Goal: Task Accomplishment & Management: Use online tool/utility

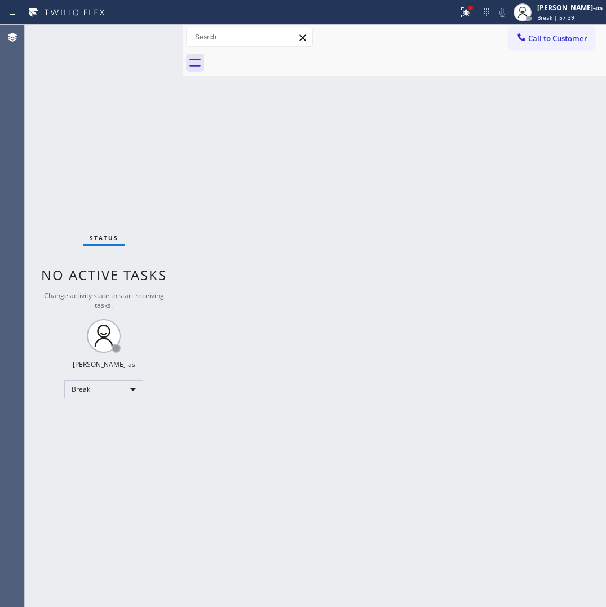
drag, startPoint x: 31, startPoint y: 241, endPoint x: 216, endPoint y: 124, distance: 219.0
click at [316, 154] on div "Back to Dashboard Change Sender ID Customers Technicians Select a contact Outbo…" at bounding box center [394, 316] width 423 height 582
click at [114, 381] on div "Break" at bounding box center [103, 390] width 79 height 18
click at [96, 435] on li "Unavailable" at bounding box center [103, 433] width 77 height 14
click at [324, 250] on div "Back to Dashboard Change Sender ID Customers Technicians Select a contact Outbo…" at bounding box center [394, 316] width 423 height 582
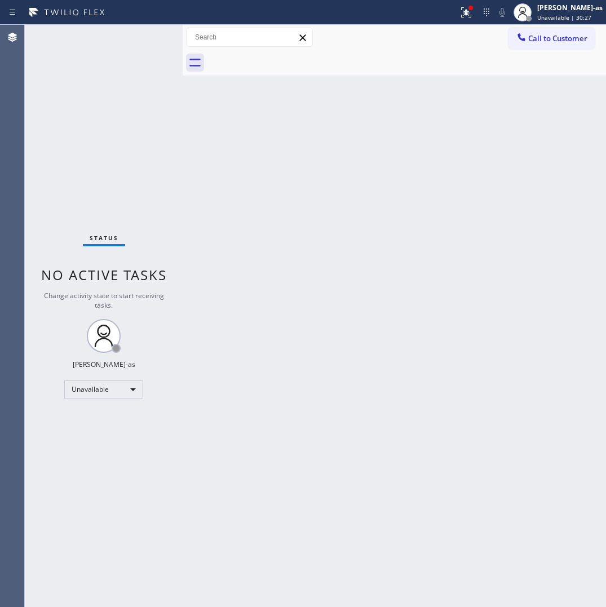
drag, startPoint x: 274, startPoint y: 338, endPoint x: 278, endPoint y: 334, distance: 6.0
click at [275, 338] on div "Back to Dashboard Change Sender ID Customers Technicians Select a contact Outbo…" at bounding box center [394, 316] width 423 height 582
click at [529, 43] on button "Call to Customer" at bounding box center [552, 38] width 86 height 21
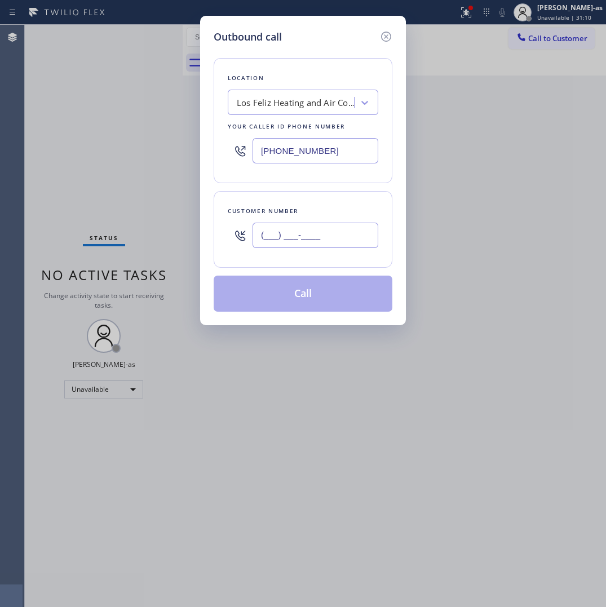
click at [338, 232] on input "(___) ___-____" at bounding box center [316, 235] width 126 height 25
paste input "310) 628-5379"
type input "[PHONE_NUMBER]"
click at [286, 90] on div "Los Feliz Heating and Air Conditioning Pro" at bounding box center [303, 102] width 151 height 25
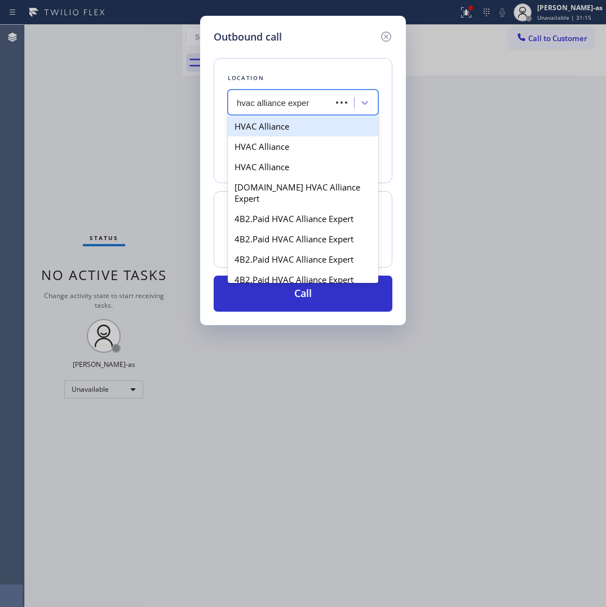
type input "hvac alliance expert"
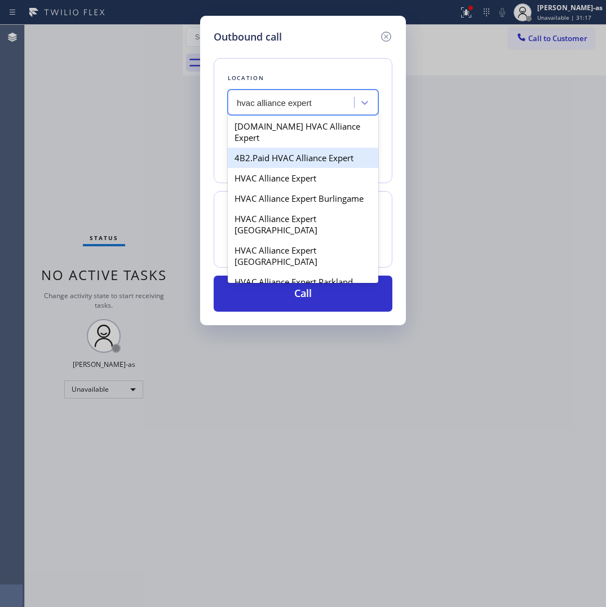
click at [271, 148] on div "4B2.Paid HVAC Alliance Expert" at bounding box center [303, 158] width 151 height 20
type input "[PHONE_NUMBER]"
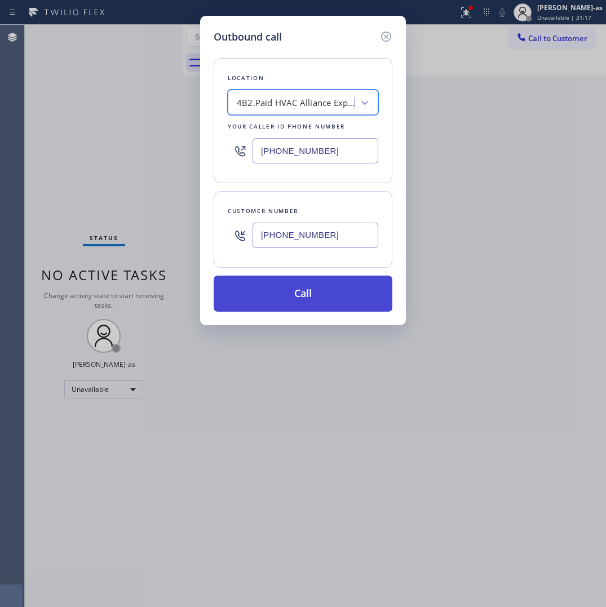
click at [309, 306] on button "Call" at bounding box center [303, 294] width 179 height 36
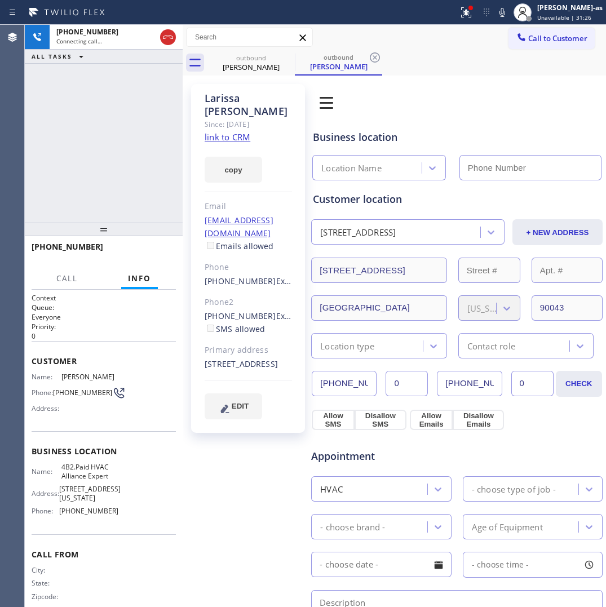
type input "[PHONE_NUMBER]"
click at [149, 249] on span "HANG UP" at bounding box center [149, 252] width 34 height 8
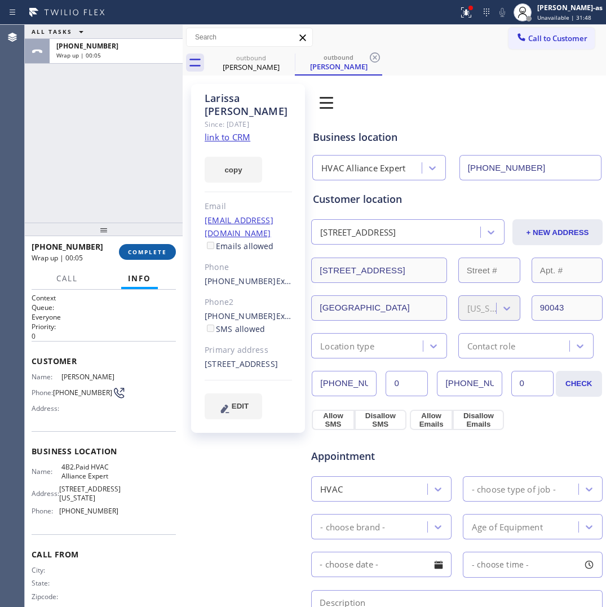
click at [145, 249] on span "COMPLETE" at bounding box center [147, 252] width 39 height 8
click at [144, 236] on div at bounding box center [104, 230] width 158 height 14
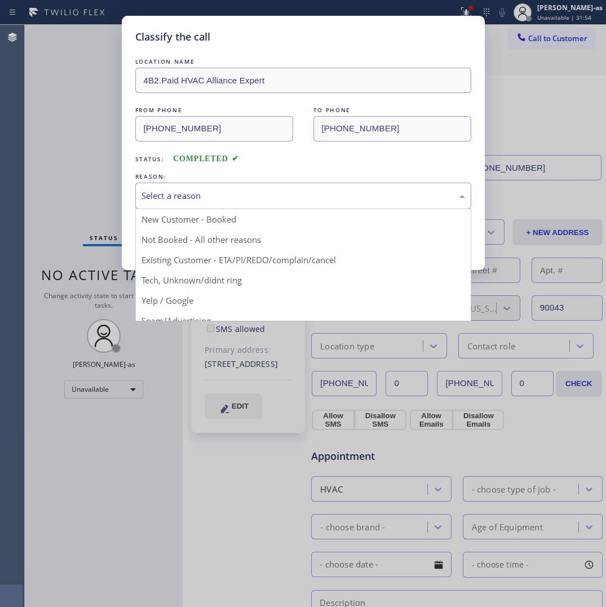
click at [236, 186] on div "Select a reason" at bounding box center [303, 196] width 336 height 26
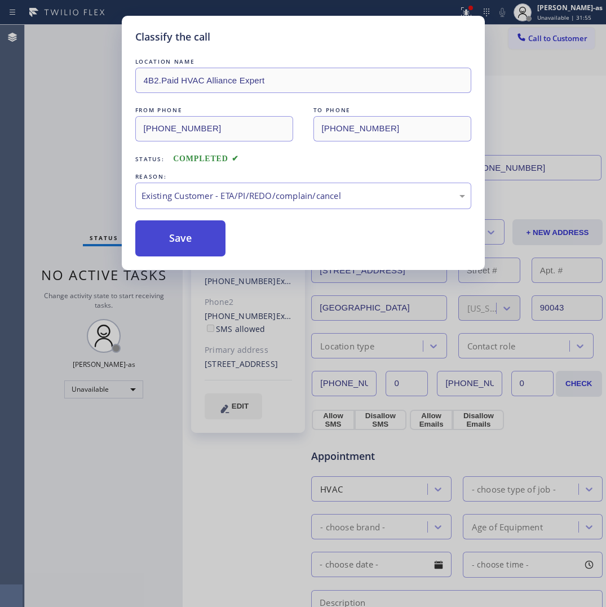
click at [187, 246] on button "Save" at bounding box center [180, 238] width 91 height 36
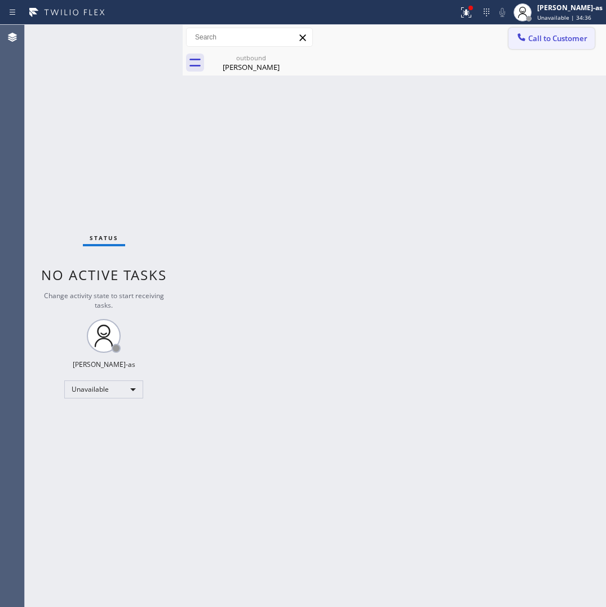
click at [528, 35] on div at bounding box center [522, 39] width 14 height 14
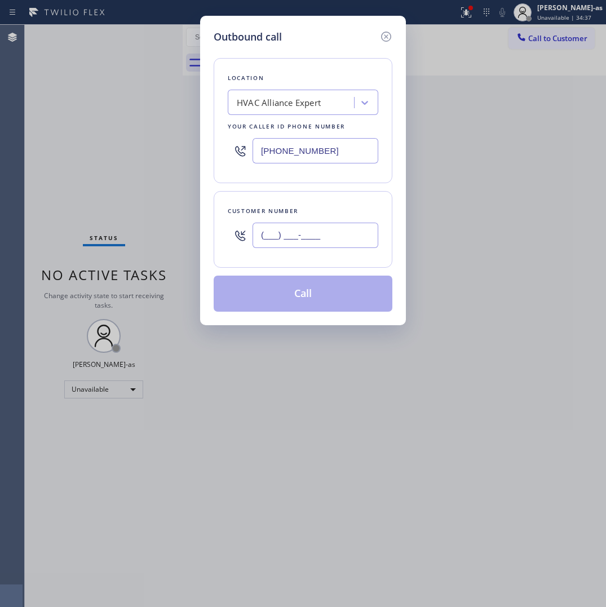
drag, startPoint x: 330, startPoint y: 238, endPoint x: 331, endPoint y: 231, distance: 7.4
click at [330, 233] on input "(___) ___-____" at bounding box center [316, 235] width 126 height 25
paste input "334) 96"
click at [359, 236] on input "(334) 96_-____" at bounding box center [316, 235] width 126 height 25
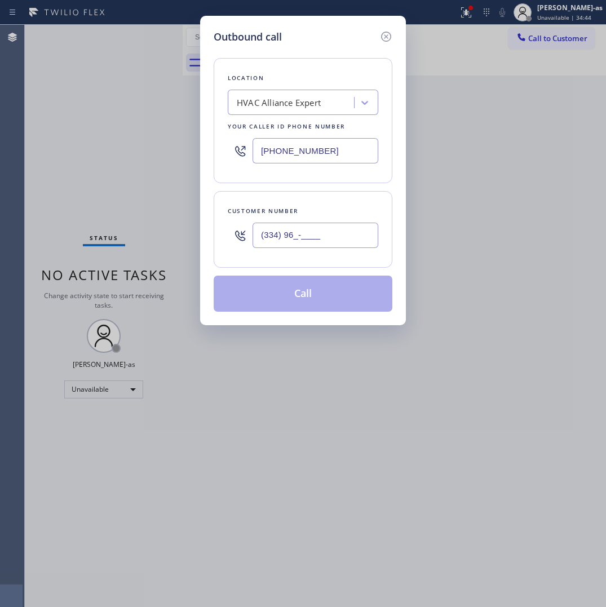
click at [358, 237] on input "(334) 96_-____" at bounding box center [316, 235] width 126 height 25
paste input "914) 552-6094"
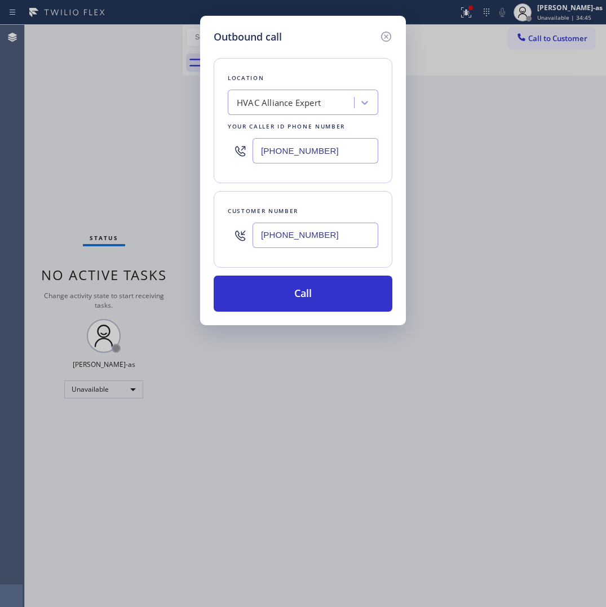
type input "[PHONE_NUMBER]"
click at [290, 161] on input "[PHONE_NUMBER]" at bounding box center [316, 150] width 126 height 25
paste input "561) 944-5646"
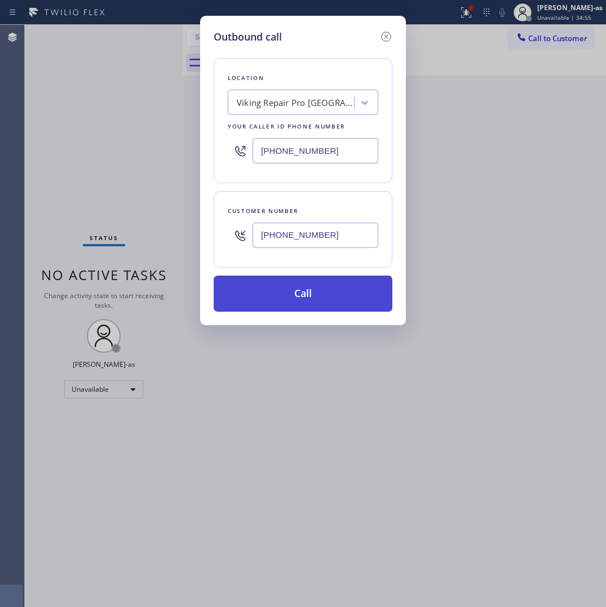
type input "[PHONE_NUMBER]"
click at [289, 289] on button "Call" at bounding box center [303, 294] width 179 height 36
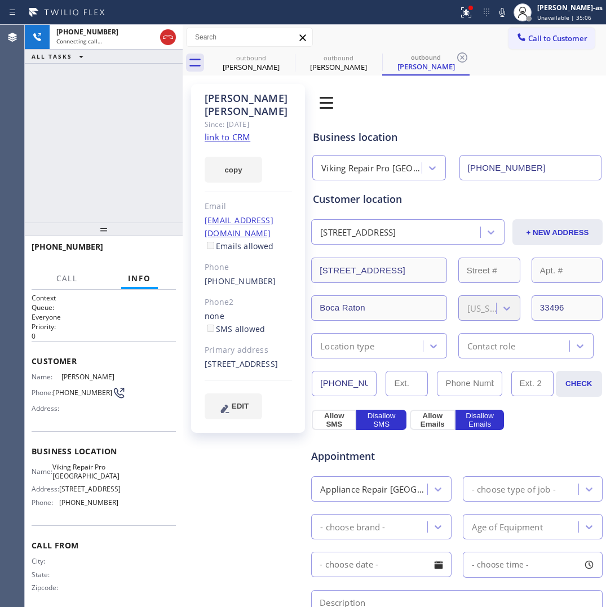
type input "[PHONE_NUMBER]"
click at [106, 138] on div "[PHONE_NUMBER] Live | 03:04 ALL TASKS ALL TASKS ACTIVE TASKS TASKS IN WRAP UP" at bounding box center [104, 124] width 158 height 198
drag, startPoint x: 137, startPoint y: 175, endPoint x: 118, endPoint y: 168, distance: 20.0
click at [138, 175] on div "[PHONE_NUMBER] Live | 06:01 ALL TASKS ALL TASKS ACTIVE TASKS TASKS IN WRAP UP" at bounding box center [104, 124] width 158 height 198
click at [88, 158] on div "[PHONE_NUMBER] Live | 06:03 ALL TASKS ALL TASKS ACTIVE TASKS TASKS IN WRAP UP" at bounding box center [104, 124] width 158 height 198
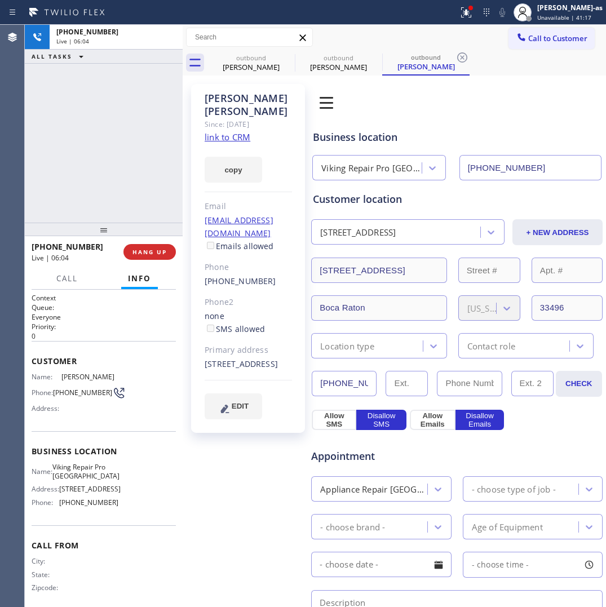
click at [85, 125] on div "[PHONE_NUMBER] Live | 06:04 ALL TASKS ALL TASKS ACTIVE TASKS TASKS IN WRAP UP" at bounding box center [104, 124] width 158 height 198
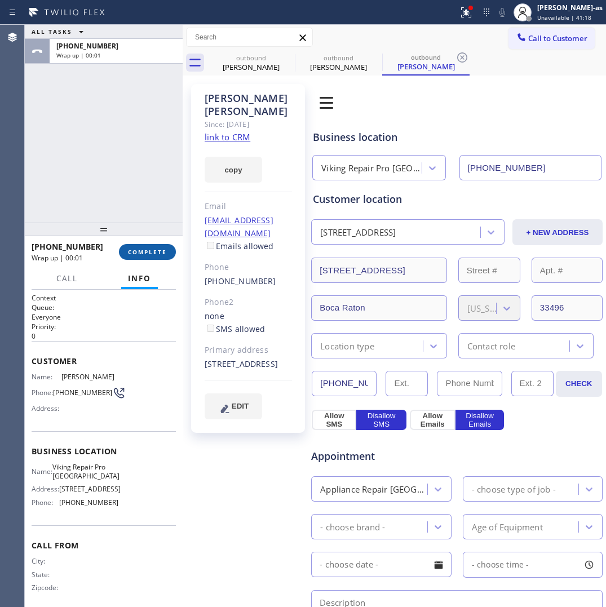
click at [139, 249] on span "COMPLETE" at bounding box center [147, 252] width 39 height 8
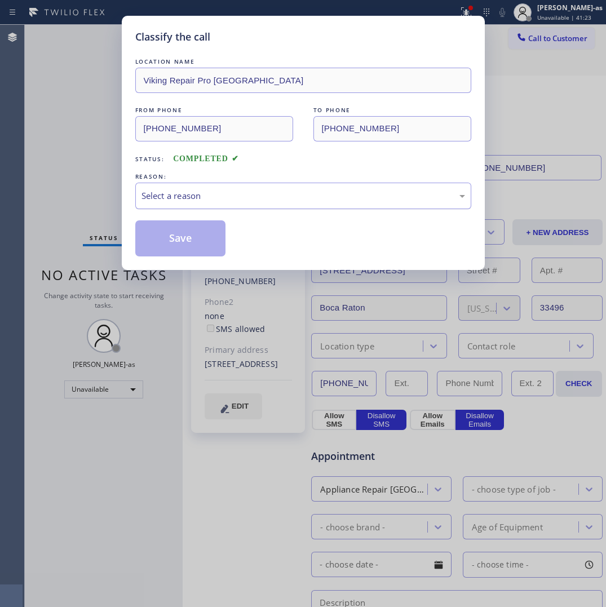
click at [213, 192] on div "Select a reason" at bounding box center [304, 195] width 324 height 13
click at [184, 240] on button "Save" at bounding box center [180, 238] width 91 height 36
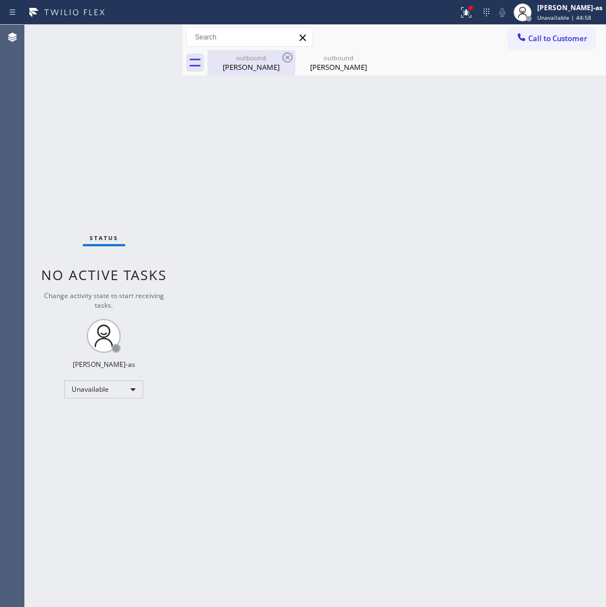
click at [246, 68] on div "[PERSON_NAME]" at bounding box center [251, 67] width 85 height 10
type input "[PHONE_NUMBER]"
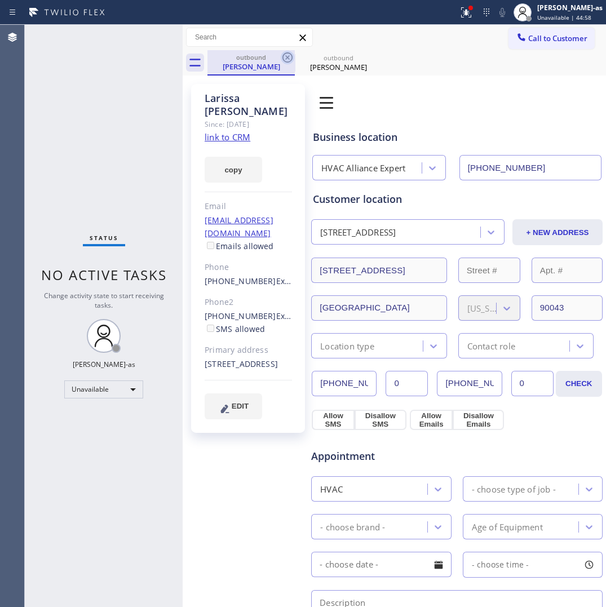
click at [284, 56] on icon at bounding box center [288, 58] width 14 height 14
click at [368, 56] on icon at bounding box center [375, 58] width 14 height 14
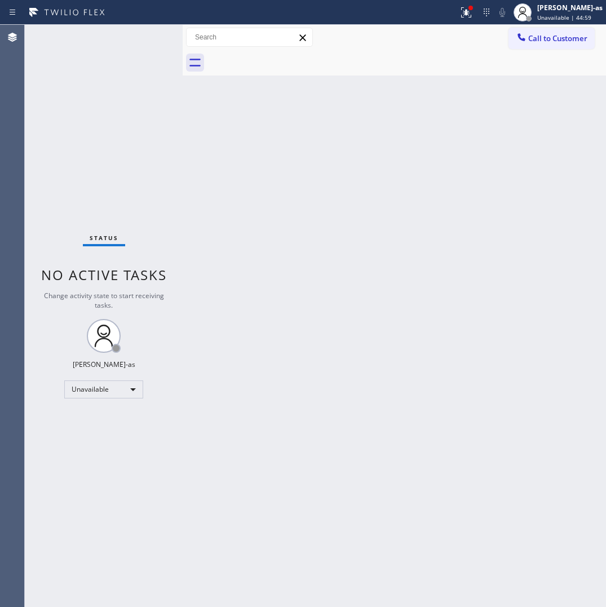
click at [284, 56] on div at bounding box center [406, 62] width 399 height 25
click at [528, 28] on button "Call to Customer" at bounding box center [552, 38] width 86 height 21
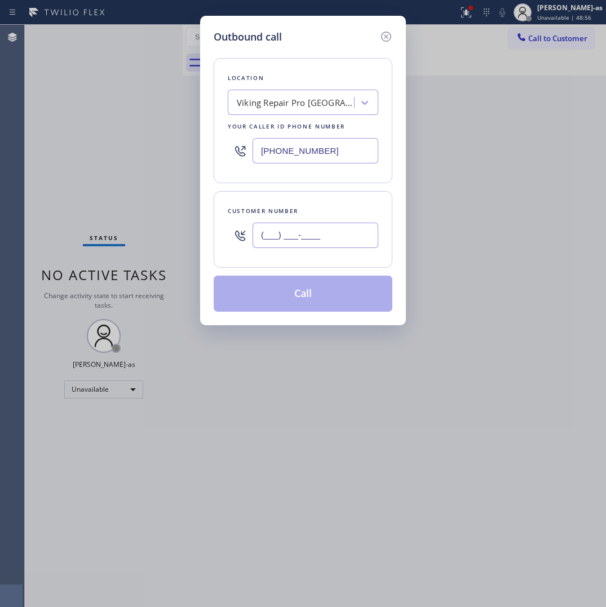
click at [300, 241] on input "(___) ___-____" at bounding box center [316, 235] width 126 height 25
paste input "925) 364-0577"
type input "[PHONE_NUMBER]"
click at [295, 100] on div "Viking Repair Pro [GEOGRAPHIC_DATA]" at bounding box center [296, 102] width 118 height 13
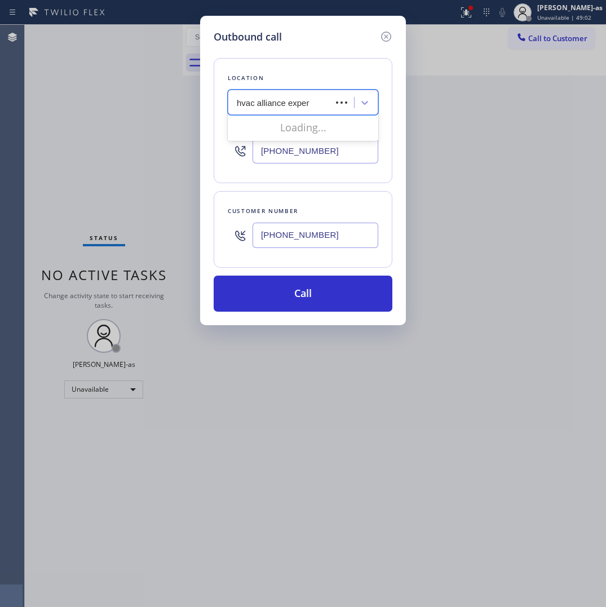
type input "hvac alliance expert"
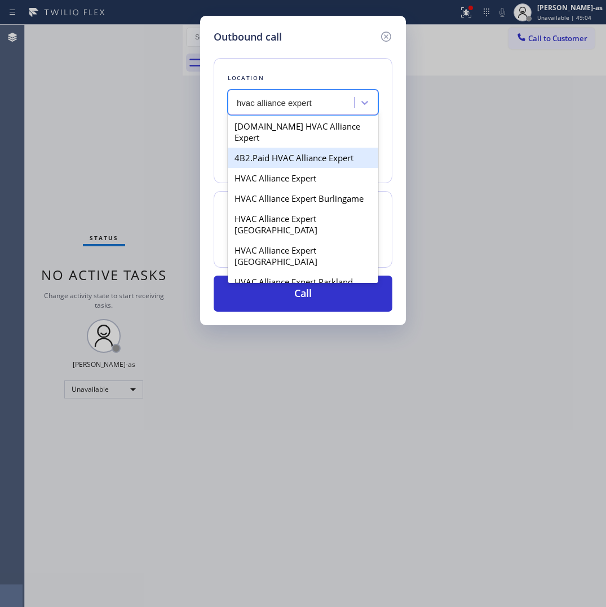
click at [282, 148] on div "4B2.Paid HVAC Alliance Expert" at bounding box center [303, 158] width 151 height 20
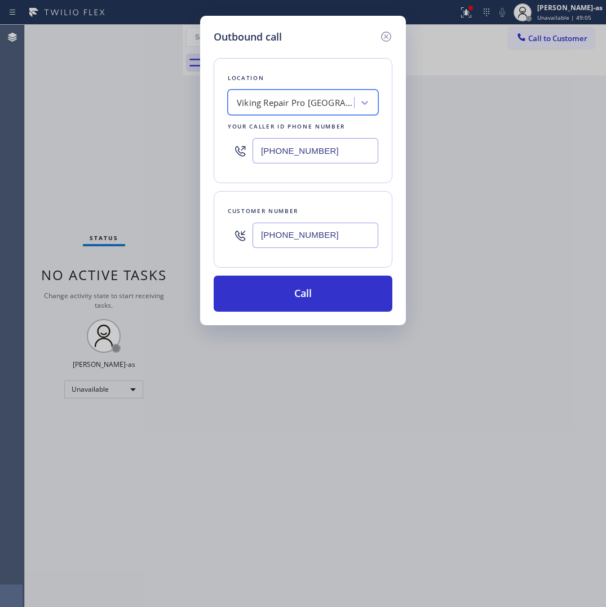
click at [293, 108] on div "Viking Repair Pro [GEOGRAPHIC_DATA]" at bounding box center [296, 102] width 118 height 13
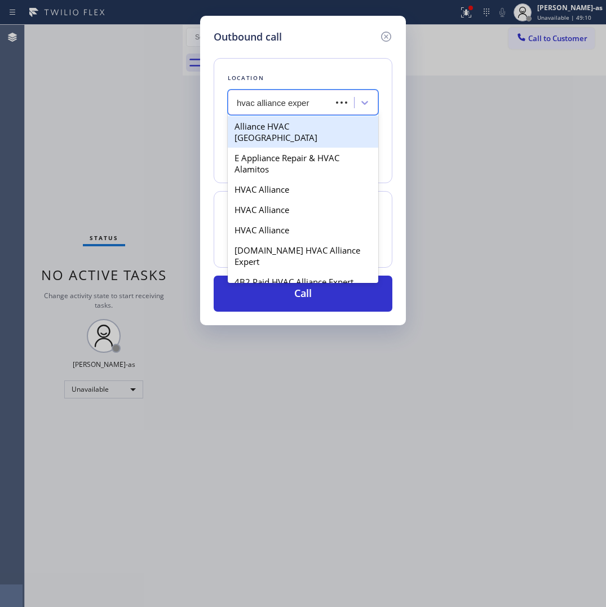
type input "hvac alliance expert"
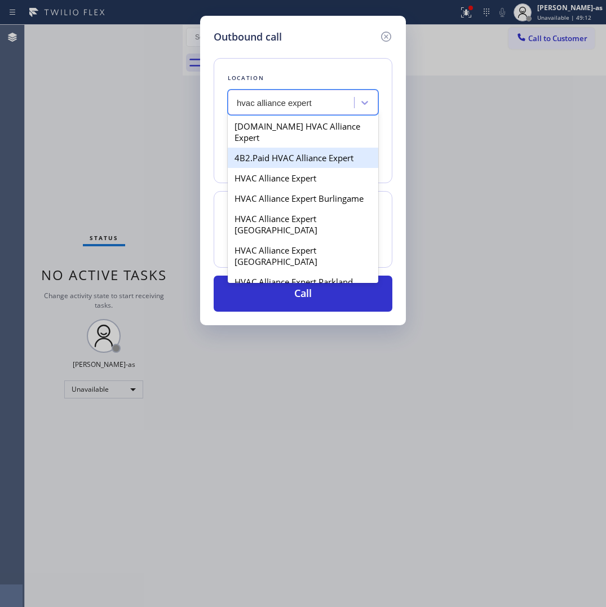
click at [275, 148] on div "4B2.Paid HVAC Alliance Expert" at bounding box center [303, 158] width 151 height 20
type input "[PHONE_NUMBER]"
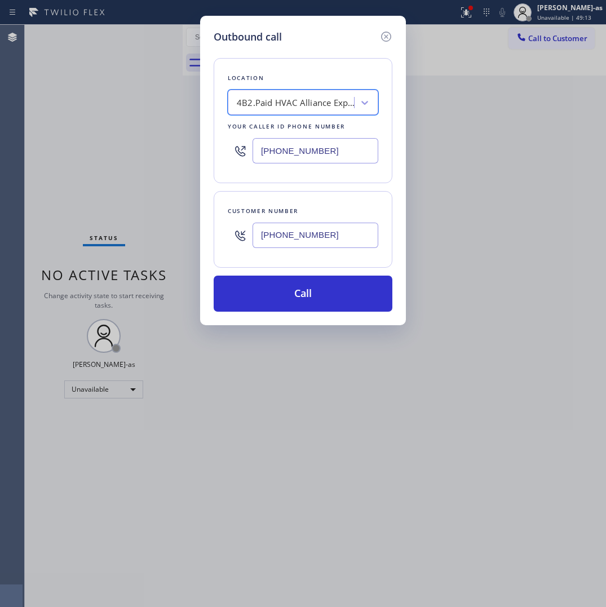
drag, startPoint x: 329, startPoint y: 295, endPoint x: 330, endPoint y: 275, distance: 20.3
click at [328, 296] on button "Call" at bounding box center [303, 294] width 179 height 36
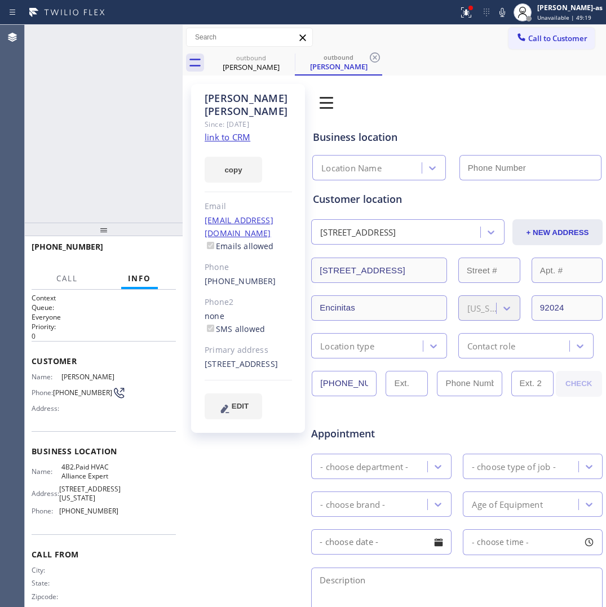
type input "[PHONE_NUMBER]"
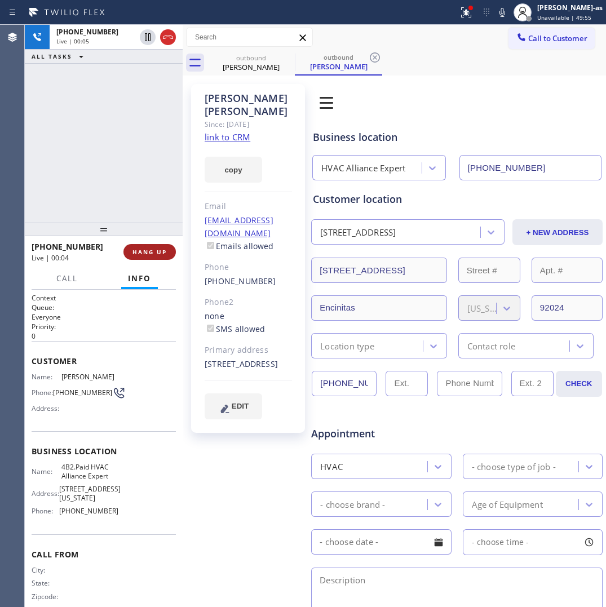
click at [148, 259] on button "HANG UP" at bounding box center [149, 252] width 52 height 16
click at [127, 160] on div "[PHONE_NUMBER] Live | 00:05 ALL TASKS ALL TASKS ACTIVE TASKS TASKS IN WRAP UP" at bounding box center [104, 124] width 158 height 198
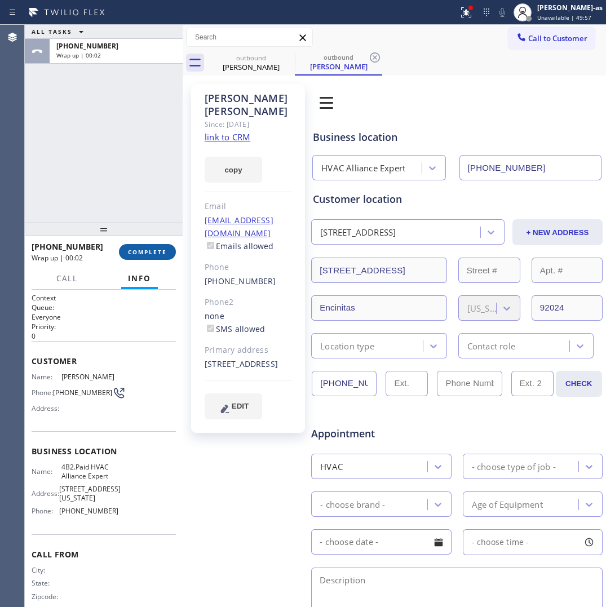
click at [148, 245] on button "COMPLETE" at bounding box center [147, 252] width 57 height 16
click at [140, 215] on div "ALL TASKS ALL TASKS ACTIVE TASKS TASKS IN WRAP UP [PHONE_NUMBER] Wrap up | 00:03" at bounding box center [104, 124] width 158 height 198
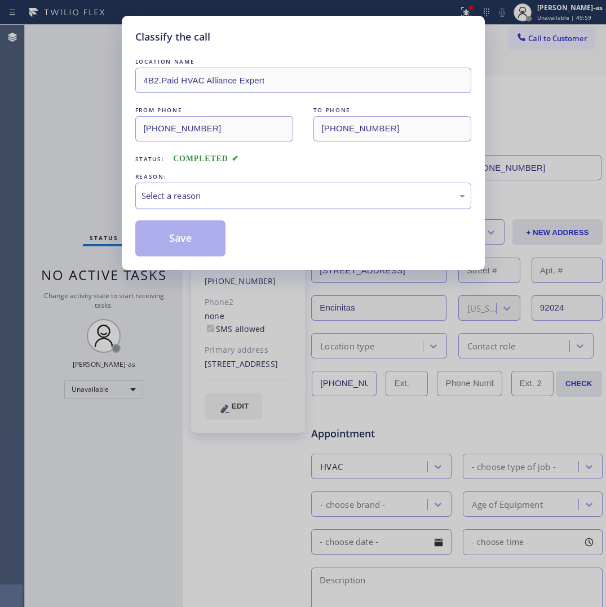
drag, startPoint x: 206, startPoint y: 189, endPoint x: 207, endPoint y: 207, distance: 17.5
click at [206, 191] on div "Select a reason" at bounding box center [304, 195] width 324 height 13
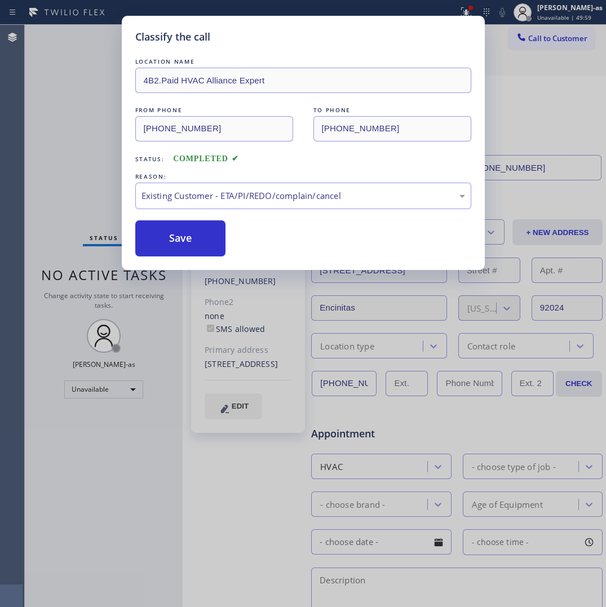
drag, startPoint x: 241, startPoint y: 263, endPoint x: 179, endPoint y: 252, distance: 62.4
click at [179, 251] on button "Save" at bounding box center [180, 238] width 91 height 36
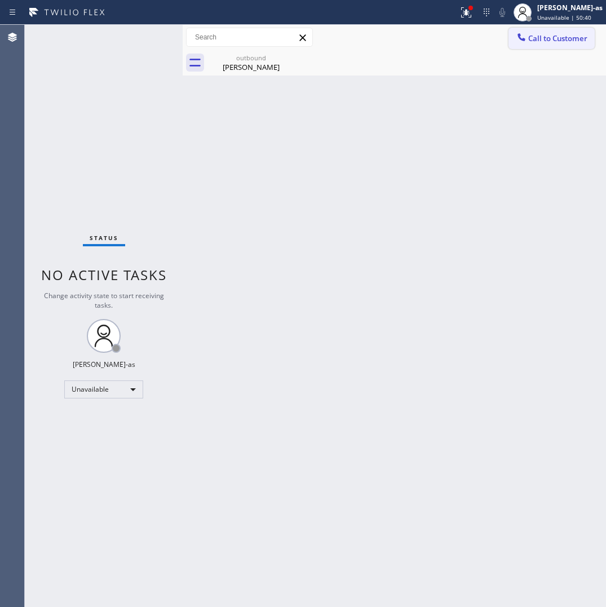
click at [545, 40] on span "Call to Customer" at bounding box center [557, 38] width 59 height 10
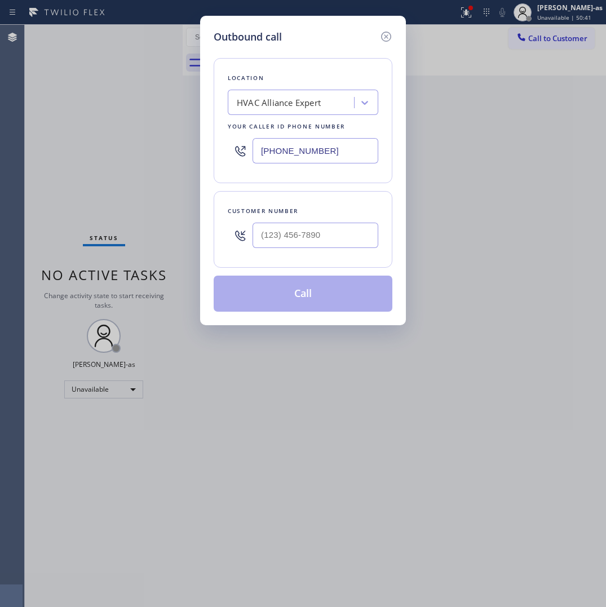
click at [323, 243] on input "text" at bounding box center [316, 235] width 126 height 25
paste input "817) 914-1757"
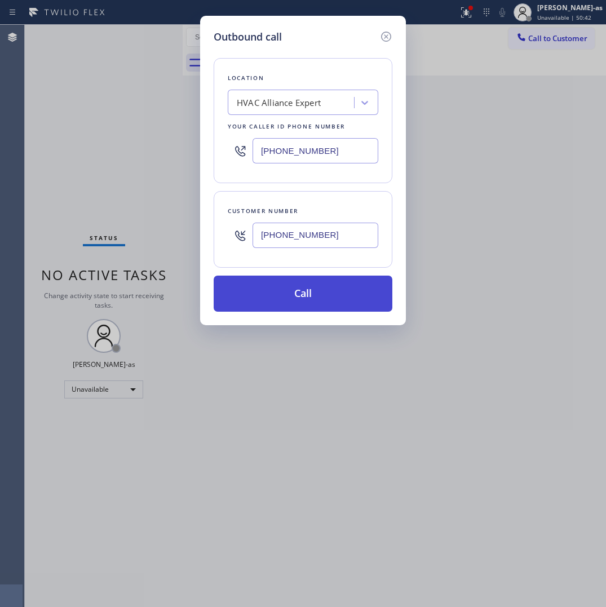
type input "[PHONE_NUMBER]"
click at [314, 299] on button "Call" at bounding box center [303, 294] width 179 height 36
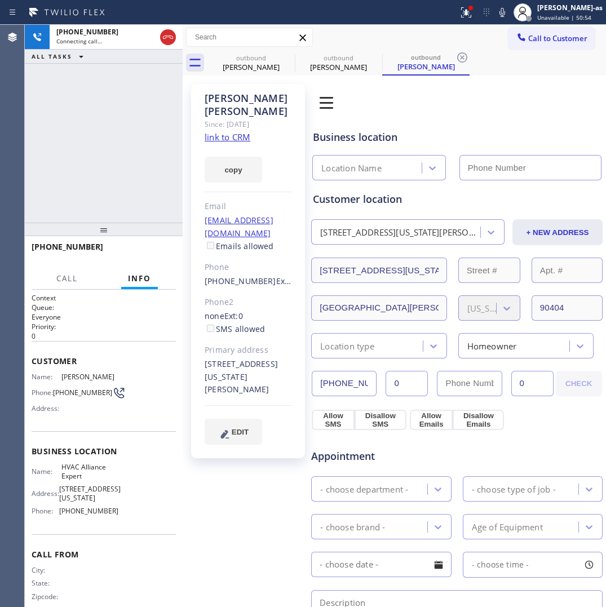
type input "[PHONE_NUMBER]"
click at [162, 253] on span "HANG UP" at bounding box center [149, 252] width 34 height 8
click at [165, 253] on span "HANG UP" at bounding box center [149, 252] width 34 height 8
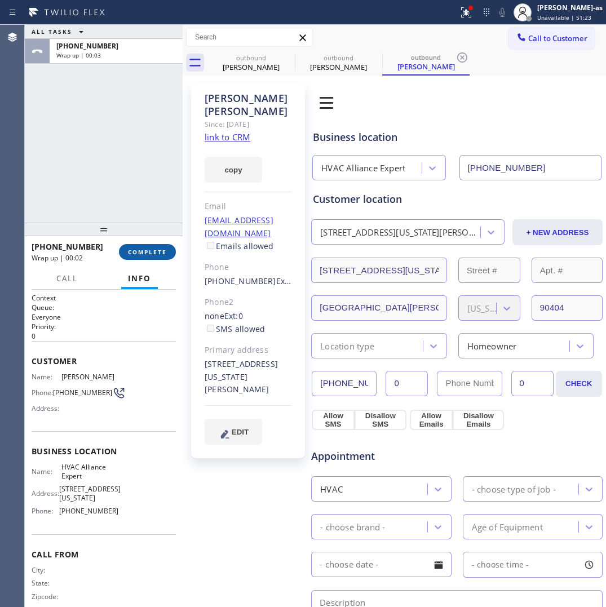
click at [153, 249] on span "COMPLETE" at bounding box center [147, 252] width 39 height 8
click at [130, 201] on div "ALL TASKS ALL TASKS ACTIVE TASKS TASKS IN WRAP UP [PHONE_NUMBER] Wrap up | 00:03" at bounding box center [104, 124] width 158 height 198
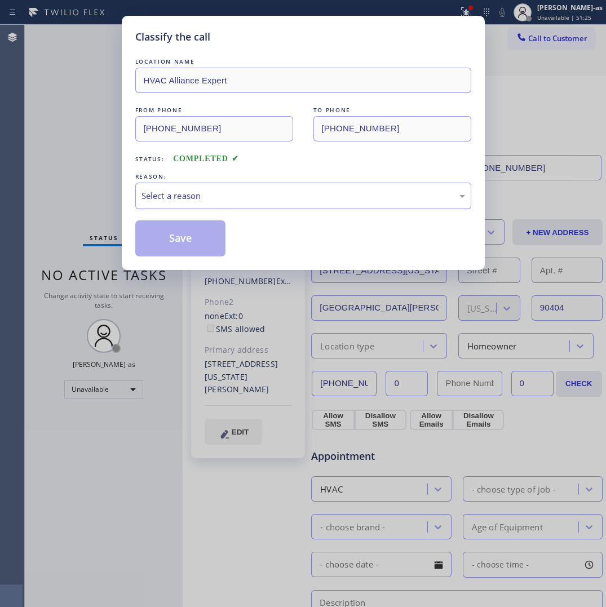
click at [200, 183] on div "Select a reason" at bounding box center [303, 196] width 336 height 26
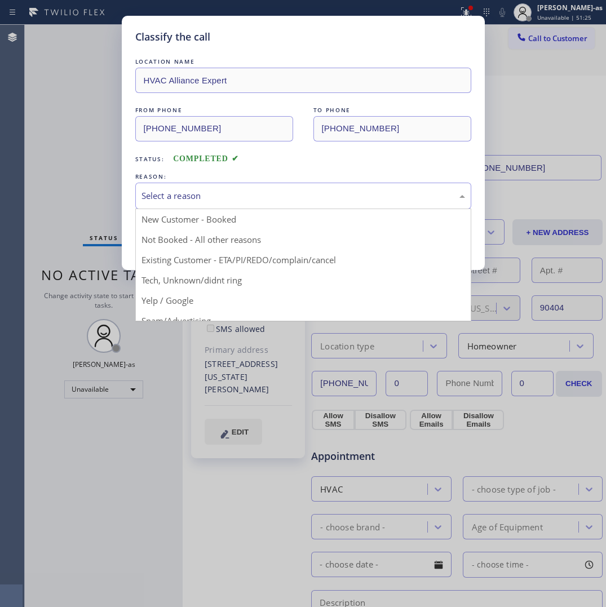
drag, startPoint x: 258, startPoint y: 260, endPoint x: 244, endPoint y: 258, distance: 14.2
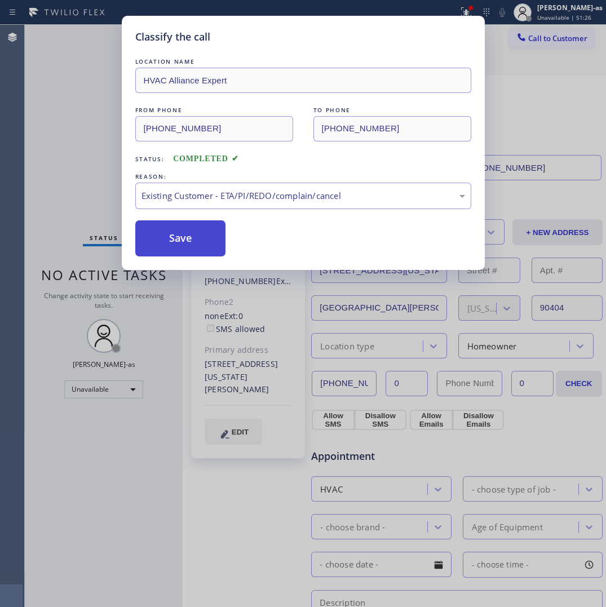
click at [182, 235] on button "Save" at bounding box center [180, 238] width 91 height 36
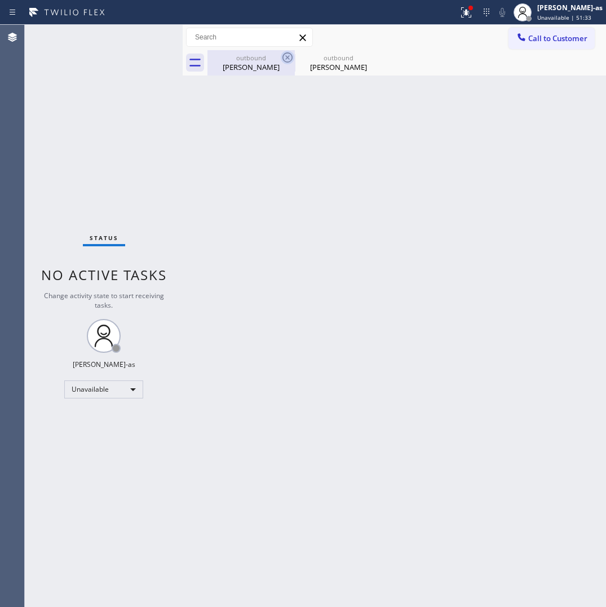
drag, startPoint x: 255, startPoint y: 60, endPoint x: 283, endPoint y: 61, distance: 28.2
click at [259, 60] on div "outbound" at bounding box center [251, 58] width 85 height 8
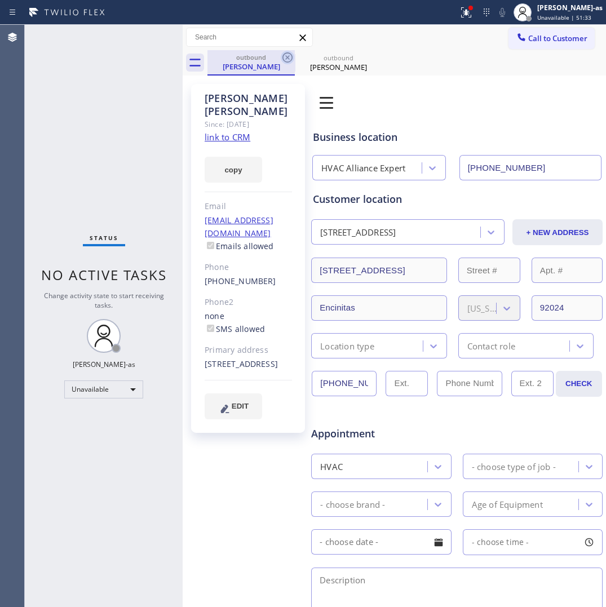
click at [283, 61] on icon at bounding box center [288, 58] width 14 height 14
click at [0, 0] on icon at bounding box center [0, 0] width 0 height 0
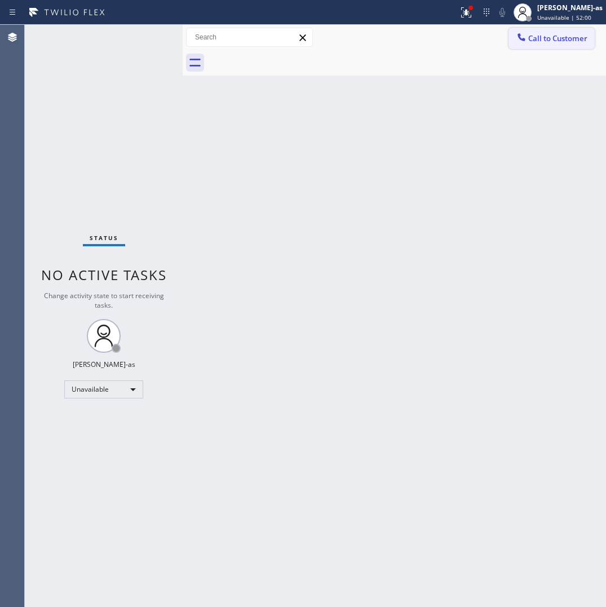
drag, startPoint x: 568, startPoint y: 38, endPoint x: 361, endPoint y: 182, distance: 252.3
click at [568, 38] on span "Call to Customer" at bounding box center [557, 38] width 59 height 10
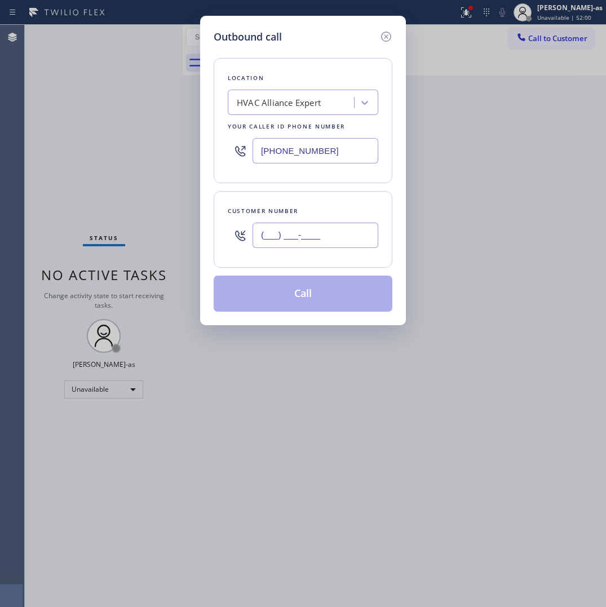
click at [303, 224] on input "(___) ___-____" at bounding box center [316, 235] width 126 height 25
paste input "310) 592-7925"
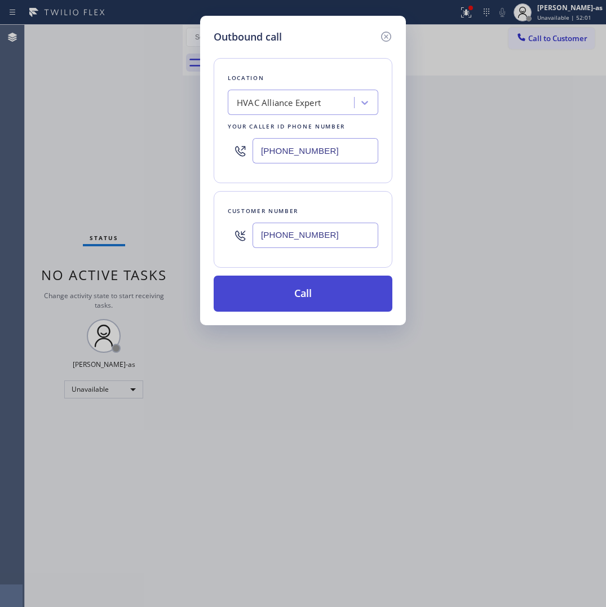
type input "[PHONE_NUMBER]"
click at [297, 303] on button "Call" at bounding box center [303, 294] width 179 height 36
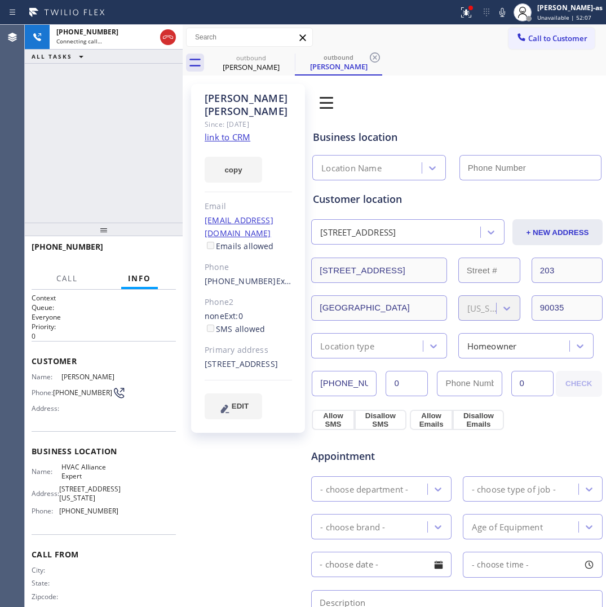
type input "[PHONE_NUMBER]"
drag, startPoint x: 154, startPoint y: 171, endPoint x: 139, endPoint y: 215, distance: 47.1
click at [153, 171] on div "[PHONE_NUMBER] Live | 00:02 ALL TASKS ALL TASKS ACTIVE TASKS TASKS IN WRAP UP" at bounding box center [104, 124] width 158 height 198
drag, startPoint x: 87, startPoint y: 168, endPoint x: 130, endPoint y: 254, distance: 95.6
click at [91, 173] on div "[PHONE_NUMBER] Live | 00:03 ALL TASKS ALL TASKS ACTIVE TASKS TASKS IN WRAP UP" at bounding box center [104, 124] width 158 height 198
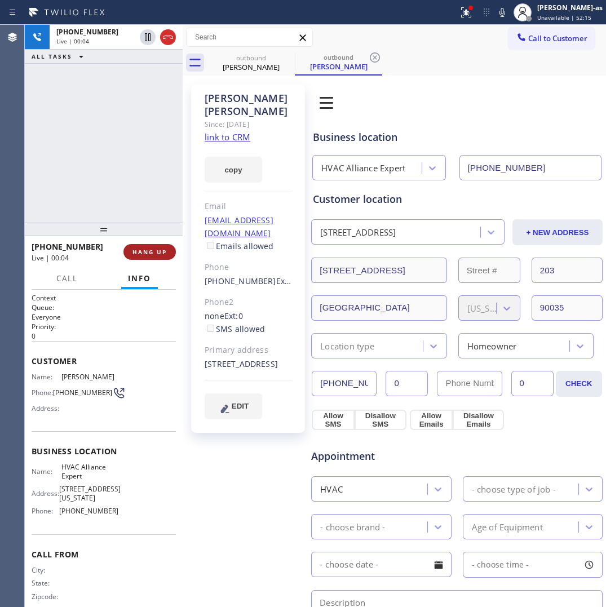
click at [152, 255] on span "HANG UP" at bounding box center [149, 252] width 34 height 8
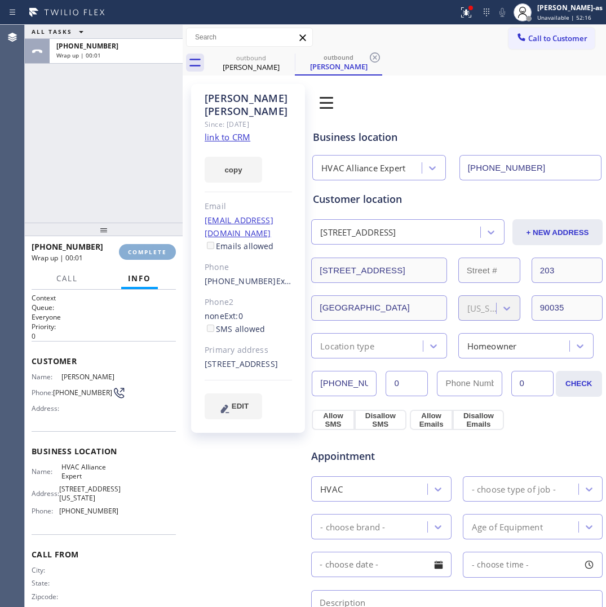
click at [151, 255] on span "COMPLETE" at bounding box center [147, 252] width 39 height 8
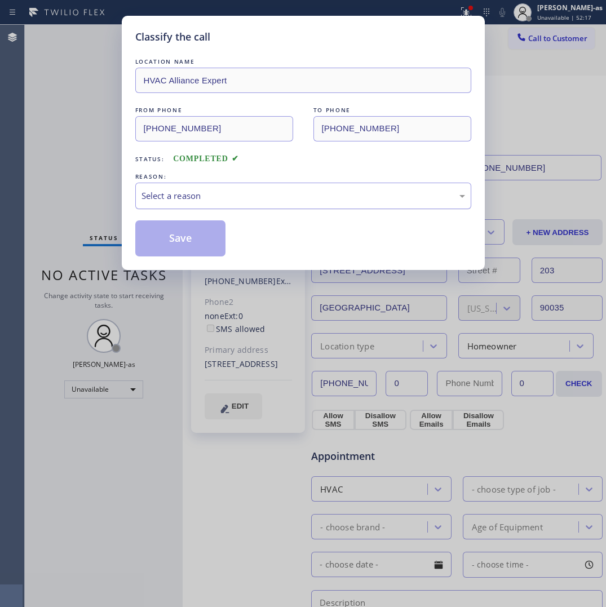
click at [199, 196] on div "Select a reason" at bounding box center [304, 195] width 324 height 13
click at [184, 249] on button "Save" at bounding box center [180, 238] width 91 height 36
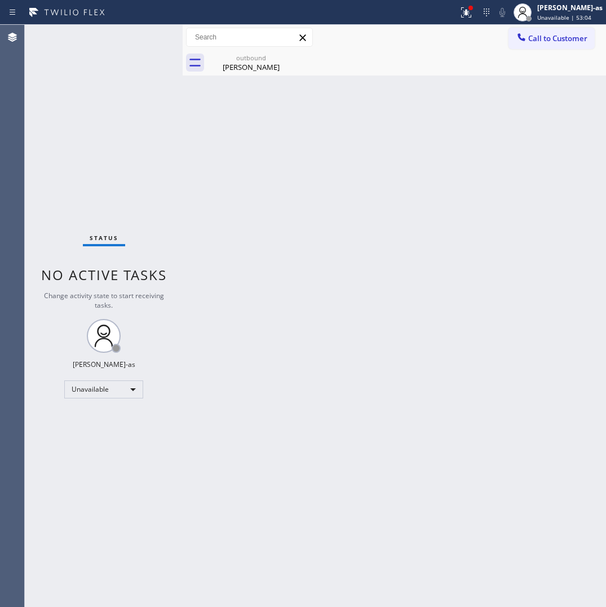
drag, startPoint x: 546, startPoint y: 38, endPoint x: 500, endPoint y: 77, distance: 60.0
click at [543, 40] on span "Call to Customer" at bounding box center [557, 38] width 59 height 10
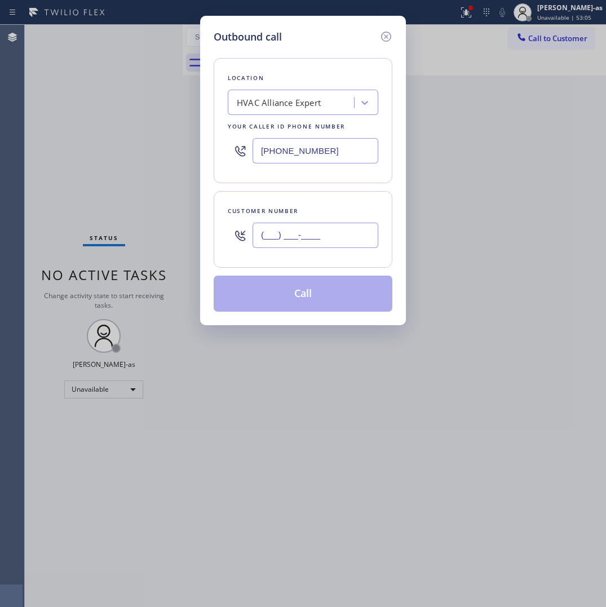
click at [315, 243] on input "(___) ___-____" at bounding box center [316, 235] width 126 height 25
paste input "310) 569-2449"
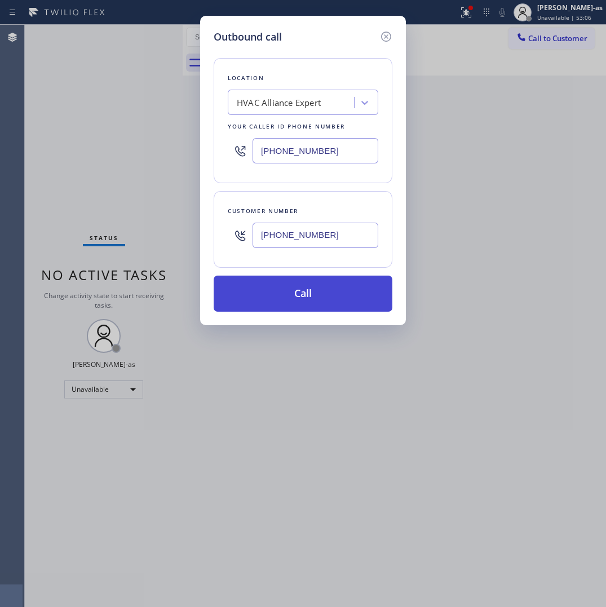
type input "[PHONE_NUMBER]"
click at [334, 288] on button "Call" at bounding box center [303, 294] width 179 height 36
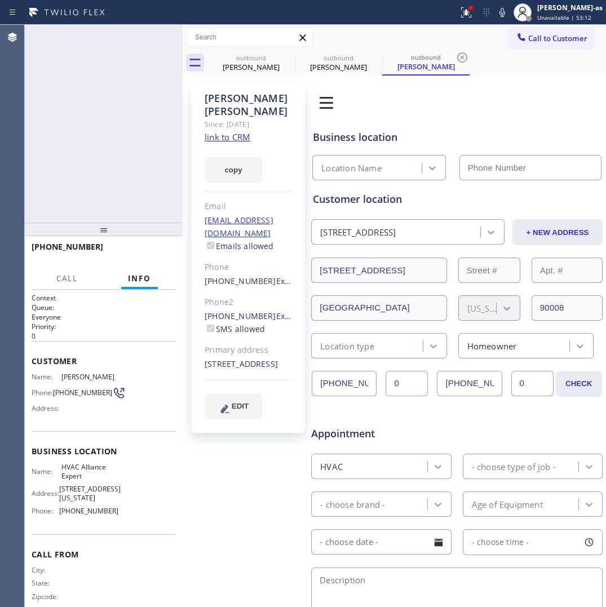
type input "[PHONE_NUMBER]"
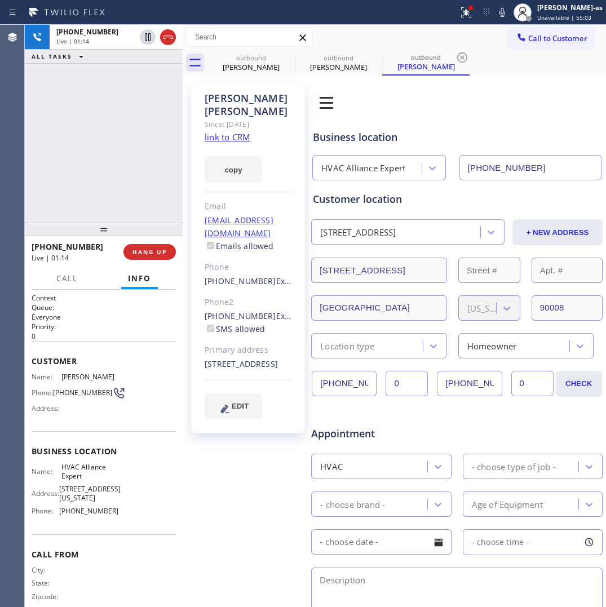
click at [119, 148] on div "[PHONE_NUMBER] Live | 01:14 ALL TASKS ALL TASKS ACTIVE TASKS TASKS IN WRAP UP" at bounding box center [104, 124] width 158 height 198
click at [118, 145] on div "[PHONE_NUMBER] Live | 01:15 ALL TASKS ALL TASKS ACTIVE TASKS TASKS IN WRAP UP" at bounding box center [104, 124] width 158 height 198
drag, startPoint x: 62, startPoint y: 153, endPoint x: 119, endPoint y: 224, distance: 91.0
click at [63, 151] on div "[PHONE_NUMBER] Live | 01:16 ALL TASKS ALL TASKS ACTIVE TASKS TASKS IN WRAP UP" at bounding box center [104, 124] width 158 height 198
click at [140, 251] on span "HANG UP" at bounding box center [149, 252] width 34 height 8
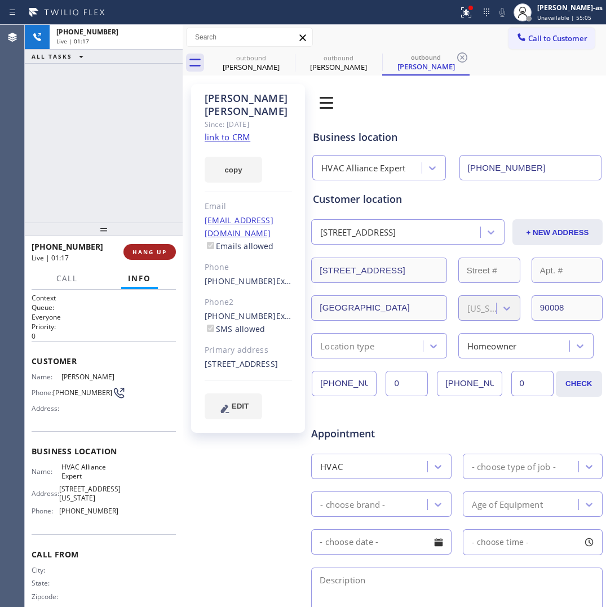
click at [140, 251] on span "HANG UP" at bounding box center [149, 252] width 34 height 8
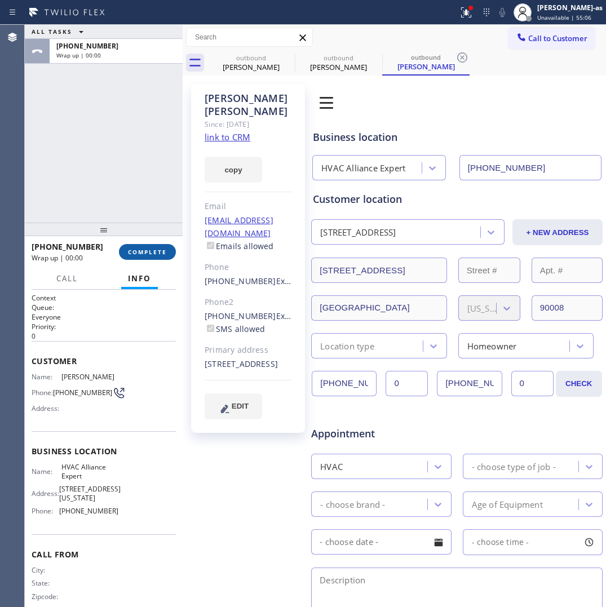
click at [141, 251] on span "COMPLETE" at bounding box center [147, 252] width 39 height 8
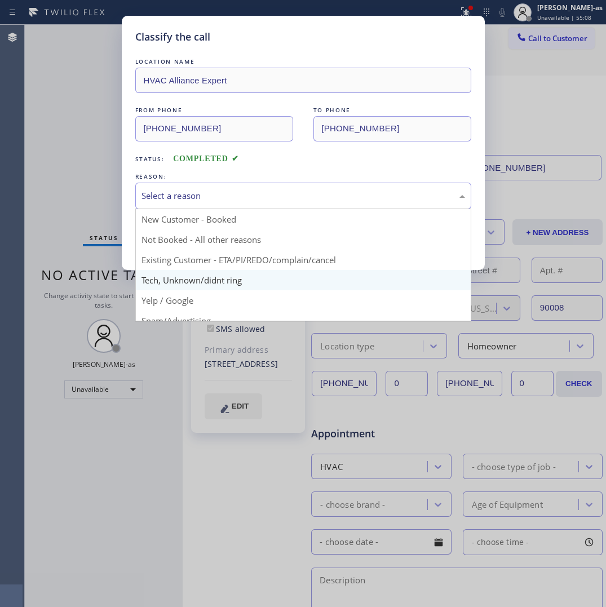
drag, startPoint x: 231, startPoint y: 198, endPoint x: 249, endPoint y: 285, distance: 89.1
click at [230, 198] on div "Select a reason" at bounding box center [304, 195] width 324 height 13
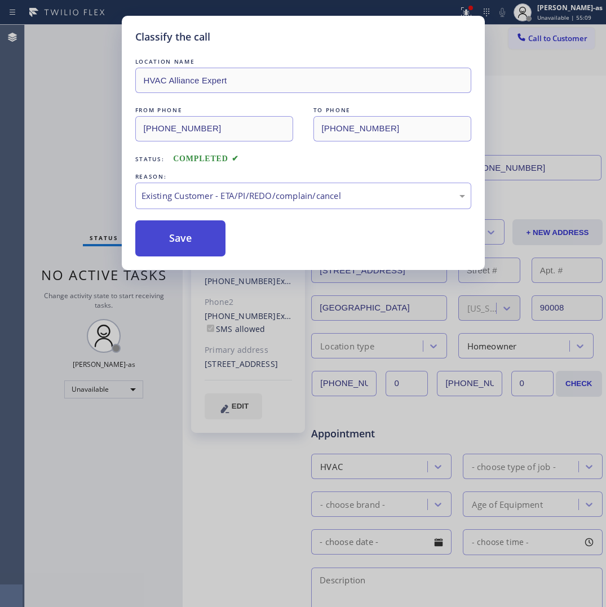
click at [173, 235] on button "Save" at bounding box center [180, 238] width 91 height 36
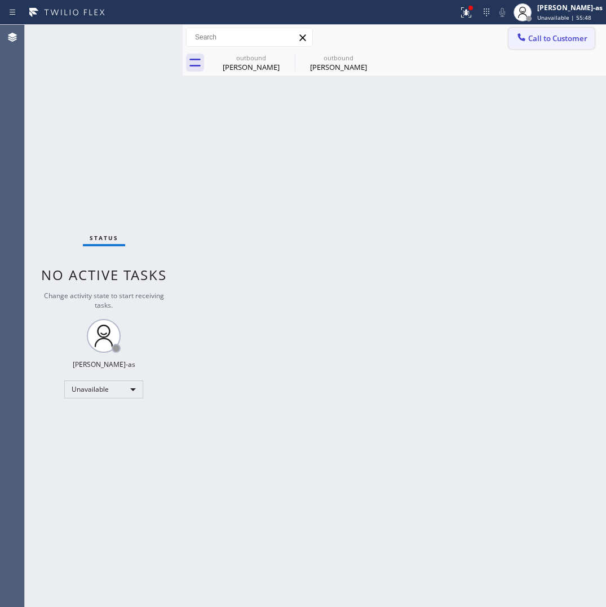
click at [580, 29] on button "Call to Customer" at bounding box center [552, 38] width 86 height 21
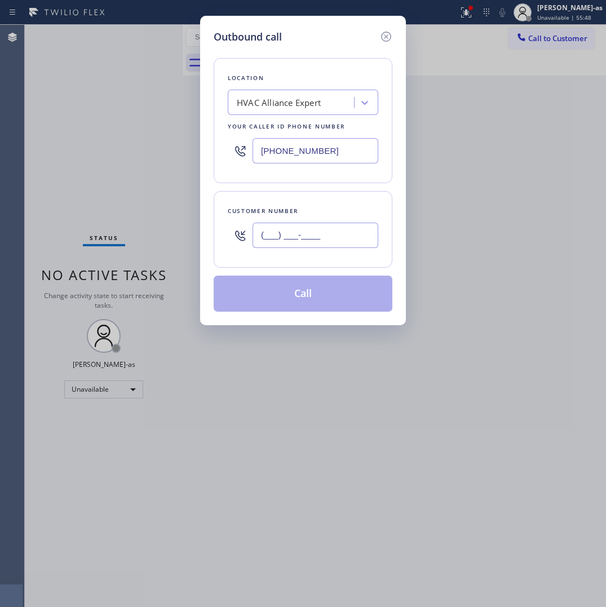
click at [309, 232] on input "(___) ___-____" at bounding box center [316, 235] width 126 height 25
paste input "818) 445-4321"
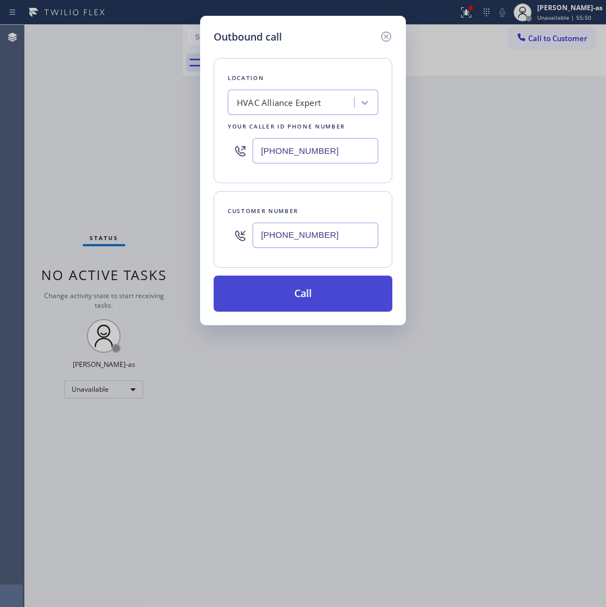
type input "[PHONE_NUMBER]"
click at [319, 301] on button "Call" at bounding box center [303, 294] width 179 height 36
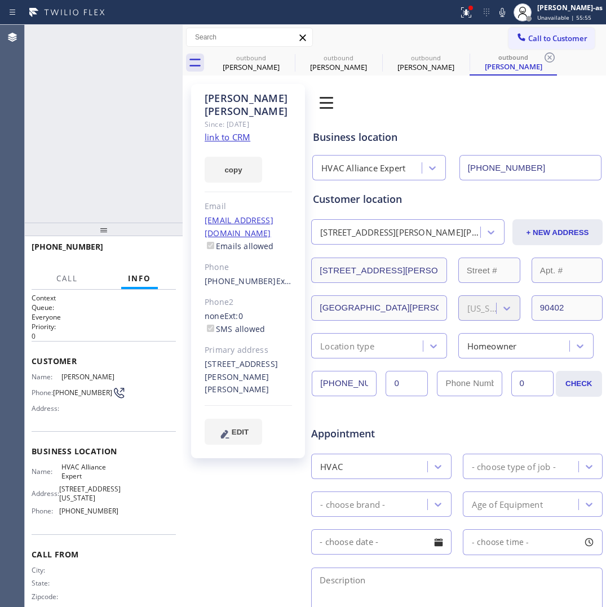
type input "[PHONE_NUMBER]"
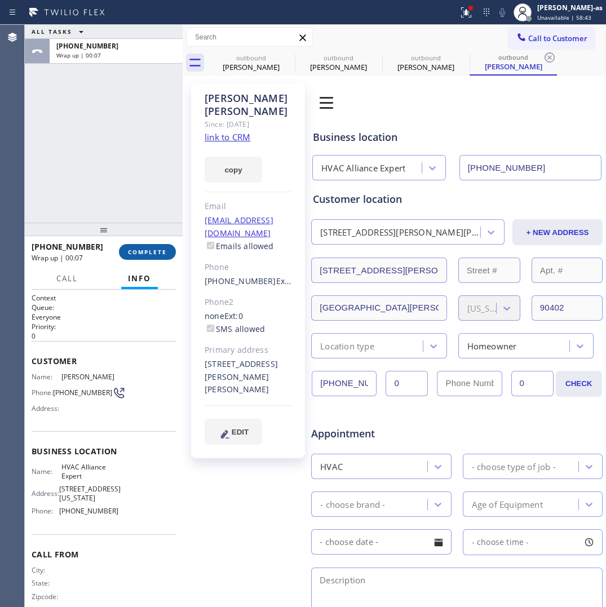
click at [142, 252] on span "COMPLETE" at bounding box center [147, 252] width 39 height 8
click at [131, 223] on div at bounding box center [104, 230] width 158 height 14
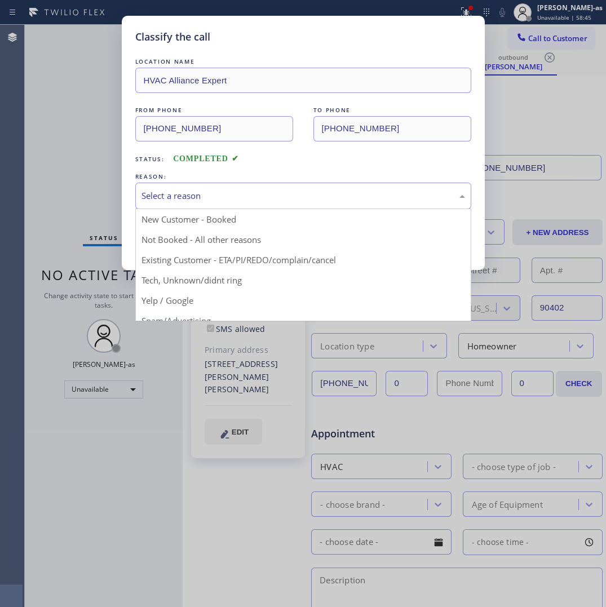
click at [158, 196] on div "Select a reason" at bounding box center [304, 195] width 324 height 13
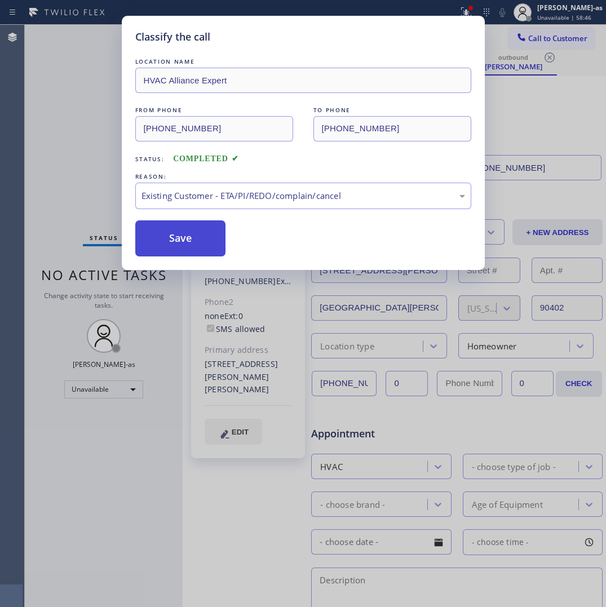
drag, startPoint x: 226, startPoint y: 257, endPoint x: 219, endPoint y: 254, distance: 7.7
drag, startPoint x: 193, startPoint y: 244, endPoint x: 192, endPoint y: 110, distance: 133.6
click at [193, 241] on button "Save" at bounding box center [180, 238] width 91 height 36
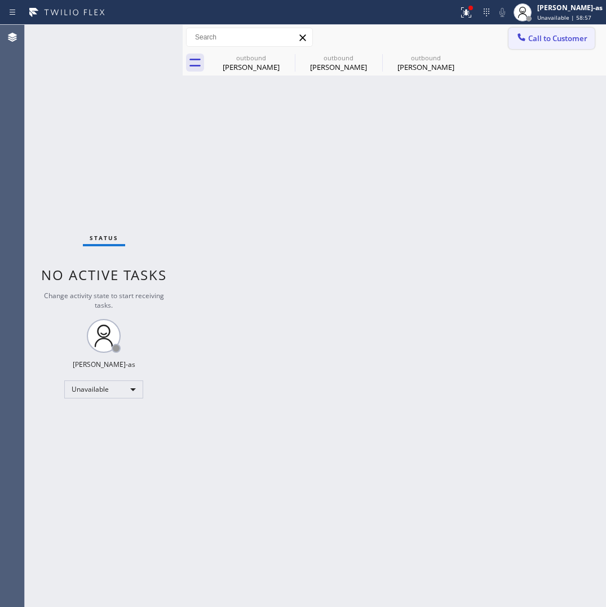
click at [558, 34] on span "Call to Customer" at bounding box center [557, 38] width 59 height 10
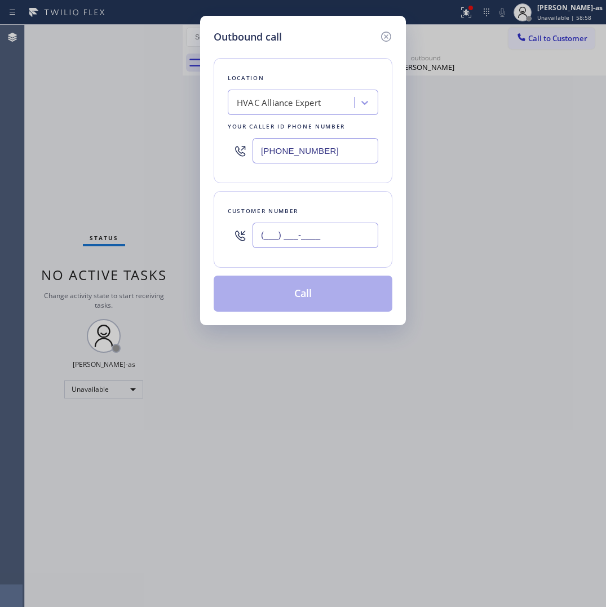
click at [314, 238] on input "(___) ___-____" at bounding box center [316, 235] width 126 height 25
paste input "818) 445-4321"
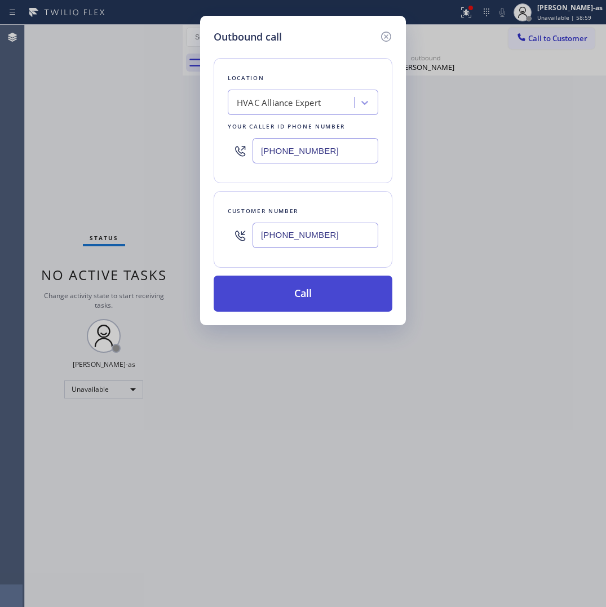
type input "[PHONE_NUMBER]"
click at [331, 292] on button "Call" at bounding box center [303, 294] width 179 height 36
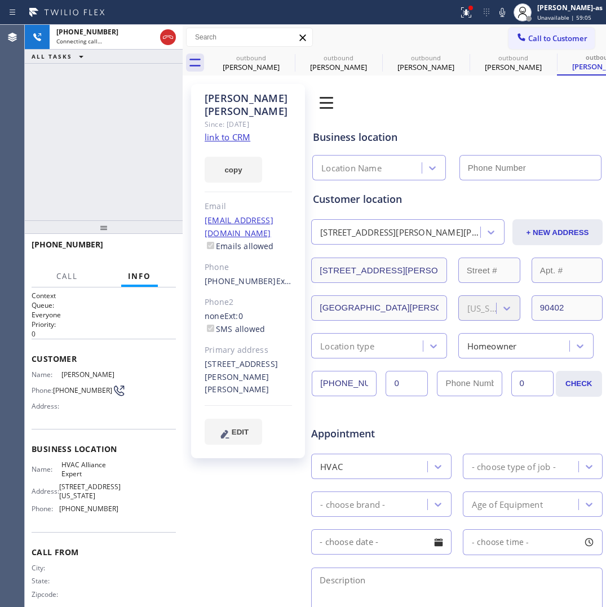
type input "[PHONE_NUMBER]"
click at [63, 179] on div "[PHONE_NUMBER] Live | 03:47 ALL TASKS ALL TASKS ACTIVE TASKS TASKS IN WRAP UP" at bounding box center [104, 123] width 158 height 196
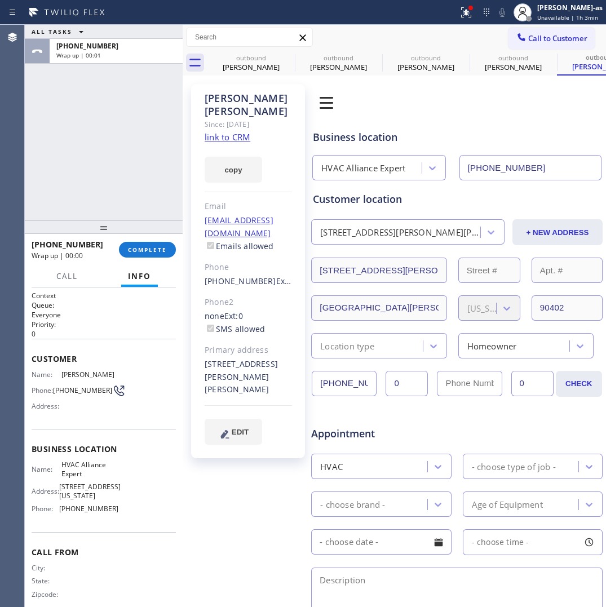
drag, startPoint x: 90, startPoint y: 147, endPoint x: 197, endPoint y: 297, distance: 184.3
click at [90, 151] on div "ALL TASKS ALL TASKS ACTIVE TASKS TASKS IN WRAP UP [PHONE_NUMBER] Wrap up | 00:01" at bounding box center [104, 123] width 158 height 196
click at [159, 250] on span "COMPLETE" at bounding box center [147, 250] width 39 height 8
click at [100, 172] on div "ALL TASKS ALL TASKS ACTIVE TASKS TASKS IN WRAP UP [PHONE_NUMBER] Wrap up | 00:02" at bounding box center [104, 123] width 158 height 196
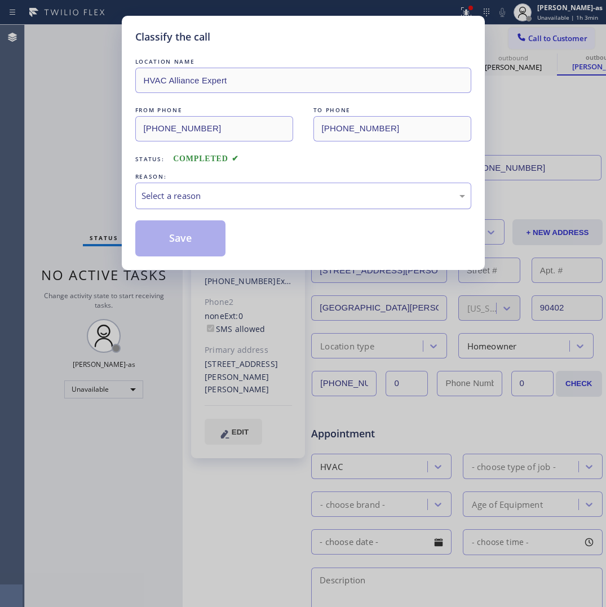
drag, startPoint x: 199, startPoint y: 197, endPoint x: 196, endPoint y: 207, distance: 10.2
click at [197, 202] on div "Select a reason" at bounding box center [304, 195] width 324 height 13
click at [182, 237] on button "Save" at bounding box center [180, 238] width 91 height 36
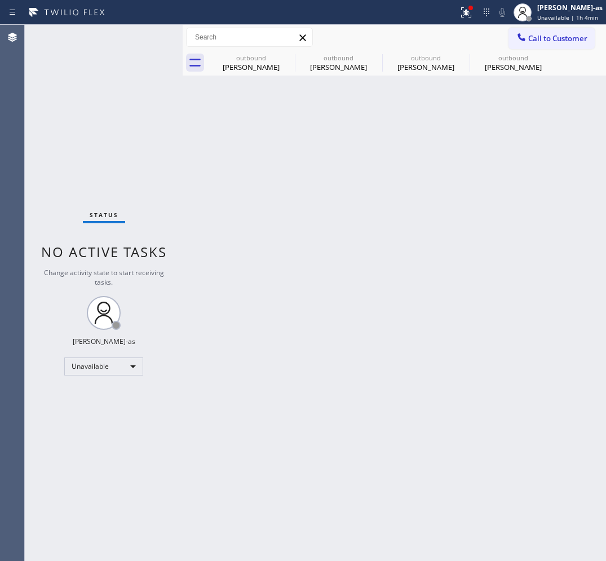
drag, startPoint x: 523, startPoint y: 66, endPoint x: 290, endPoint y: 291, distance: 323.8
click at [523, 67] on div "[PERSON_NAME]" at bounding box center [513, 67] width 85 height 10
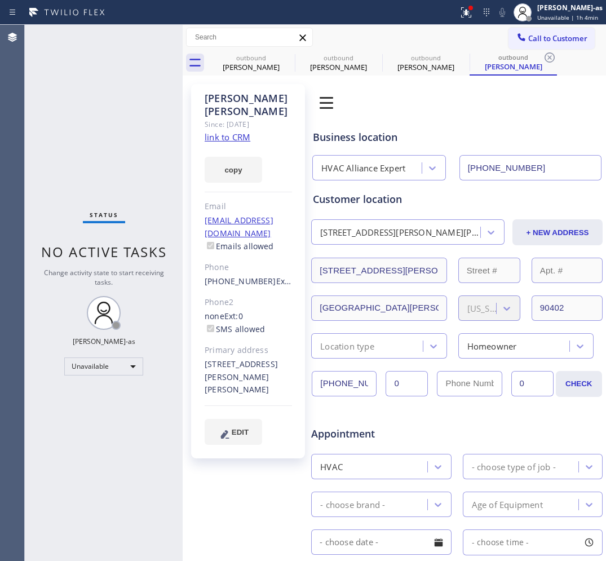
click at [553, 161] on input "[PHONE_NUMBER]" at bounding box center [530, 167] width 142 height 25
click at [553, 162] on input "[PHONE_NUMBER]" at bounding box center [530, 167] width 142 height 25
drag, startPoint x: 176, startPoint y: 260, endPoint x: 190, endPoint y: 240, distance: 25.2
click at [176, 259] on div "Status No active tasks Change activity state to start receiving tasks. [PERSON_…" at bounding box center [104, 293] width 158 height 536
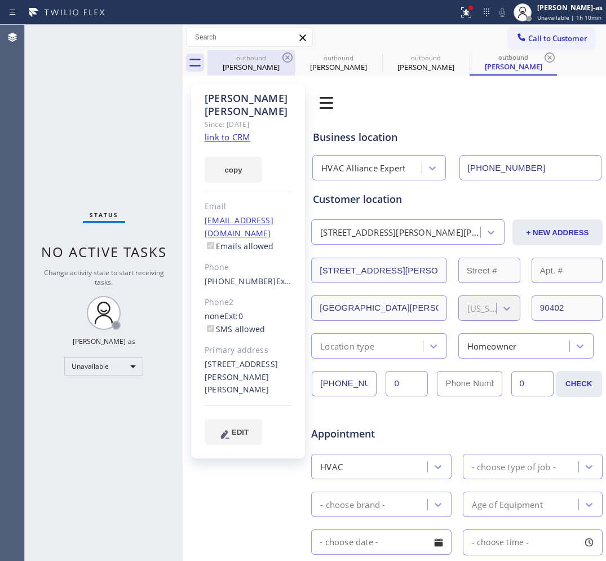
click at [268, 51] on div "outbound [PERSON_NAME]" at bounding box center [251, 62] width 85 height 25
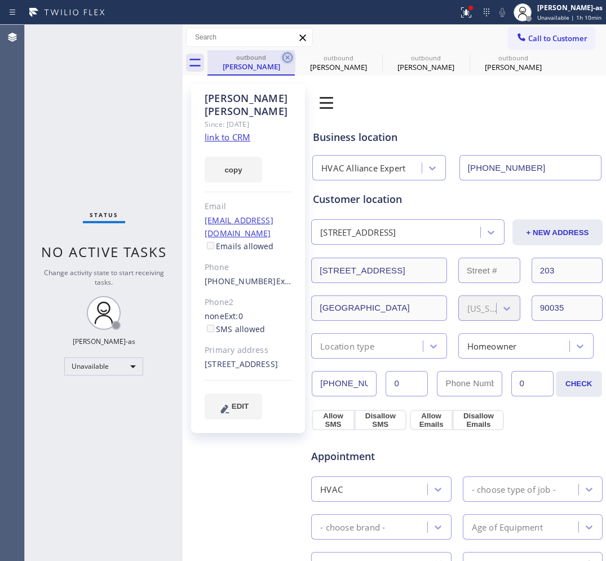
click at [281, 55] on icon at bounding box center [288, 58] width 14 height 14
click at [0, 0] on icon at bounding box center [0, 0] width 0 height 0
drag, startPoint x: 280, startPoint y: 55, endPoint x: 46, endPoint y: 522, distance: 521.9
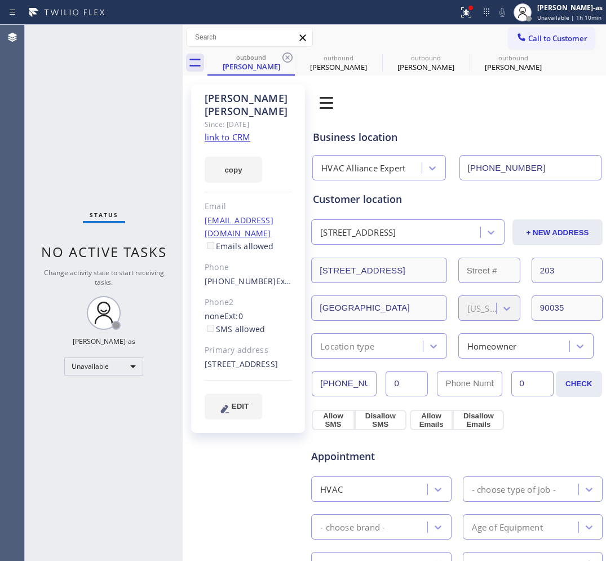
click at [280, 55] on div "outbound [PERSON_NAME] outbound [PERSON_NAME] outbound [PERSON_NAME] outbound […" at bounding box center [406, 62] width 399 height 25
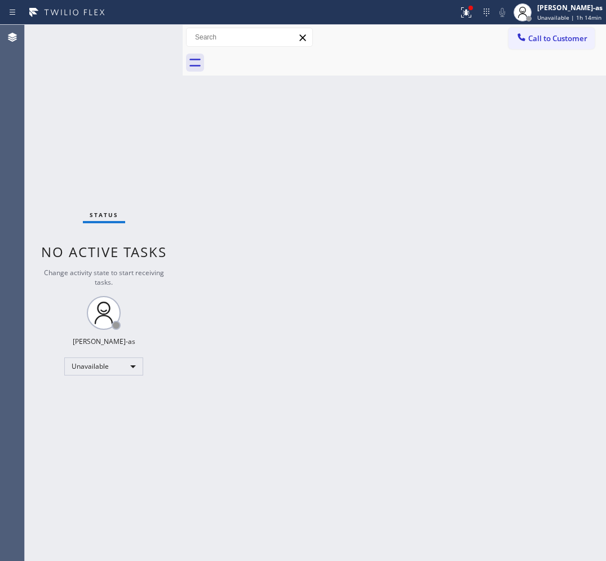
click at [540, 39] on span "Call to Customer" at bounding box center [557, 38] width 59 height 10
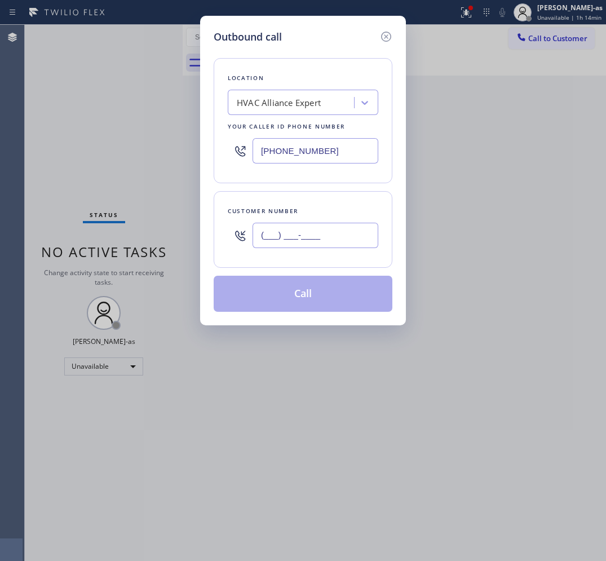
click at [311, 242] on input "(___) ___-____" at bounding box center [316, 235] width 126 height 25
paste input "301) 672-0692"
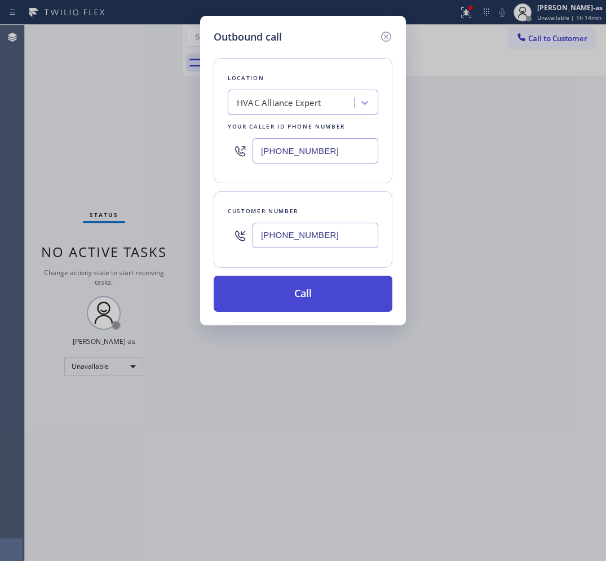
type input "[PHONE_NUMBER]"
click at [300, 302] on button "Call" at bounding box center [303, 294] width 179 height 36
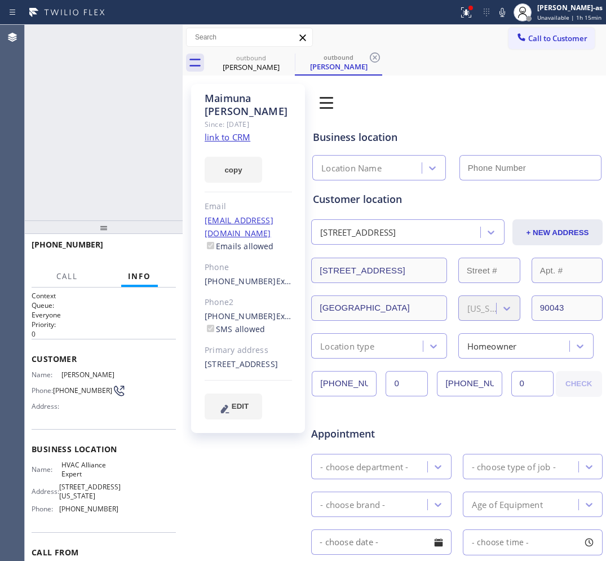
type input "[PHONE_NUMBER]"
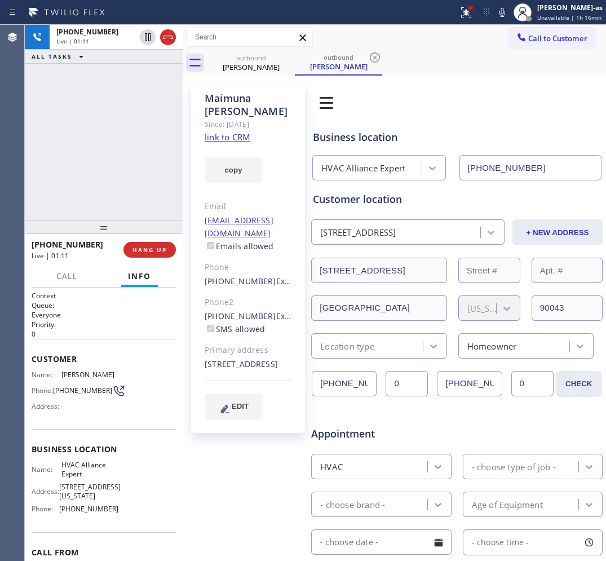
click at [61, 220] on div at bounding box center [104, 227] width 158 height 14
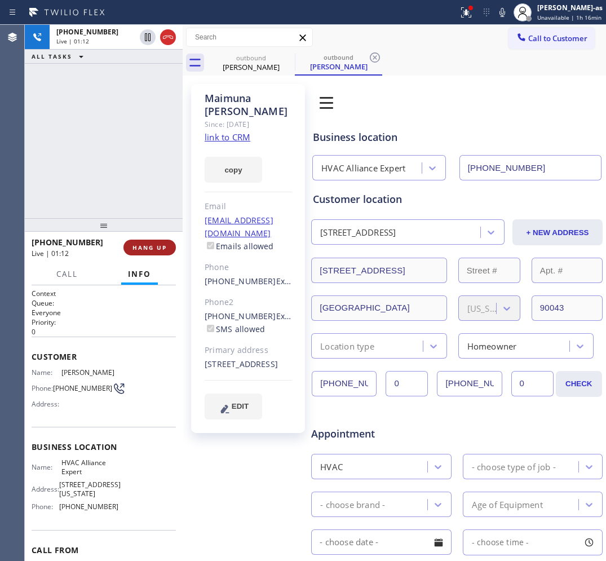
click at [148, 248] on span "HANG UP" at bounding box center [149, 248] width 34 height 8
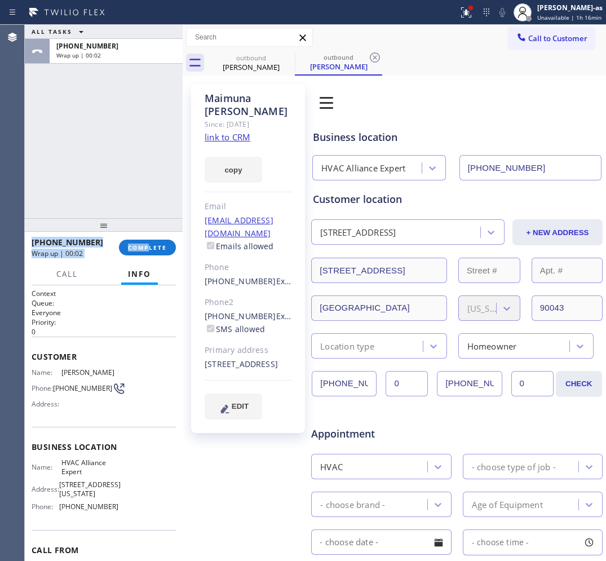
drag, startPoint x: 148, startPoint y: 238, endPoint x: 149, endPoint y: 231, distance: 6.9
click at [148, 232] on div "ALL TASKS ALL TASKS ACTIVE TASKS TASKS IN WRAP UP [PHONE_NUMBER] Wrap up | 00:0…" at bounding box center [104, 293] width 158 height 536
drag, startPoint x: 149, startPoint y: 231, endPoint x: 152, endPoint y: 223, distance: 8.9
click at [150, 223] on div at bounding box center [104, 225] width 158 height 14
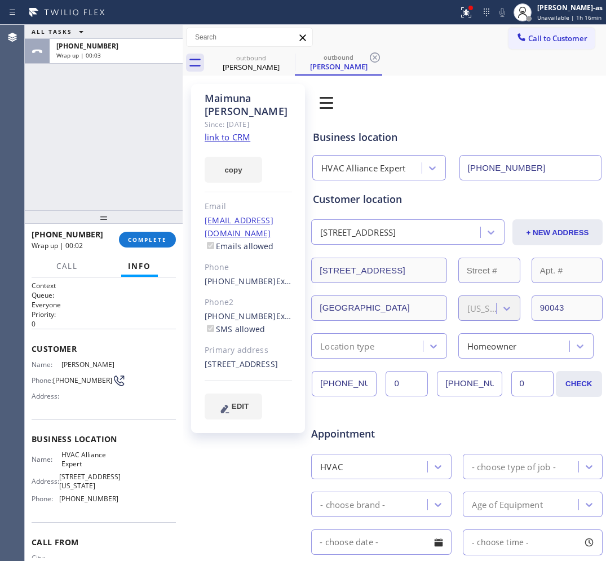
drag, startPoint x: 153, startPoint y: 235, endPoint x: 142, endPoint y: 223, distance: 16.8
click at [153, 234] on button "COMPLETE" at bounding box center [147, 240] width 57 height 16
click at [127, 201] on div "ALL TASKS ALL TASKS ACTIVE TASKS TASKS IN WRAP UP [PHONE_NUMBER] Wrap up | 00:03" at bounding box center [104, 117] width 158 height 185
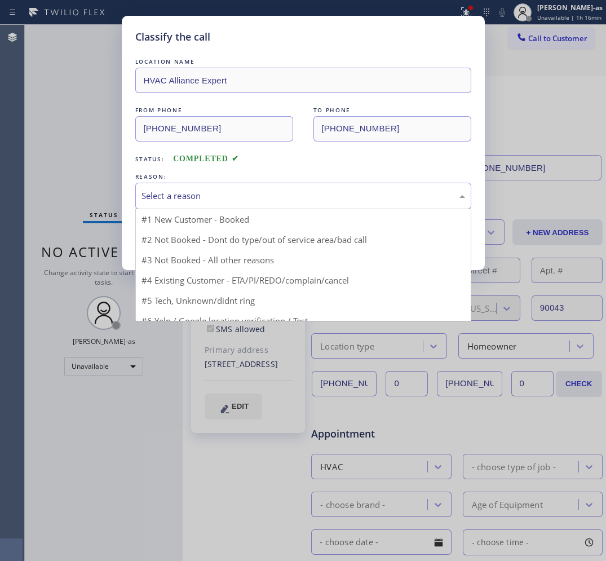
click at [261, 193] on div "Select a reason" at bounding box center [304, 195] width 324 height 13
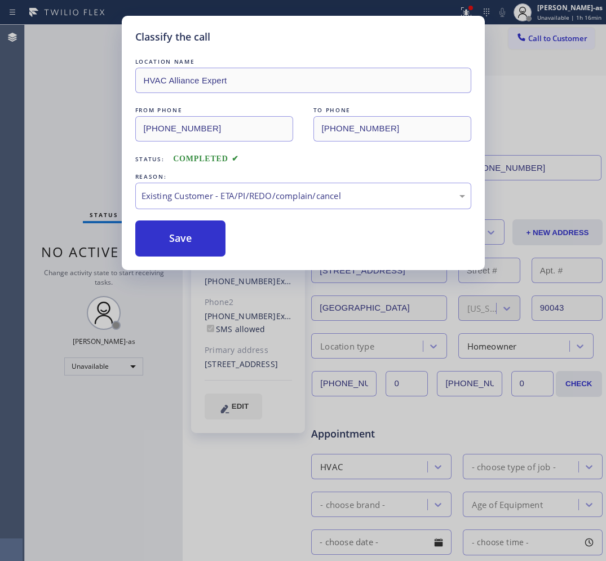
drag, startPoint x: 176, startPoint y: 227, endPoint x: 533, endPoint y: 244, distance: 357.8
click at [175, 218] on div "LOCATION NAME HVAC Alliance Expert FROM PHONE [PHONE_NUMBER] TO PHONE [PHONE_NU…" at bounding box center [303, 156] width 336 height 201
drag, startPoint x: 203, startPoint y: 236, endPoint x: 554, endPoint y: 54, distance: 395.4
click at [203, 237] on button "Save" at bounding box center [180, 238] width 91 height 36
click at [561, 34] on div "Classify the call LOCATION NAME HVAC Alliance Expert FROM PHONE [PHONE_NUMBER] …" at bounding box center [303, 280] width 606 height 561
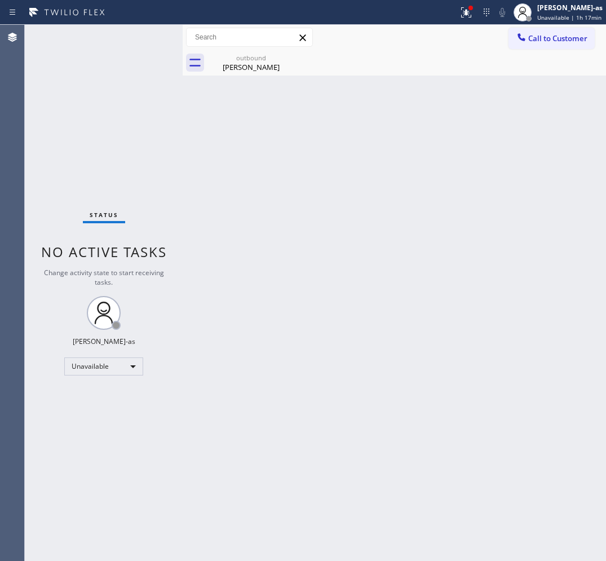
click at [561, 38] on span "Call to Customer" at bounding box center [557, 38] width 59 height 10
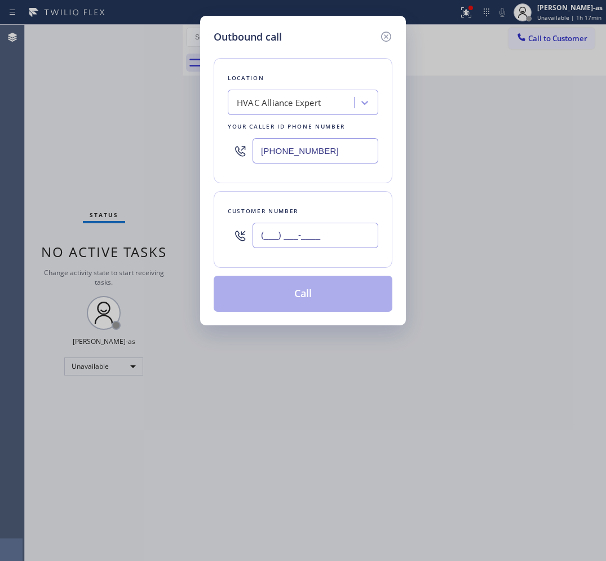
click at [310, 237] on input "(___) ___-____" at bounding box center [316, 235] width 126 height 25
paste input "310) 666-7569"
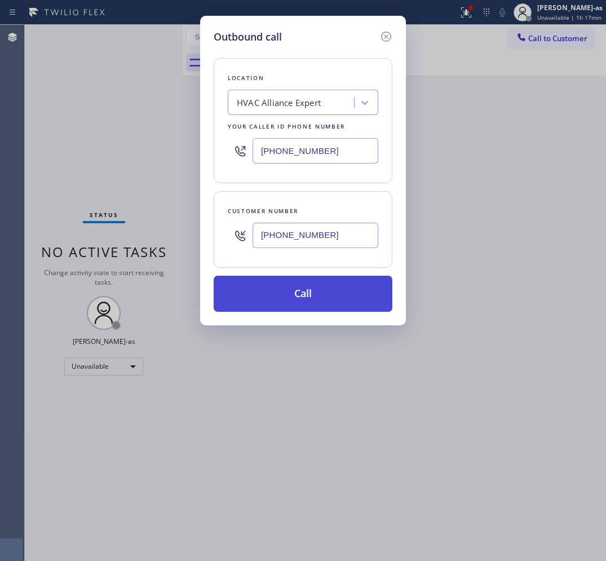
type input "[PHONE_NUMBER]"
click at [317, 297] on button "Call" at bounding box center [303, 294] width 179 height 36
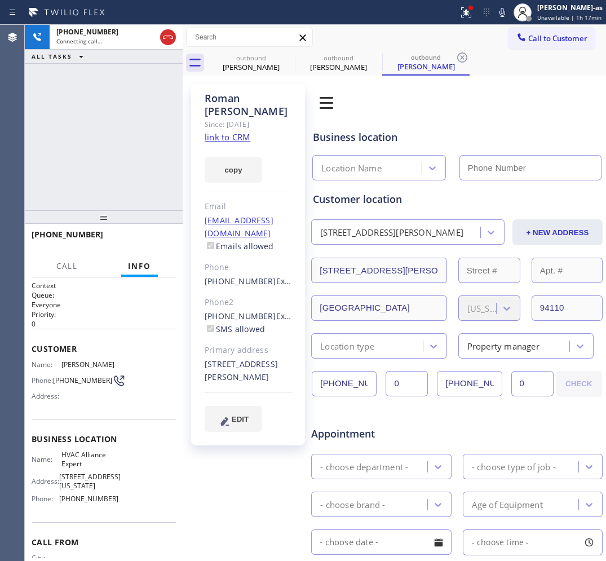
type input "[PHONE_NUMBER]"
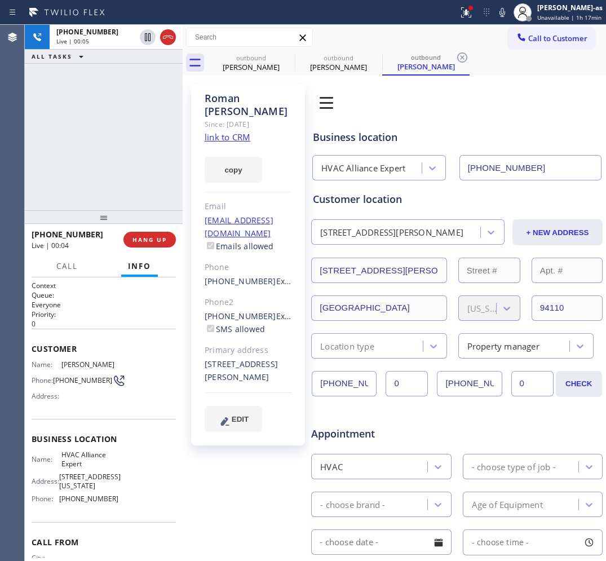
click at [242, 131] on link "link to CRM" at bounding box center [228, 136] width 46 height 11
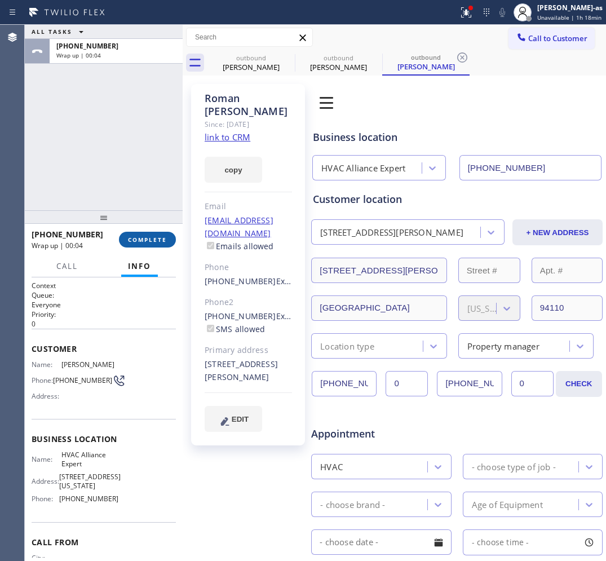
click at [128, 232] on button "COMPLETE" at bounding box center [147, 240] width 57 height 16
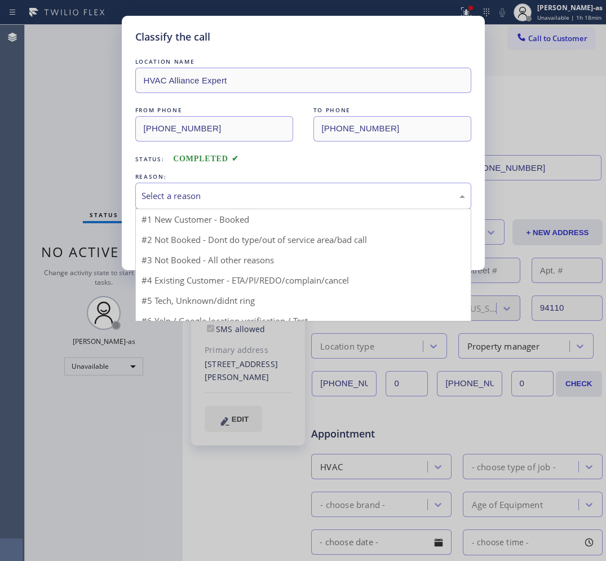
click at [232, 184] on div "Select a reason" at bounding box center [303, 196] width 336 height 26
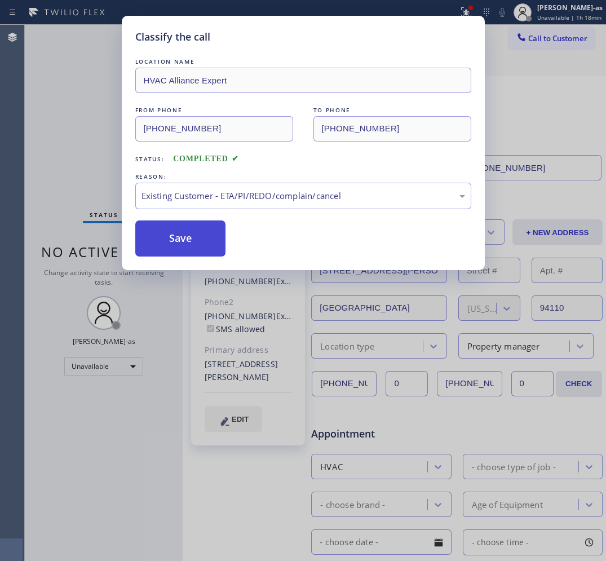
click at [173, 241] on button "Save" at bounding box center [180, 238] width 91 height 36
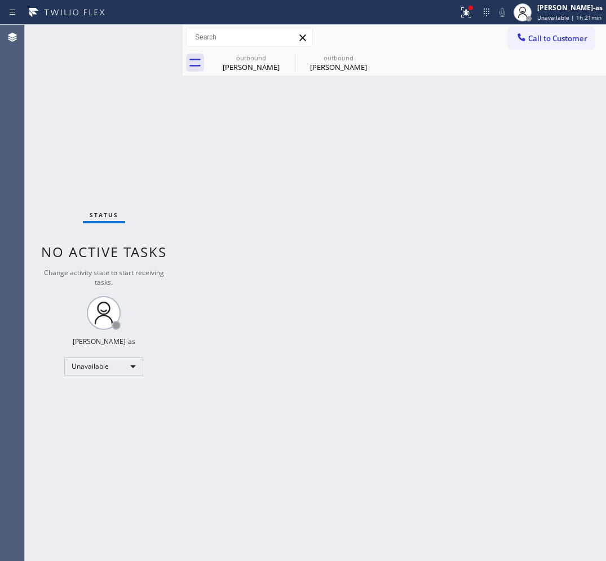
drag, startPoint x: 169, startPoint y: 96, endPoint x: 170, endPoint y: 80, distance: 15.8
click at [170, 96] on div "Status No active tasks Change activity state to start receiving tasks. [PERSON_…" at bounding box center [104, 293] width 158 height 536
click at [230, 59] on div "outbound" at bounding box center [251, 58] width 85 height 8
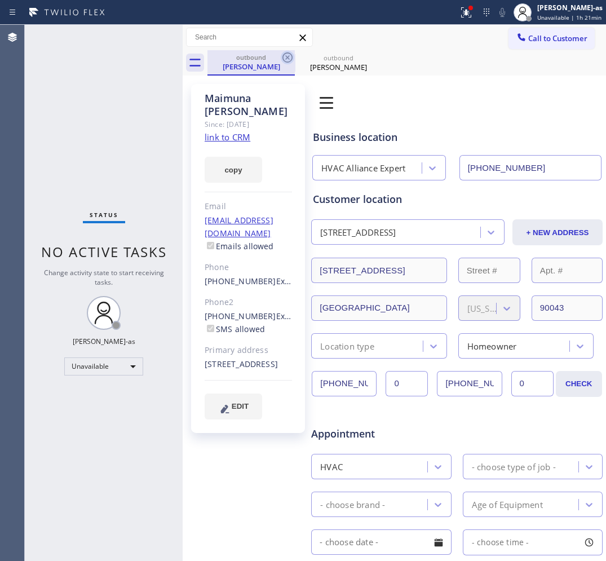
click at [286, 55] on icon at bounding box center [288, 58] width 14 height 14
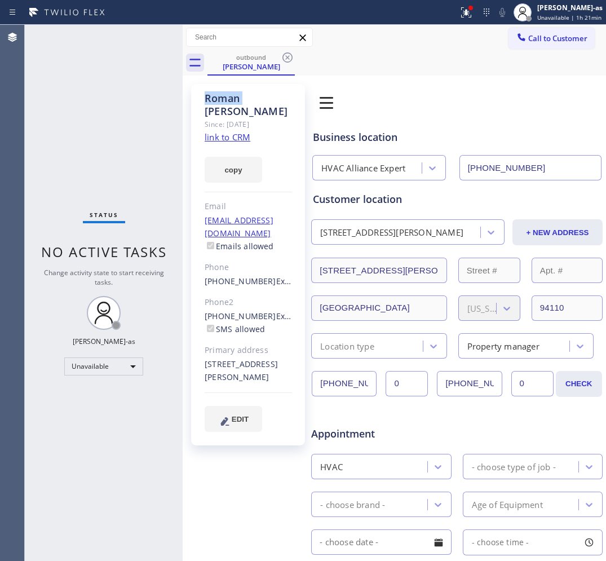
click at [286, 55] on icon at bounding box center [288, 58] width 14 height 14
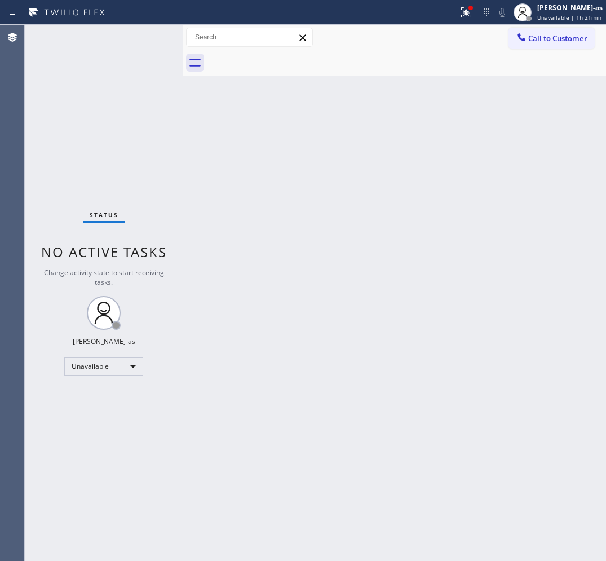
click at [286, 55] on div at bounding box center [406, 62] width 399 height 25
drag, startPoint x: 136, startPoint y: 132, endPoint x: 162, endPoint y: 7, distance: 127.8
click at [139, 120] on div "Status No active tasks Change activity state to start receiving tasks. [PERSON_…" at bounding box center [104, 293] width 158 height 536
click at [547, 34] on span "Call to Customer" at bounding box center [557, 38] width 59 height 10
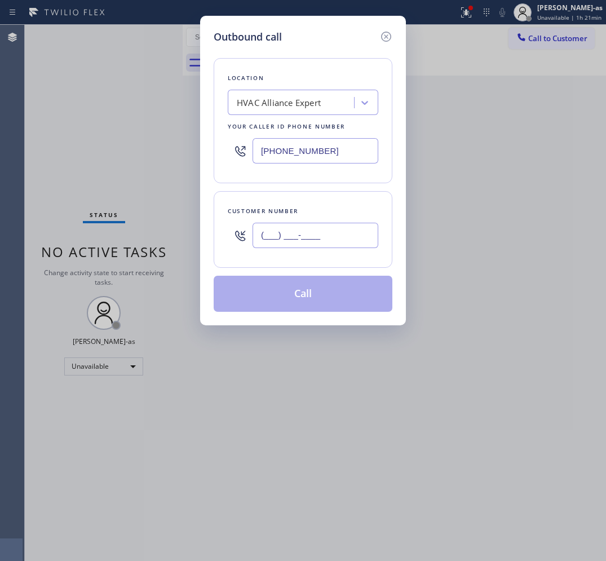
click at [313, 232] on input "(___) ___-____" at bounding box center [316, 235] width 126 height 25
paste input "646) 229-2566"
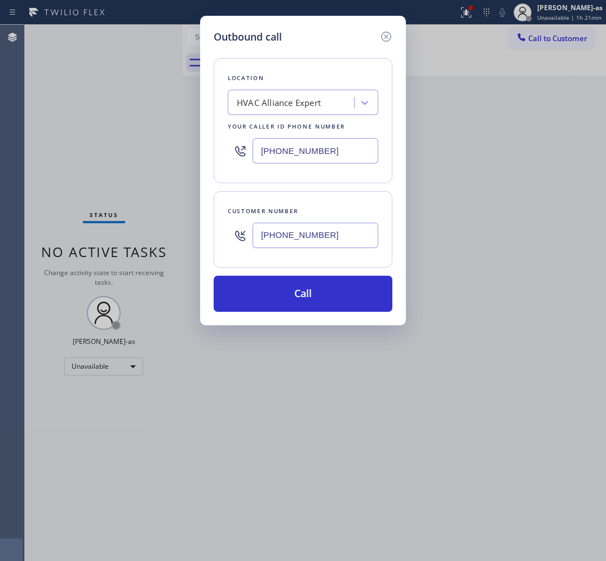
type input "[PHONE_NUMBER]"
click at [337, 160] on input "[PHONE_NUMBER]" at bounding box center [316, 150] width 126 height 25
click at [337, 158] on input "[PHONE_NUMBER]" at bounding box center [316, 150] width 126 height 25
paste input "914) 873-0795"
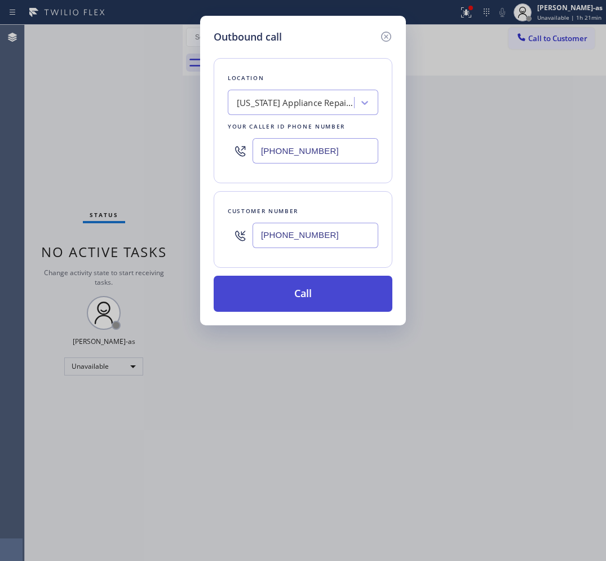
type input "[PHONE_NUMBER]"
click at [300, 294] on button "Call" at bounding box center [303, 294] width 179 height 36
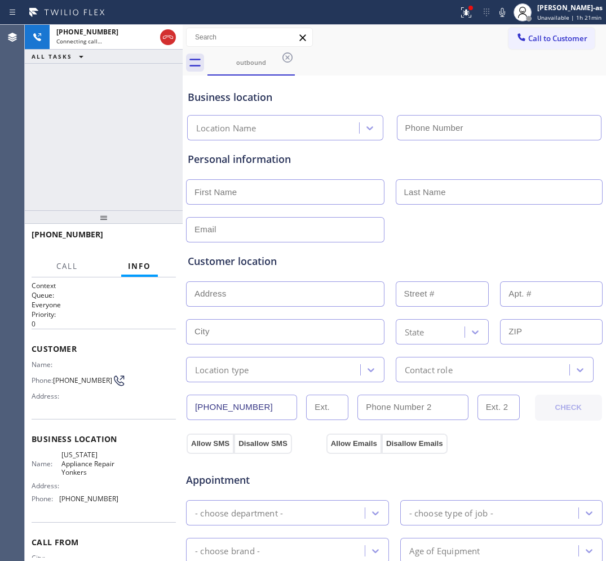
type input "[PHONE_NUMBER]"
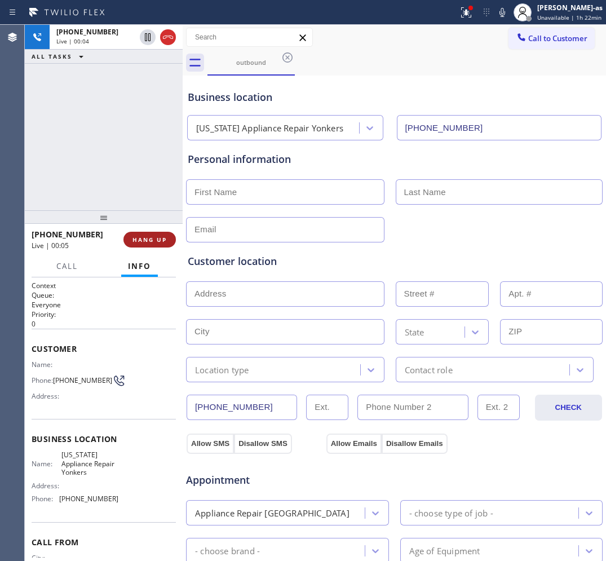
drag, startPoint x: 65, startPoint y: 189, endPoint x: 133, endPoint y: 240, distance: 84.6
click at [81, 204] on div "[PHONE_NUMBER] Live | 00:04 ALL TASKS ALL TASKS ACTIVE TASKS TASKS IN WRAP UP" at bounding box center [104, 117] width 158 height 185
click at [145, 233] on button "HANG UP" at bounding box center [149, 240] width 52 height 16
click at [134, 218] on div at bounding box center [104, 217] width 158 height 14
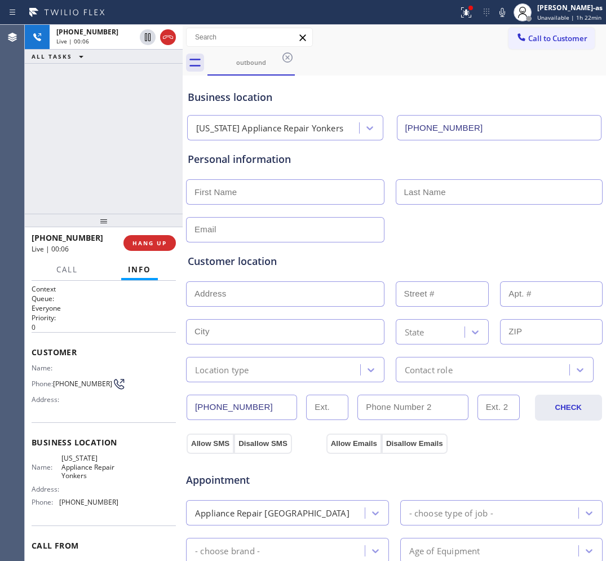
drag, startPoint x: 139, startPoint y: 244, endPoint x: 153, endPoint y: 233, distance: 18.1
click at [142, 244] on span "HANG UP" at bounding box center [149, 243] width 34 height 8
click at [102, 195] on div "[PHONE_NUMBER] Live | 00:06 ALL TASKS ALL TASKS ACTIVE TASKS TASKS IN WRAP UP" at bounding box center [104, 119] width 158 height 189
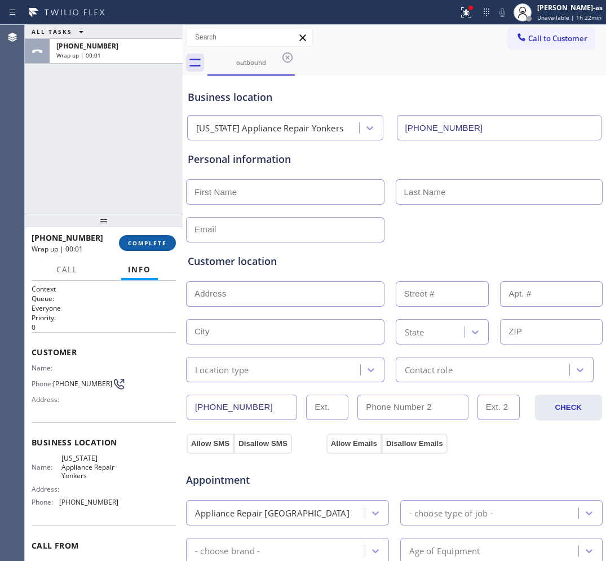
drag, startPoint x: 151, startPoint y: 244, endPoint x: 120, endPoint y: 176, distance: 74.9
click at [152, 244] on span "COMPLETE" at bounding box center [147, 243] width 39 height 8
click at [119, 176] on div "ALL TASKS ALL TASKS ACTIVE TASKS TASKS IN WRAP UP [PHONE_NUMBER] Wrap up | 00:01" at bounding box center [104, 119] width 158 height 189
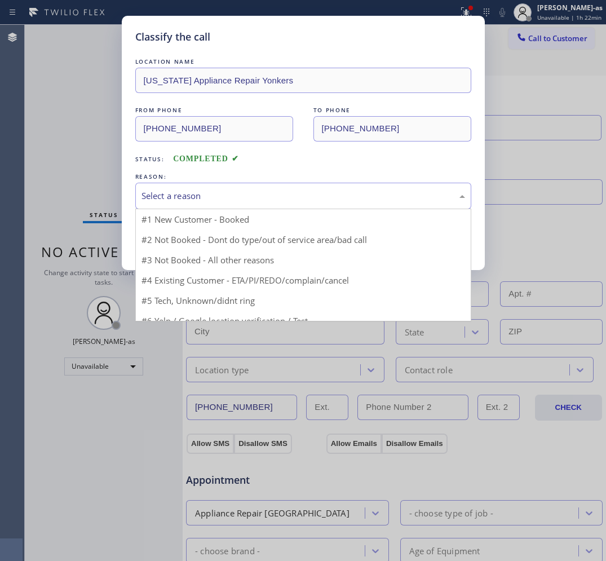
click at [237, 202] on div "Select a reason" at bounding box center [304, 195] width 324 height 13
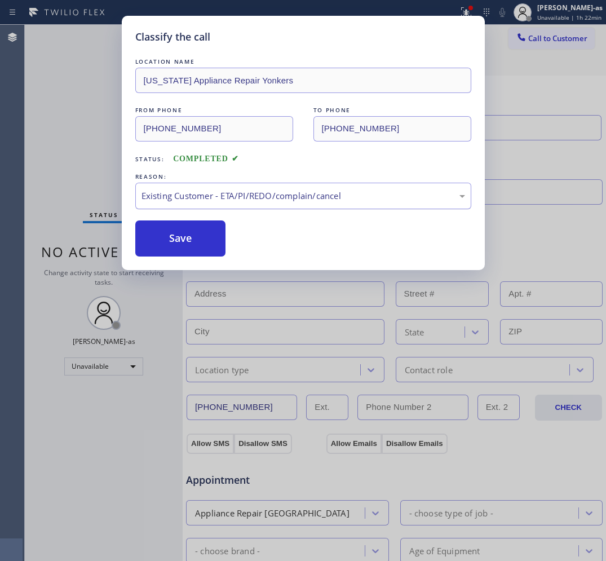
click at [173, 244] on button "Save" at bounding box center [180, 238] width 91 height 36
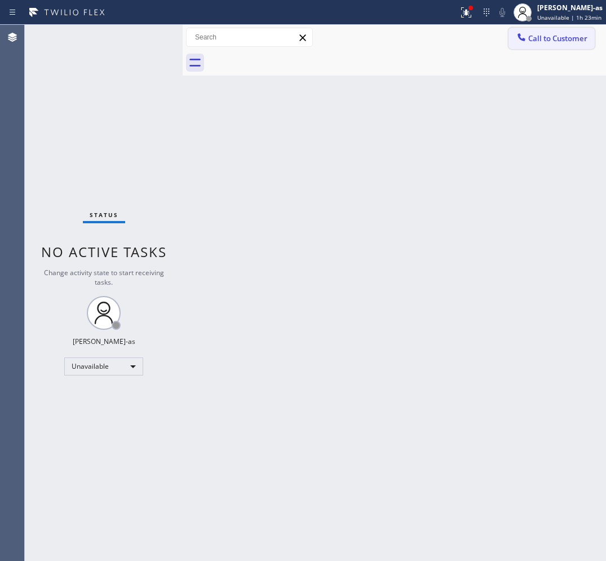
click at [545, 34] on span "Call to Customer" at bounding box center [557, 38] width 59 height 10
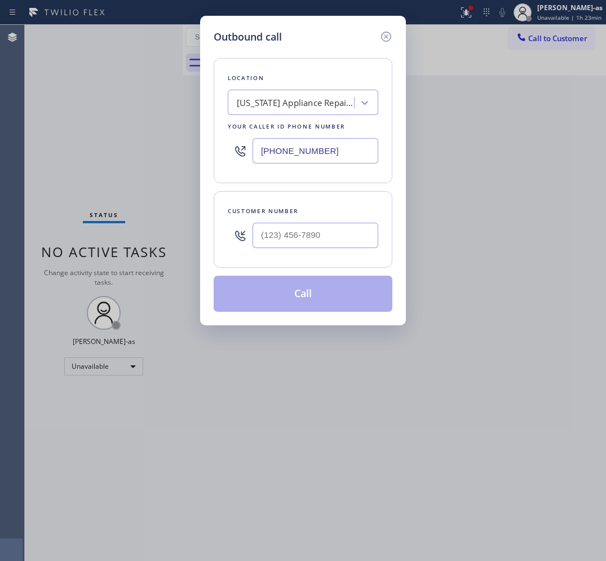
click at [360, 220] on div at bounding box center [316, 235] width 126 height 37
click at [351, 238] on input "(___) ___-____" at bounding box center [316, 235] width 126 height 25
paste input "979) 402-6183"
type input "[PHONE_NUMBER]"
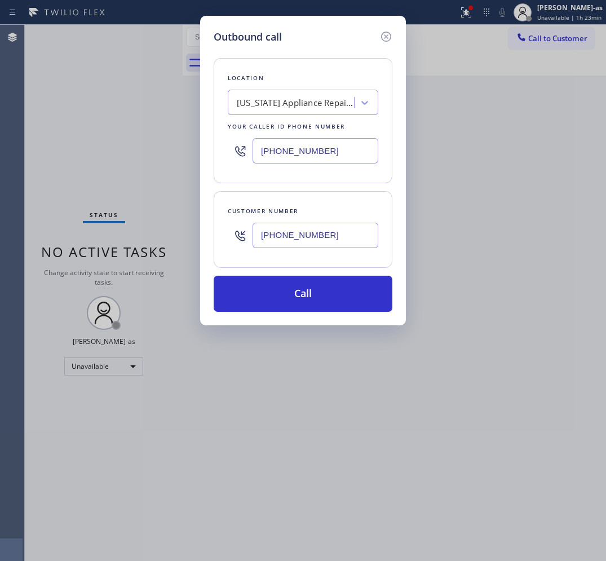
click at [299, 103] on div "[US_STATE] Appliance Repair Yonkers" at bounding box center [296, 102] width 118 height 13
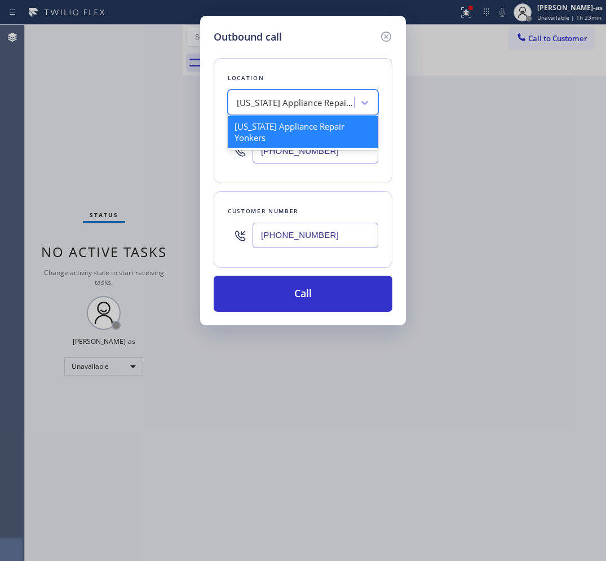
paste input "Local Trusted Electricians Placentia"
type input "Local Trusted Electricians Placentia"
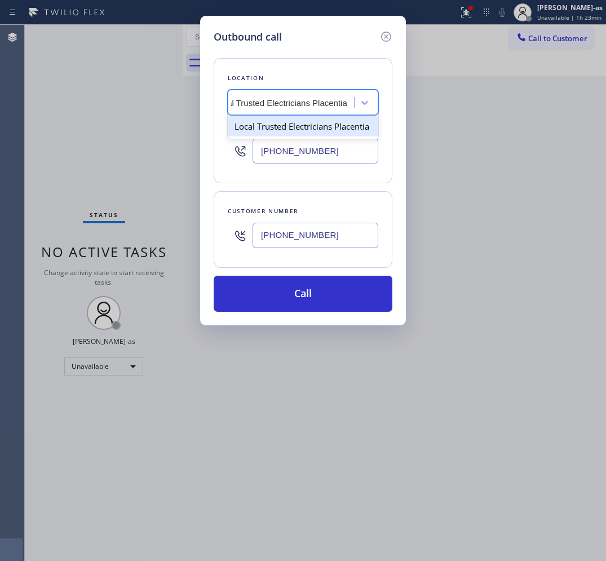
click at [283, 127] on div "Local Trusted Electricians Placentia" at bounding box center [303, 126] width 151 height 20
type input "[PHONE_NUMBER]"
click at [316, 293] on button "Call" at bounding box center [303, 294] width 179 height 36
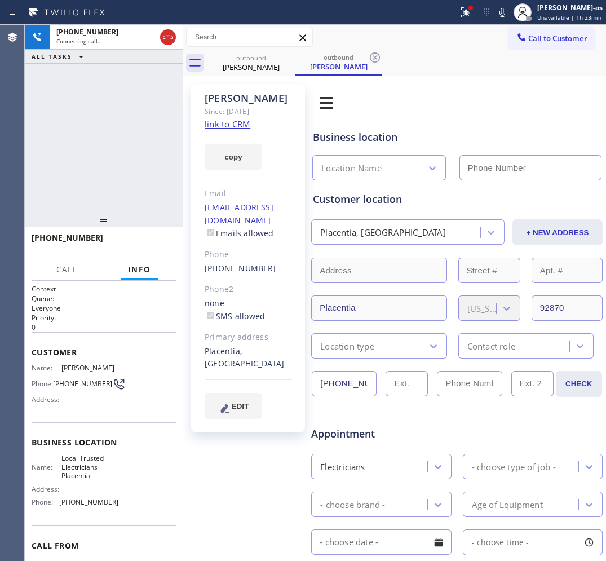
type input "[PHONE_NUMBER]"
drag, startPoint x: 238, startPoint y: 62, endPoint x: 285, endPoint y: 55, distance: 46.8
click at [241, 62] on div "[PERSON_NAME]" at bounding box center [251, 67] width 85 height 10
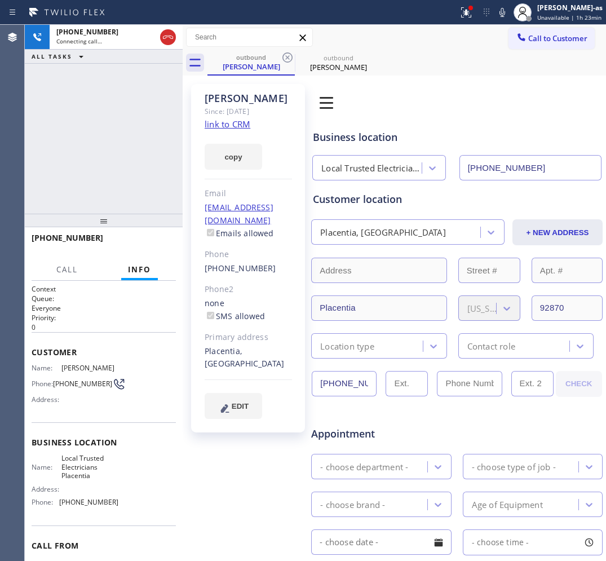
click at [238, 126] on link "link to CRM" at bounding box center [228, 123] width 46 height 11
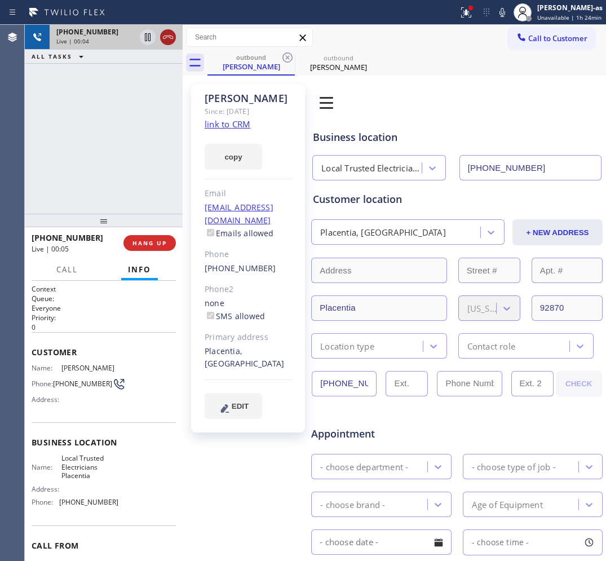
click at [165, 43] on icon at bounding box center [168, 37] width 14 height 14
click at [156, 254] on div "[PHONE_NUMBER] Live | 00:05 HANG UP" at bounding box center [104, 242] width 144 height 29
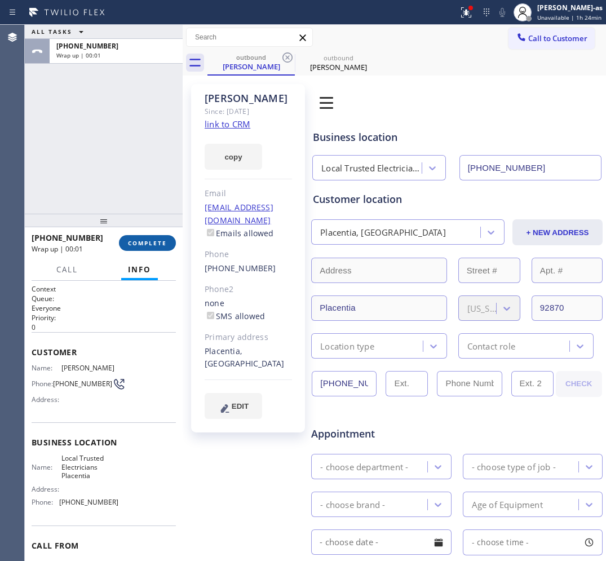
click at [155, 241] on span "COMPLETE" at bounding box center [147, 243] width 39 height 8
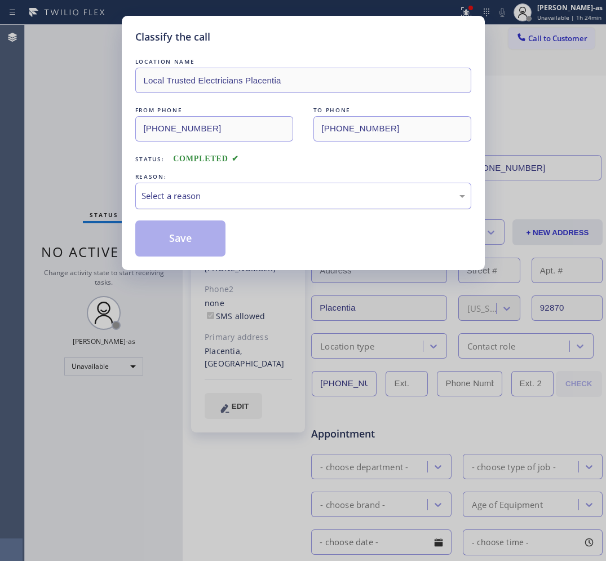
click at [203, 197] on div "Select a reason" at bounding box center [304, 195] width 324 height 13
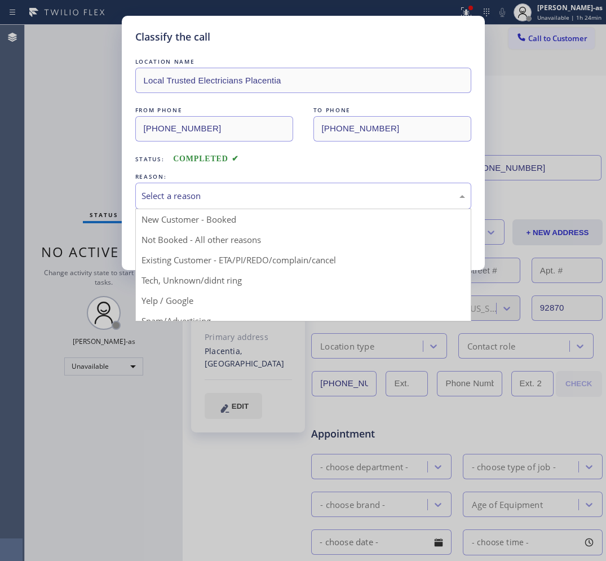
drag, startPoint x: 204, startPoint y: 245, endPoint x: 198, endPoint y: 246, distance: 5.7
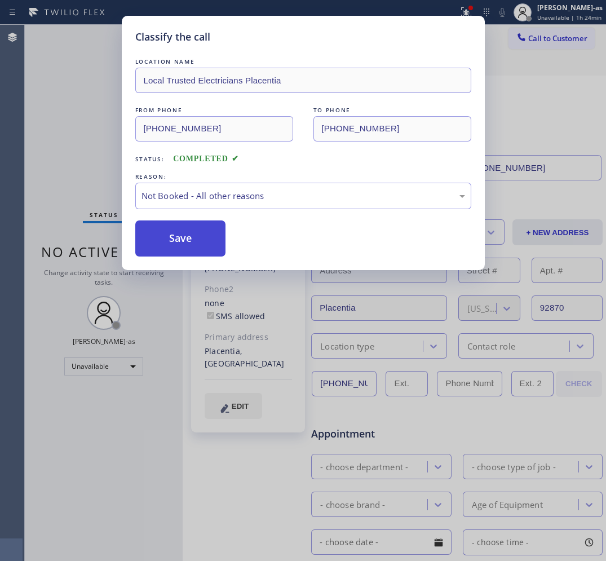
click at [184, 249] on button "Save" at bounding box center [180, 238] width 91 height 36
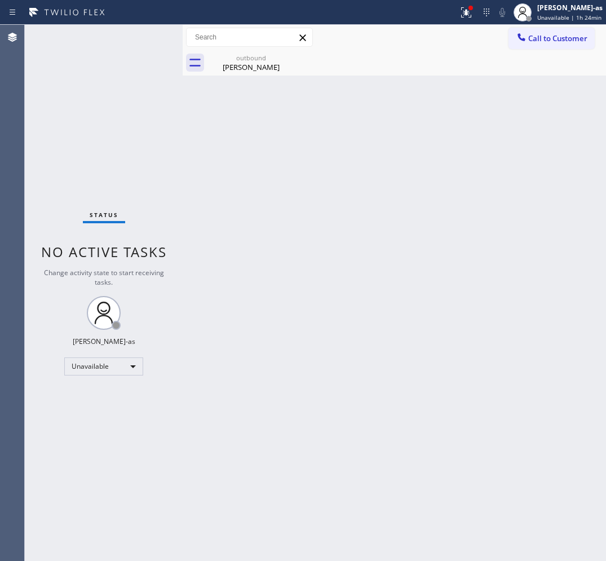
drag, startPoint x: 546, startPoint y: 37, endPoint x: 359, endPoint y: 184, distance: 238.0
click at [546, 37] on span "Call to Customer" at bounding box center [557, 38] width 59 height 10
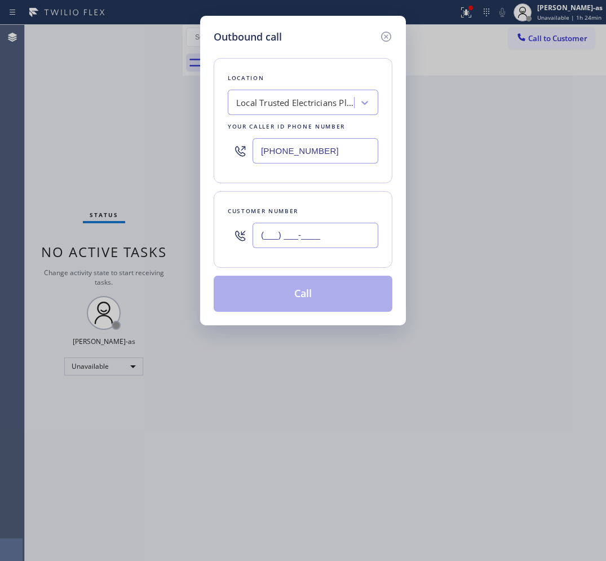
click at [345, 231] on input "(___) ___-____" at bounding box center [316, 235] width 126 height 25
paste input "212) 225-2872"
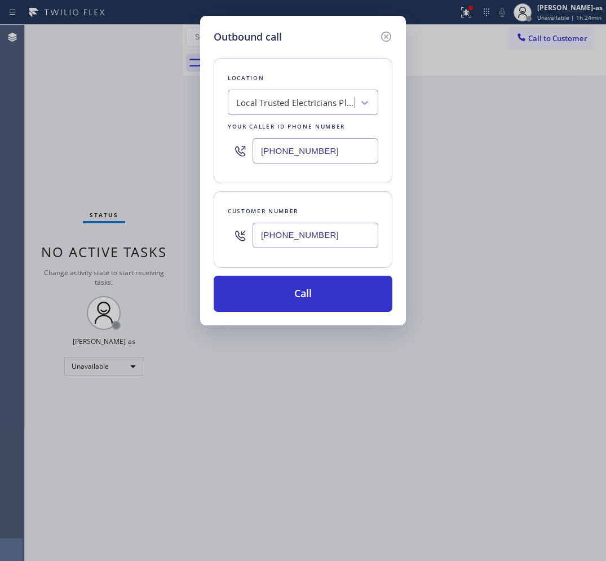
type input "[PHONE_NUMBER]"
click at [307, 139] on input "[PHONE_NUMBER]" at bounding box center [316, 150] width 126 height 25
drag, startPoint x: 382, startPoint y: 144, endPoint x: 356, endPoint y: 145, distance: 25.9
click at [377, 145] on div "Location Local Trusted Electricians Placentia Your caller id phone number [PHON…" at bounding box center [303, 120] width 179 height 125
click at [356, 145] on input "[PHONE_NUMBER]" at bounding box center [316, 150] width 126 height 25
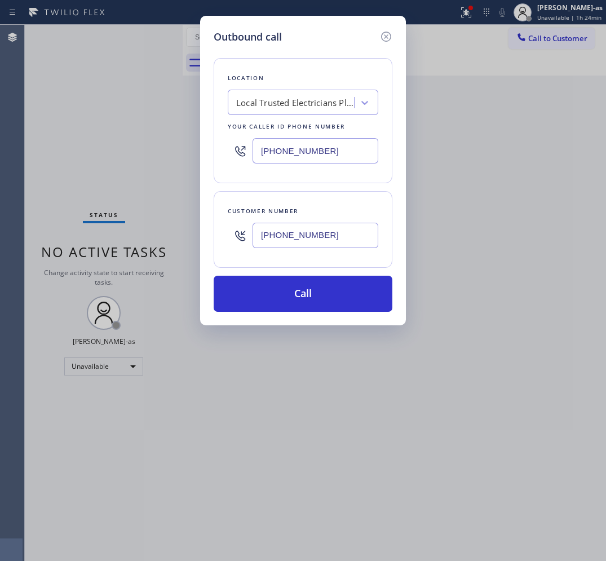
click at [356, 145] on input "[PHONE_NUMBER]" at bounding box center [316, 150] width 126 height 25
paste input "347) 697-4228"
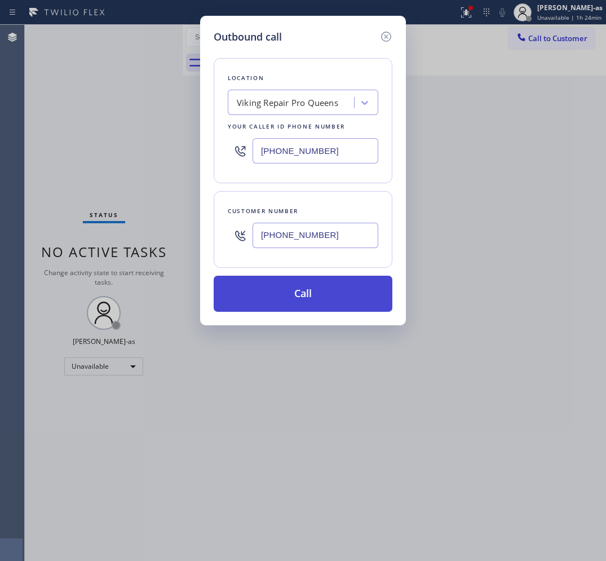
type input "[PHONE_NUMBER]"
click at [303, 300] on button "Call" at bounding box center [303, 294] width 179 height 36
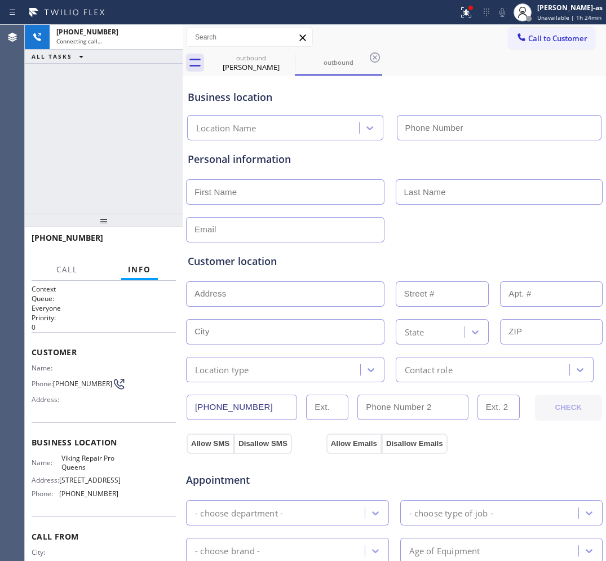
type input "[PHONE_NUMBER]"
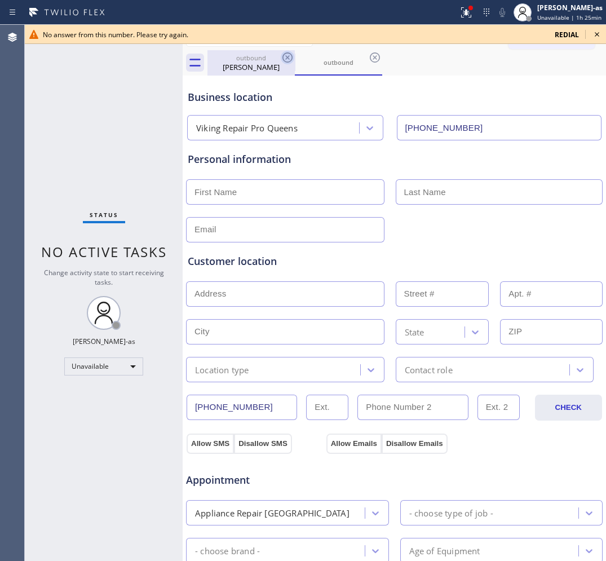
drag, startPoint x: 255, startPoint y: 67, endPoint x: 280, endPoint y: 61, distance: 26.0
click at [257, 66] on div "[PERSON_NAME]" at bounding box center [251, 67] width 85 height 10
type input "[PHONE_NUMBER]"
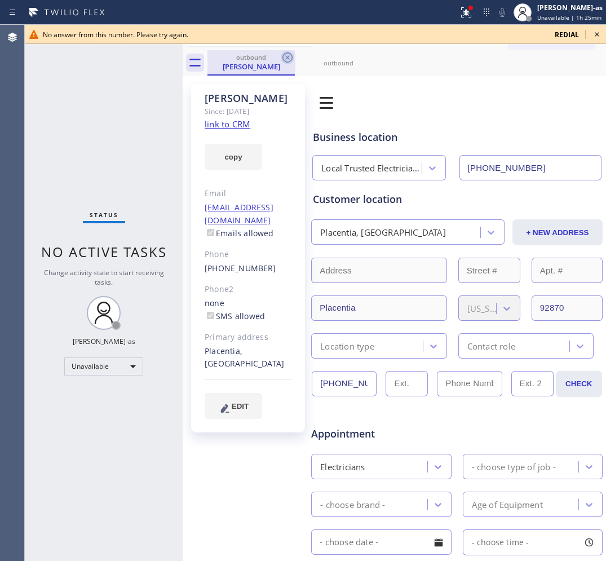
click at [281, 61] on icon at bounding box center [288, 58] width 14 height 14
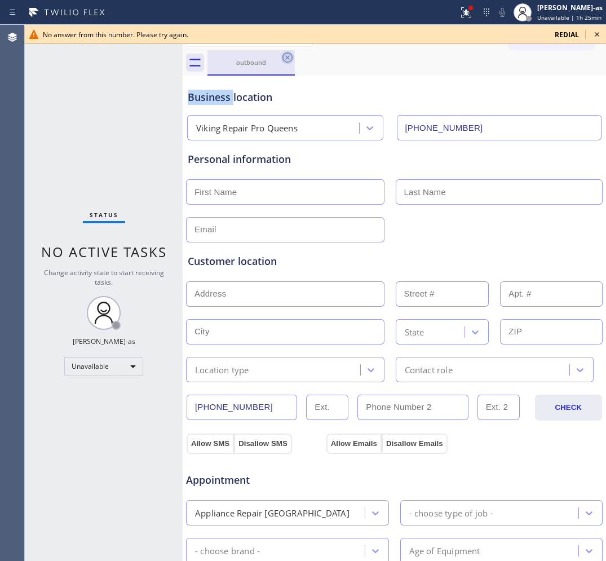
click at [281, 60] on icon at bounding box center [288, 58] width 14 height 14
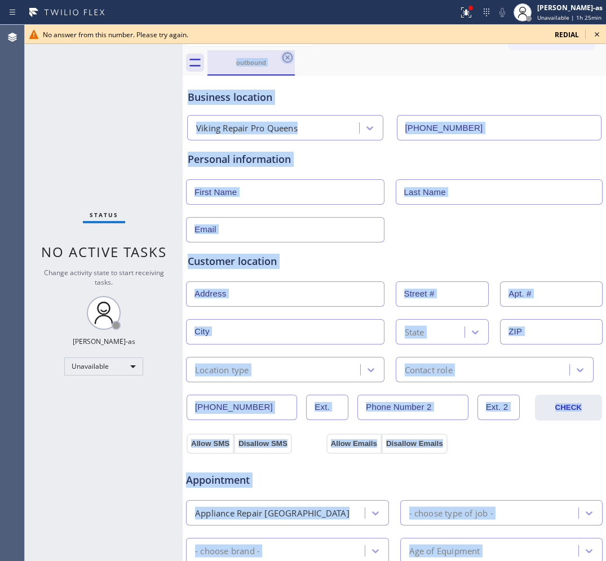
click at [281, 60] on div "outbound" at bounding box center [406, 62] width 399 height 25
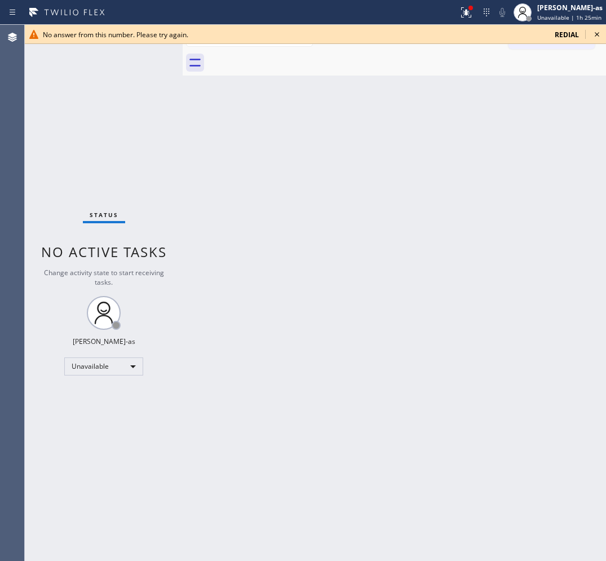
click at [281, 60] on div at bounding box center [406, 62] width 399 height 25
click at [601, 33] on icon at bounding box center [597, 35] width 14 height 14
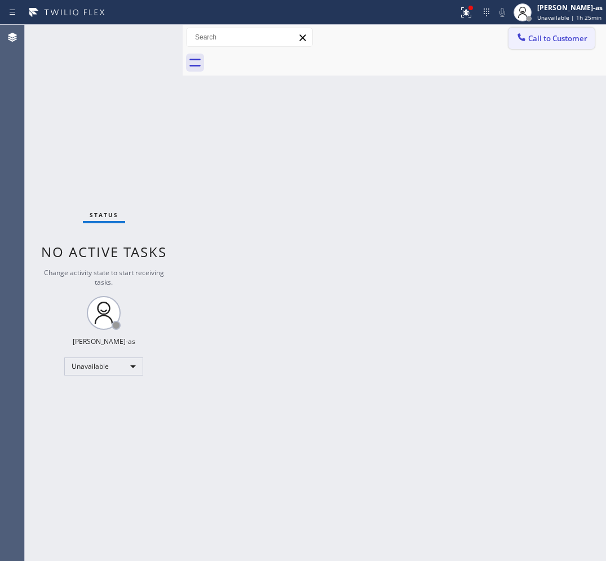
drag, startPoint x: 559, startPoint y: 34, endPoint x: 405, endPoint y: 210, distance: 234.5
click at [558, 34] on span "Call to Customer" at bounding box center [557, 38] width 59 height 10
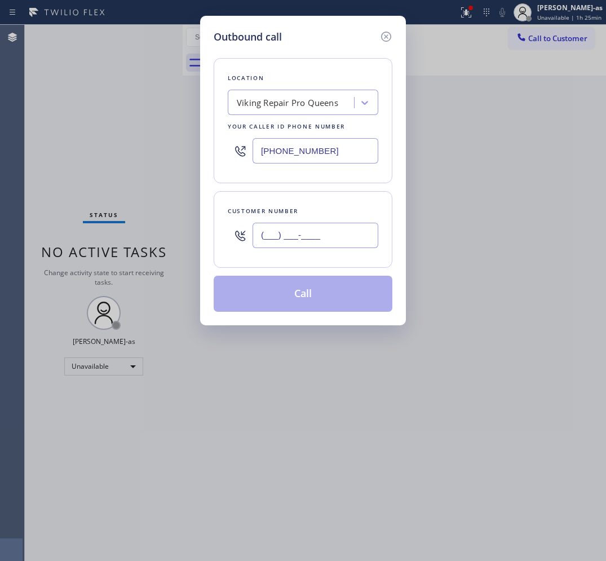
click at [322, 241] on input "(___) ___-____" at bounding box center [316, 235] width 126 height 25
paste input "909) 330-1354"
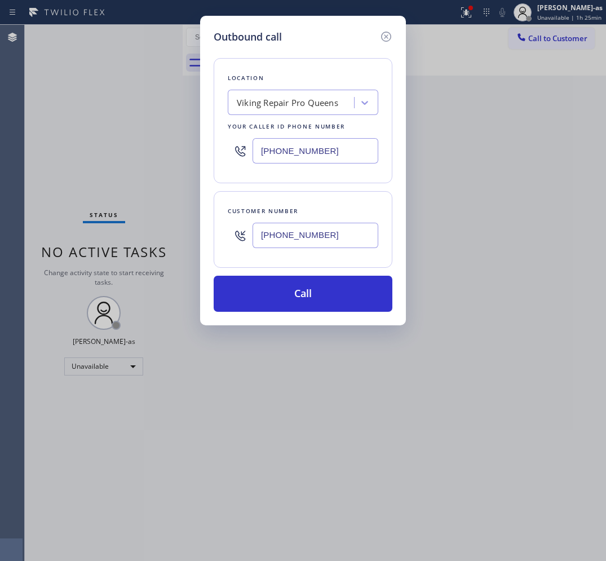
type input "[PHONE_NUMBER]"
click at [339, 155] on input "[PHONE_NUMBER]" at bounding box center [316, 150] width 126 height 25
paste input "909) 637-4306"
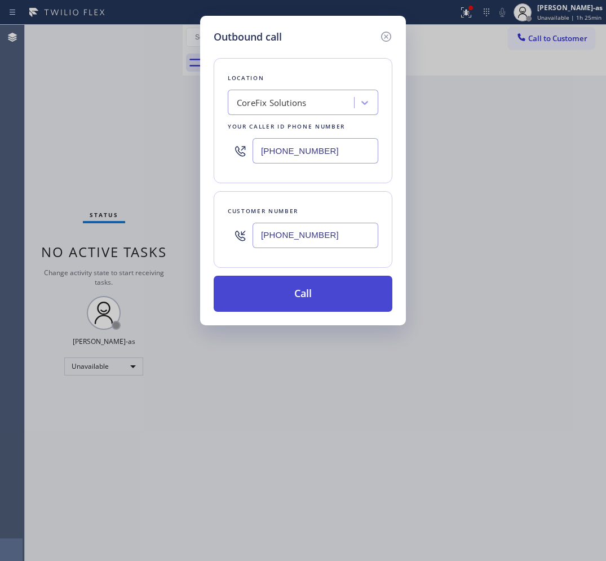
type input "[PHONE_NUMBER]"
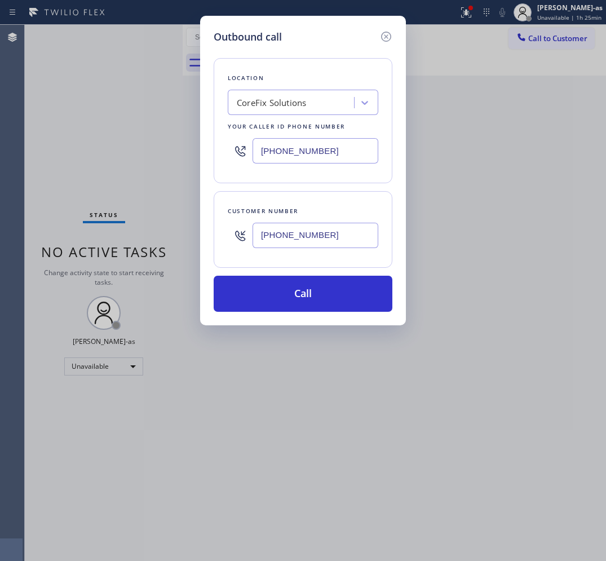
drag, startPoint x: 332, startPoint y: 294, endPoint x: 257, endPoint y: 315, distance: 77.7
click at [331, 294] on button "Call" at bounding box center [303, 294] width 179 height 36
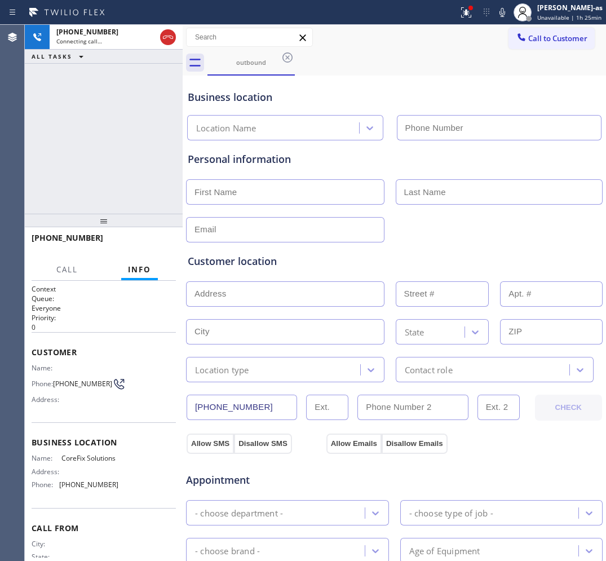
type input "[PHONE_NUMBER]"
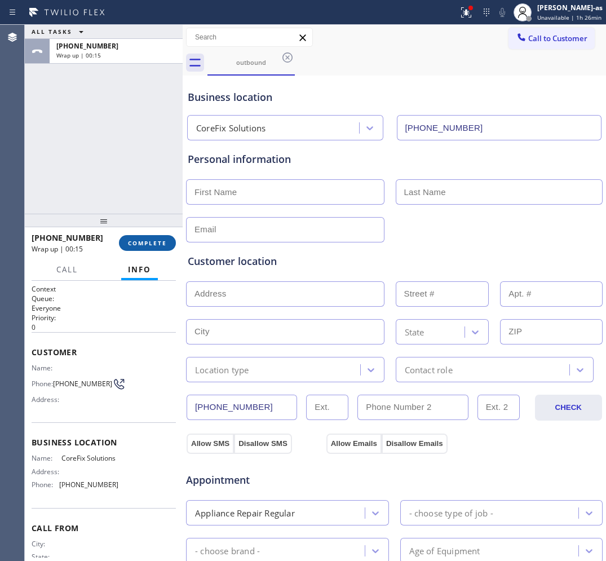
click at [135, 235] on div "[PHONE_NUMBER] Wrap up | 00:15 COMPLETE" at bounding box center [104, 242] width 144 height 29
click at [129, 214] on div at bounding box center [104, 221] width 158 height 14
click at [142, 240] on span "COMPLETE" at bounding box center [147, 243] width 39 height 8
click at [158, 184] on div "ALL TASKS ALL TASKS ACTIVE TASKS TASKS IN WRAP UP [PHONE_NUMBER] Wrap up | 00:18" at bounding box center [104, 119] width 158 height 189
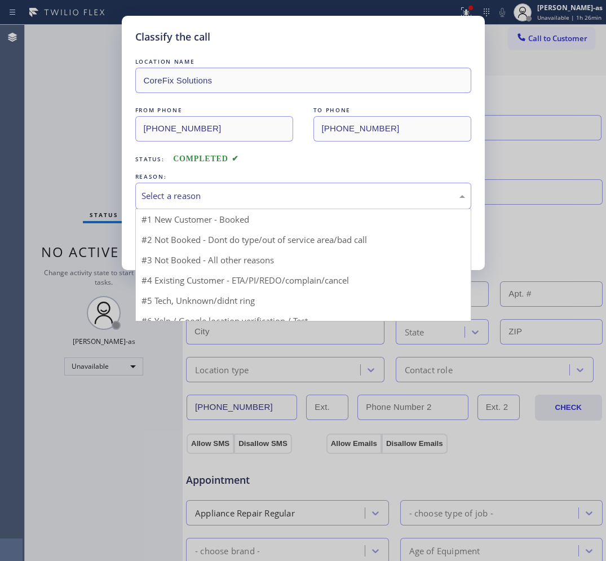
click at [220, 202] on div "Select a reason" at bounding box center [304, 195] width 324 height 13
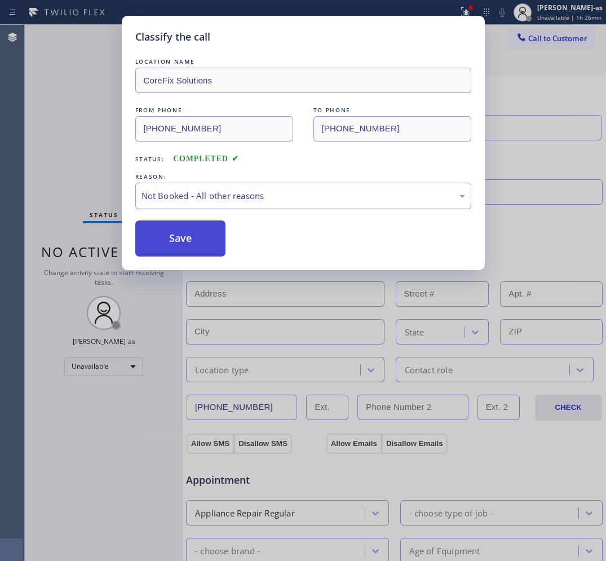
drag, startPoint x: 171, startPoint y: 247, endPoint x: 565, endPoint y: 41, distance: 445.3
click at [173, 246] on button "Save" at bounding box center [180, 238] width 91 height 36
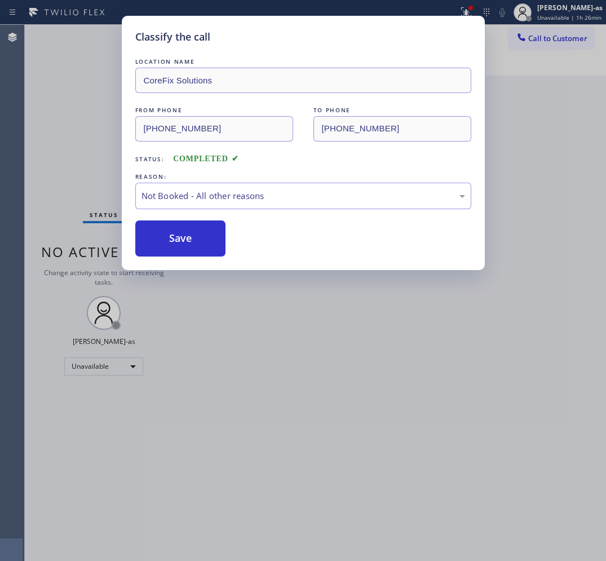
click at [545, 28] on div "Classify the call LOCATION NAME CoreFix Solutions FROM PHONE [PHONE_NUMBER] TO …" at bounding box center [303, 280] width 606 height 561
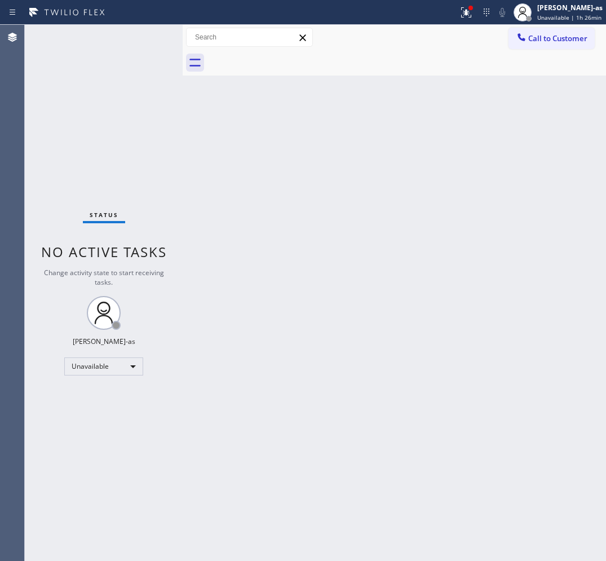
drag, startPoint x: 554, startPoint y: 37, endPoint x: 524, endPoint y: 46, distance: 31.2
click at [554, 37] on span "Call to Customer" at bounding box center [557, 38] width 59 height 10
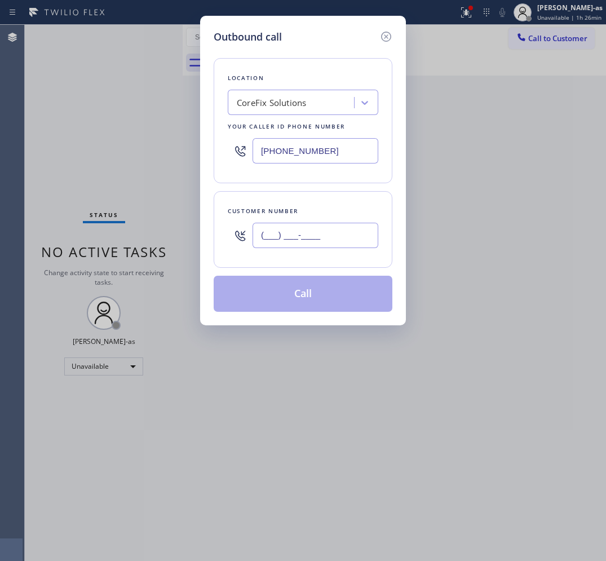
click at [291, 241] on input "(___) ___-____" at bounding box center [316, 235] width 126 height 25
paste input "908) 316-1328"
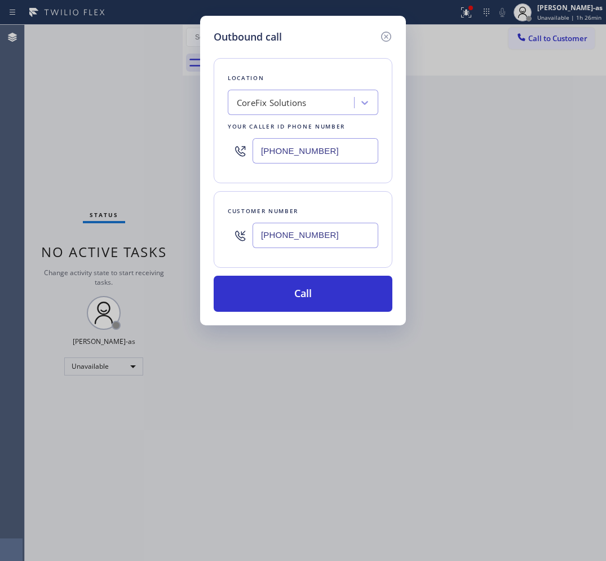
type input "[PHONE_NUMBER]"
click at [353, 156] on input "[PHONE_NUMBER]" at bounding box center [316, 150] width 126 height 25
paste input "609) 834-3073"
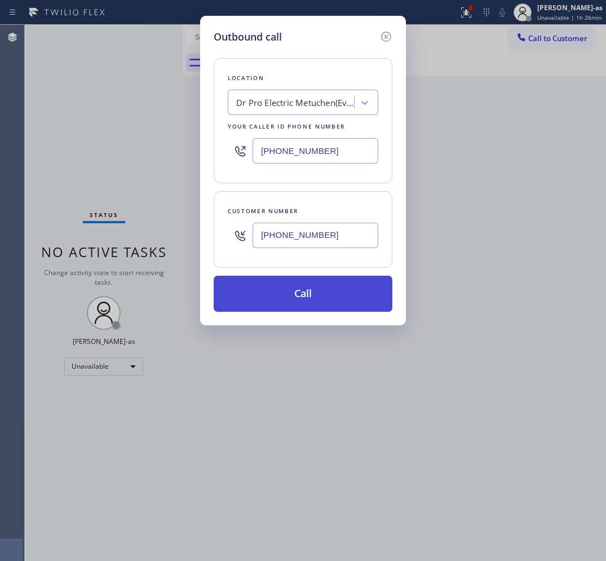
type input "[PHONE_NUMBER]"
click at [294, 282] on button "Call" at bounding box center [303, 294] width 179 height 36
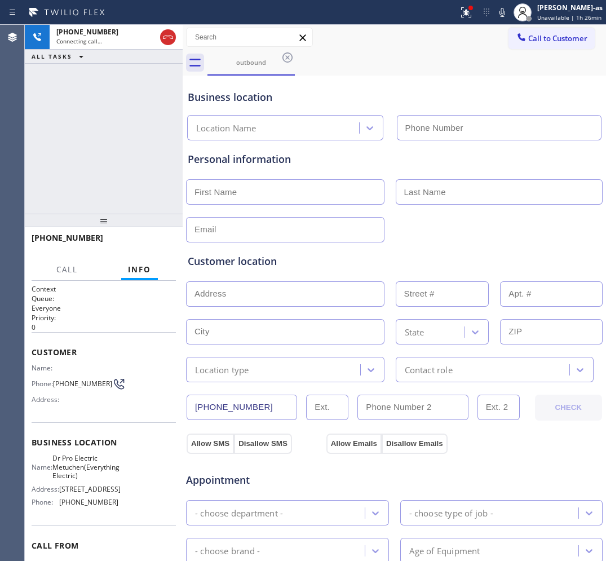
type input "[PHONE_NUMBER]"
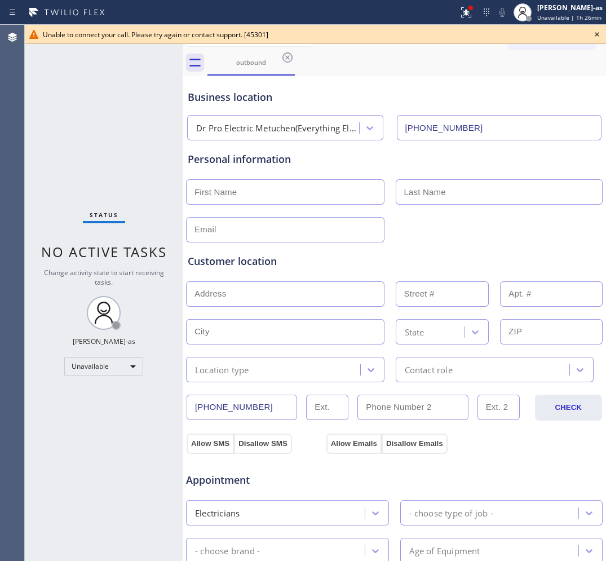
click at [598, 38] on icon at bounding box center [597, 35] width 14 height 14
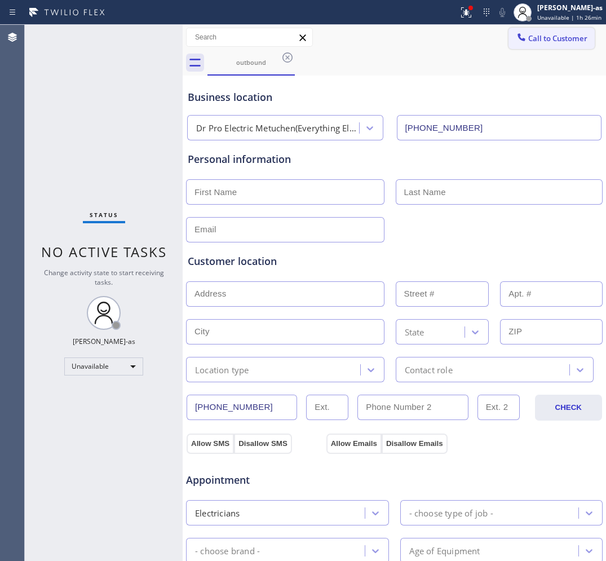
click at [534, 41] on span "Call to Customer" at bounding box center [557, 38] width 59 height 10
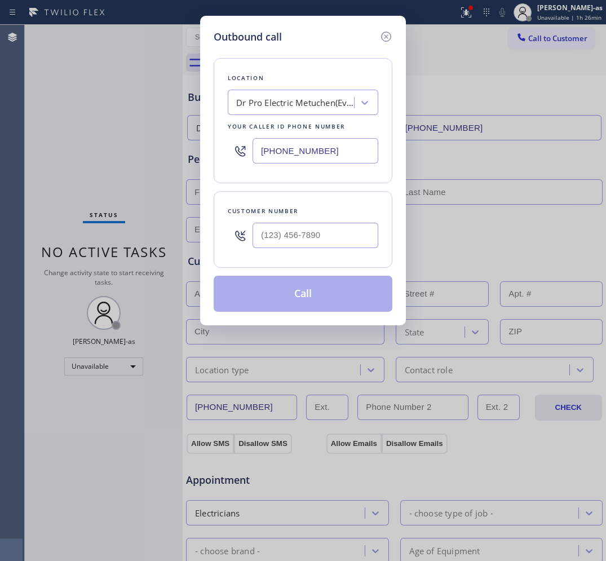
click at [279, 221] on div at bounding box center [316, 235] width 126 height 37
click at [286, 244] on input "(___) ___-____" at bounding box center [316, 235] width 126 height 25
paste input "908) 316-1328"
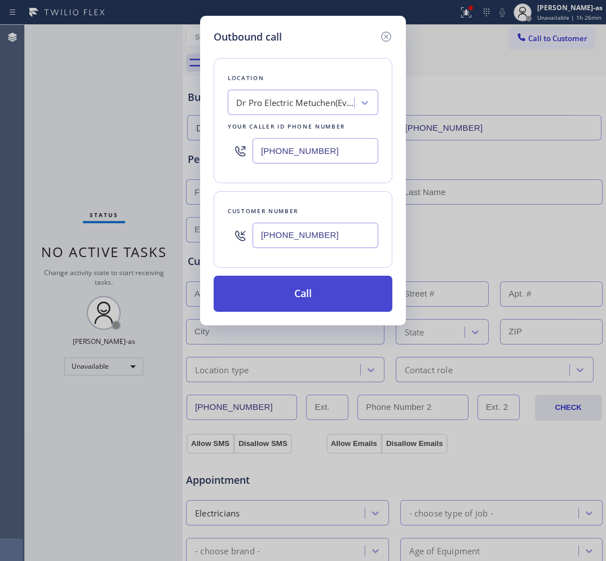
type input "[PHONE_NUMBER]"
drag, startPoint x: 297, startPoint y: 302, endPoint x: 503, endPoint y: 228, distance: 219.5
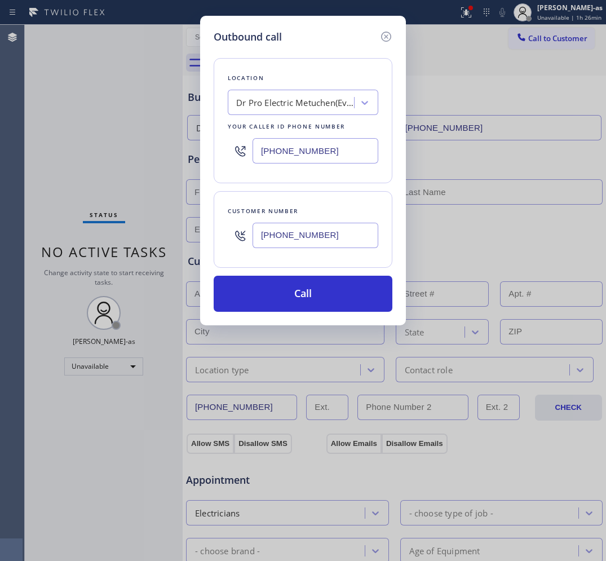
click at [297, 301] on button "Call" at bounding box center [303, 294] width 179 height 36
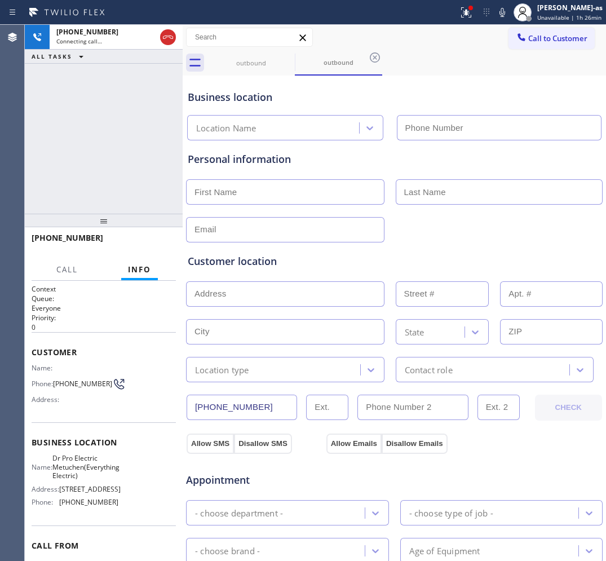
type input "[PHONE_NUMBER]"
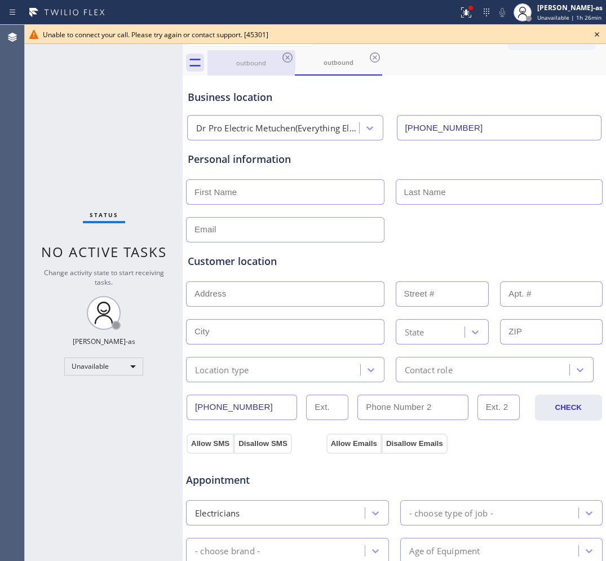
click at [280, 66] on div "outbound" at bounding box center [251, 63] width 85 height 8
click at [285, 62] on icon at bounding box center [288, 58] width 14 height 14
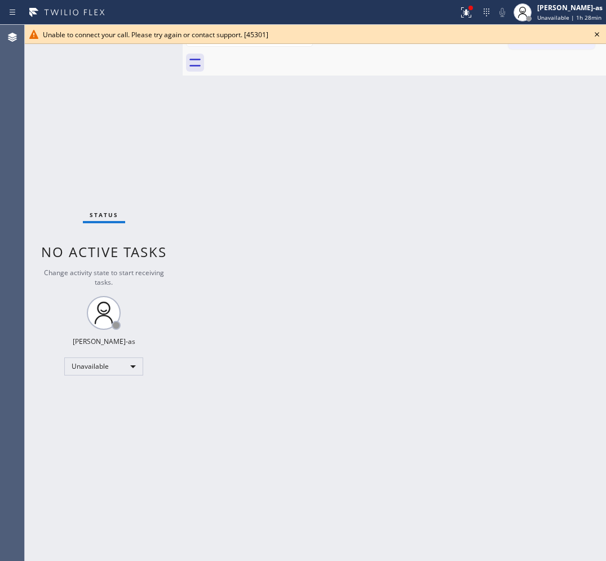
drag, startPoint x: 325, startPoint y: 222, endPoint x: 288, endPoint y: 110, distance: 117.7
click at [325, 222] on div "Back to Dashboard Change Sender ID Customers Technicians Select a contact Outbo…" at bounding box center [394, 293] width 423 height 536
click at [595, 31] on icon at bounding box center [597, 35] width 14 height 14
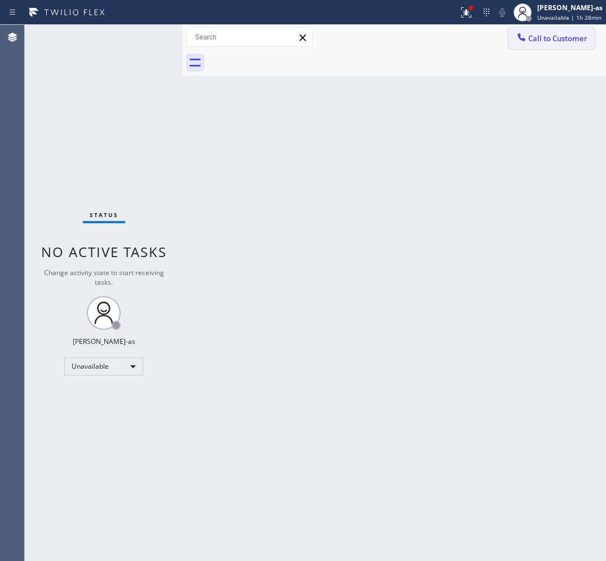
click at [523, 38] on icon at bounding box center [521, 36] width 7 height 7
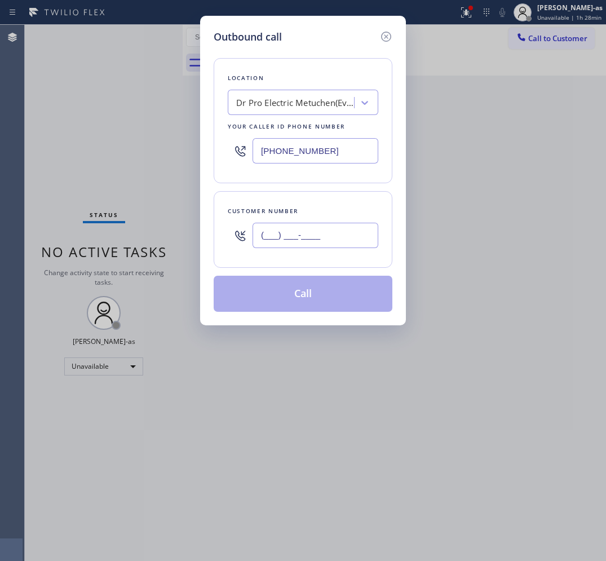
click at [328, 240] on input "(___) ___-____" at bounding box center [316, 235] width 126 height 25
paste input "818) 399-0424"
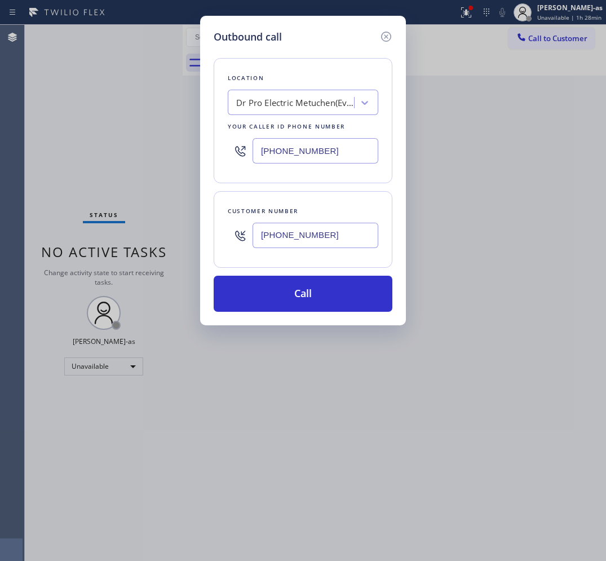
type input "[PHONE_NUMBER]"
click at [324, 147] on input "[PHONE_NUMBER]" at bounding box center [316, 150] width 126 height 25
paste input "69) 342-0078"
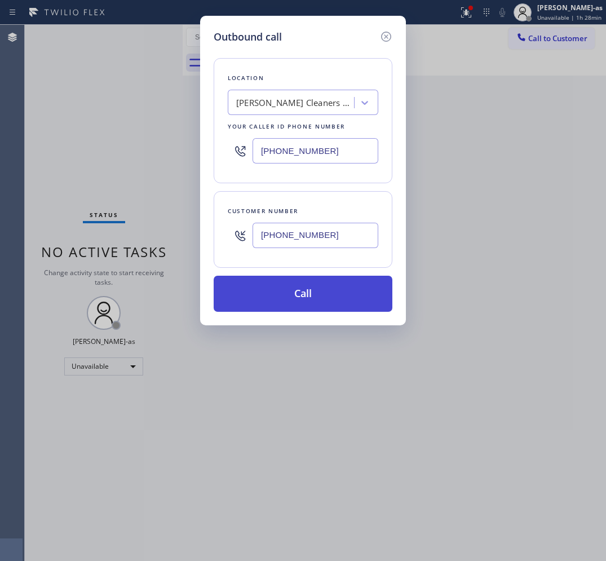
type input "[PHONE_NUMBER]"
click at [320, 288] on button "Call" at bounding box center [303, 294] width 179 height 36
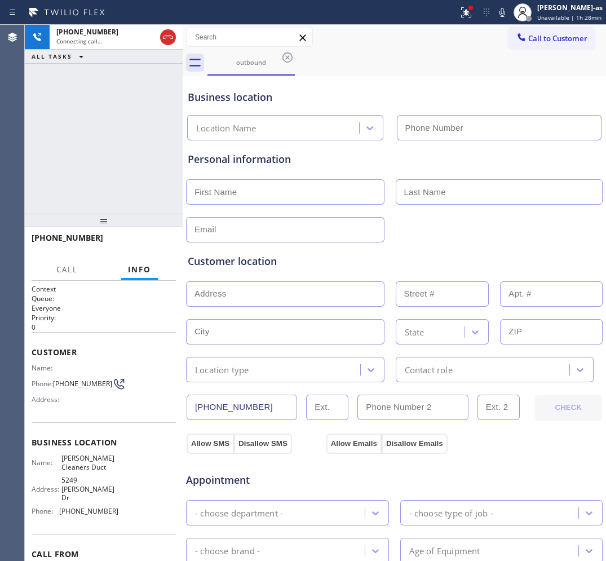
type input "[PHONE_NUMBER]"
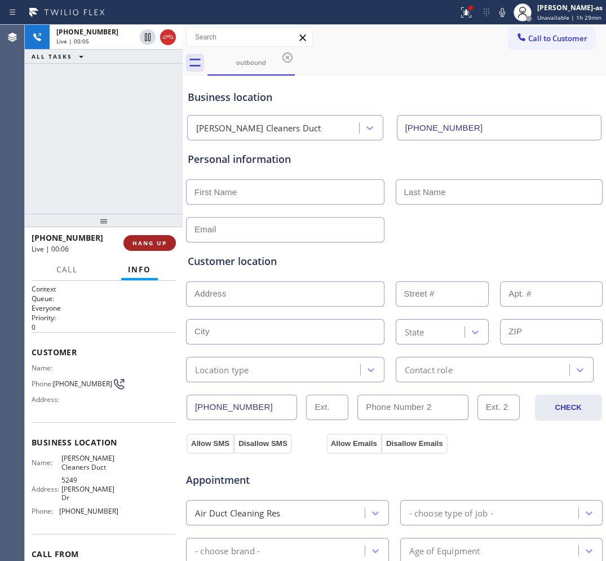
click at [127, 249] on button "HANG UP" at bounding box center [149, 243] width 52 height 16
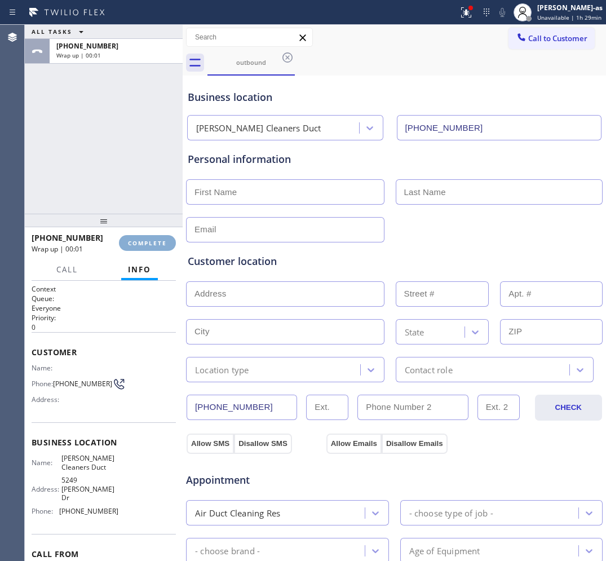
click at [127, 249] on button "COMPLETE" at bounding box center [147, 243] width 57 height 16
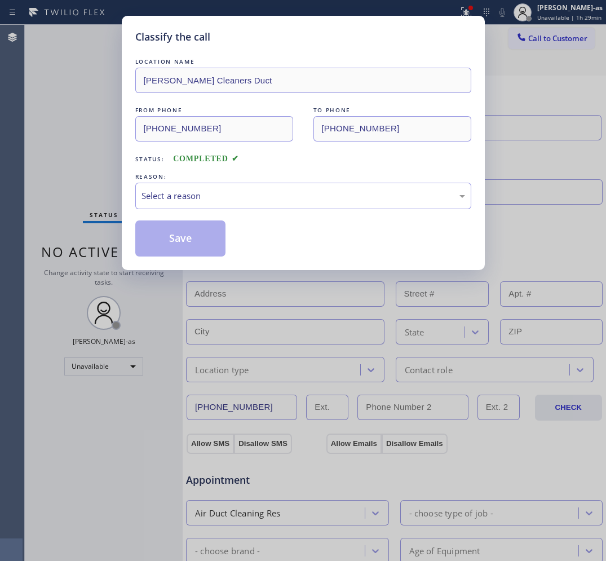
click at [127, 247] on div "Classify the call LOCATION NAME [PERSON_NAME] Cleaners Duct FROM PHONE [PHONE_N…" at bounding box center [303, 143] width 363 height 254
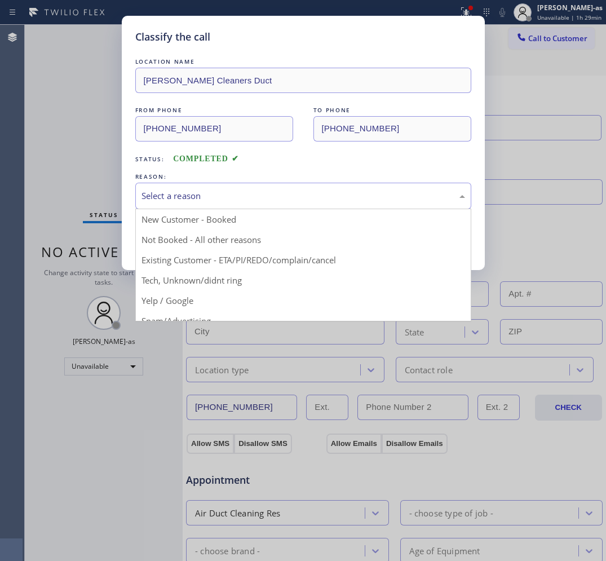
click at [211, 200] on div "Select a reason" at bounding box center [304, 195] width 324 height 13
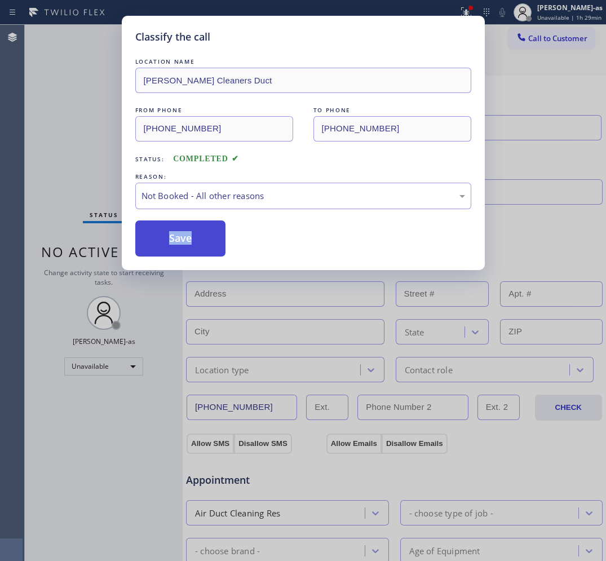
click at [175, 243] on button "Save" at bounding box center [180, 238] width 91 height 36
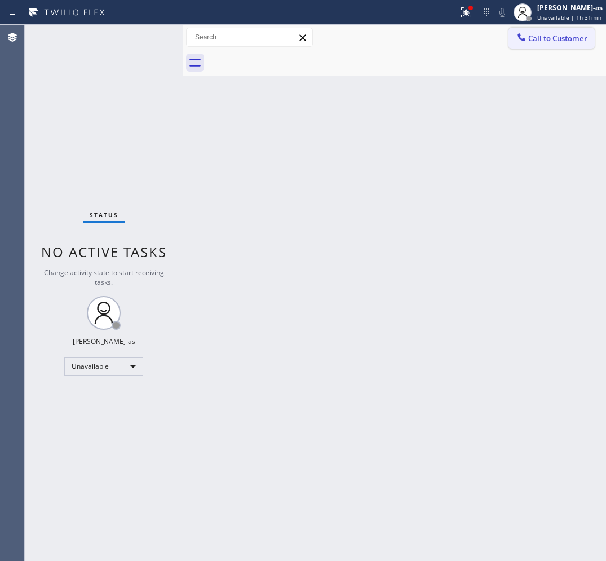
click at [563, 43] on button "Call to Customer" at bounding box center [552, 38] width 86 height 21
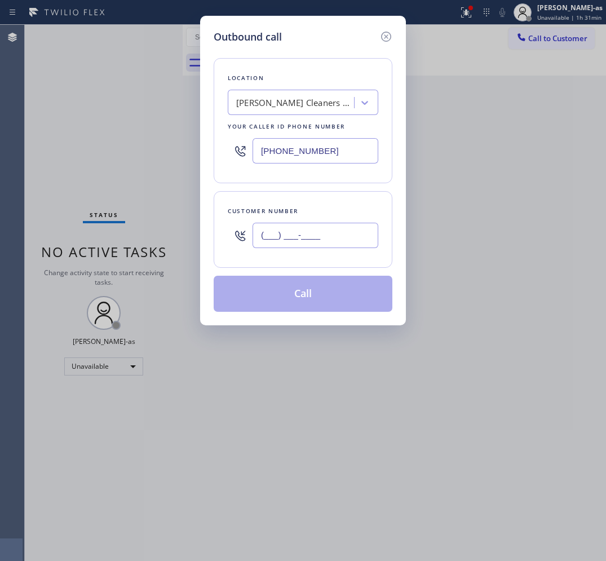
click at [311, 235] on input "(___) ___-____" at bounding box center [316, 235] width 126 height 25
paste input "323) 770-5012"
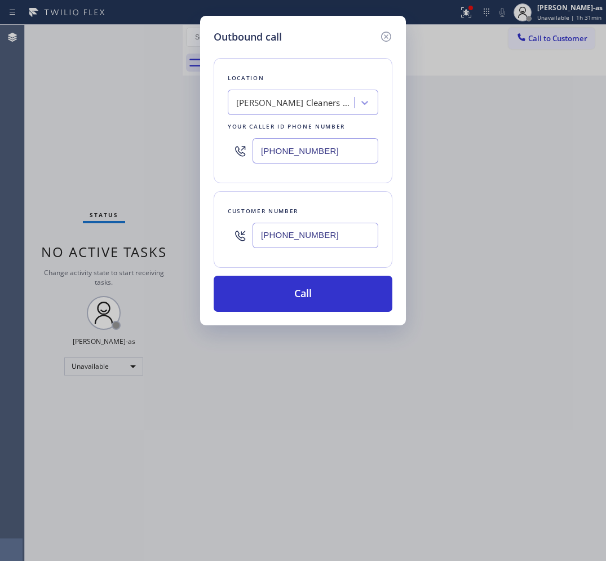
type input "[PHONE_NUMBER]"
click at [356, 153] on input "[PHONE_NUMBER]" at bounding box center [316, 150] width 126 height 25
paste input "323) 215-1266"
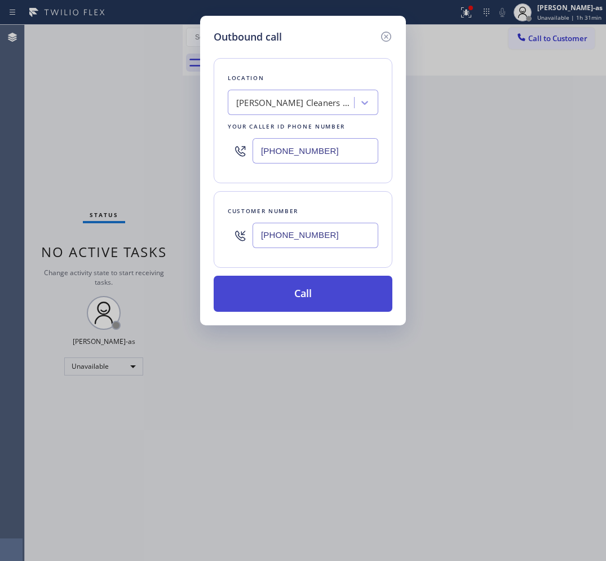
type input "[PHONE_NUMBER]"
click at [301, 284] on button "Call" at bounding box center [303, 294] width 179 height 36
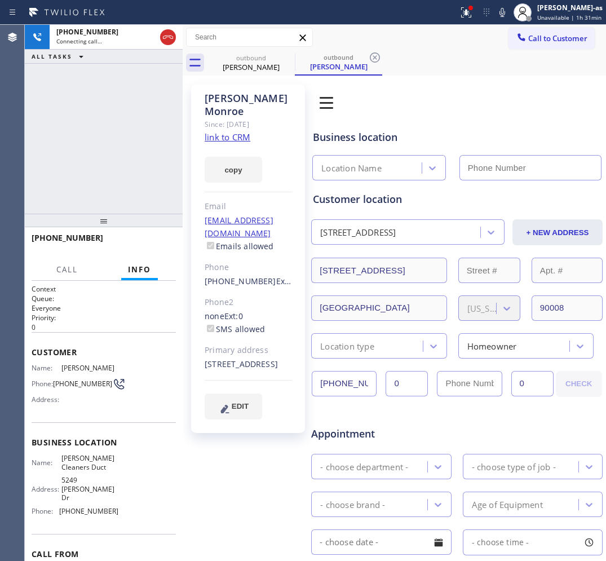
click at [226, 131] on link "link to CRM" at bounding box center [228, 136] width 46 height 11
type input "[PHONE_NUMBER]"
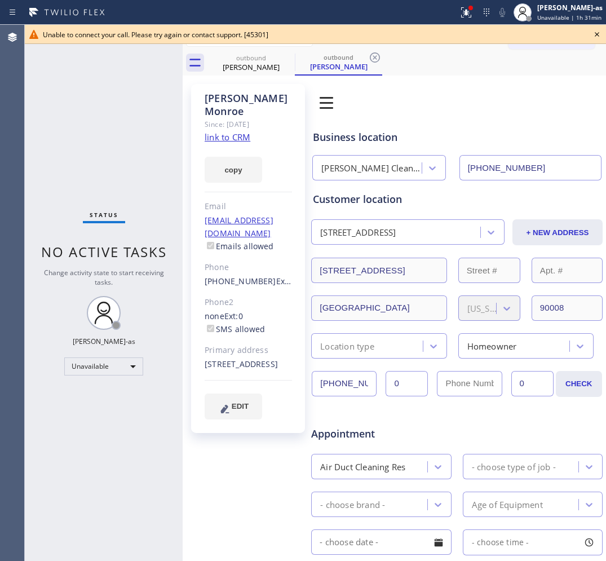
click at [528, 41] on div "Unable to connect your call. Please try again or contact support. [45301]" at bounding box center [315, 34] width 581 height 19
click at [599, 30] on icon at bounding box center [597, 35] width 14 height 14
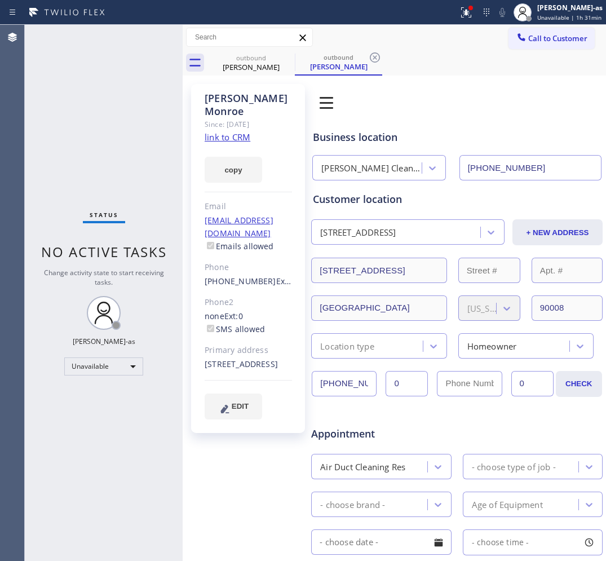
drag, startPoint x: 540, startPoint y: 37, endPoint x: 351, endPoint y: 170, distance: 230.6
click at [539, 37] on span "Call to Customer" at bounding box center [557, 38] width 59 height 10
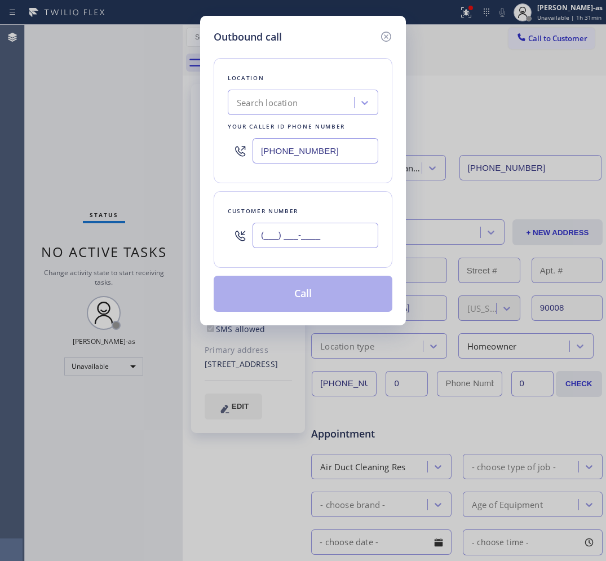
click at [314, 232] on input "(___) ___-____" at bounding box center [316, 235] width 126 height 25
paste input "323) 770-5012"
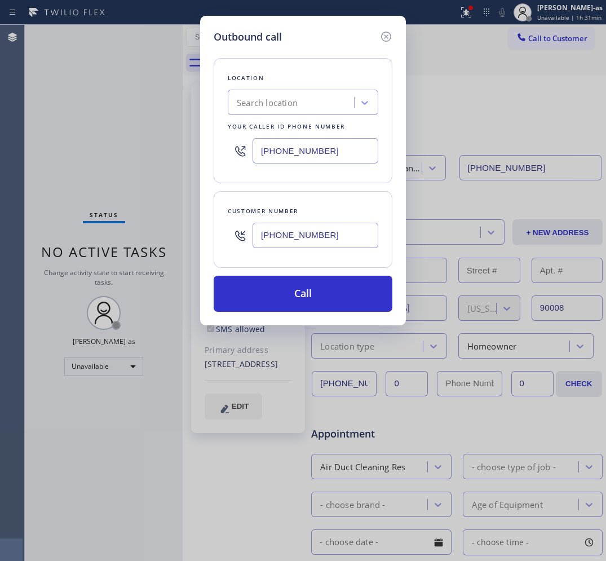
type input "[PHONE_NUMBER]"
click at [354, 153] on input "[PHONE_NUMBER]" at bounding box center [316, 150] width 126 height 25
paste input "323) 215-1266"
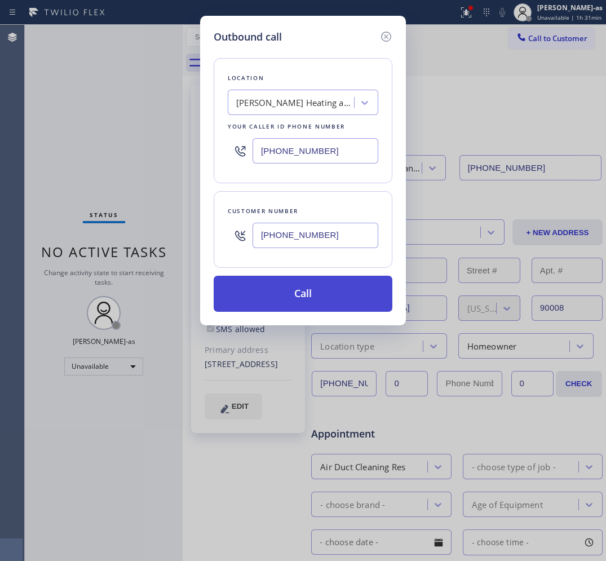
type input "[PHONE_NUMBER]"
click at [302, 299] on button "Call" at bounding box center [303, 294] width 179 height 36
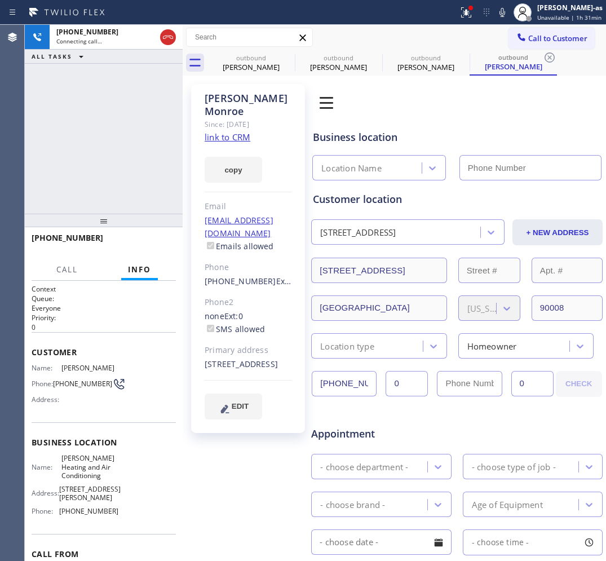
type input "[PHONE_NUMBER]"
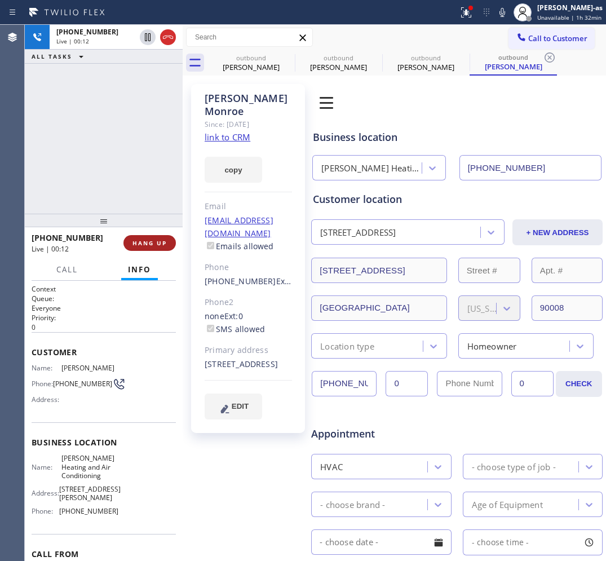
click at [136, 246] on button "HANG UP" at bounding box center [149, 243] width 52 height 16
click at [136, 244] on span "HANG UP" at bounding box center [149, 243] width 34 height 8
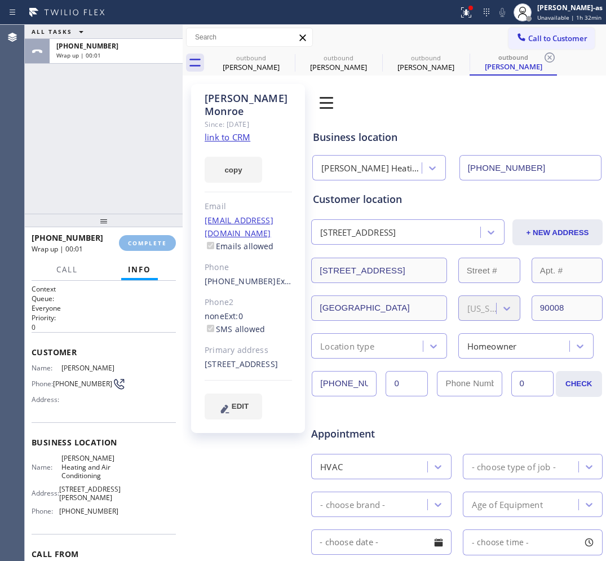
click at [120, 126] on div "ALL TASKS ALL TASKS ACTIVE TASKS TASKS IN WRAP UP [PHONE_NUMBER] Wrap up | 00:01" at bounding box center [104, 119] width 158 height 189
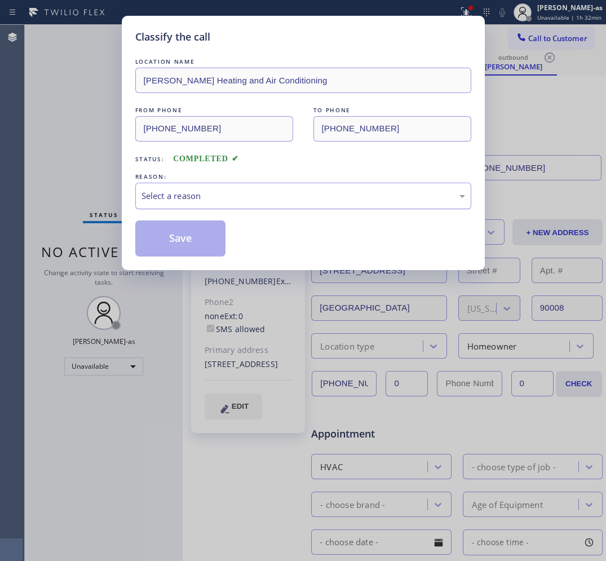
click at [207, 196] on div "Select a reason" at bounding box center [304, 195] width 324 height 13
click at [182, 238] on button "Save" at bounding box center [180, 238] width 91 height 36
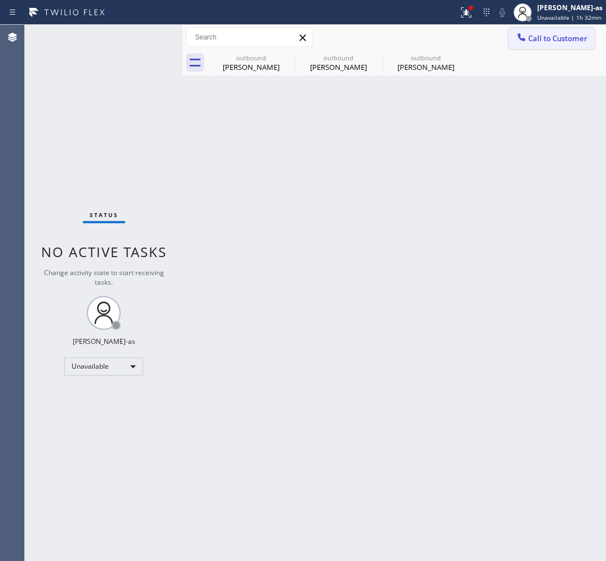
click at [553, 37] on span "Call to Customer" at bounding box center [557, 38] width 59 height 10
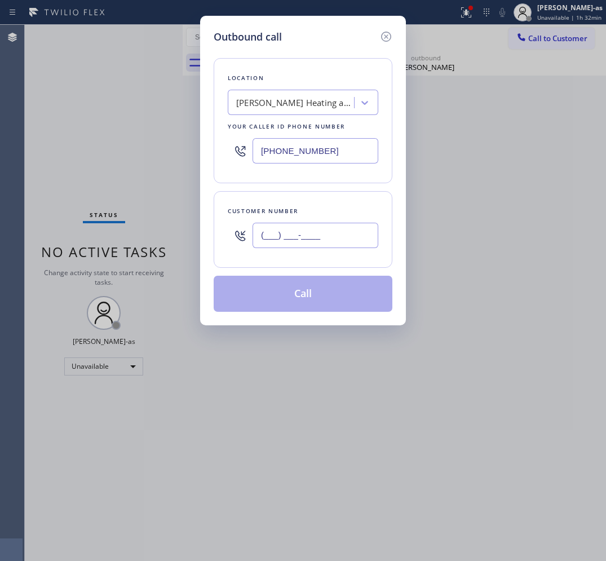
click at [308, 236] on input "(___) ___-____" at bounding box center [316, 235] width 126 height 25
paste input "619) 326-6864"
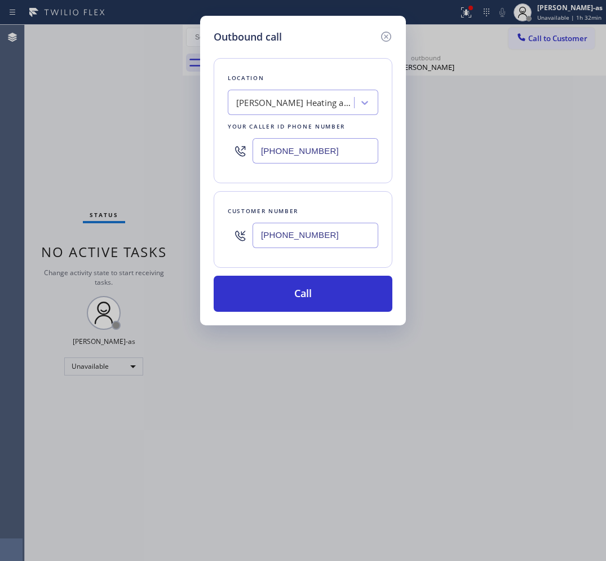
type input "[PHONE_NUMBER]"
click at [344, 157] on input "[PHONE_NUMBER]" at bounding box center [316, 150] width 126 height 25
paste input "619) 648-4515"
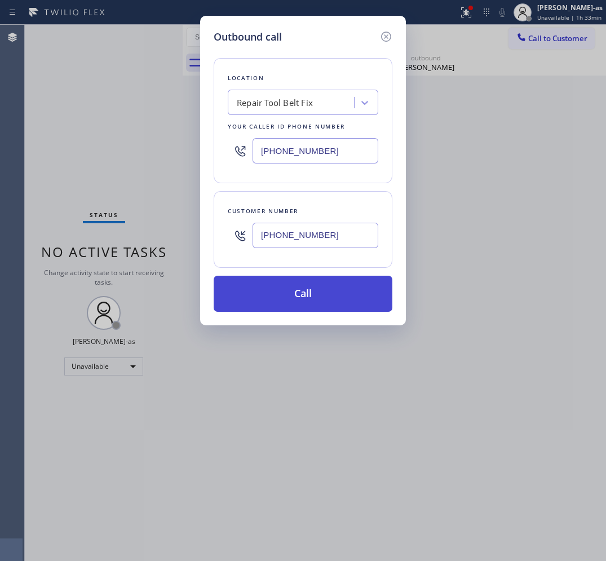
type input "[PHONE_NUMBER]"
click at [299, 298] on button "Call" at bounding box center [303, 294] width 179 height 36
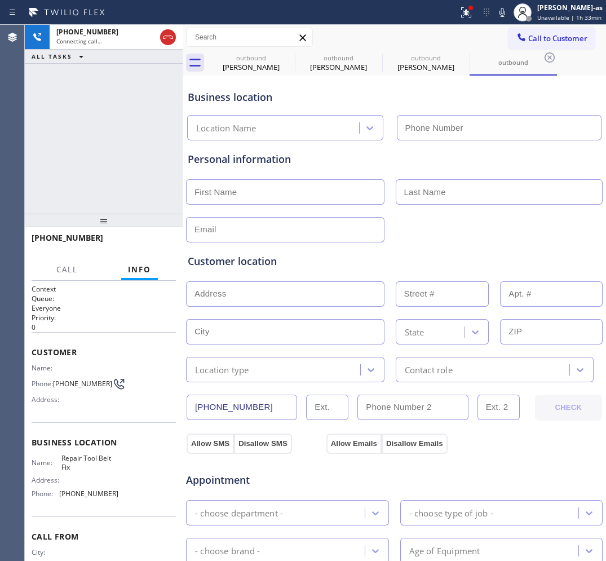
type input "[PHONE_NUMBER]"
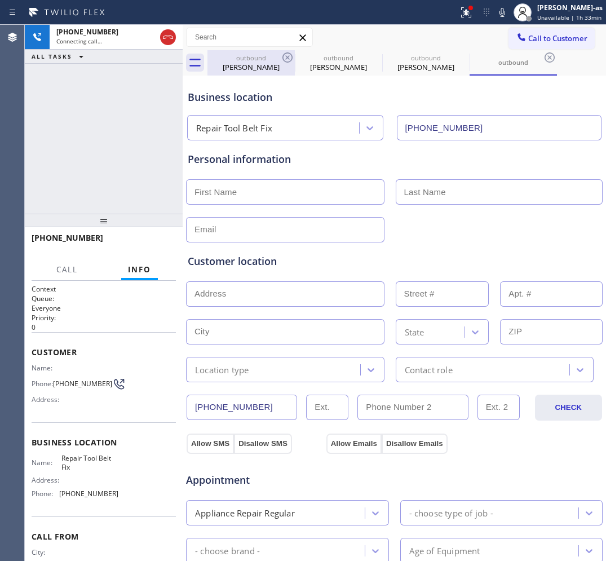
drag, startPoint x: 255, startPoint y: 60, endPoint x: 277, endPoint y: 56, distance: 22.3
click at [257, 60] on div "outbound" at bounding box center [251, 58] width 85 height 8
type input "[PHONE_NUMBER]"
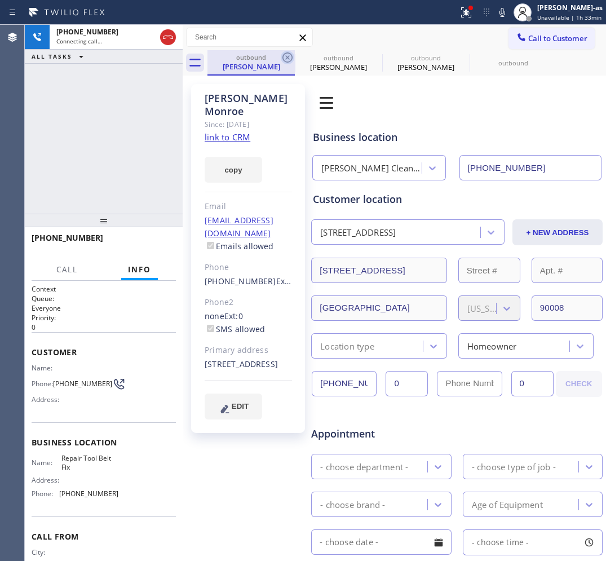
click at [284, 52] on icon at bounding box center [288, 58] width 14 height 14
type input "[PHONE_NUMBER]"
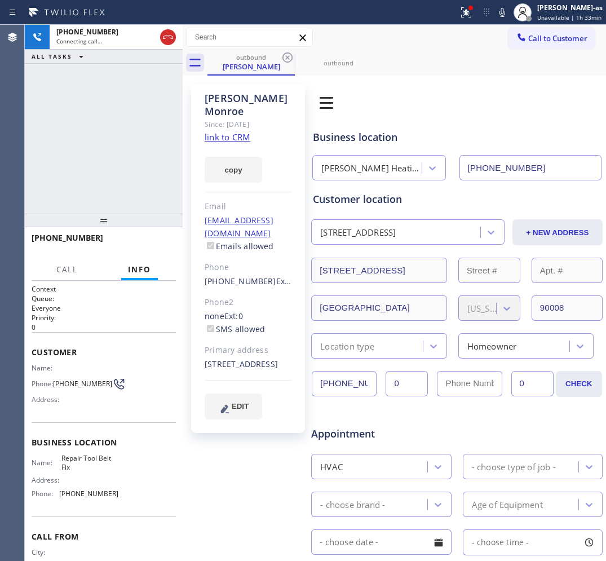
click at [284, 52] on icon at bounding box center [288, 58] width 14 height 14
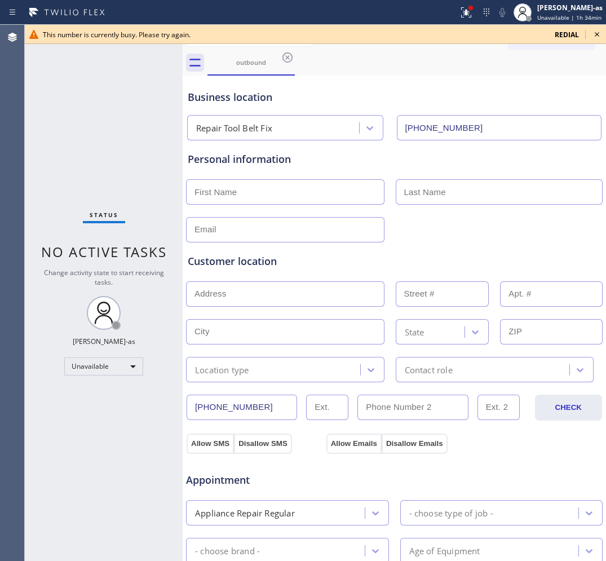
click at [598, 32] on icon at bounding box center [597, 35] width 14 height 14
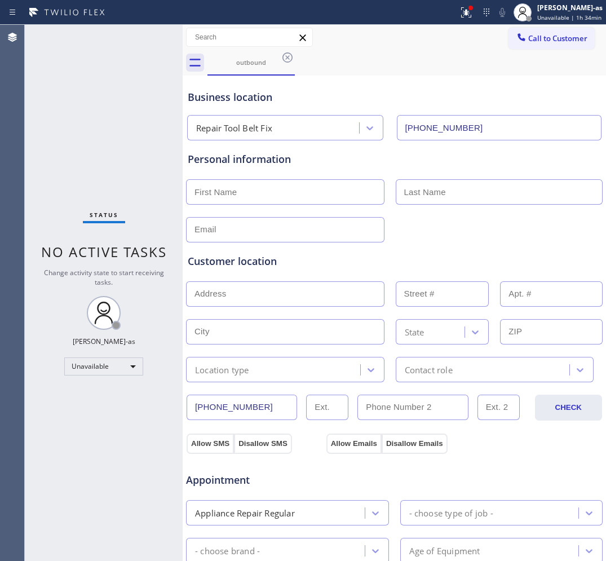
drag, startPoint x: 533, startPoint y: 37, endPoint x: 424, endPoint y: 145, distance: 153.9
click at [533, 38] on span "Call to Customer" at bounding box center [557, 38] width 59 height 10
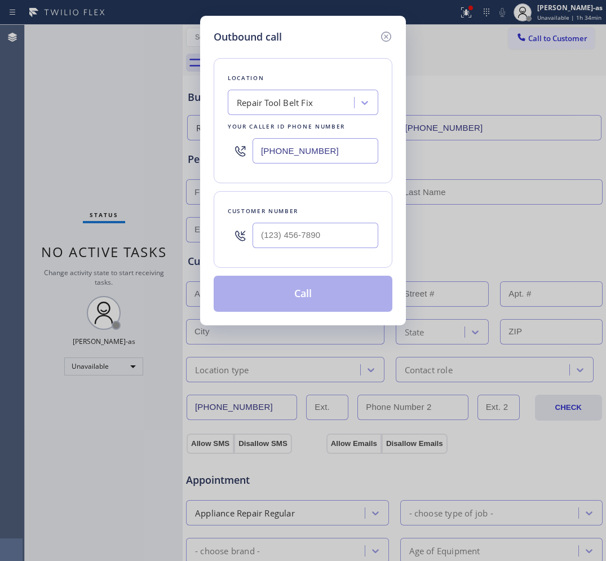
drag, startPoint x: 326, startPoint y: 220, endPoint x: 329, endPoint y: 226, distance: 6.8
click at [326, 223] on div at bounding box center [316, 235] width 126 height 37
click at [331, 230] on input "(___) ___-____" at bounding box center [316, 235] width 126 height 25
paste input "628) 201-8727"
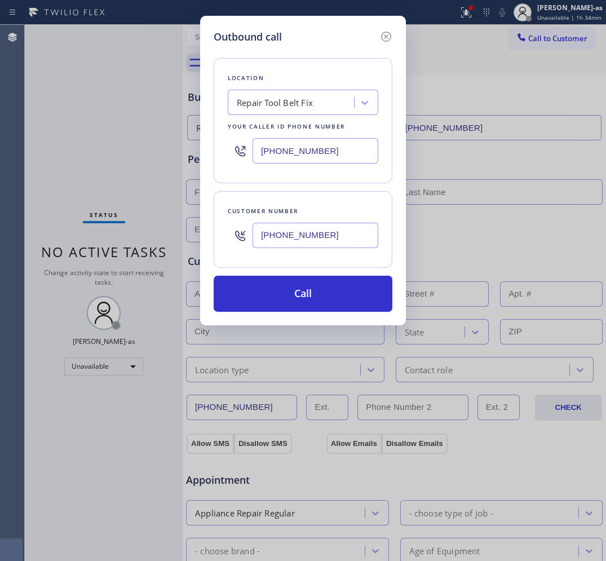
type input "[PHONE_NUMBER]"
click at [331, 150] on input "[PHONE_NUMBER]" at bounding box center [316, 150] width 126 height 25
paste input "424) 395-5444"
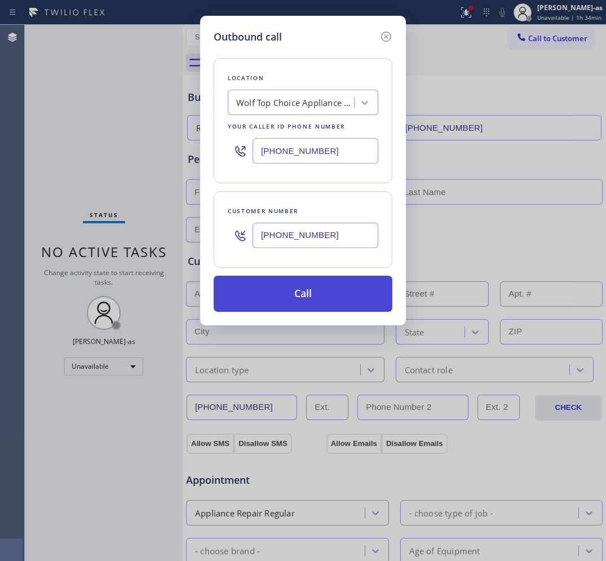
type input "[PHONE_NUMBER]"
click at [323, 299] on button "Call" at bounding box center [303, 294] width 179 height 36
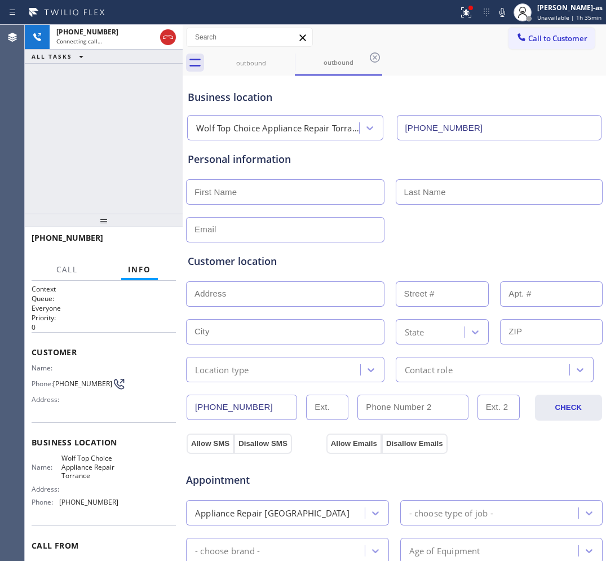
type input "[PHONE_NUMBER]"
click at [153, 233] on div "[PHONE_NUMBER] Live | 00:08 HANG UP" at bounding box center [104, 242] width 144 height 29
click at [155, 239] on span "HANG UP" at bounding box center [149, 243] width 34 height 8
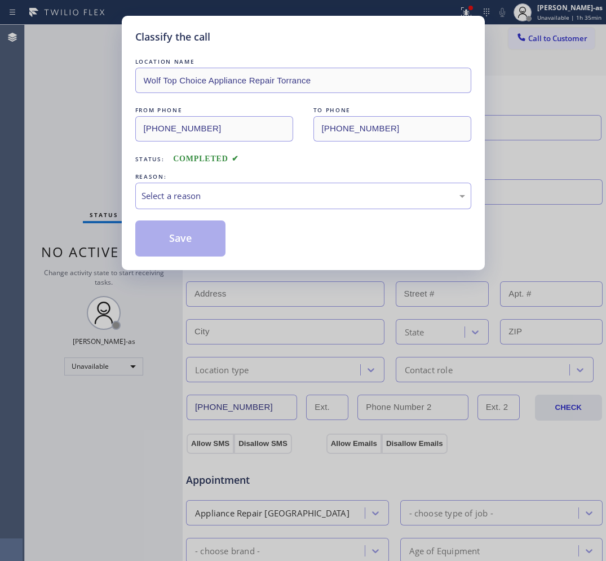
drag, startPoint x: 221, startPoint y: 213, endPoint x: 185, endPoint y: 232, distance: 41.1
click at [220, 214] on div "LOCATION NAME Wolf Top Choice Appliance Repair Torrance FROM PHONE [PHONE_NUMBE…" at bounding box center [303, 156] width 336 height 201
click at [195, 201] on div "Select a reason" at bounding box center [303, 196] width 336 height 26
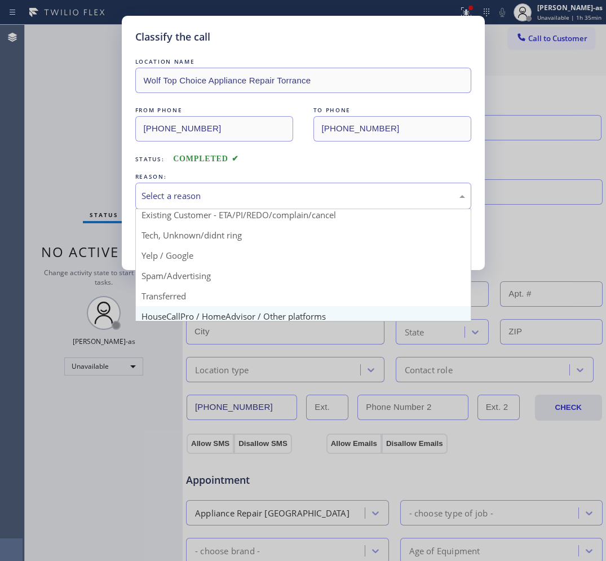
scroll to position [70, 0]
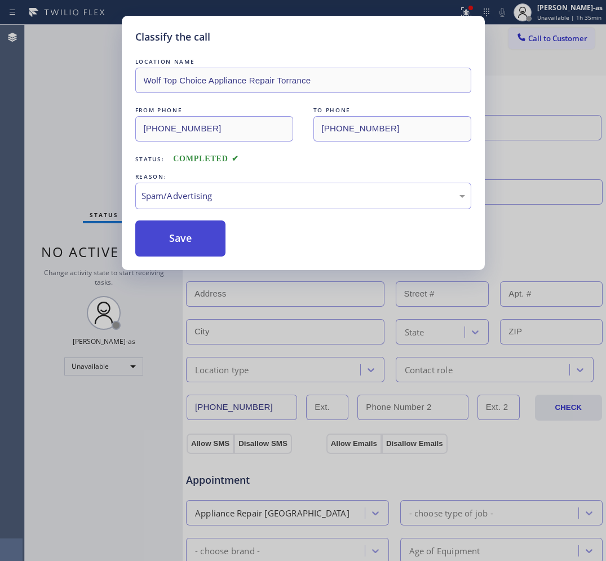
click at [170, 253] on button "Save" at bounding box center [180, 238] width 91 height 36
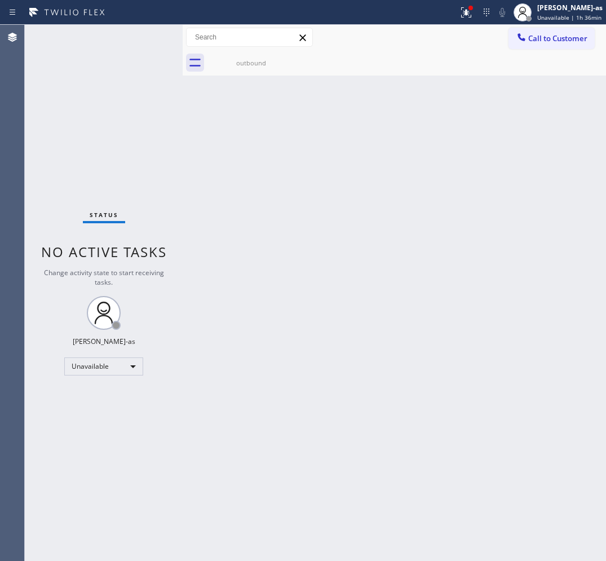
click at [223, 371] on div "Back to Dashboard Change Sender ID Customers Technicians Select a contact Outbo…" at bounding box center [394, 293] width 423 height 536
click at [553, 36] on span "Call to Customer" at bounding box center [557, 38] width 59 height 10
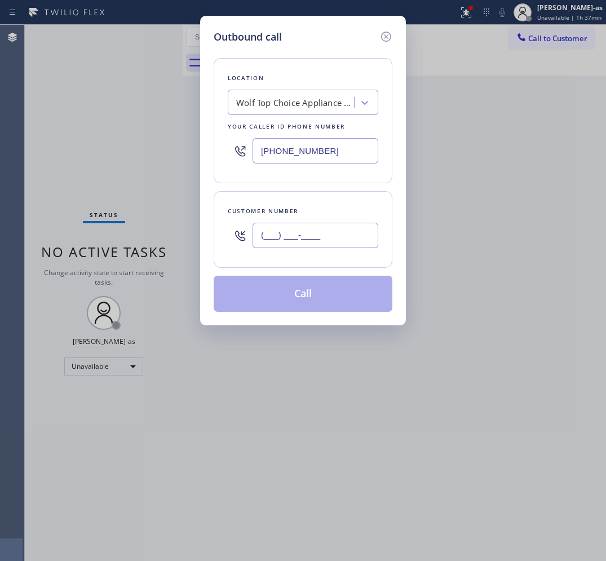
click at [286, 242] on input "(___) ___-____" at bounding box center [316, 235] width 126 height 25
paste input "213) 369-1440"
type input "[PHONE_NUMBER]"
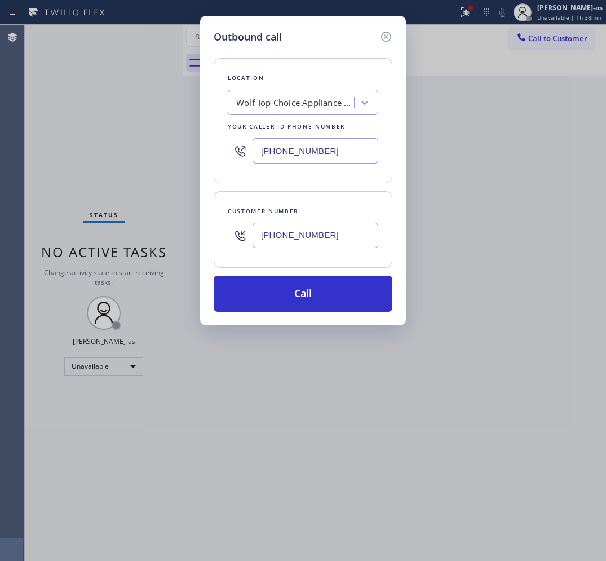
click at [317, 151] on input "[PHONE_NUMBER]" at bounding box center [316, 150] width 126 height 25
paste input "323) 991-9198"
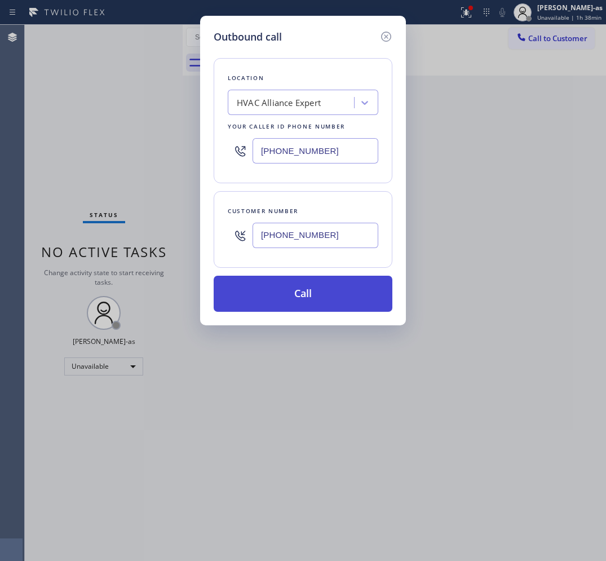
type input "[PHONE_NUMBER]"
click at [342, 297] on button "Call" at bounding box center [303, 294] width 179 height 36
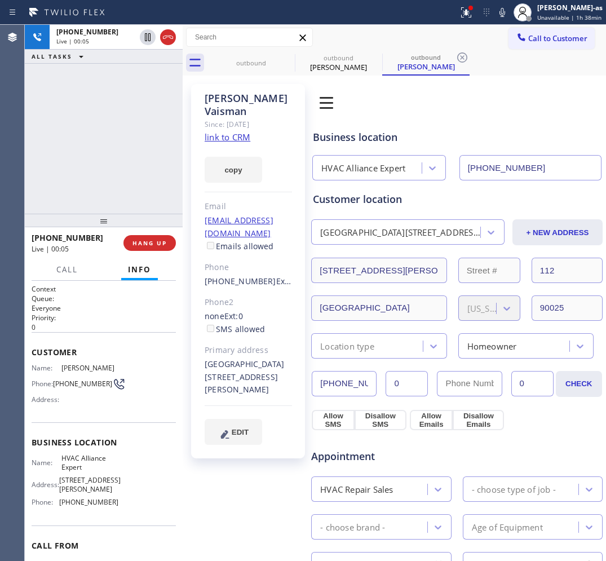
type input "[PHONE_NUMBER]"
click at [105, 120] on div "[PHONE_NUMBER] Live | 00:06 ALL TASKS ALL TASKS ACTIVE TASKS TASKS IN WRAP UP" at bounding box center [104, 119] width 158 height 189
click at [121, 133] on div "[PHONE_NUMBER] Live | 00:07 ALL TASKS ALL TASKS ACTIVE TASKS TASKS IN WRAP UP" at bounding box center [104, 119] width 158 height 189
click at [236, 131] on link "link to CRM" at bounding box center [228, 136] width 46 height 11
click at [160, 43] on div at bounding box center [168, 37] width 16 height 14
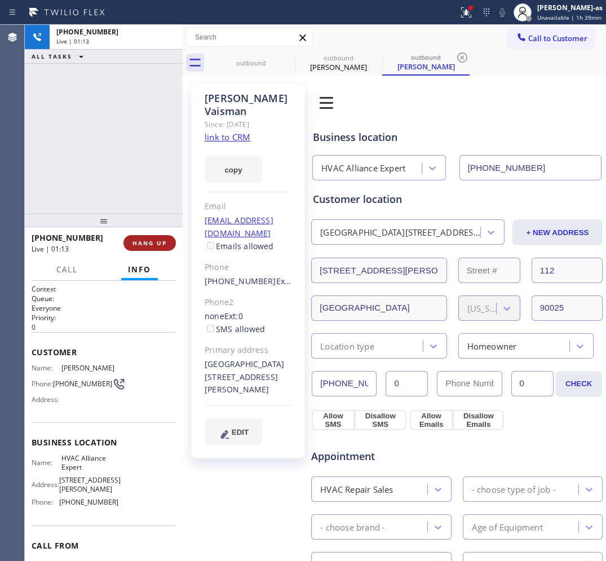
click at [157, 249] on button "HANG UP" at bounding box center [149, 243] width 52 height 16
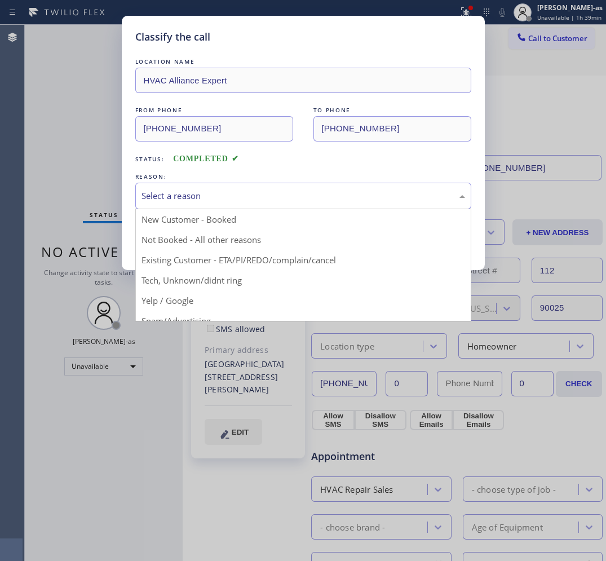
click at [209, 199] on div "Select a reason" at bounding box center [304, 195] width 324 height 13
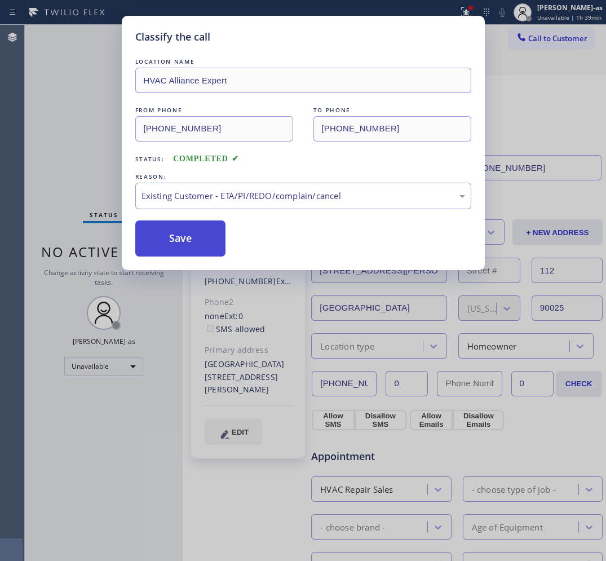
drag, startPoint x: 188, startPoint y: 238, endPoint x: 108, endPoint y: 306, distance: 104.5
click at [188, 240] on button "Save" at bounding box center [180, 238] width 91 height 36
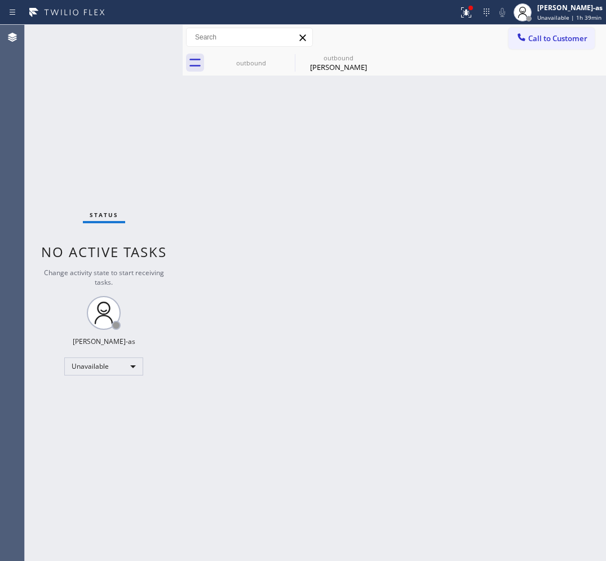
click at [520, 41] on div at bounding box center [522, 39] width 14 height 14
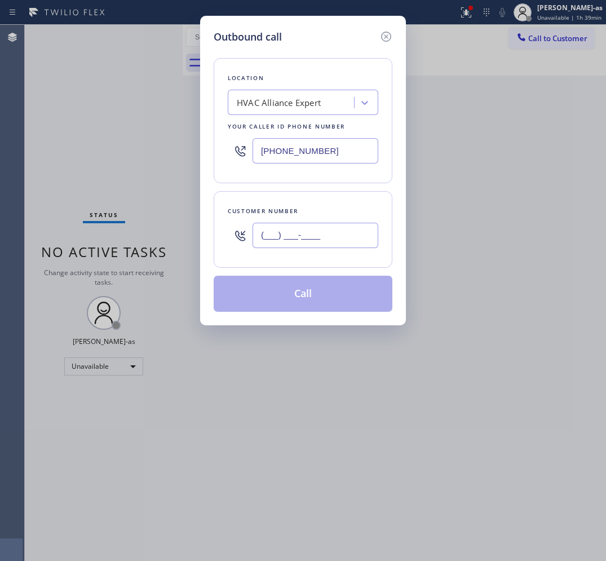
click at [313, 236] on input "(___) ___-____" at bounding box center [316, 235] width 126 height 25
paste input "818) 282-5250"
type input "[PHONE_NUMBER]"
click at [303, 114] on div "HVAC Alliance Expert" at bounding box center [303, 102] width 151 height 25
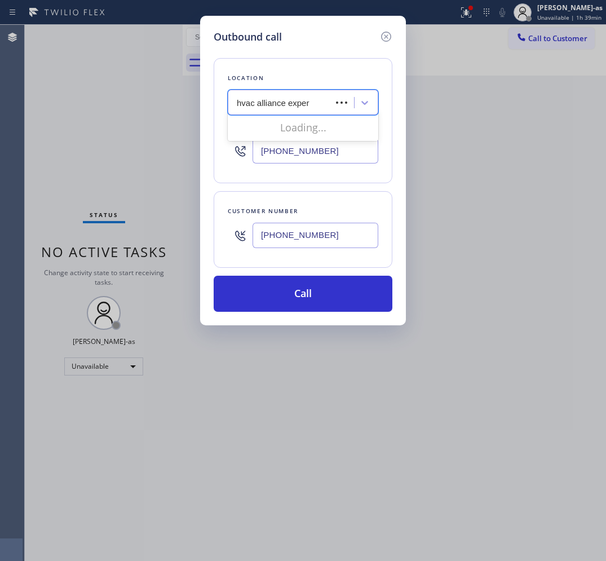
type input "hvac alliance expert"
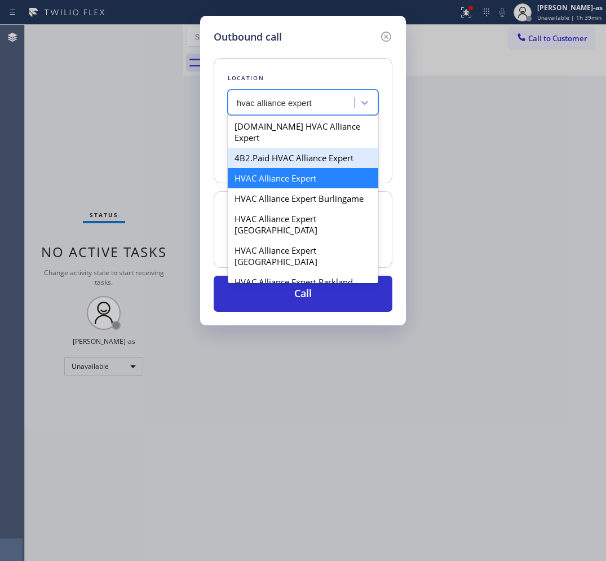
click at [291, 148] on div "4B2.Paid HVAC Alliance Expert" at bounding box center [303, 158] width 151 height 20
type input "[PHONE_NUMBER]"
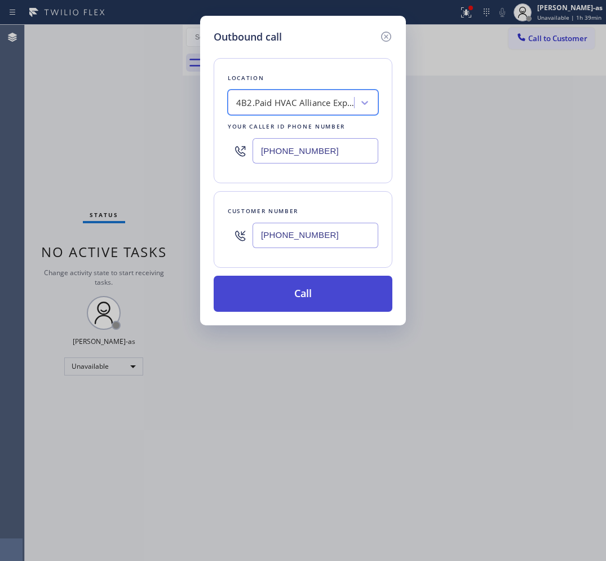
click at [330, 297] on button "Call" at bounding box center [303, 294] width 179 height 36
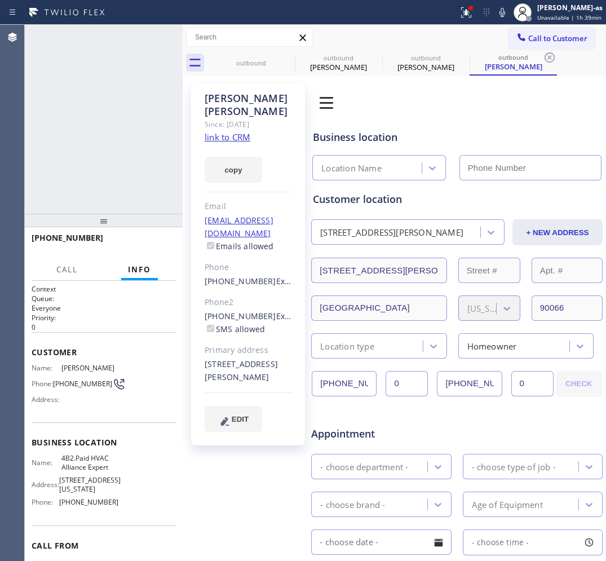
type input "[PHONE_NUMBER]"
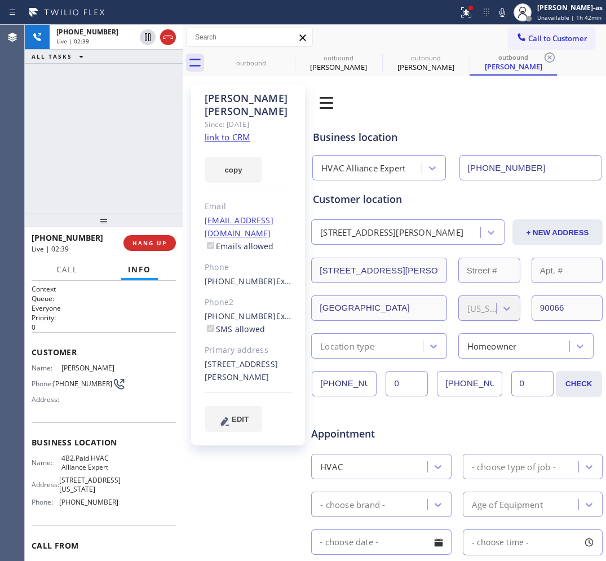
drag, startPoint x: 112, startPoint y: 181, endPoint x: 111, endPoint y: 175, distance: 6.3
click at [111, 179] on div "[PHONE_NUMBER] Live | 02:39 ALL TASKS ALL TASKS ACTIVE TASKS TASKS IN WRAP UP" at bounding box center [104, 119] width 158 height 189
click at [77, 511] on div "Name: 4B2.Paid HVAC Alliance Expert Address: [STREET_ADDRESS][US_STATE] Phone: …" at bounding box center [75, 482] width 87 height 57
drag, startPoint x: 112, startPoint y: 107, endPoint x: 105, endPoint y: 101, distance: 8.8
click at [111, 109] on div "[PHONE_NUMBER] Live | 03:29 ALL TASKS ALL TASKS ACTIVE TASKS TASKS IN WRAP UP" at bounding box center [104, 119] width 158 height 189
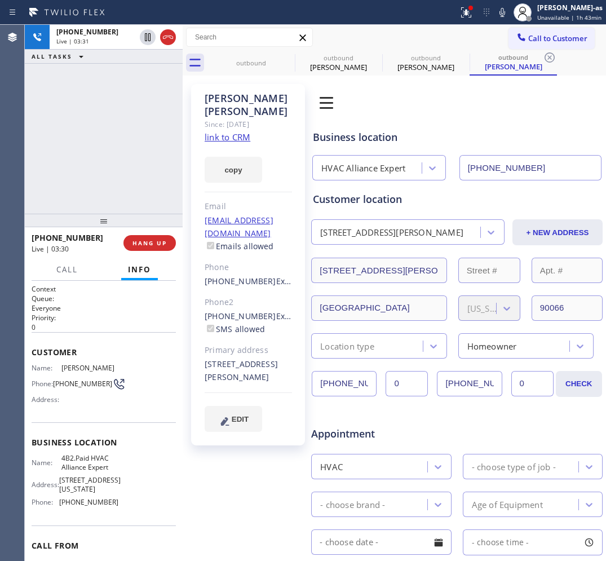
click at [90, 143] on div "[PHONE_NUMBER] Live | 03:31 ALL TASKS ALL TASKS ACTIVE TASKS TASKS IN WRAP UP" at bounding box center [104, 119] width 158 height 189
click at [86, 142] on div "[PHONE_NUMBER] Live | 03:31 ALL TASKS ALL TASKS ACTIVE TASKS TASKS IN WRAP UP" at bounding box center [104, 119] width 158 height 189
click at [148, 244] on span "HANG UP" at bounding box center [149, 243] width 34 height 8
click at [148, 246] on span "HANG UP" at bounding box center [149, 243] width 34 height 8
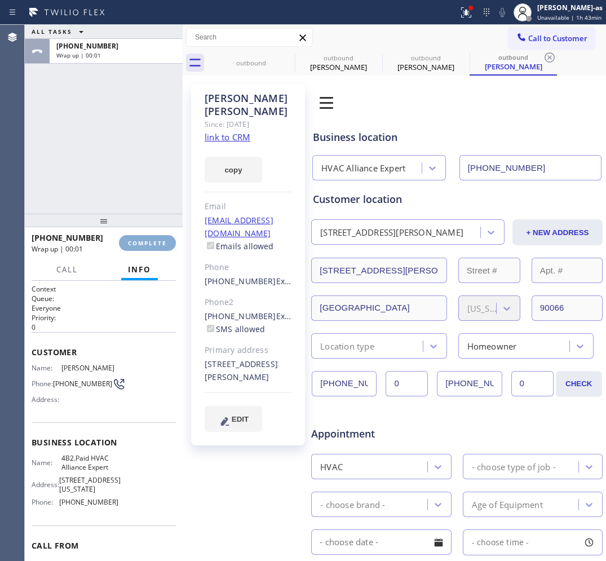
click at [148, 248] on button "COMPLETE" at bounding box center [147, 243] width 57 height 16
click at [138, 180] on div "ALL TASKS ALL TASKS ACTIVE TASKS TASKS IN WRAP UP [PHONE_NUMBER] Wrap up | 00:01" at bounding box center [104, 119] width 158 height 189
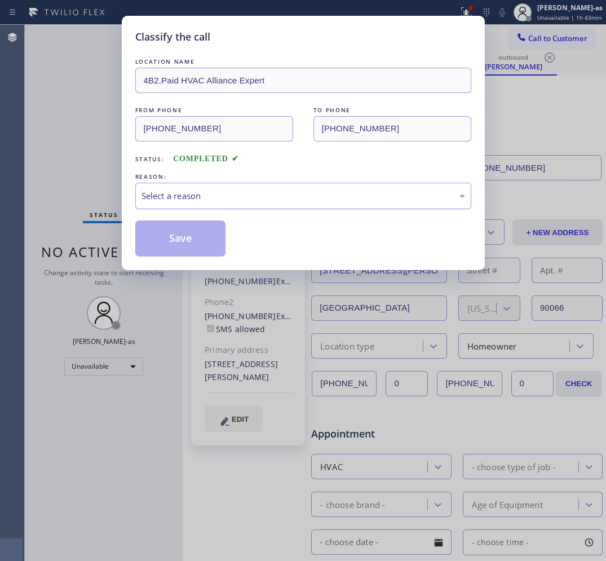
click at [192, 196] on div "Select a reason" at bounding box center [304, 195] width 324 height 13
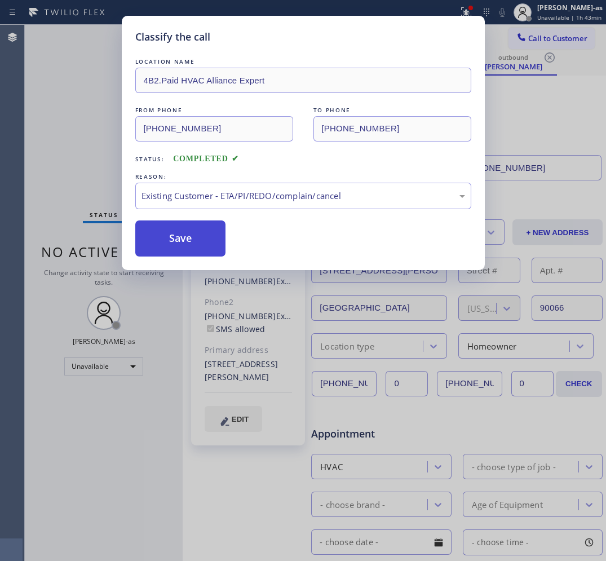
click at [179, 232] on button "Save" at bounding box center [180, 238] width 91 height 36
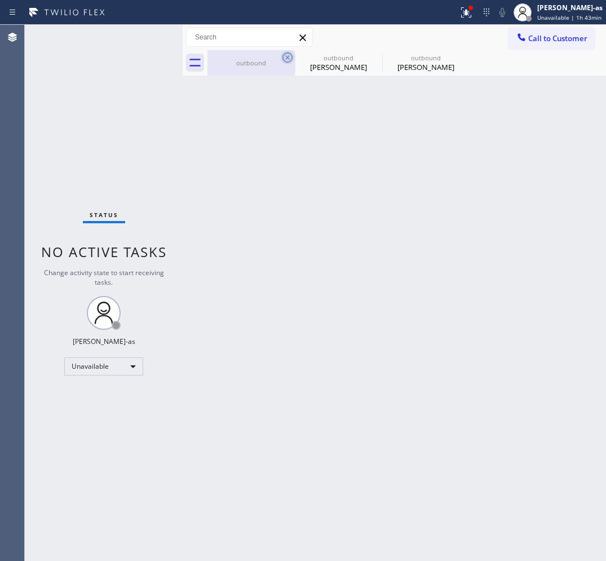
drag, startPoint x: 264, startPoint y: 58, endPoint x: 291, endPoint y: 58, distance: 27.6
click at [266, 58] on div "outbound" at bounding box center [251, 62] width 85 height 25
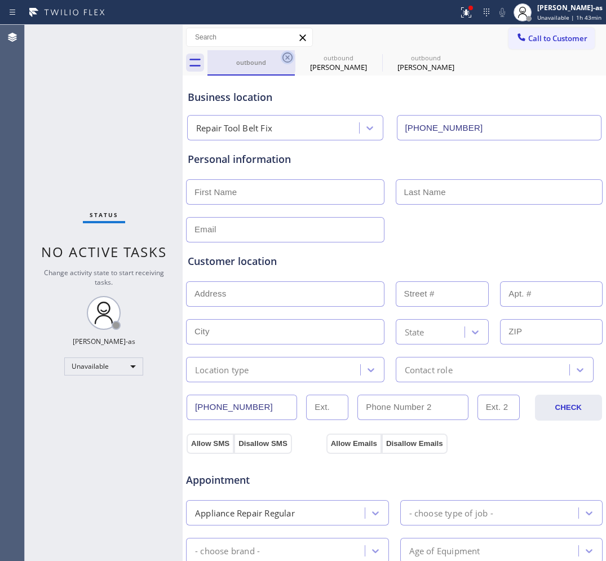
click at [291, 58] on icon at bounding box center [287, 57] width 10 height 10
click at [296, 58] on div "outbound" at bounding box center [338, 58] width 85 height 8
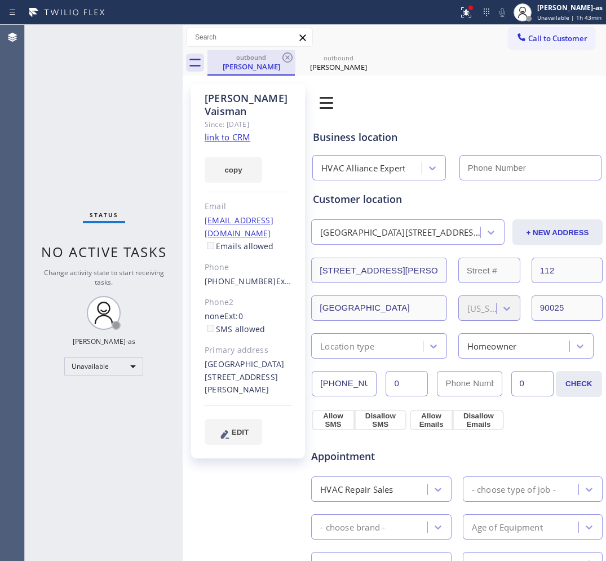
type input "[PHONE_NUMBER]"
click at [299, 58] on div "outbound" at bounding box center [338, 58] width 85 height 8
type input "[PHONE_NUMBER]"
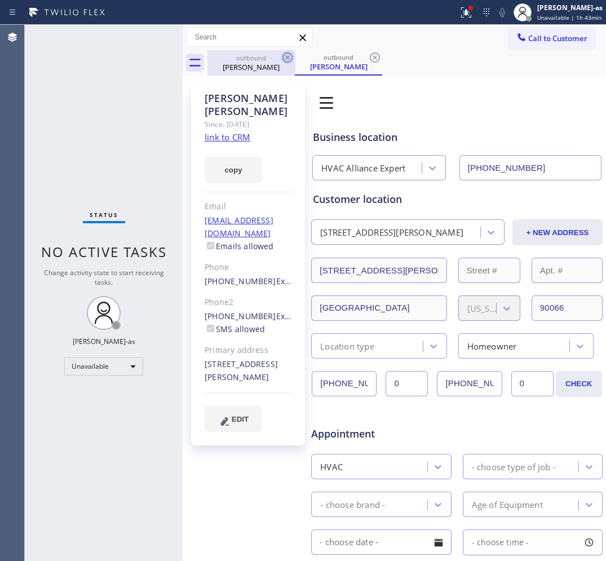
click at [288, 54] on icon at bounding box center [288, 58] width 14 height 14
click at [286, 52] on icon at bounding box center [287, 57] width 10 height 10
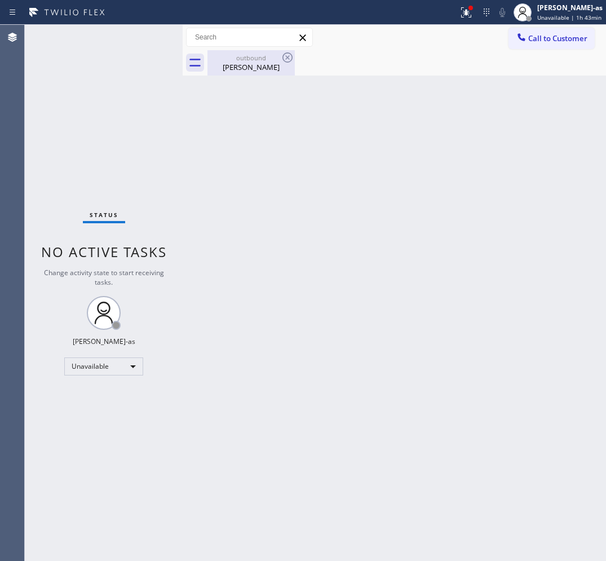
click at [285, 51] on icon at bounding box center [288, 58] width 14 height 14
click at [246, 66] on div "[PERSON_NAME]" at bounding box center [251, 67] width 85 height 10
click at [286, 55] on div at bounding box center [406, 62] width 399 height 25
click at [561, 255] on div "Back to Dashboard Change Sender ID Customers Technicians Select a contact Outbo…" at bounding box center [394, 293] width 423 height 536
click at [193, 154] on div "Back to Dashboard Change Sender ID Customers Technicians Select a contact Outbo…" at bounding box center [394, 293] width 423 height 536
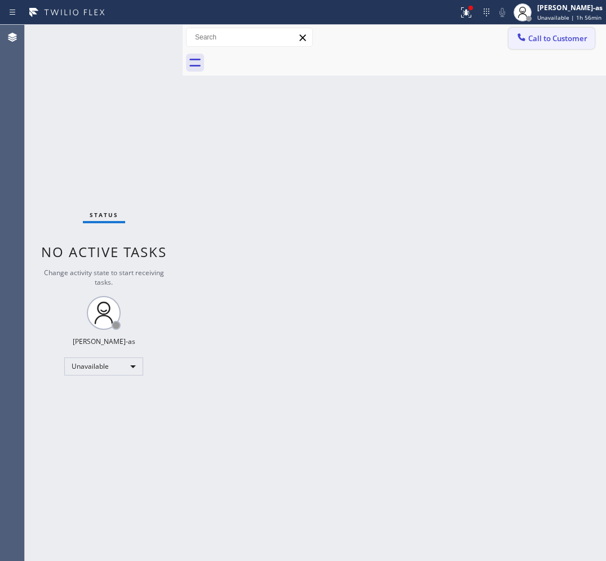
click at [550, 38] on span "Call to Customer" at bounding box center [557, 38] width 59 height 10
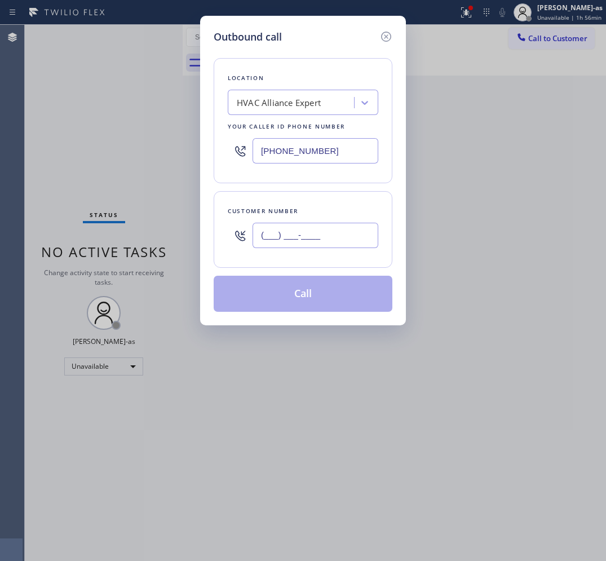
click at [326, 235] on input "(___) ___-____" at bounding box center [316, 235] width 126 height 25
paste input "805) 390-7712"
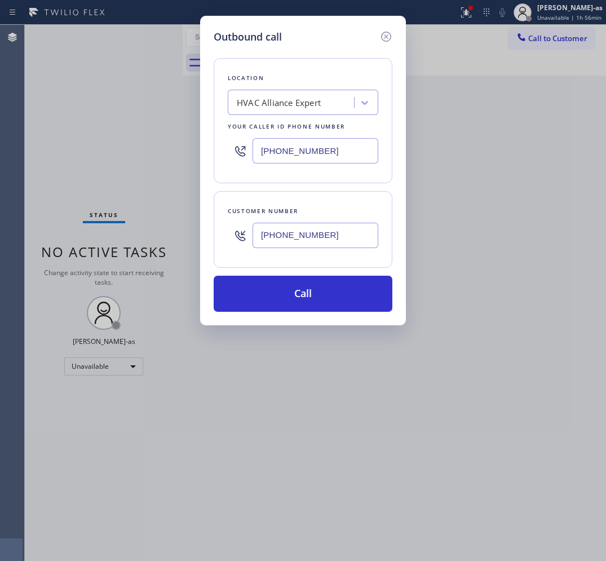
type input "[PHONE_NUMBER]"
click at [364, 143] on input "[PHONE_NUMBER]" at bounding box center [316, 150] width 126 height 25
paste input "05) 420-7474"
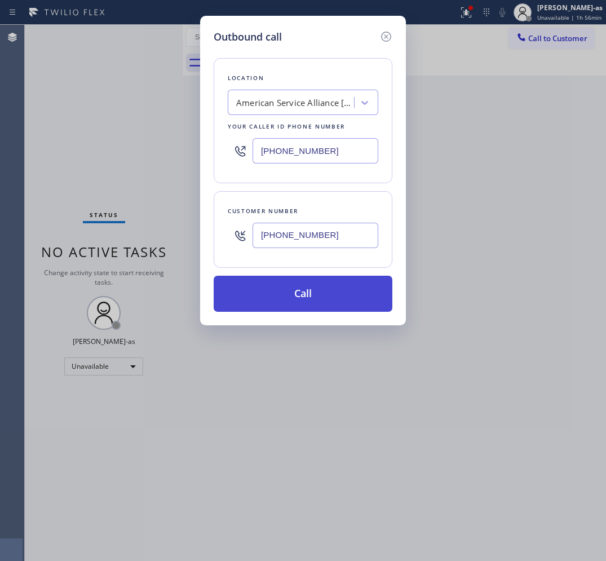
type input "[PHONE_NUMBER]"
click at [331, 294] on button "Call" at bounding box center [303, 294] width 179 height 36
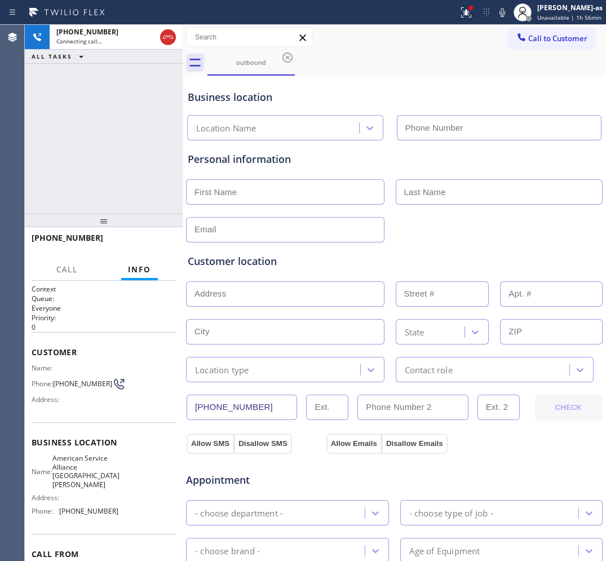
type input "[PHONE_NUMBER]"
click at [92, 113] on div "[PHONE_NUMBER] Connecting call… ALL TASKS ALL TASKS ACTIVE TASKS TASKS IN WRAP …" at bounding box center [104, 119] width 158 height 189
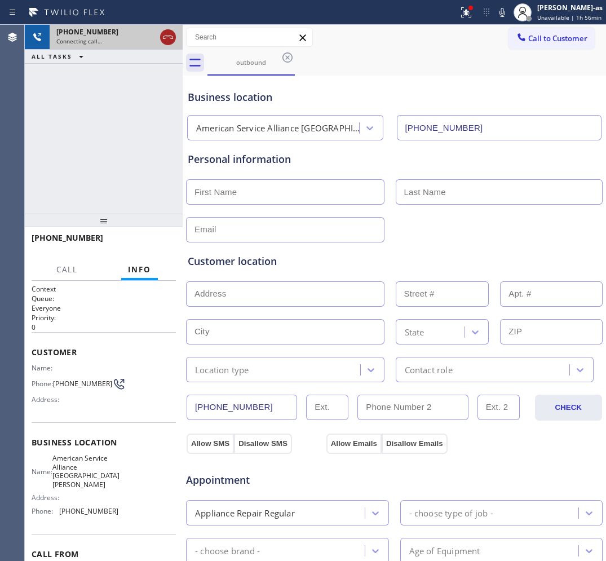
click at [170, 41] on icon at bounding box center [168, 37] width 14 height 14
click at [240, 63] on div "outbound" at bounding box center [251, 62] width 85 height 8
click at [291, 56] on icon at bounding box center [287, 57] width 10 height 10
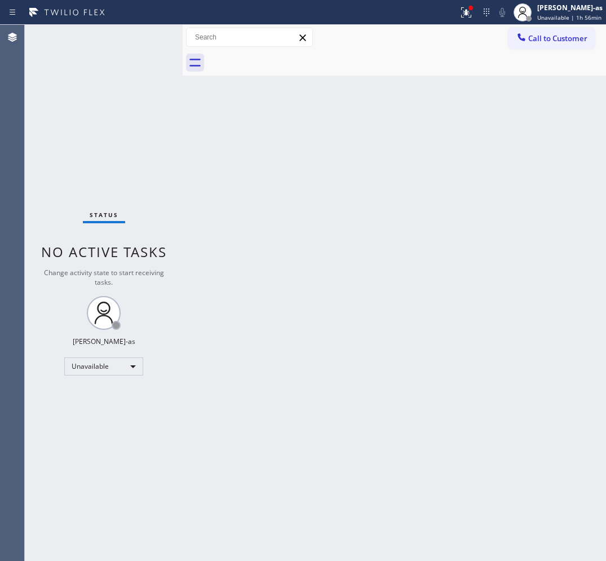
click at [564, 46] on button "Call to Customer" at bounding box center [552, 38] width 86 height 21
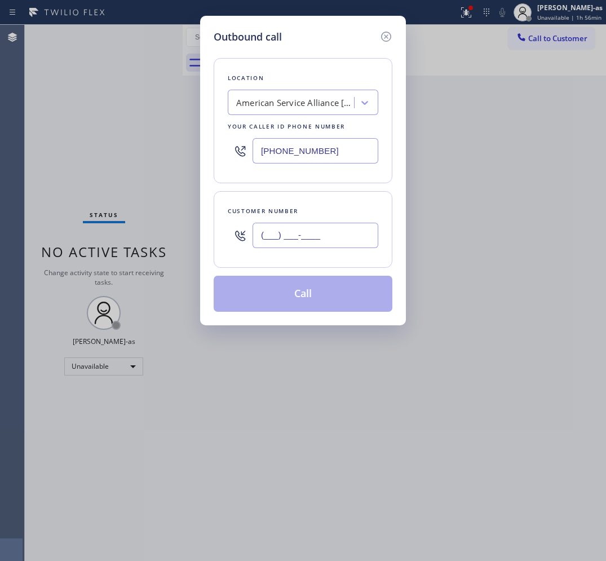
click at [333, 231] on input "(___) ___-____" at bounding box center [316, 235] width 126 height 25
paste input "760) 519-9072"
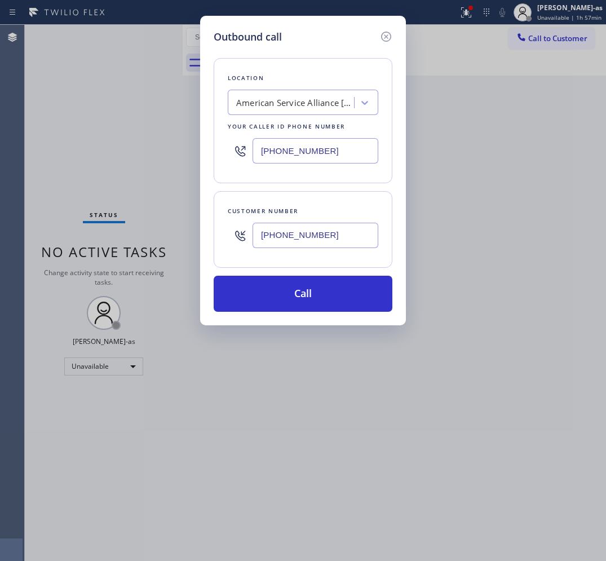
type input "[PHONE_NUMBER]"
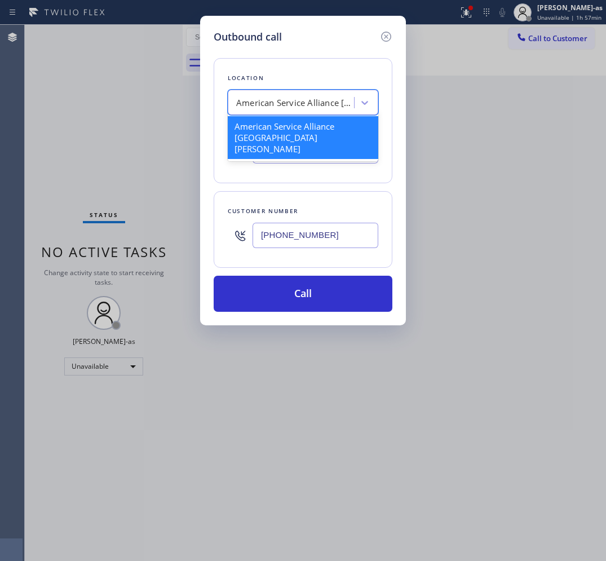
click at [258, 107] on div "American Service Alliance [GEOGRAPHIC_DATA][PERSON_NAME]" at bounding box center [295, 102] width 118 height 13
paste input "Equinox Air Conditioning Vista"
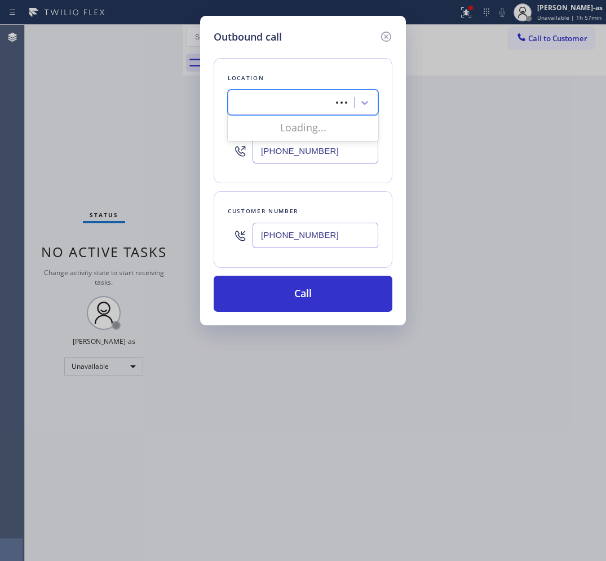
type input "Equinox Air Conditioning Vista"
click at [263, 123] on div "Equinox Air Conditioning Vista" at bounding box center [303, 126] width 151 height 20
type input "[PHONE_NUMBER]"
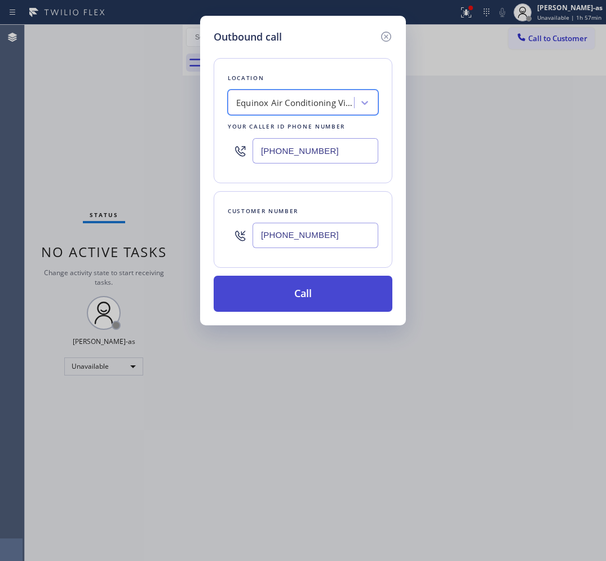
click at [306, 297] on button "Call" at bounding box center [303, 294] width 179 height 36
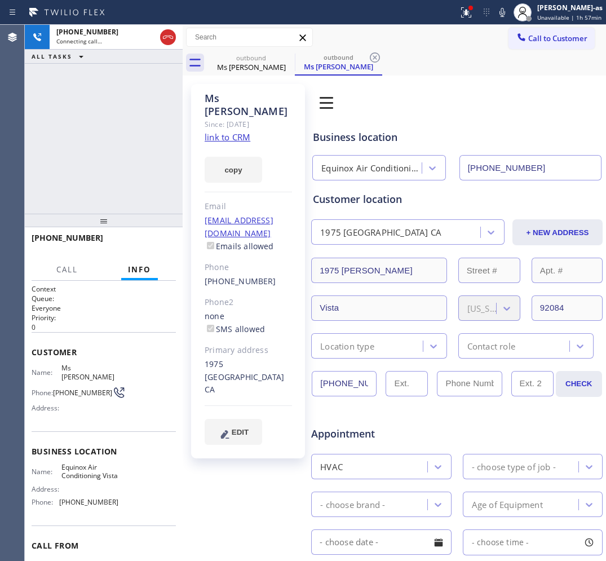
type input "[PHONE_NUMBER]"
click at [148, 241] on span "HANG UP" at bounding box center [149, 243] width 34 height 8
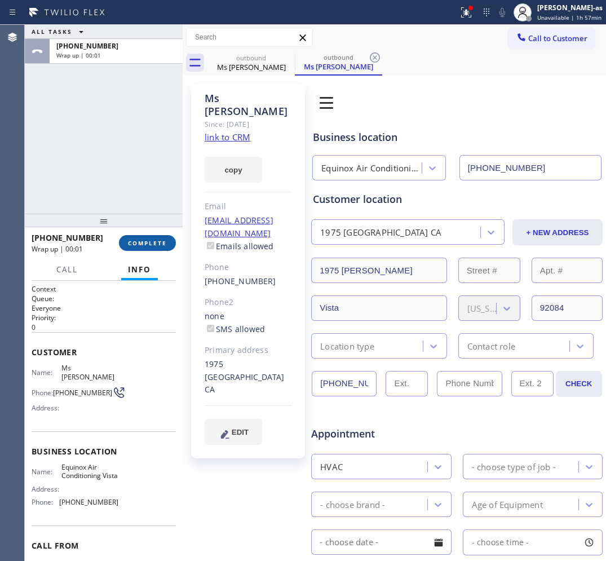
click at [166, 237] on button "COMPLETE" at bounding box center [147, 243] width 57 height 16
click at [120, 227] on div at bounding box center [104, 221] width 158 height 14
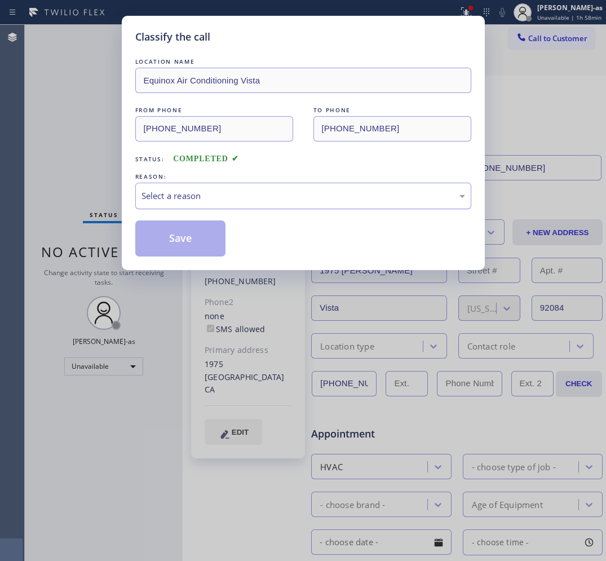
click at [201, 201] on div "Select a reason" at bounding box center [304, 195] width 324 height 13
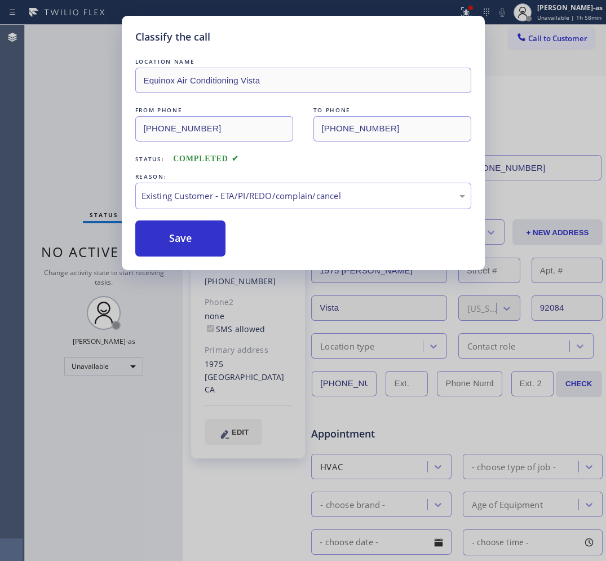
drag, startPoint x: 196, startPoint y: 235, endPoint x: 226, endPoint y: 216, distance: 35.2
click at [201, 230] on button "Save" at bounding box center [180, 238] width 91 height 36
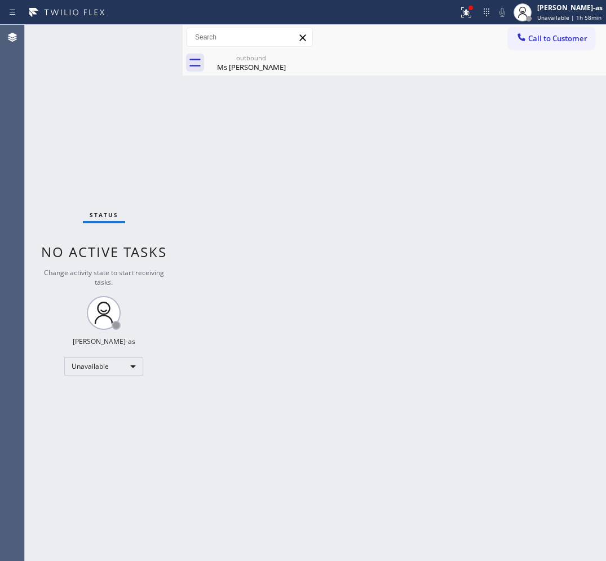
click at [563, 38] on span "Call to Customer" at bounding box center [557, 38] width 59 height 10
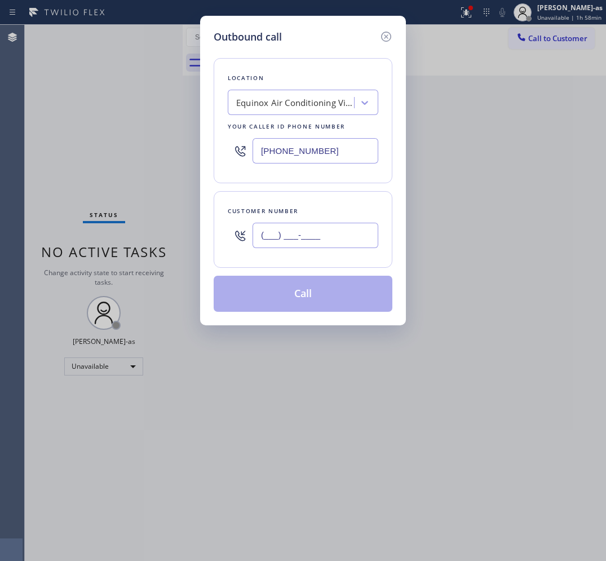
click at [306, 240] on input "(___) ___-____" at bounding box center [316, 235] width 126 height 25
paste input "310) 213-3688"
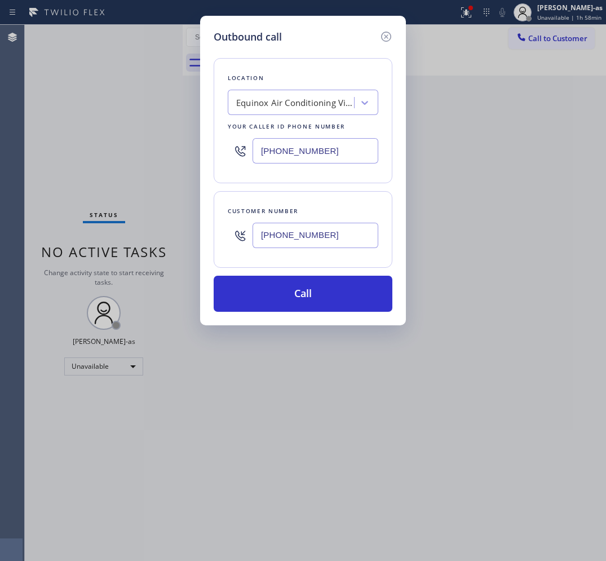
type input "[PHONE_NUMBER]"
click at [341, 155] on input "[PHONE_NUMBER]" at bounding box center [316, 150] width 126 height 25
paste input "310) 773-4162"
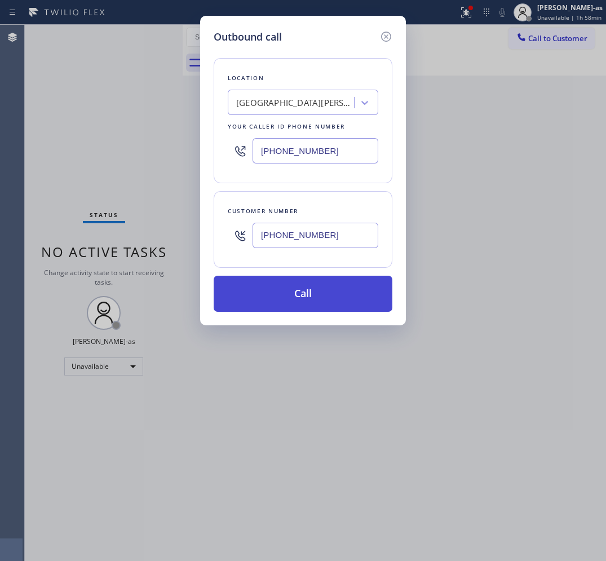
type input "[PHONE_NUMBER]"
click at [303, 289] on button "Call" at bounding box center [303, 294] width 179 height 36
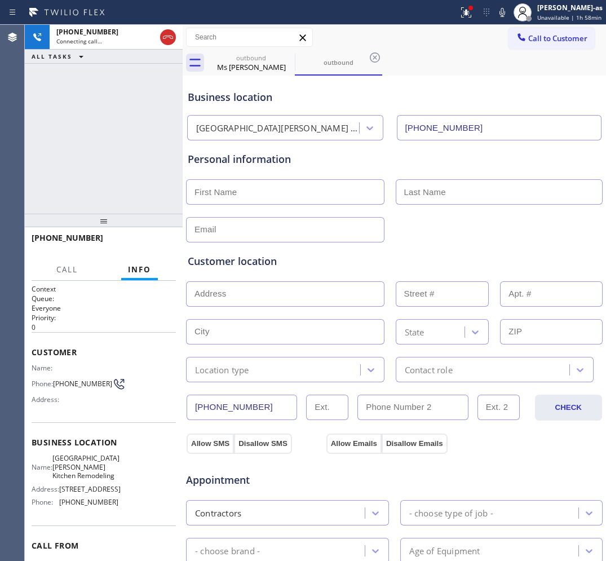
type input "[PHONE_NUMBER]"
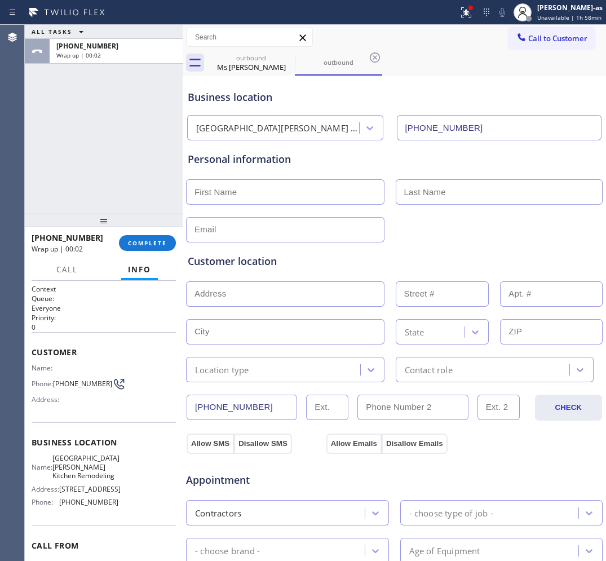
click at [161, 179] on div "ALL TASKS ALL TASKS ACTIVE TASKS TASKS IN WRAP UP [PHONE_NUMBER] Wrap up | 00:02" at bounding box center [104, 119] width 158 height 189
click at [144, 235] on button "COMPLETE" at bounding box center [147, 243] width 57 height 16
click at [138, 214] on div at bounding box center [104, 221] width 158 height 14
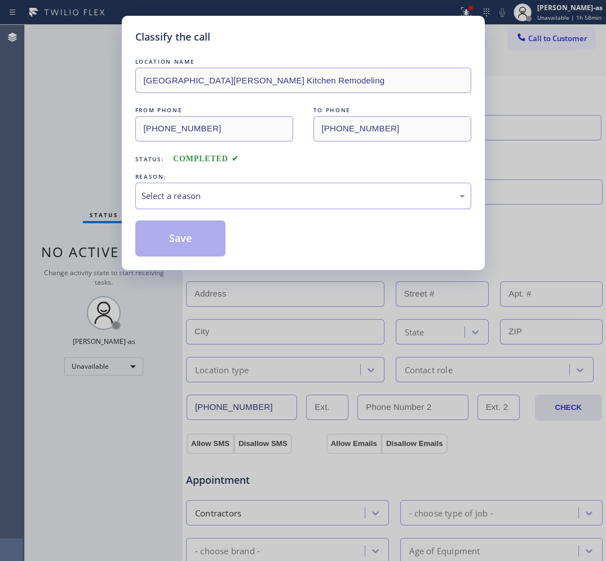
click at [179, 200] on div "Select a reason" at bounding box center [304, 195] width 324 height 13
drag, startPoint x: 175, startPoint y: 241, endPoint x: 545, endPoint y: 213, distance: 371.4
click at [189, 242] on button "Save" at bounding box center [180, 238] width 91 height 36
type input "[PHONE_NUMBER]"
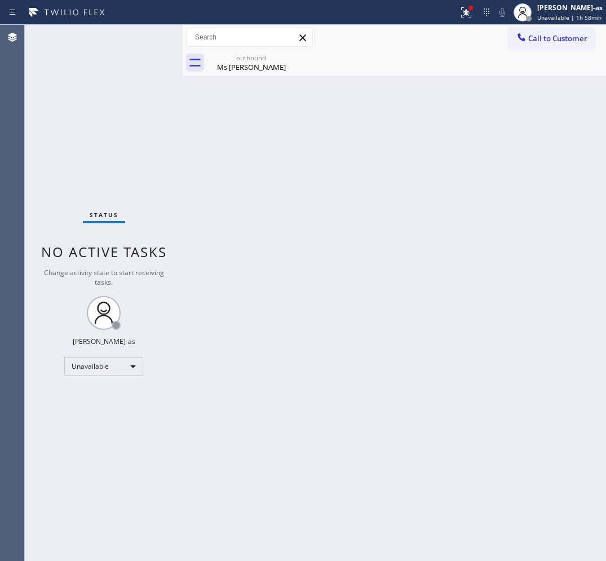
click at [294, 201] on div "Back to Dashboard Change Sender ID Customers Technicians Select a contact Outbo…" at bounding box center [394, 293] width 423 height 536
click at [321, 184] on div "Back to Dashboard Change Sender ID Customers Technicians Select a contact Outbo…" at bounding box center [394, 293] width 423 height 536
click at [528, 41] on div at bounding box center [522, 39] width 14 height 14
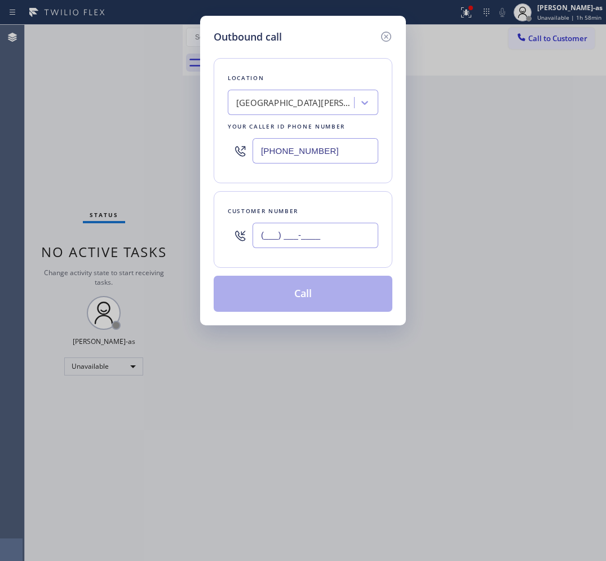
click at [330, 235] on input "(___) ___-____" at bounding box center [316, 235] width 126 height 25
paste input "310) 213-3688"
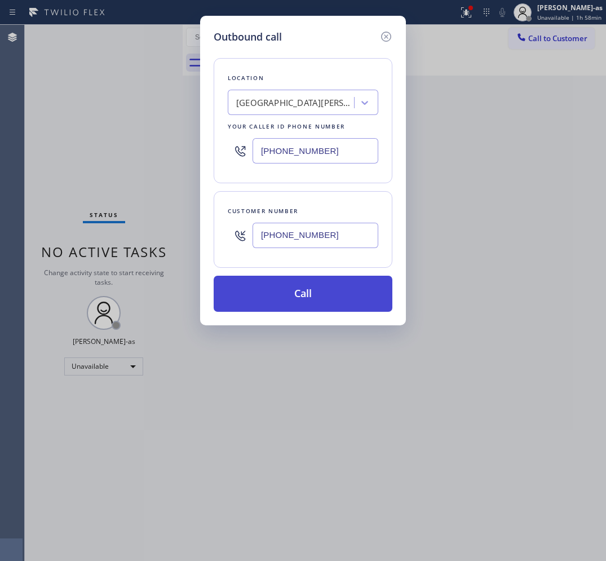
type input "[PHONE_NUMBER]"
click at [288, 296] on button "Call" at bounding box center [303, 294] width 179 height 36
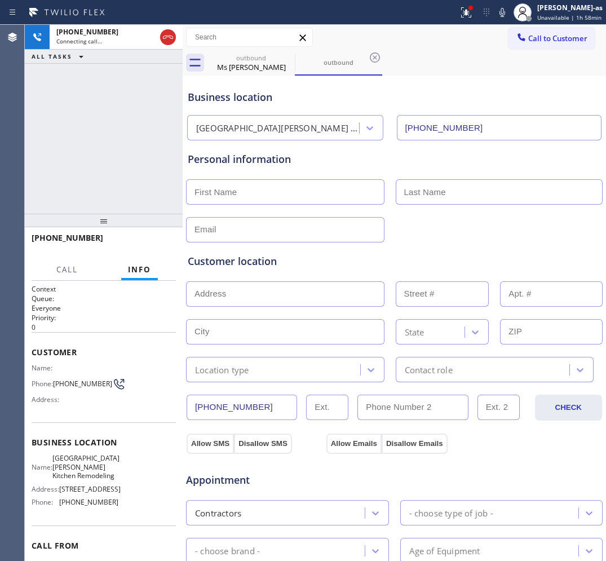
type input "[PHONE_NUMBER]"
click at [147, 232] on div "[PHONE_NUMBER] Live | 00:12 HANG UP" at bounding box center [104, 242] width 144 height 29
click at [153, 241] on span "HANG UP" at bounding box center [149, 243] width 34 height 8
click at [123, 154] on div "[PHONE_NUMBER] Live | 00:13 ALL TASKS ALL TASKS ACTIVE TASKS TASKS IN WRAP UP" at bounding box center [104, 119] width 158 height 189
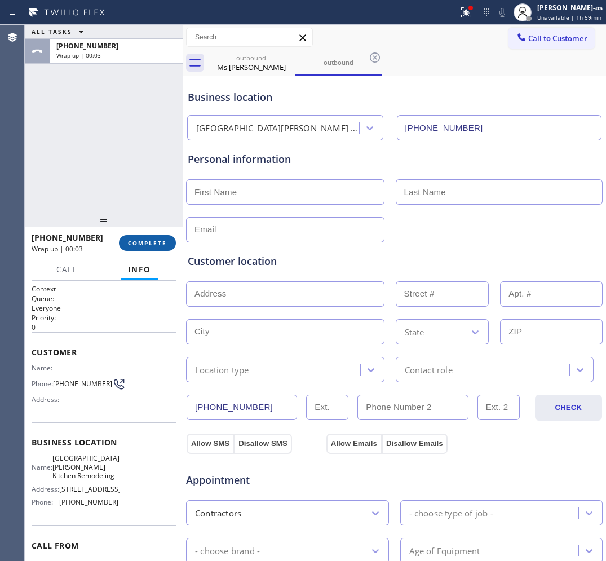
click at [145, 246] on span "COMPLETE" at bounding box center [147, 243] width 39 height 8
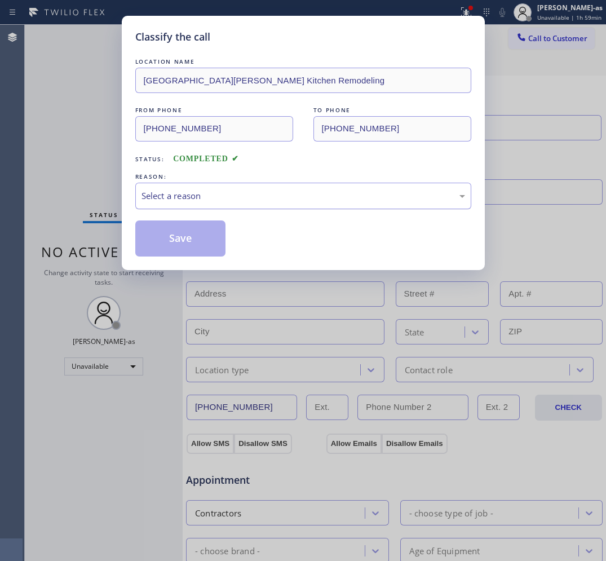
click at [246, 185] on div "Select a reason" at bounding box center [303, 196] width 336 height 26
click at [188, 251] on button "Save" at bounding box center [180, 238] width 91 height 36
type input "[PHONE_NUMBER]"
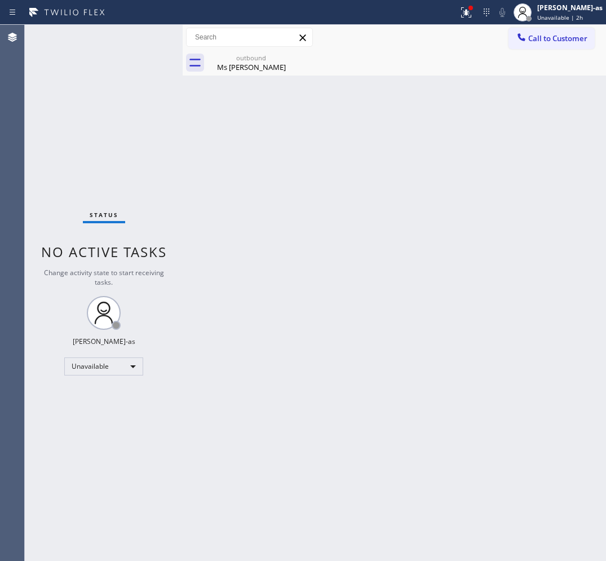
click at [536, 39] on span "Call to Customer" at bounding box center [557, 38] width 59 height 10
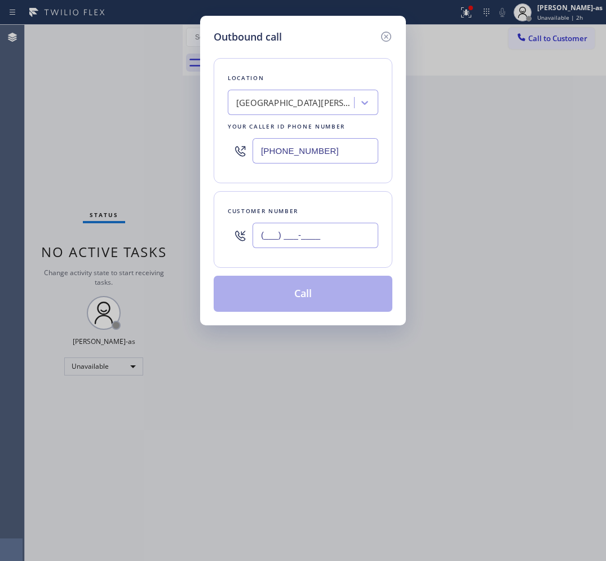
click at [315, 227] on input "(___) ___-____" at bounding box center [316, 235] width 126 height 25
paste input "718) 902-0027"
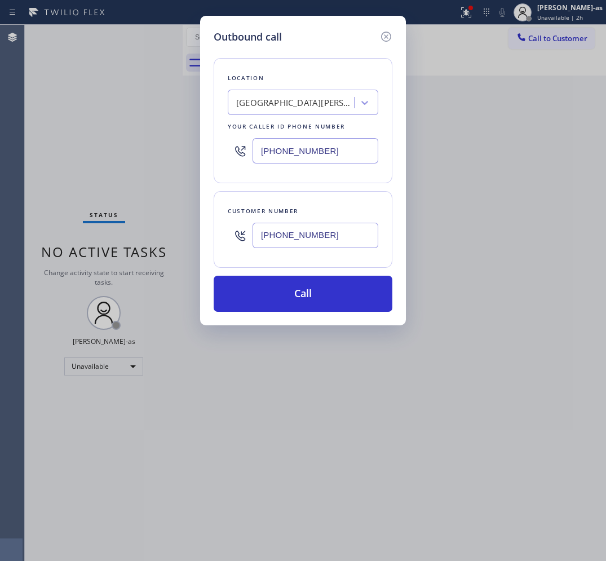
type input "[PHONE_NUMBER]"
click at [325, 157] on input "[PHONE_NUMBER]" at bounding box center [316, 150] width 126 height 25
paste input "718) 400-6950"
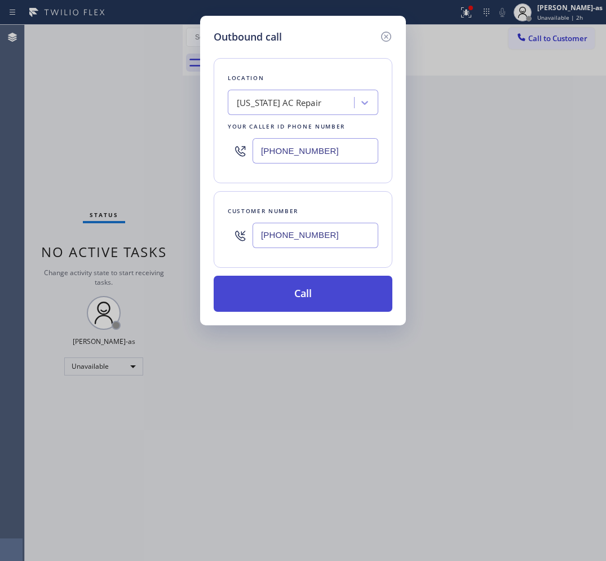
type input "[PHONE_NUMBER]"
click at [304, 291] on button "Call" at bounding box center [303, 294] width 179 height 36
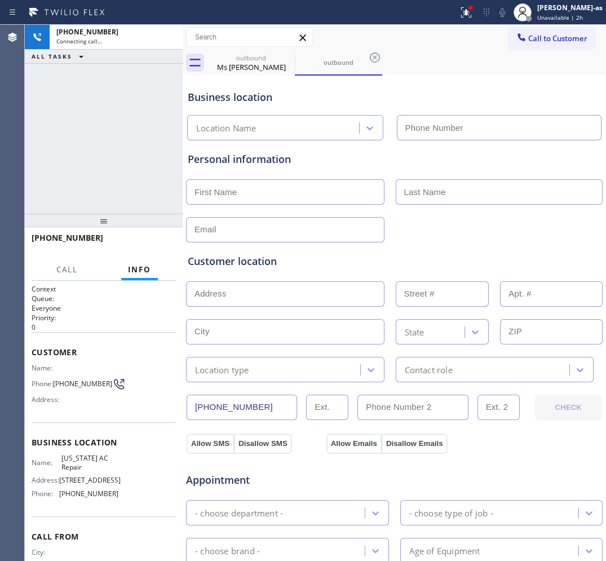
type input "[PHONE_NUMBER]"
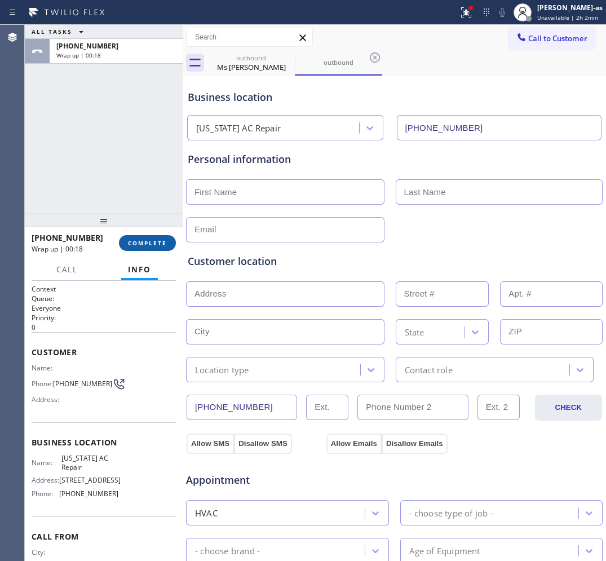
click at [144, 243] on span "COMPLETE" at bounding box center [147, 243] width 39 height 8
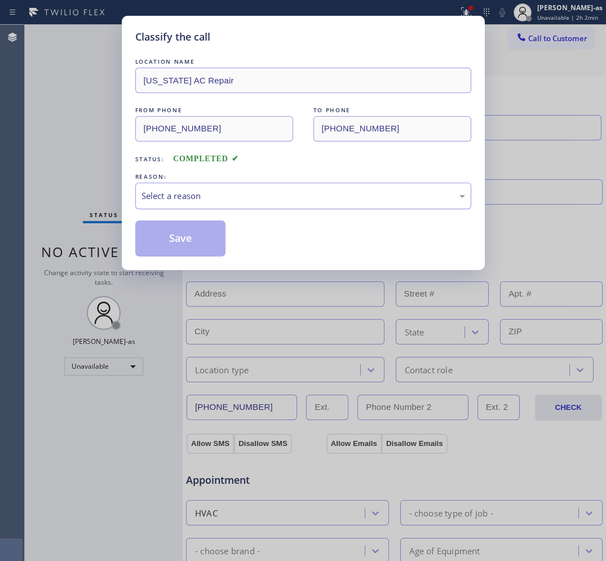
click at [223, 193] on div "Select a reason" at bounding box center [304, 195] width 324 height 13
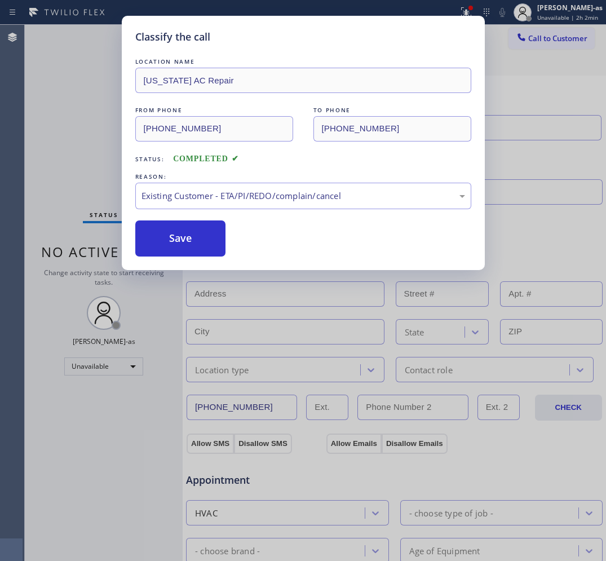
click at [200, 237] on button "Save" at bounding box center [180, 238] width 91 height 36
type input "[PHONE_NUMBER]"
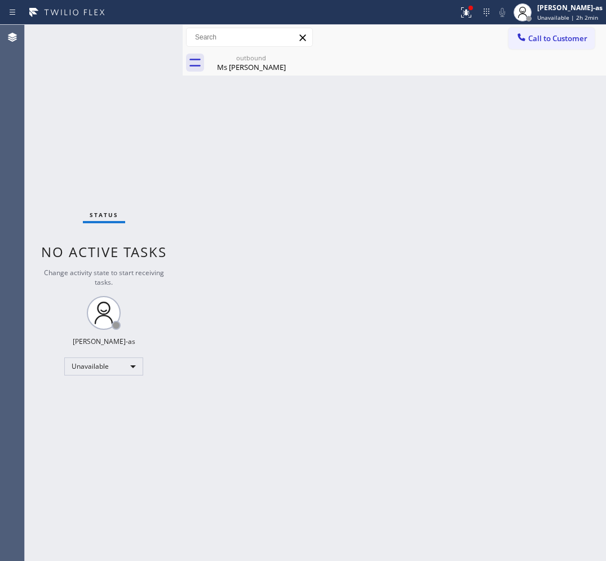
click at [375, 294] on div "Back to Dashboard Change Sender ID Customers Technicians Select a contact Outbo…" at bounding box center [394, 293] width 423 height 536
click at [275, 308] on div "Back to Dashboard Change Sender ID Customers Technicians Select a contact Outbo…" at bounding box center [394, 293] width 423 height 536
drag, startPoint x: 262, startPoint y: 62, endPoint x: 273, endPoint y: 61, distance: 11.3
click at [261, 66] on div "Ms [PERSON_NAME]" at bounding box center [251, 67] width 85 height 10
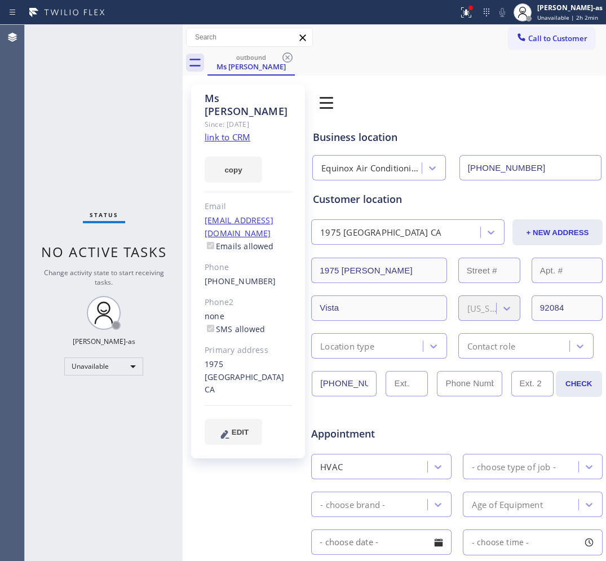
click at [285, 59] on icon at bounding box center [288, 58] width 14 height 14
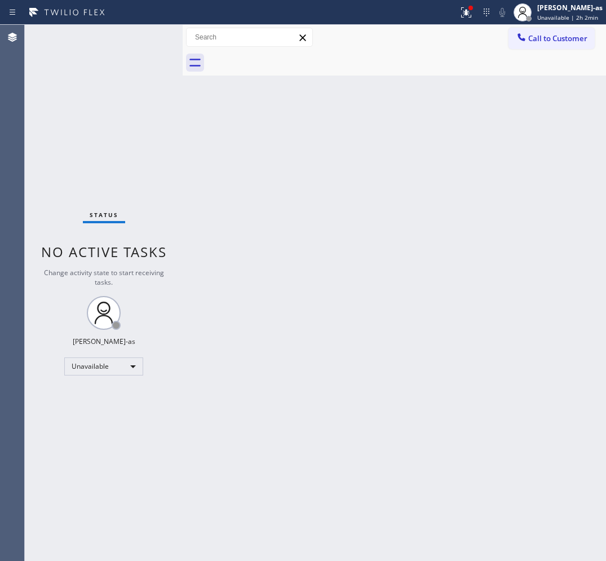
click at [285, 60] on div at bounding box center [406, 62] width 399 height 25
click at [534, 43] on button "Call to Customer" at bounding box center [552, 38] width 86 height 21
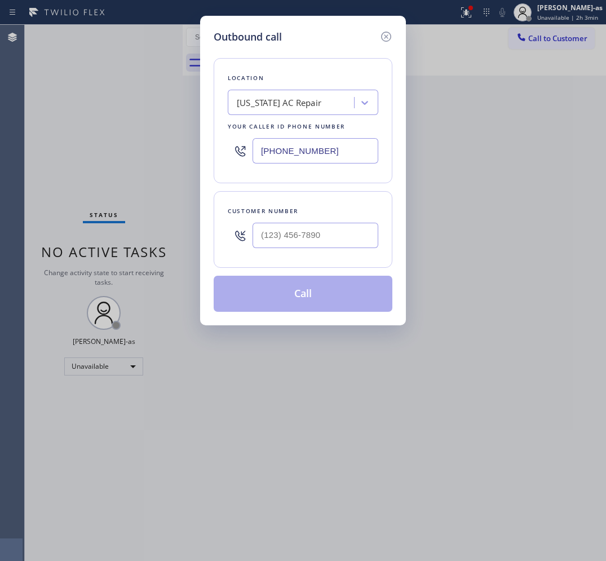
click at [326, 211] on div "Customer number" at bounding box center [303, 211] width 151 height 12
click at [343, 236] on input "(___) ___-____" at bounding box center [316, 235] width 126 height 25
paste input "714) 797-4497"
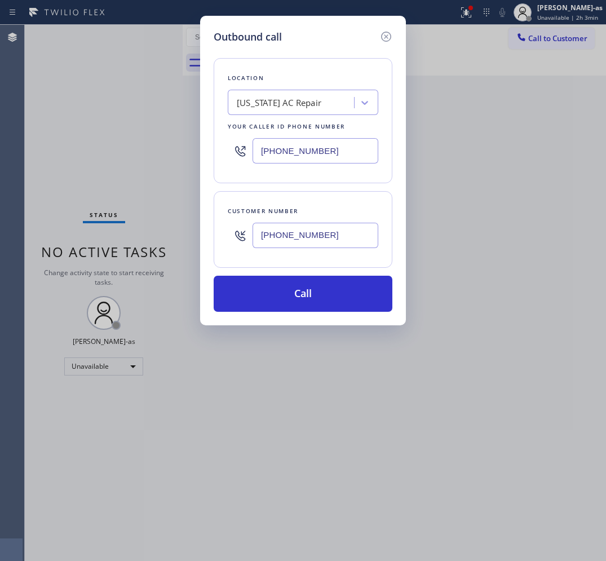
type input "[PHONE_NUMBER]"
click at [341, 156] on input "[PHONE_NUMBER]" at bounding box center [316, 150] width 126 height 25
paste input "949) 391-429"
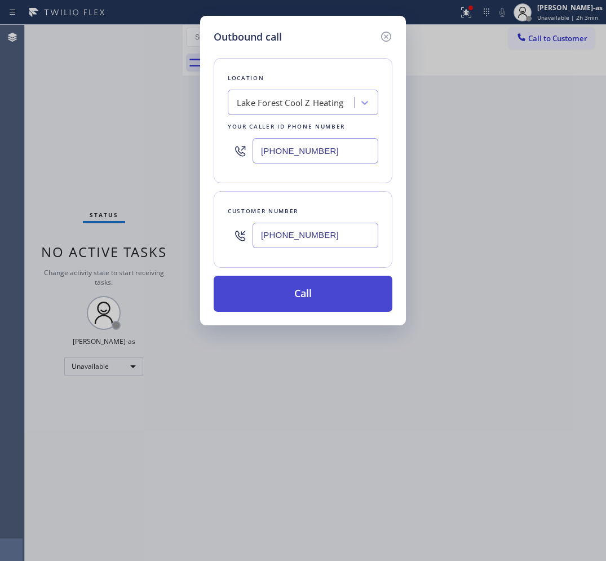
type input "[PHONE_NUMBER]"
click at [285, 294] on button "Call" at bounding box center [303, 294] width 179 height 36
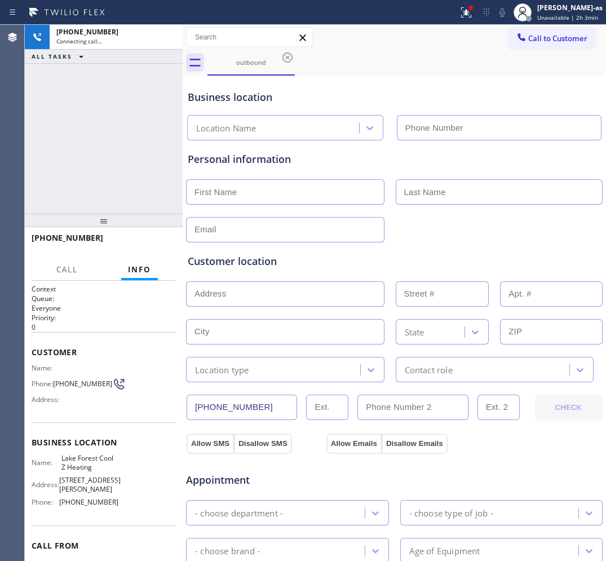
type input "[PHONE_NUMBER]"
click at [101, 182] on div "[PHONE_NUMBER] Connecting call… ALL TASKS ALL TASKS ACTIVE TASKS TASKS IN WRAP …" at bounding box center [104, 119] width 158 height 189
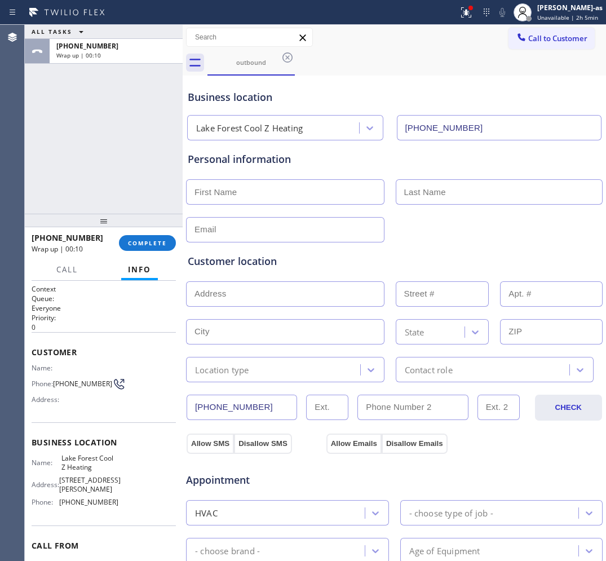
scroll to position [315, 0]
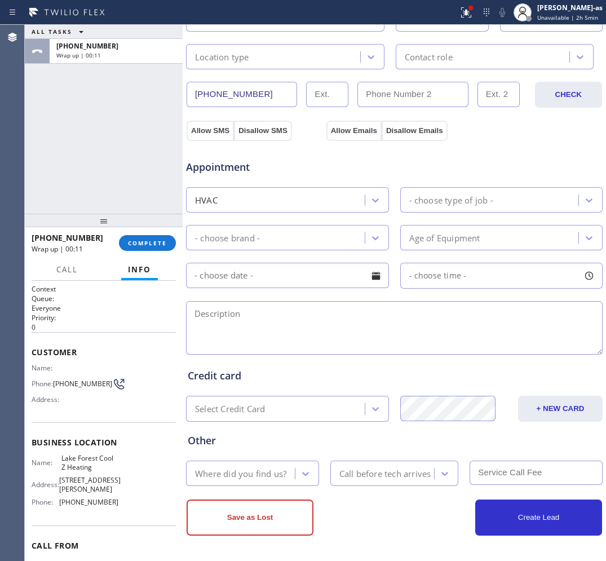
click at [100, 156] on div "ALL TASKS ALL TASKS ACTIVE TASKS TASKS IN WRAP UP [PHONE_NUMBER] Wrap up | 00:11" at bounding box center [104, 119] width 158 height 189
click at [147, 235] on div "[PHONE_NUMBER] Wrap up | 00:12 COMPLETE" at bounding box center [104, 242] width 144 height 29
click at [147, 235] on button "COMPLETE" at bounding box center [147, 243] width 57 height 16
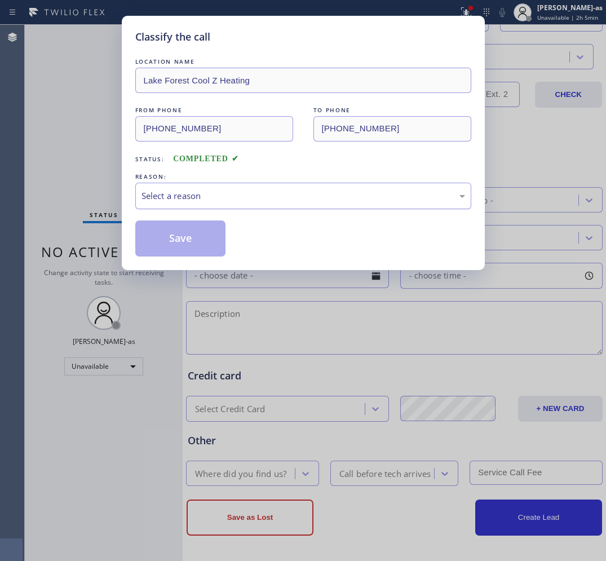
click at [173, 199] on div "Select a reason" at bounding box center [304, 195] width 324 height 13
drag, startPoint x: 173, startPoint y: 237, endPoint x: 161, endPoint y: 247, distance: 15.2
click at [170, 236] on button "Save" at bounding box center [180, 238] width 91 height 36
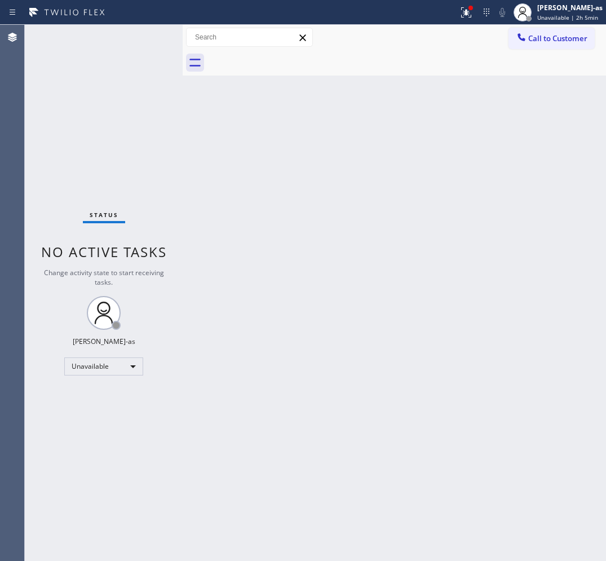
click at [24, 176] on div "Agent Desktop" at bounding box center [12, 293] width 25 height 536
click at [251, 322] on div "Back to Dashboard Change Sender ID Customers Technicians Select a contact Outbo…" at bounding box center [394, 293] width 423 height 536
click at [55, 103] on div "Status No active tasks Change activity state to start receiving tasks. [PERSON_…" at bounding box center [104, 293] width 158 height 536
click at [531, 29] on button "Call to Customer" at bounding box center [552, 38] width 86 height 21
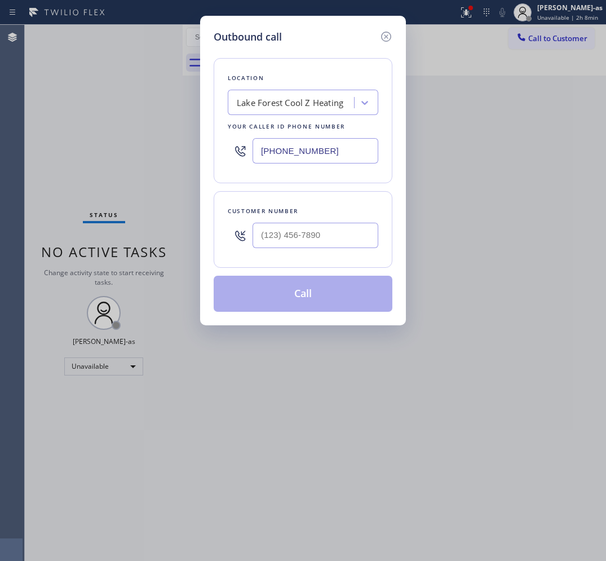
click at [296, 238] on input "(___) ___-____" at bounding box center [316, 235] width 126 height 25
paste input "714) 797-4497"
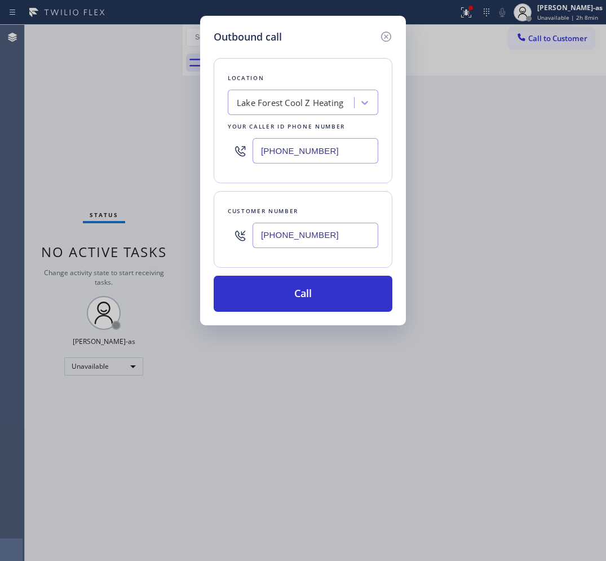
type input "[PHONE_NUMBER]"
click at [355, 147] on input "[PHONE_NUMBER]" at bounding box center [316, 150] width 126 height 25
paste input "text"
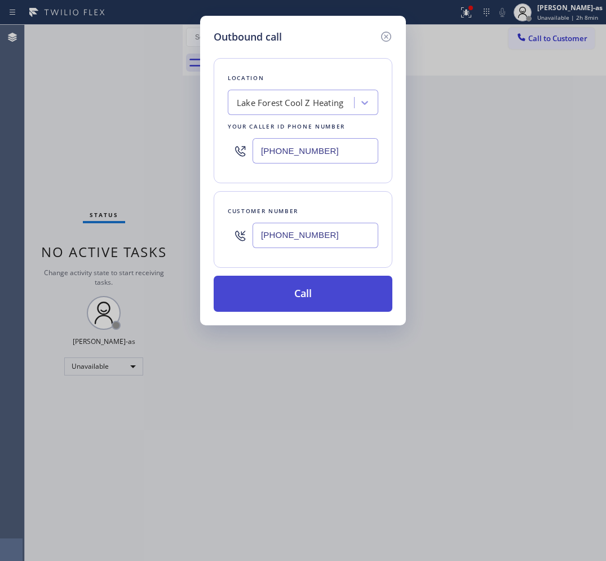
type input "[PHONE_NUMBER]"
click at [316, 292] on button "Call" at bounding box center [303, 294] width 179 height 36
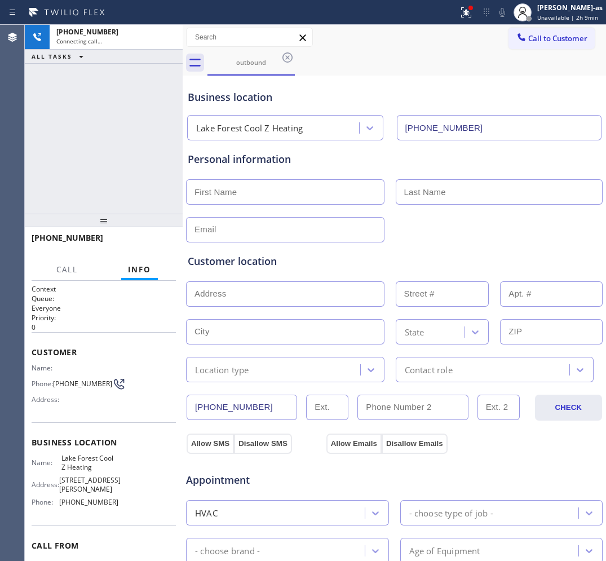
type input "[PHONE_NUMBER]"
drag, startPoint x: 101, startPoint y: 156, endPoint x: 93, endPoint y: 144, distance: 14.1
click at [96, 145] on div "[PHONE_NUMBER] Live | 00:37 ALL TASKS ALL TASKS ACTIVE TASKS TASKS IN WRAP UP" at bounding box center [104, 119] width 158 height 189
click at [79, 182] on div "[PHONE_NUMBER] Live | 00:38 ALL TASKS ALL TASKS ACTIVE TASKS TASKS IN WRAP UP" at bounding box center [104, 119] width 158 height 189
click at [93, 180] on div "[PHONE_NUMBER] Live | 00:38 ALL TASKS ALL TASKS ACTIVE TASKS TASKS IN WRAP UP" at bounding box center [104, 119] width 158 height 189
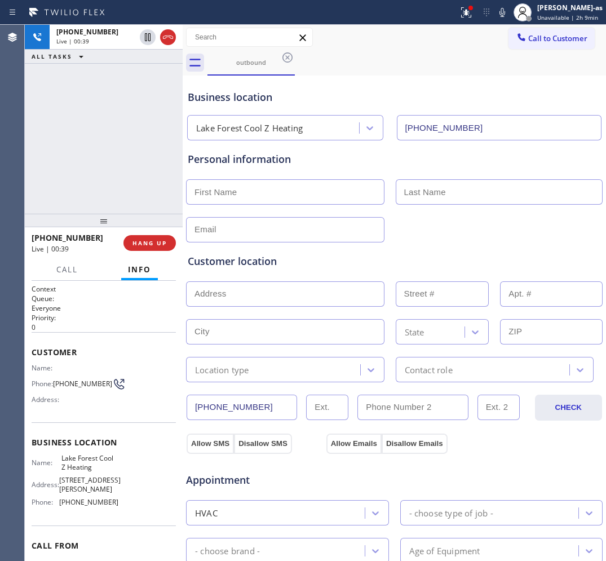
click at [101, 187] on div "[PHONE_NUMBER] Live | 00:39 ALL TASKS ALL TASKS ACTIVE TASKS TASKS IN WRAP UP" at bounding box center [104, 119] width 158 height 189
click at [101, 193] on div "[PHONE_NUMBER] Live | 00:39 ALL TASKS ALL TASKS ACTIVE TASKS TASKS IN WRAP UP" at bounding box center [104, 119] width 158 height 189
click at [137, 237] on button "HANG UP" at bounding box center [149, 243] width 52 height 16
click at [136, 237] on button "COMPLETE" at bounding box center [147, 243] width 57 height 16
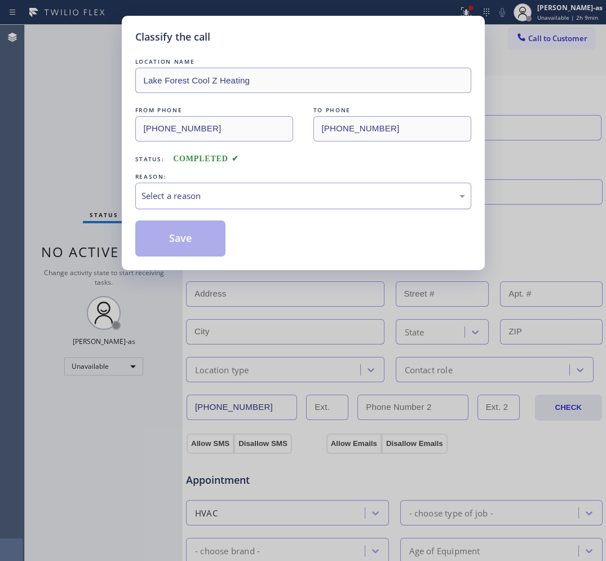
drag, startPoint x: 103, startPoint y: 192, endPoint x: 137, endPoint y: 187, distance: 34.2
click at [104, 190] on div "Classify the call LOCATION NAME [GEOGRAPHIC_DATA] Cool Z Heating FROM PHONE [PH…" at bounding box center [303, 280] width 606 height 561
click at [183, 206] on div "Select a reason" at bounding box center [303, 196] width 336 height 26
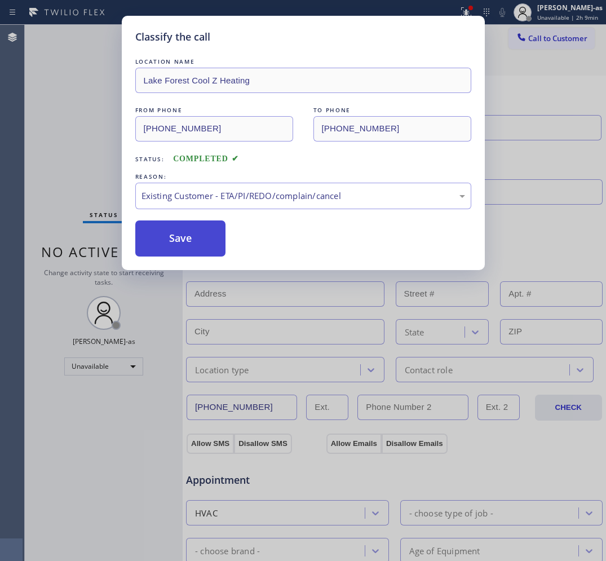
click at [154, 240] on button "Save" at bounding box center [180, 238] width 91 height 36
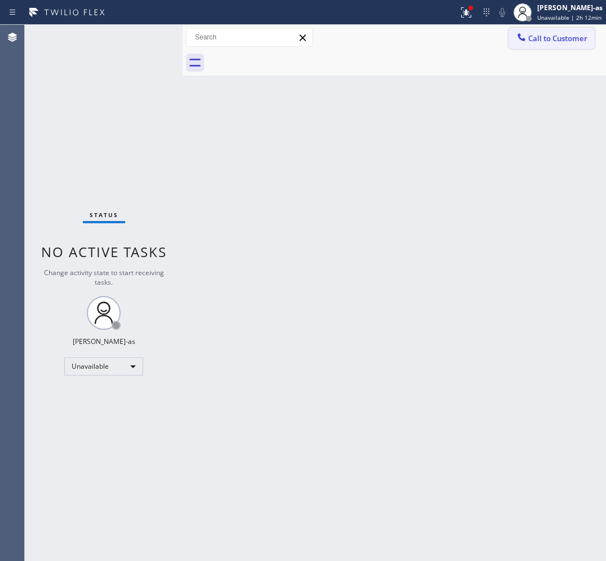
click at [525, 33] on icon at bounding box center [521, 37] width 11 height 11
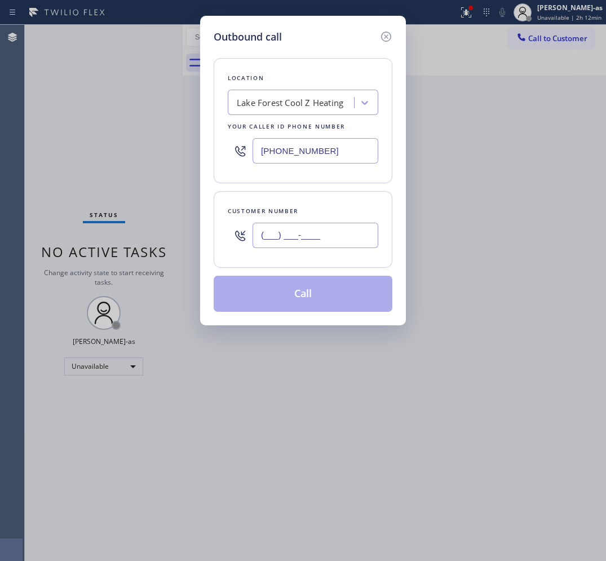
click at [308, 241] on input "(___) ___-____" at bounding box center [316, 235] width 126 height 25
paste input "516) 610-8096"
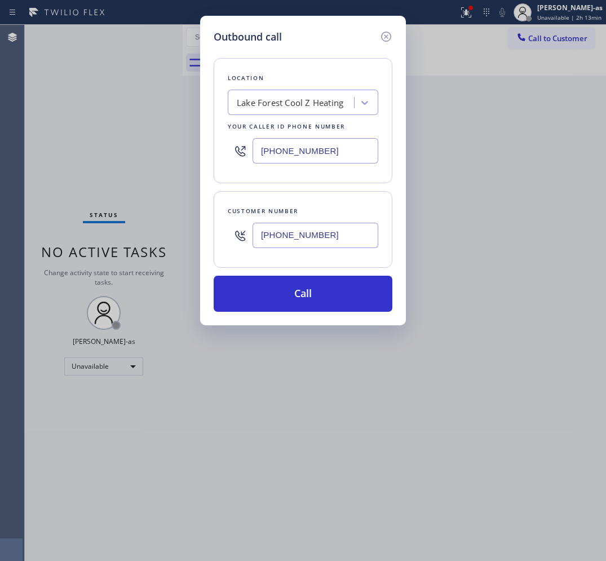
click at [385, 39] on icon at bounding box center [386, 37] width 14 height 14
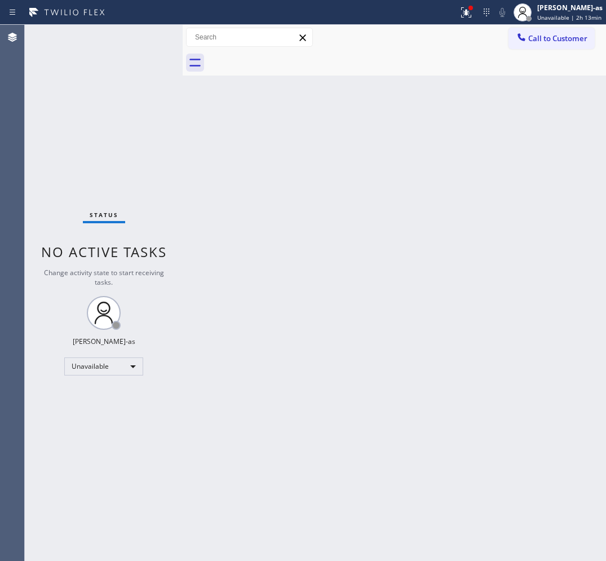
click at [280, 244] on div "Back to Dashboard Change Sender ID Customers Technicians Select a contact Outbo…" at bounding box center [394, 293] width 423 height 536
click at [564, 47] on button "Call to Customer" at bounding box center [552, 38] width 86 height 21
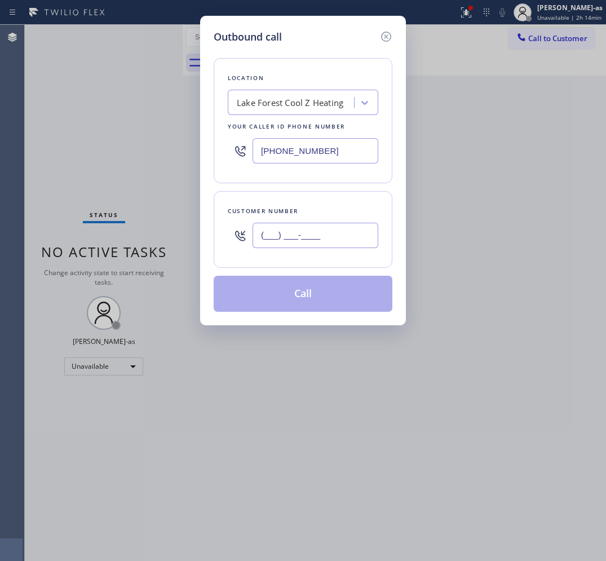
click at [352, 229] on input "(___) ___-____" at bounding box center [316, 235] width 126 height 25
paste input "240) 247-2365"
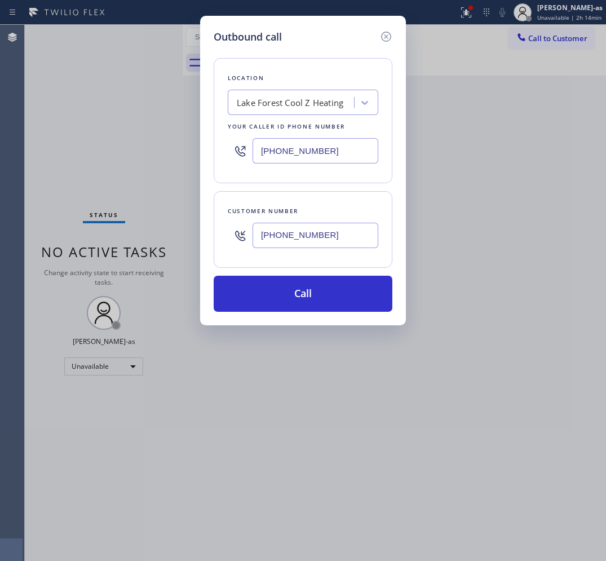
type input "[PHONE_NUMBER]"
click at [339, 153] on input "[PHONE_NUMBER]" at bounding box center [316, 150] width 126 height 25
paste input "240) 540-4141"
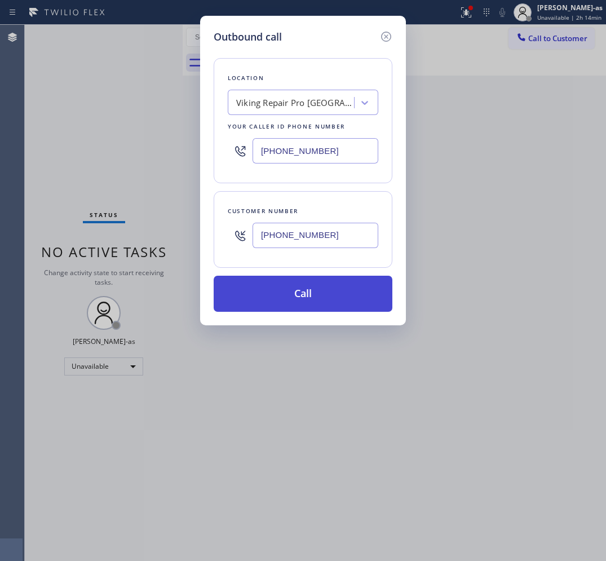
type input "[PHONE_NUMBER]"
click at [316, 295] on button "Call" at bounding box center [303, 294] width 179 height 36
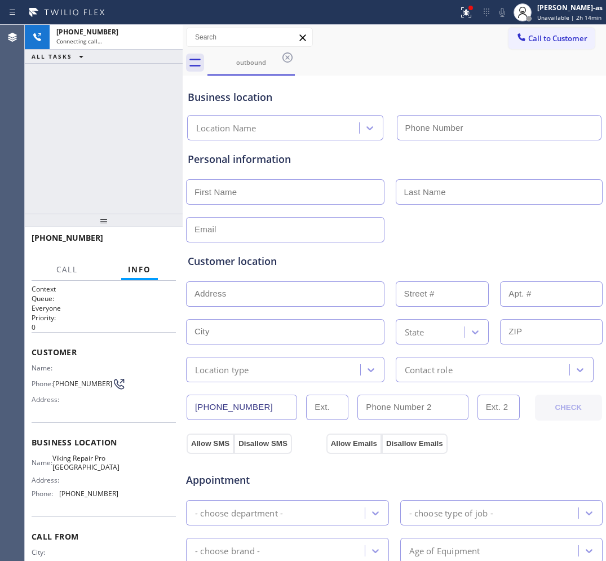
type input "[PHONE_NUMBER]"
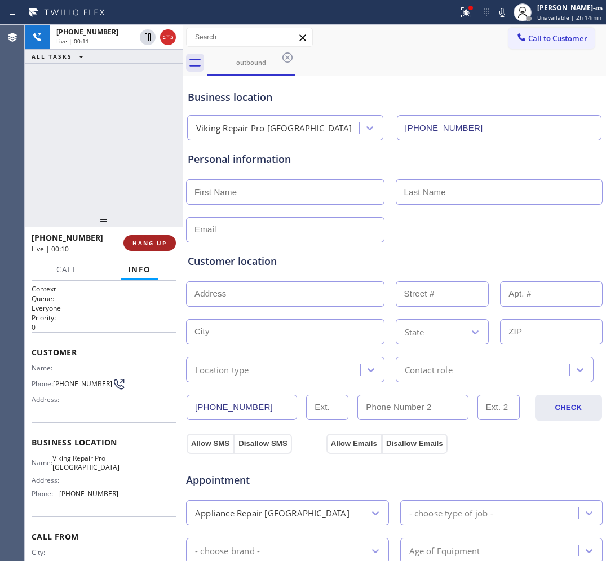
click at [147, 246] on span "HANG UP" at bounding box center [149, 243] width 34 height 8
click at [144, 235] on button "HANG UP" at bounding box center [149, 243] width 52 height 16
click at [151, 243] on span "HANG UP" at bounding box center [149, 243] width 34 height 8
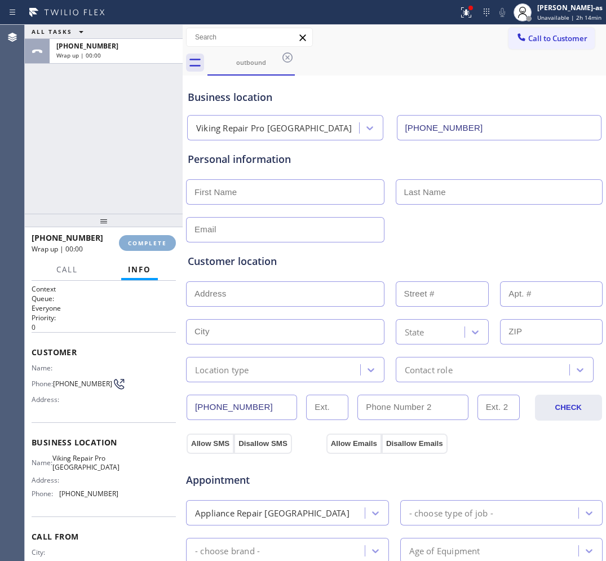
click at [150, 243] on span "COMPLETE" at bounding box center [147, 243] width 39 height 8
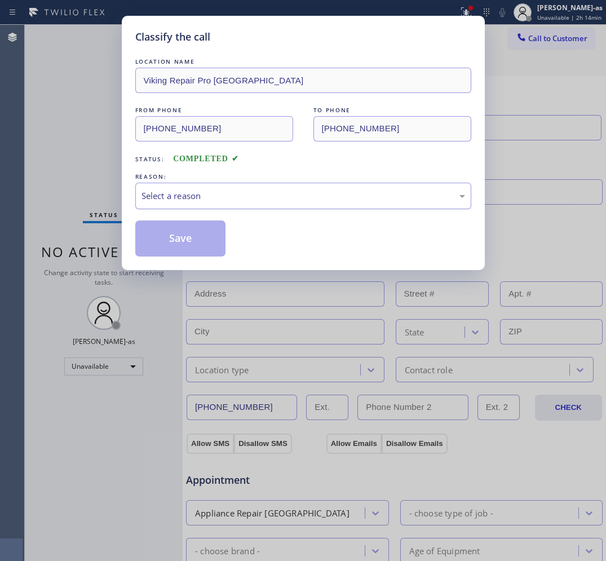
drag, startPoint x: 150, startPoint y: 243, endPoint x: 187, endPoint y: 188, distance: 66.6
click at [117, 189] on div "Classify the call LOCATION NAME Viking Repair Pro Bethesda FROM PHONE [PHONE_NU…" at bounding box center [303, 280] width 606 height 561
click at [195, 189] on div "Select a reason" at bounding box center [303, 196] width 336 height 26
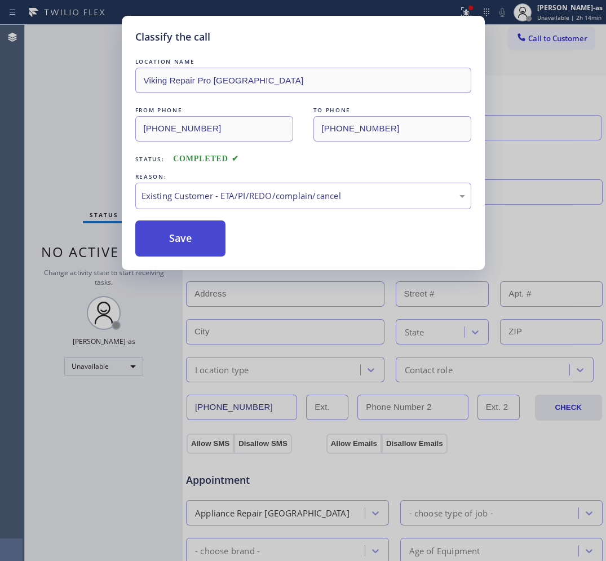
click at [207, 251] on button "Save" at bounding box center [180, 238] width 91 height 36
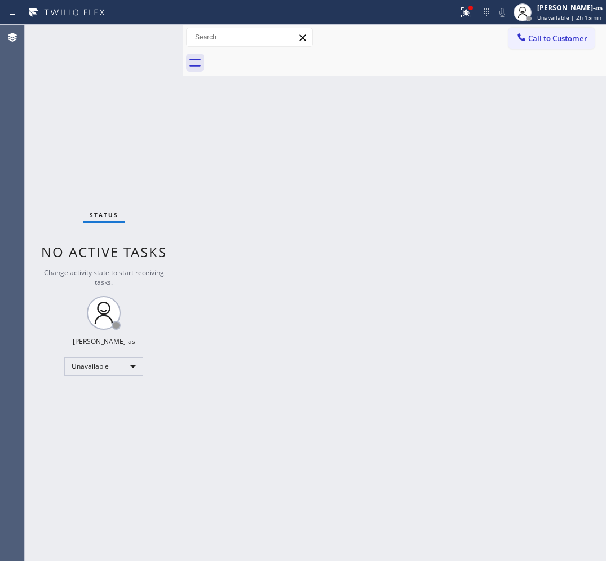
click at [558, 47] on button "Call to Customer" at bounding box center [552, 38] width 86 height 21
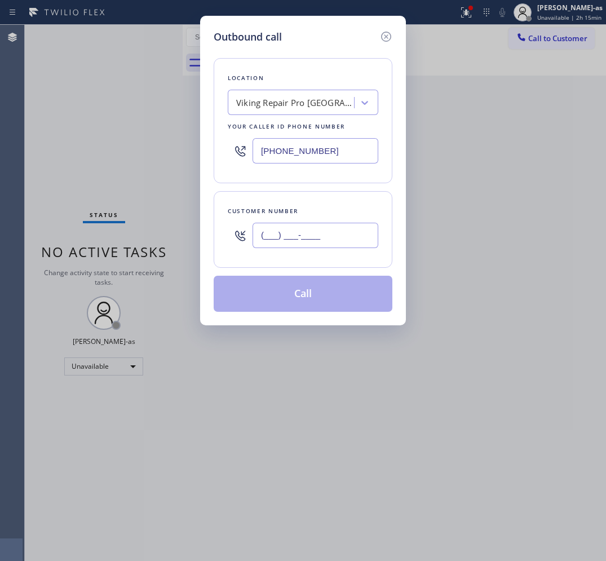
click at [346, 231] on input "(___) ___-____" at bounding box center [316, 235] width 126 height 25
paste input "917) 806-1798"
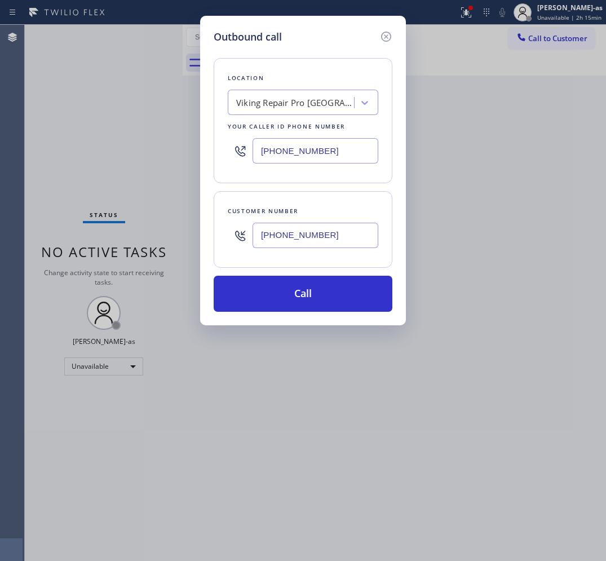
type input "[PHONE_NUMBER]"
click at [351, 219] on div "[PHONE_NUMBER]" at bounding box center [316, 235] width 126 height 37
click at [354, 234] on input "[PHONE_NUMBER]" at bounding box center [316, 235] width 126 height 25
click at [334, 161] on input "[PHONE_NUMBER]" at bounding box center [316, 150] width 126 height 25
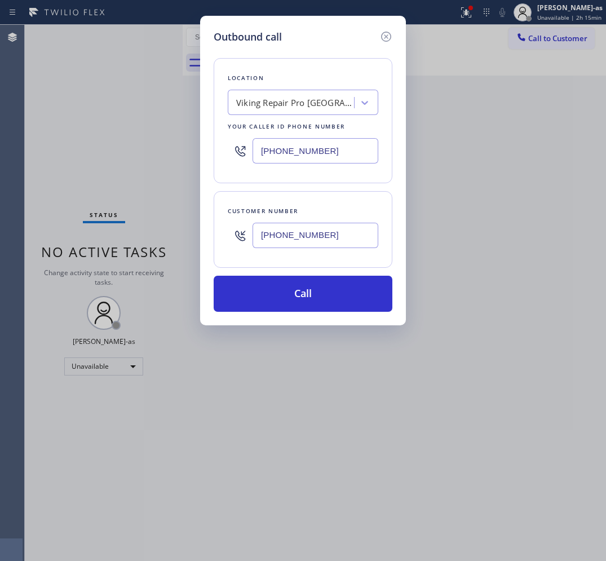
click at [334, 161] on input "[PHONE_NUMBER]" at bounding box center [316, 150] width 126 height 25
paste input "628) 277-8686"
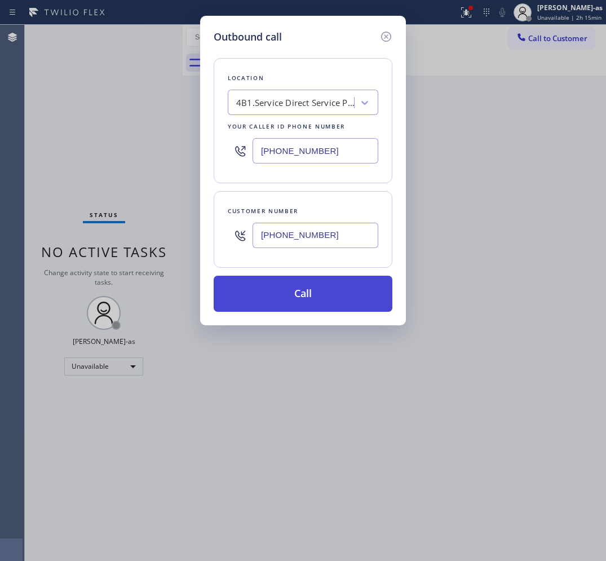
type input "[PHONE_NUMBER]"
click at [329, 297] on button "Call" at bounding box center [303, 294] width 179 height 36
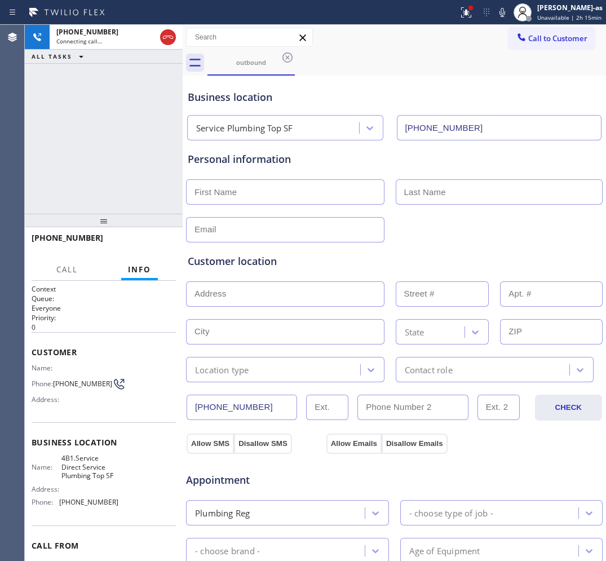
type input "[PHONE_NUMBER]"
click at [167, 193] on div "[PHONE_NUMBER] Live | 00:30 ALL TASKS ALL TASKS ACTIVE TASKS TASKS IN WRAP UP" at bounding box center [104, 119] width 158 height 189
click at [148, 236] on button "HANG UP" at bounding box center [149, 243] width 52 height 16
click at [151, 236] on button "HANG UP" at bounding box center [149, 243] width 52 height 16
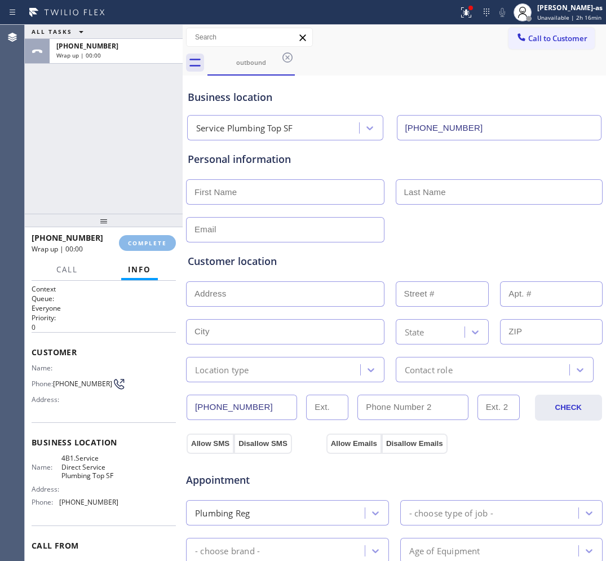
drag, startPoint x: 101, startPoint y: 184, endPoint x: 161, endPoint y: 190, distance: 59.5
click at [103, 184] on div "ALL TASKS ALL TASKS ACTIVE TASKS TASKS IN WRAP UP [PHONE_NUMBER] Wrap up | 00:00" at bounding box center [104, 119] width 158 height 189
click at [158, 240] on span "COMPLETE" at bounding box center [147, 243] width 39 height 8
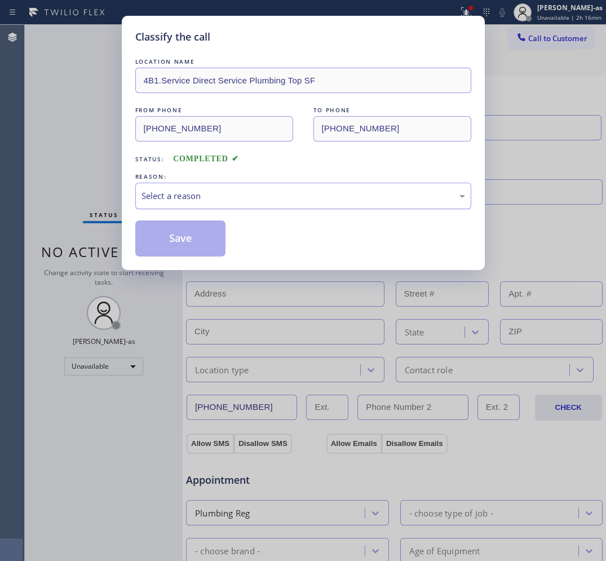
click at [229, 200] on div "Select a reason" at bounding box center [304, 195] width 324 height 13
click at [195, 245] on button "Save" at bounding box center [180, 238] width 91 height 36
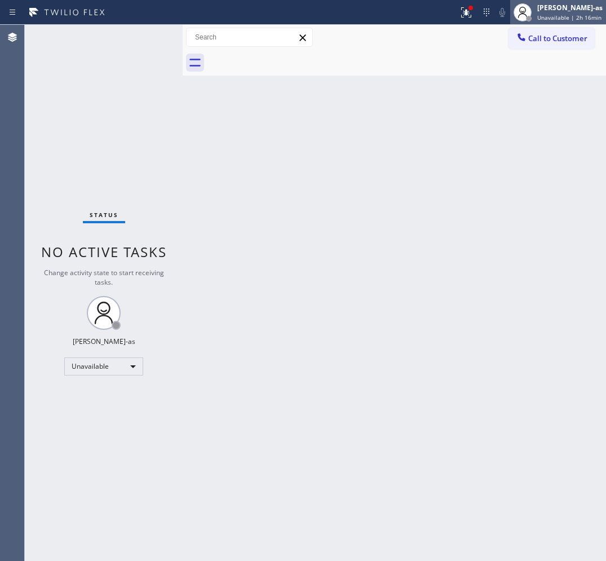
click at [534, 24] on div at bounding box center [522, 12] width 25 height 25
drag, startPoint x: 385, startPoint y: 65, endPoint x: 497, endPoint y: 59, distance: 112.9
click at [405, 65] on div at bounding box center [406, 62] width 399 height 25
drag, startPoint x: 538, startPoint y: 34, endPoint x: 517, endPoint y: 56, distance: 30.7
click at [538, 35] on span "Call to Customer" at bounding box center [557, 38] width 59 height 10
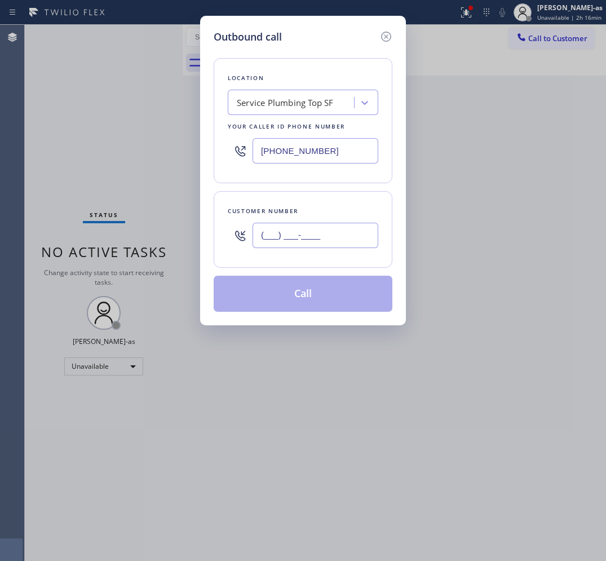
click at [353, 229] on input "(___) ___-____" at bounding box center [316, 235] width 126 height 25
paste input "850) 251-3440"
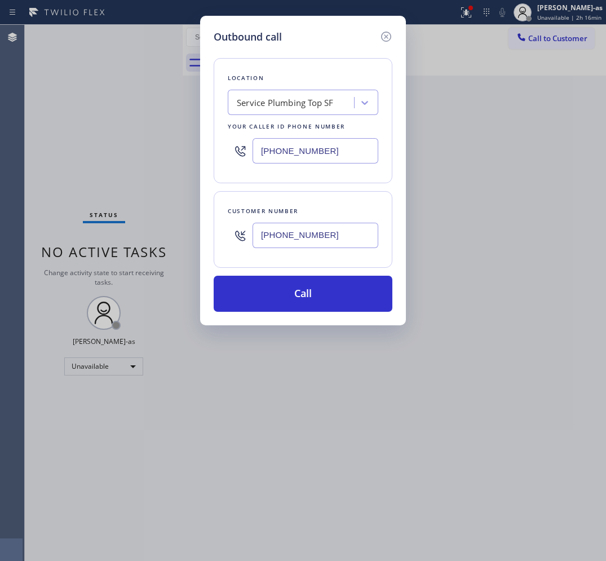
type input "[PHONE_NUMBER]"
click at [311, 155] on input "[PHONE_NUMBER]" at bounding box center [316, 150] width 126 height 25
paste input "786) 565-609"
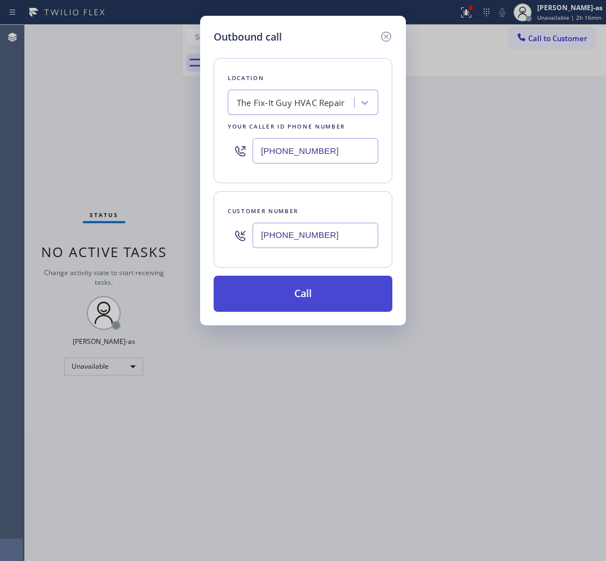
type input "[PHONE_NUMBER]"
click at [308, 300] on button "Call" at bounding box center [303, 294] width 179 height 36
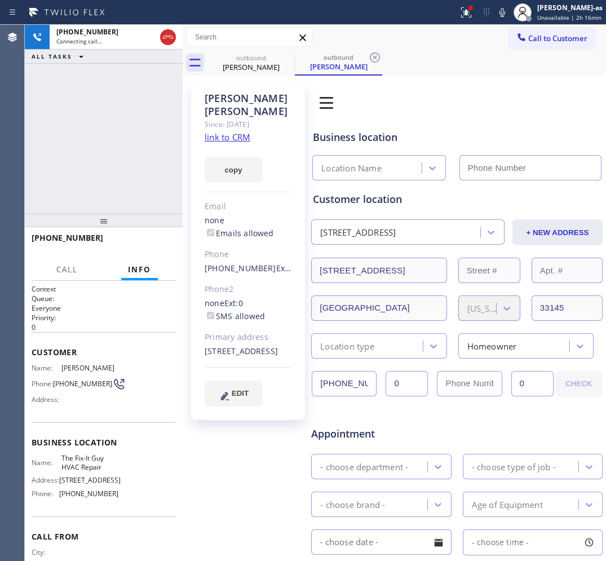
type input "[PHONE_NUMBER]"
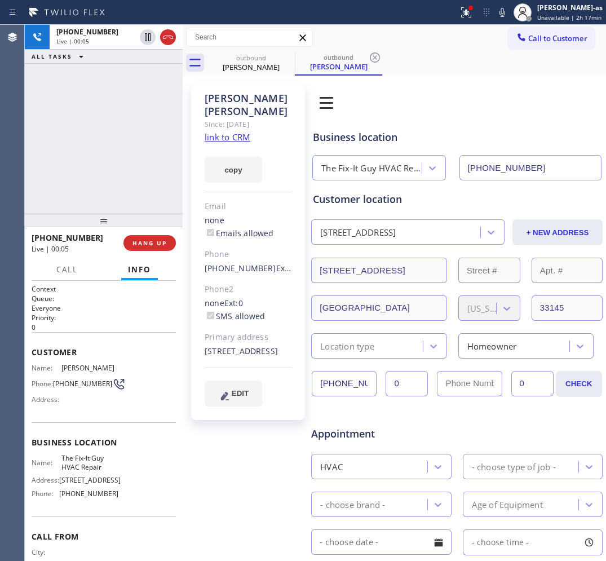
click at [152, 244] on span "HANG UP" at bounding box center [149, 243] width 34 height 8
drag, startPoint x: 110, startPoint y: 173, endPoint x: 195, endPoint y: 147, distance: 89.0
click at [117, 173] on div "[PHONE_NUMBER] Live | 00:05 ALL TASKS ALL TASKS ACTIVE TASKS TASKS IN WRAP UP" at bounding box center [104, 119] width 158 height 189
click at [221, 131] on link "link to CRM" at bounding box center [228, 136] width 46 height 11
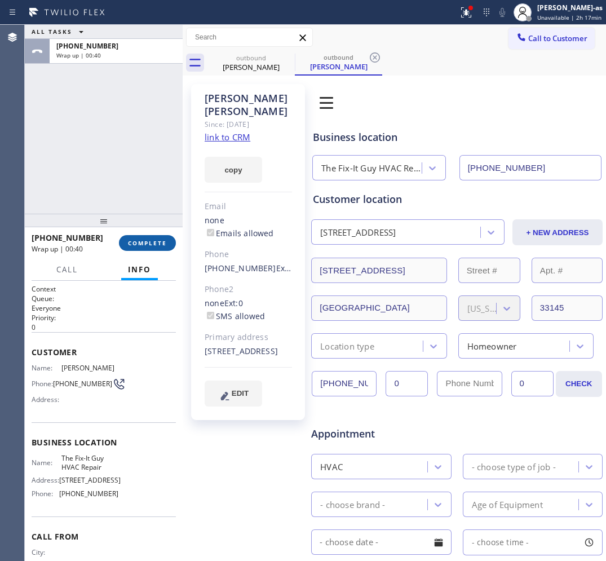
click at [153, 240] on span "COMPLETE" at bounding box center [147, 243] width 39 height 8
drag, startPoint x: 153, startPoint y: 233, endPoint x: 148, endPoint y: 237, distance: 6.4
click at [153, 232] on div "[PHONE_NUMBER] Wrap up | 00:40 COMPLETE" at bounding box center [104, 242] width 144 height 29
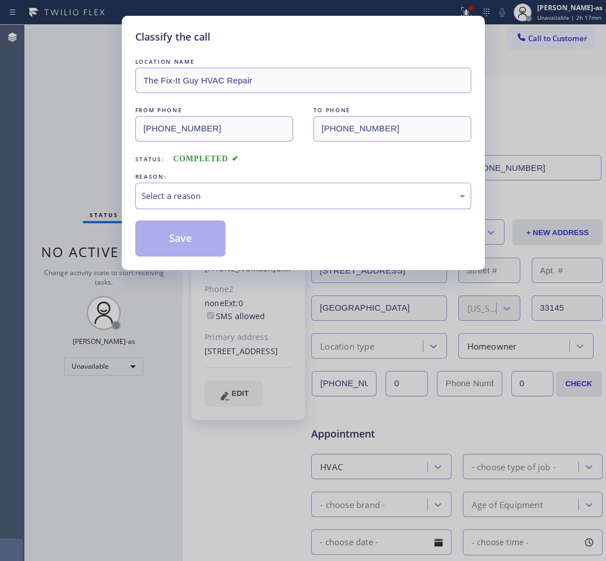
click at [236, 207] on div "Select a reason" at bounding box center [303, 196] width 336 height 26
drag, startPoint x: 187, startPoint y: 245, endPoint x: 244, endPoint y: 219, distance: 62.8
click at [189, 242] on button "Save" at bounding box center [180, 238] width 91 height 36
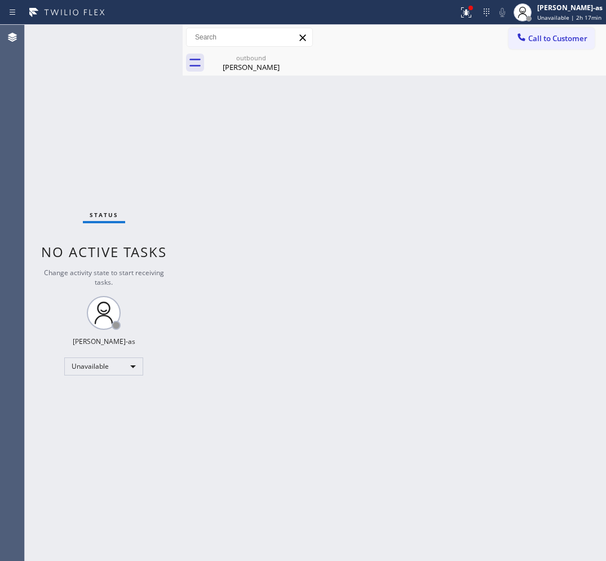
click at [541, 38] on span "Call to Customer" at bounding box center [557, 38] width 59 height 10
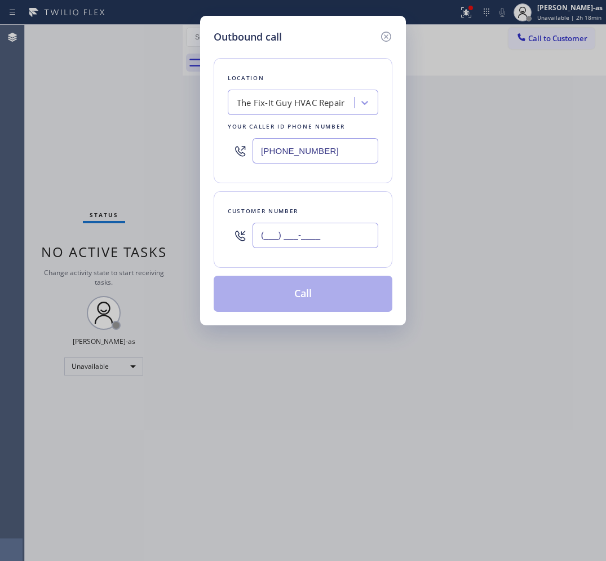
click at [312, 229] on input "(___) ___-____" at bounding box center [316, 235] width 126 height 25
paste input "850) 251-3440"
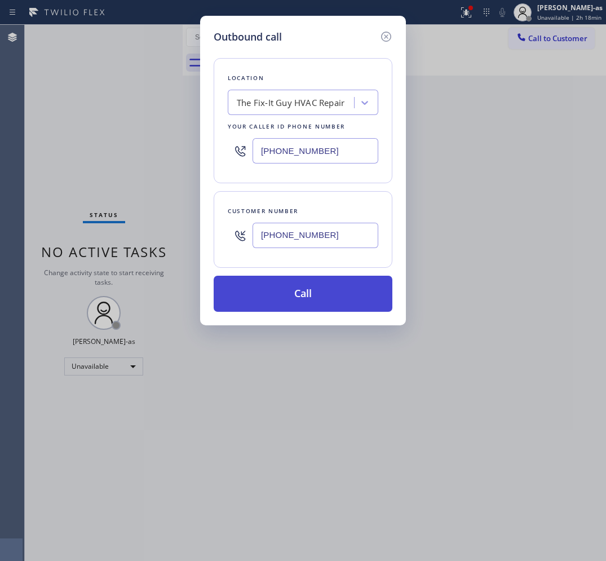
type input "[PHONE_NUMBER]"
click at [306, 286] on button "Call" at bounding box center [303, 294] width 179 height 36
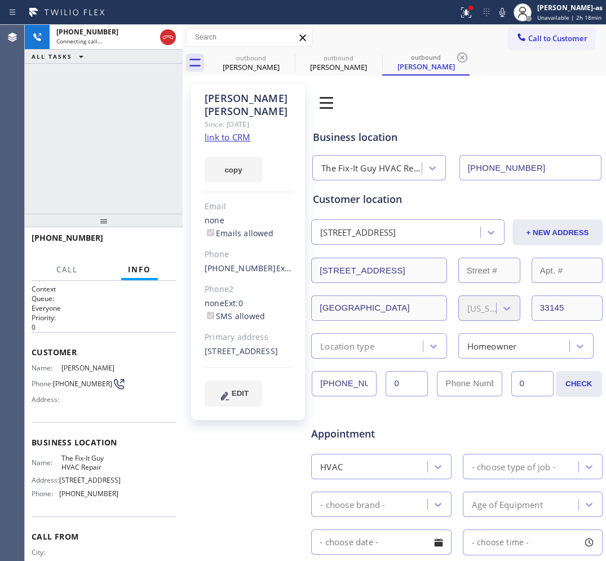
type input "[PHONE_NUMBER]"
click at [155, 241] on span "HANG UP" at bounding box center [149, 243] width 34 height 8
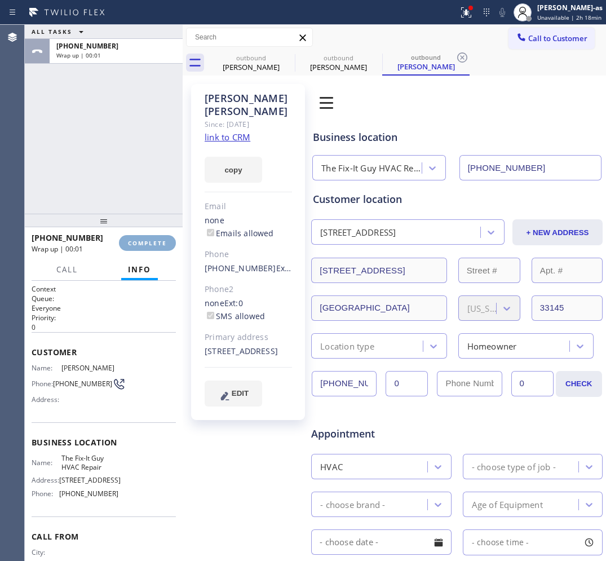
click at [154, 241] on span "COMPLETE" at bounding box center [147, 243] width 39 height 8
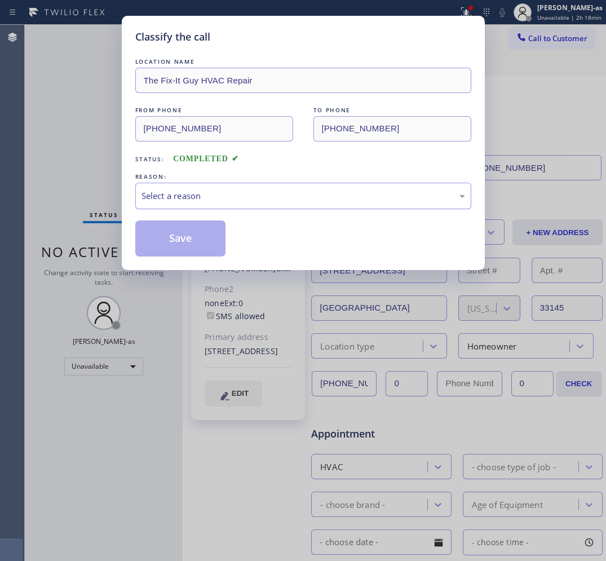
click at [216, 195] on div "Select a reason" at bounding box center [304, 195] width 324 height 13
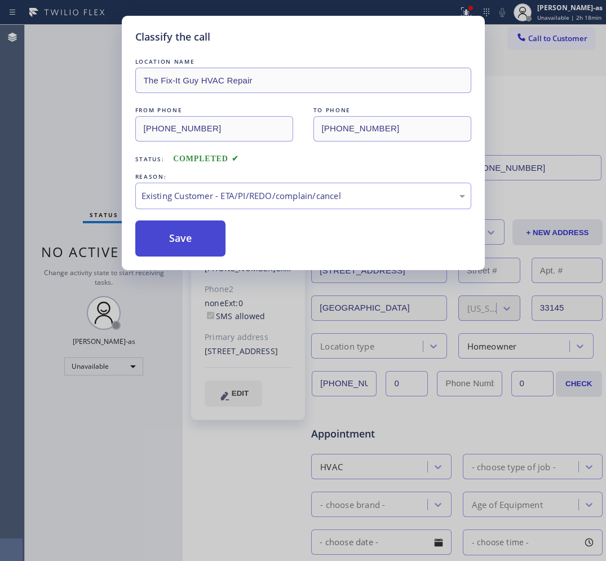
click at [176, 235] on button "Save" at bounding box center [180, 238] width 91 height 36
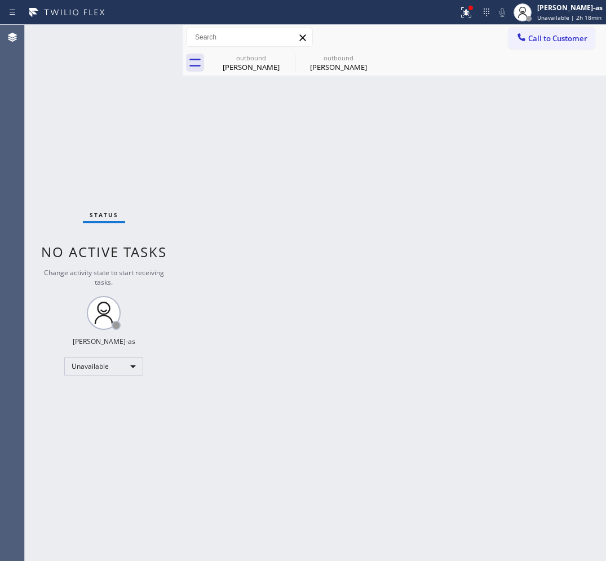
click at [551, 37] on span "Call to Customer" at bounding box center [557, 38] width 59 height 10
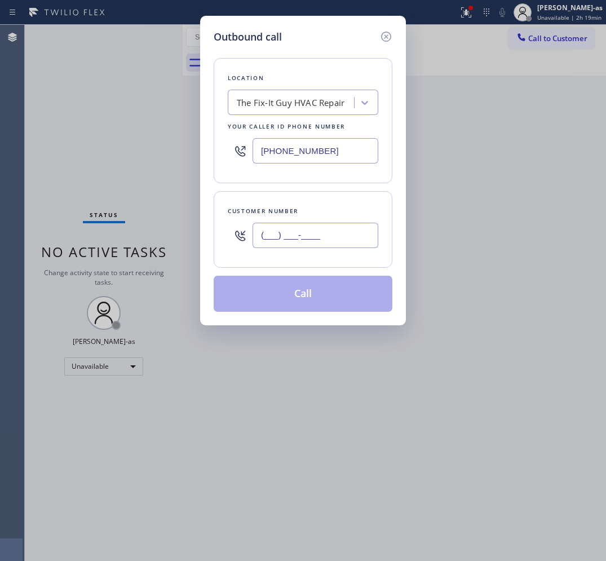
click at [369, 238] on input "(___) ___-____" at bounding box center [316, 235] width 126 height 25
paste input "626) 246-4119"
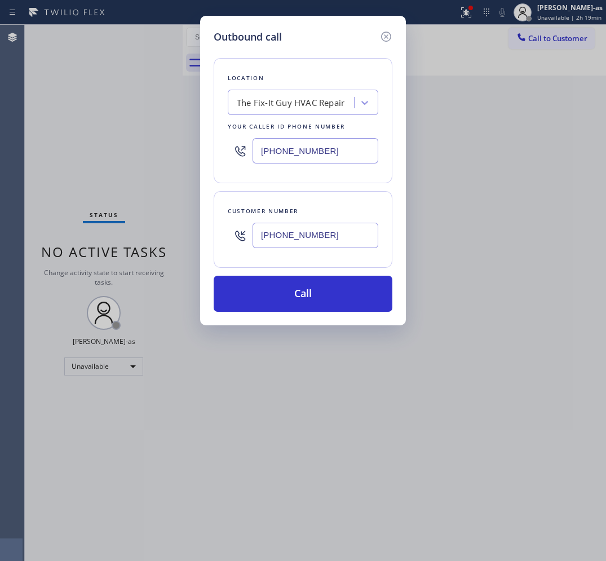
type input "[PHONE_NUMBER]"
click at [330, 150] on input "[PHONE_NUMBER]" at bounding box center [316, 150] width 126 height 25
paste input "213) 894-9527"
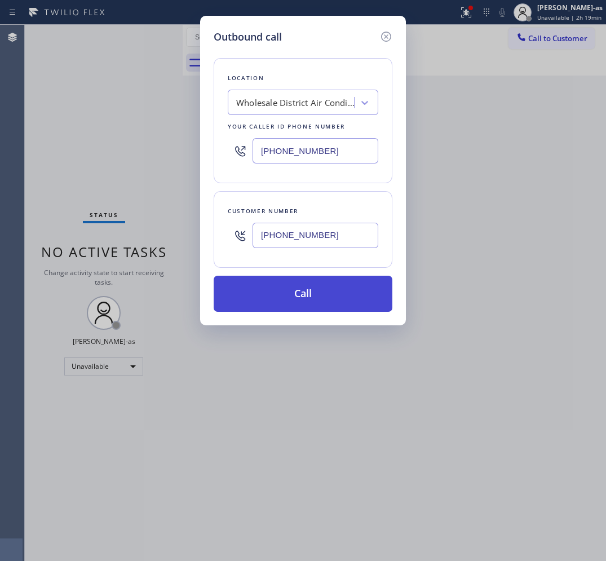
type input "[PHONE_NUMBER]"
click at [336, 289] on button "Call" at bounding box center [303, 294] width 179 height 36
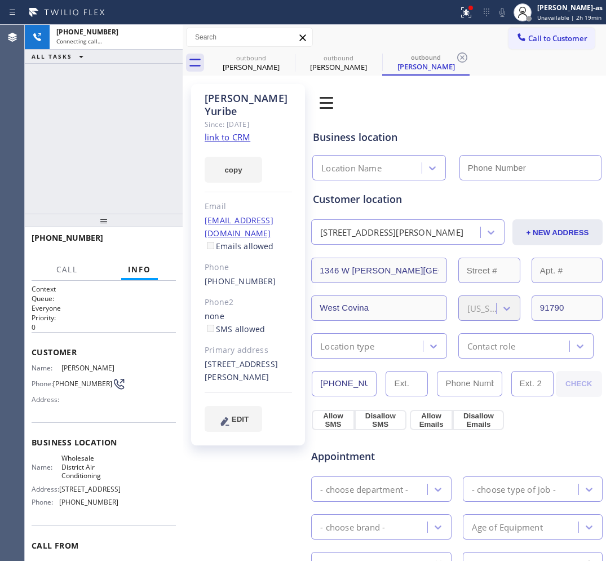
click at [238, 77] on div "[PERSON_NAME] Since: [DATE] link to CRM copy Email [EMAIL_ADDRESS][DOMAIN_NAME]…" at bounding box center [394, 463] width 423 height 775
click at [0, 0] on icon at bounding box center [0, 0] width 0 height 0
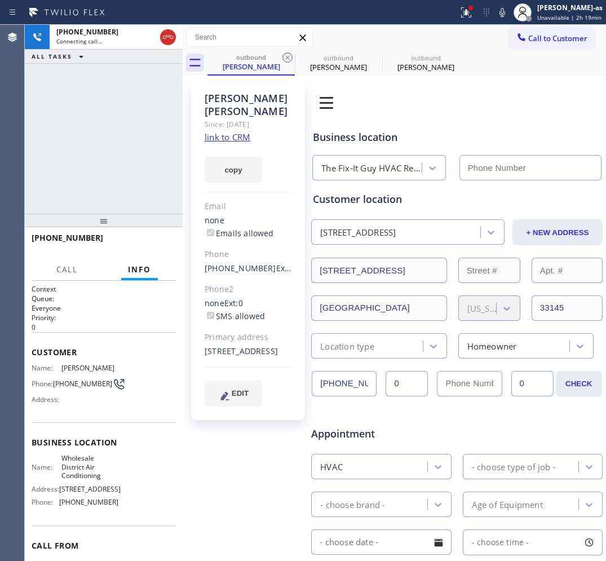
drag, startPoint x: 123, startPoint y: 141, endPoint x: 195, endPoint y: 131, distance: 72.3
click at [124, 141] on div "[PHONE_NUMBER] Connecting call… ALL TASKS ALL TASKS ACTIVE TASKS TASKS IN WRAP …" at bounding box center [104, 119] width 158 height 189
type input "[PHONE_NUMBER]"
click at [402, 74] on div "outbound [PERSON_NAME]" at bounding box center [425, 62] width 85 height 25
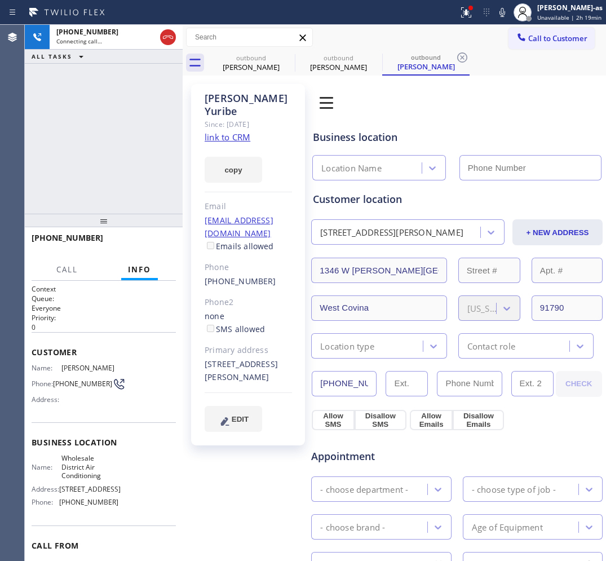
click at [238, 131] on link "link to CRM" at bounding box center [228, 136] width 46 height 11
type input "[PHONE_NUMBER]"
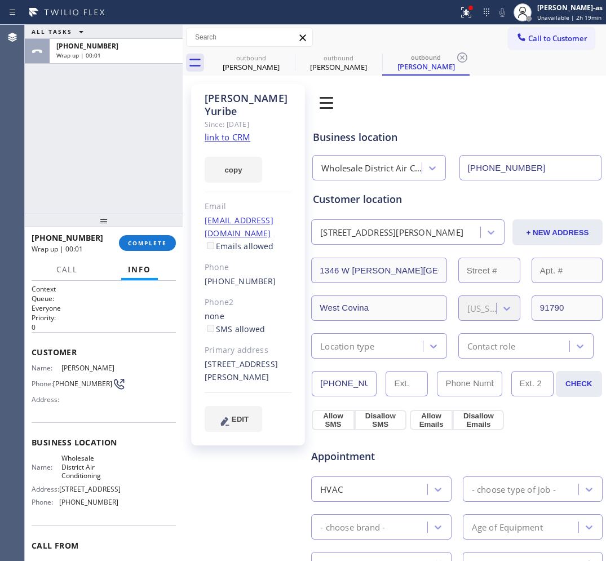
drag, startPoint x: 72, startPoint y: 162, endPoint x: 82, endPoint y: 158, distance: 10.9
click at [75, 160] on div "ALL TASKS ALL TASKS ACTIVE TASKS TASKS IN WRAP UP [PHONE_NUMBER] Wrap up | 00:01" at bounding box center [104, 119] width 158 height 189
drag, startPoint x: 145, startPoint y: 233, endPoint x: 148, endPoint y: 238, distance: 5.8
click at [145, 235] on div "[PHONE_NUMBER] Wrap up | 00:01 COMPLETE" at bounding box center [104, 242] width 144 height 29
click at [148, 239] on span "COMPLETE" at bounding box center [147, 243] width 39 height 8
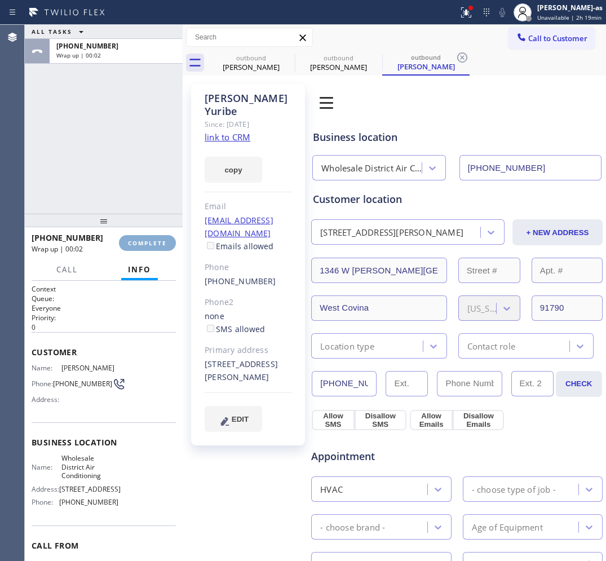
click at [118, 210] on div "ALL TASKS ALL TASKS ACTIVE TASKS TASKS IN WRAP UP [PHONE_NUMBER] Wrap up | 00:0…" at bounding box center [104, 293] width 158 height 536
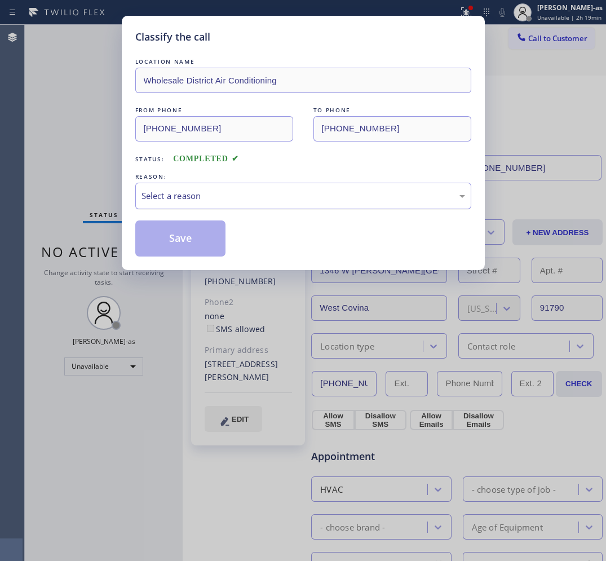
click at [124, 207] on div "Classify the call LOCATION NAME Wholesale District Air Conditioning FROM PHONE …" at bounding box center [303, 143] width 363 height 254
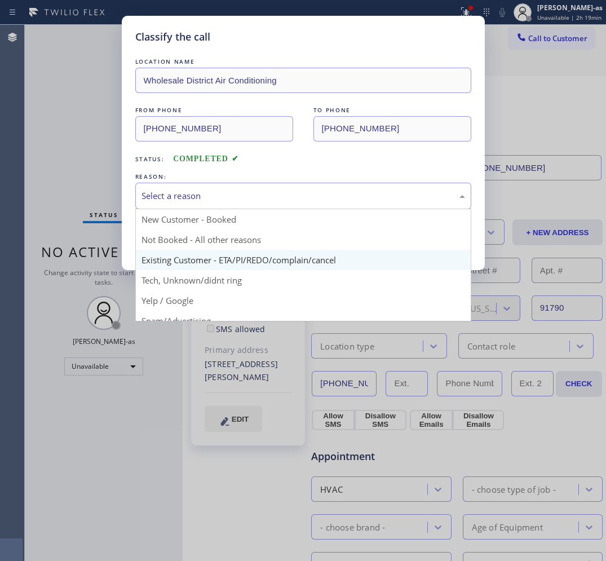
drag, startPoint x: 220, startPoint y: 196, endPoint x: 191, endPoint y: 260, distance: 70.9
click at [220, 198] on div "Select a reason" at bounding box center [304, 195] width 324 height 13
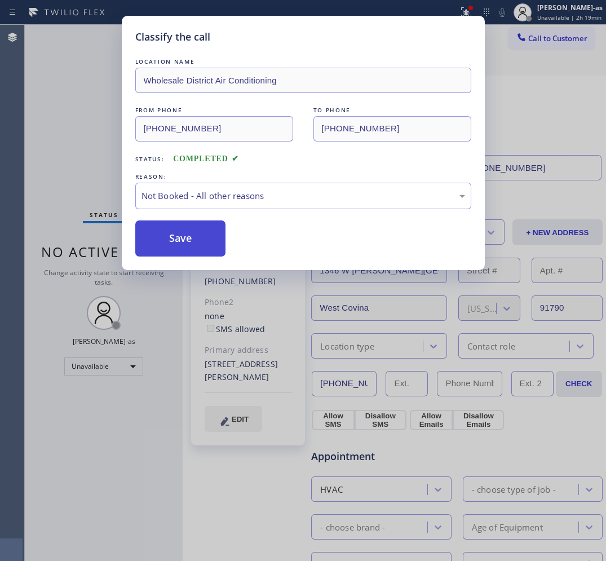
click at [176, 246] on button "Save" at bounding box center [180, 238] width 91 height 36
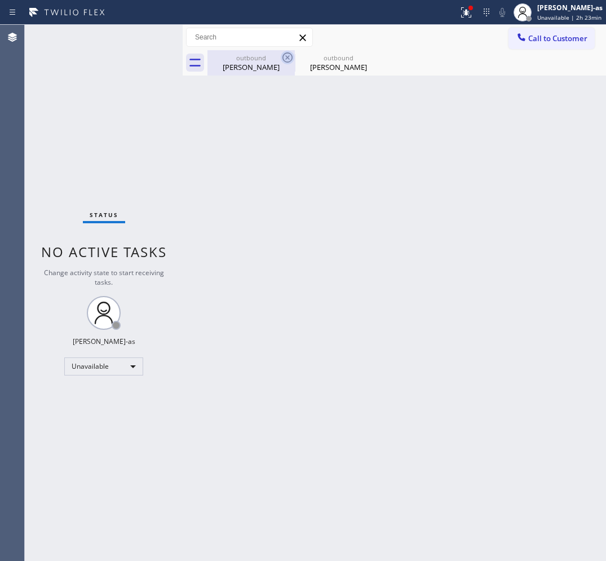
click at [257, 60] on div "outbound" at bounding box center [251, 58] width 85 height 8
click at [286, 58] on icon at bounding box center [287, 57] width 10 height 10
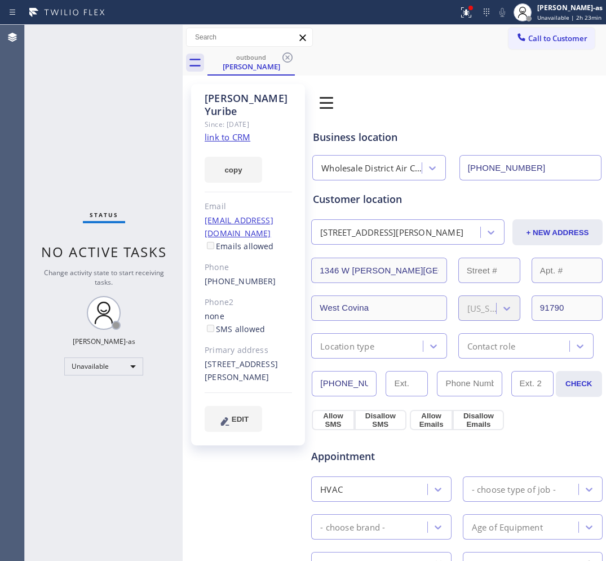
click at [286, 58] on icon at bounding box center [287, 57] width 10 height 10
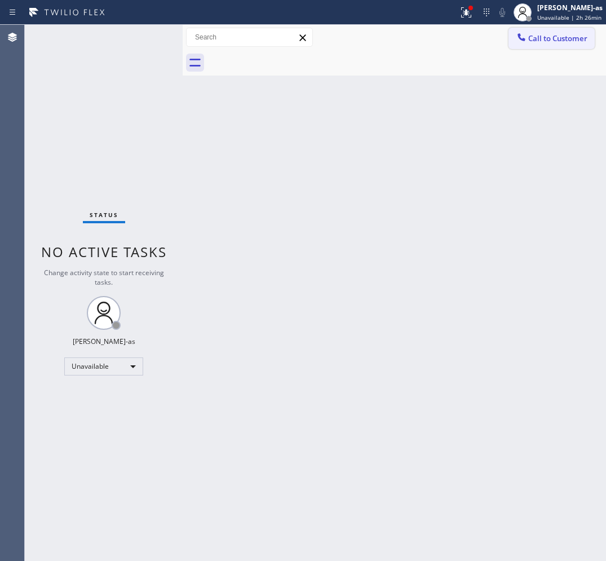
click at [527, 36] on div at bounding box center [522, 39] width 14 height 14
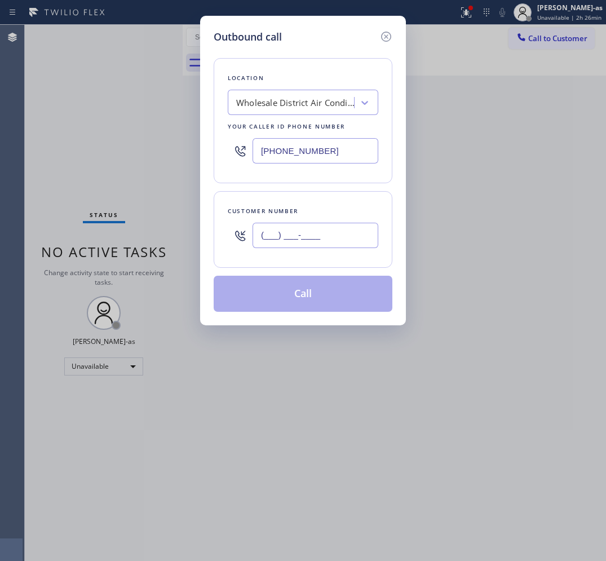
click at [289, 237] on input "(___) ___-____" at bounding box center [316, 235] width 126 height 25
paste input "407) 559-7820"
type input "[PHONE_NUMBER]"
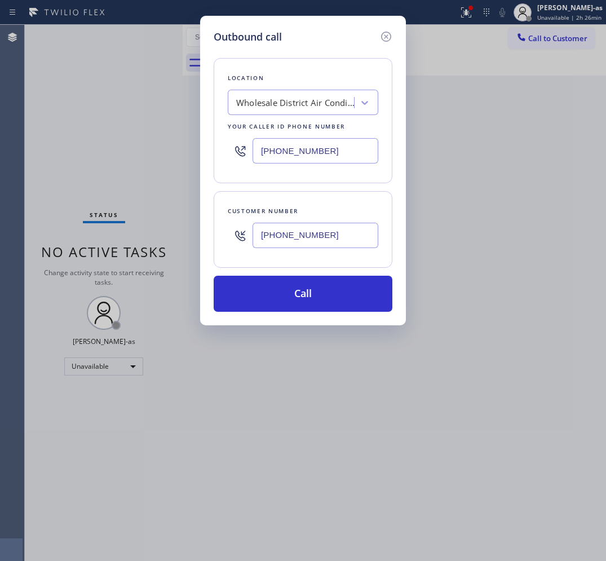
click at [338, 159] on input "[PHONE_NUMBER]" at bounding box center [316, 150] width 126 height 25
click at [339, 159] on input "[PHONE_NUMBER]" at bounding box center [316, 150] width 126 height 25
paste input "623) 283-2416"
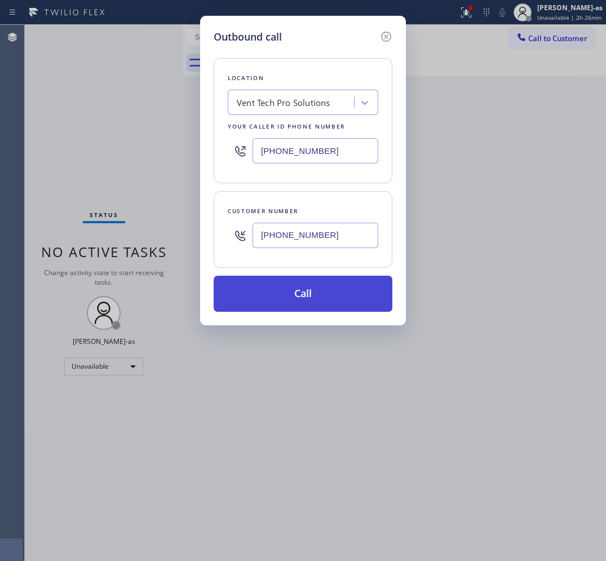
type input "[PHONE_NUMBER]"
click at [317, 286] on button "Call" at bounding box center [303, 294] width 179 height 36
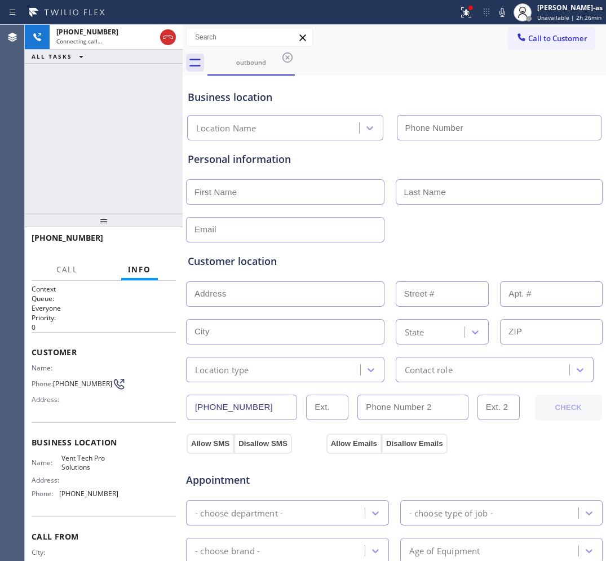
type input "[PHONE_NUMBER]"
click at [142, 241] on span "HANG UP" at bounding box center [149, 243] width 34 height 8
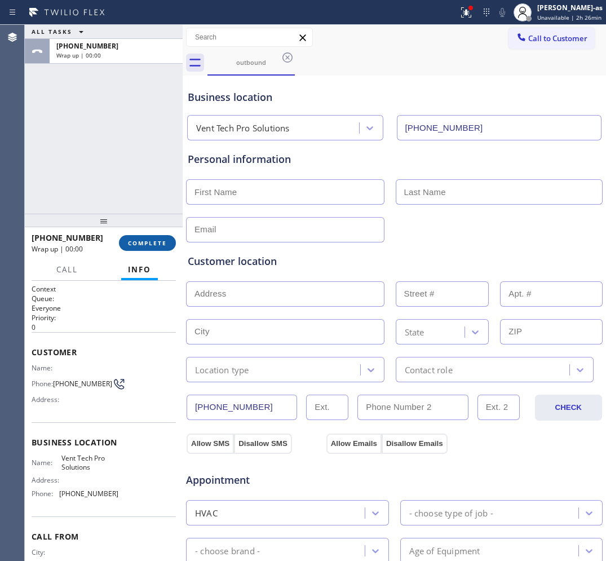
click at [142, 240] on span "COMPLETE" at bounding box center [147, 243] width 39 height 8
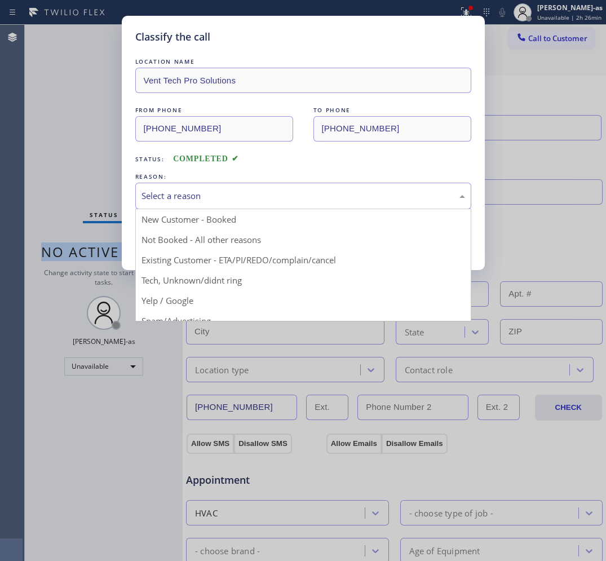
click at [221, 195] on div "Select a reason" at bounding box center [304, 195] width 324 height 13
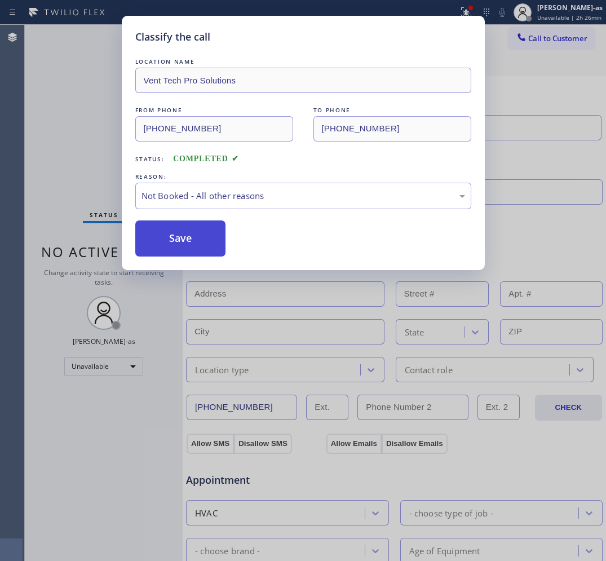
click at [170, 238] on button "Save" at bounding box center [180, 238] width 91 height 36
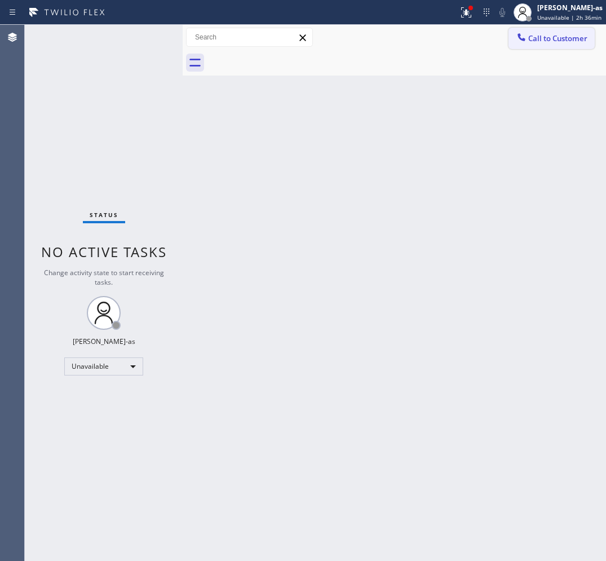
click at [540, 40] on span "Call to Customer" at bounding box center [557, 38] width 59 height 10
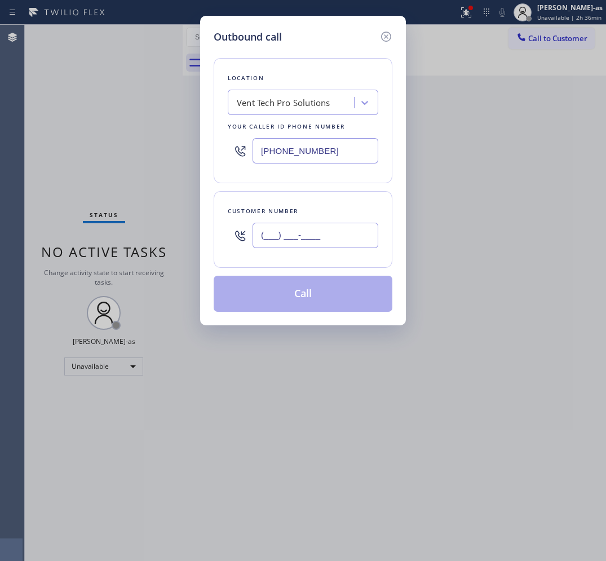
click at [299, 240] on input "(___) ___-____" at bounding box center [316, 235] width 126 height 25
paste input "310) 614-5352"
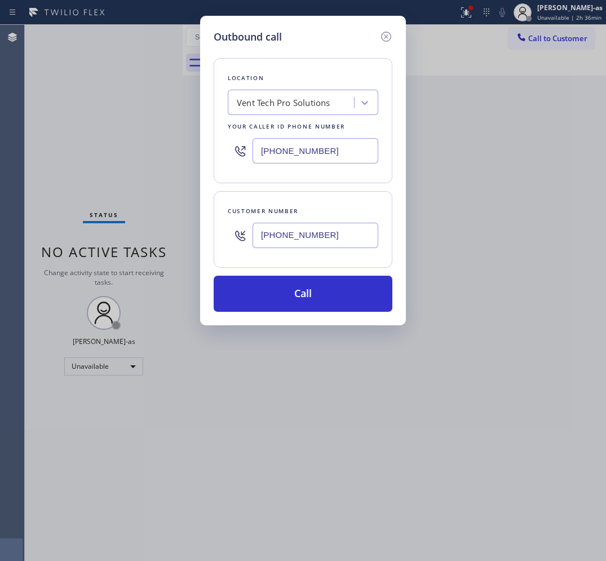
type input "[PHONE_NUMBER]"
click at [326, 111] on div "Vent Tech Pro Solutions" at bounding box center [292, 103] width 123 height 20
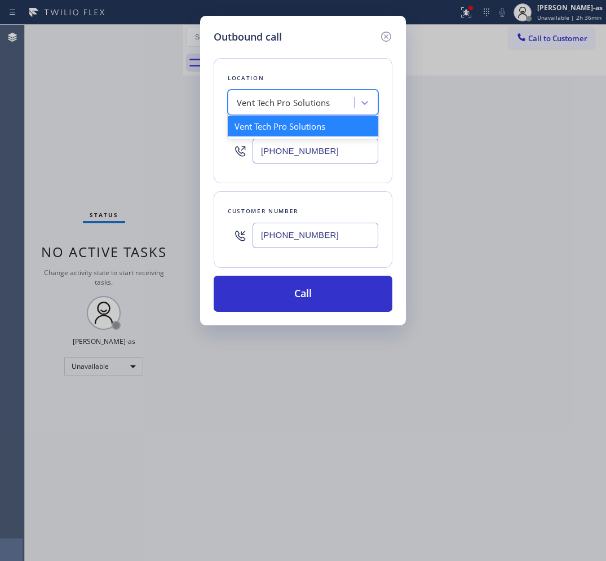
paste input "m Blue Moon Electrical [GEOGRAPHIC_DATA]"
type input "Blue Moon Electrical [GEOGRAPHIC_DATA]"
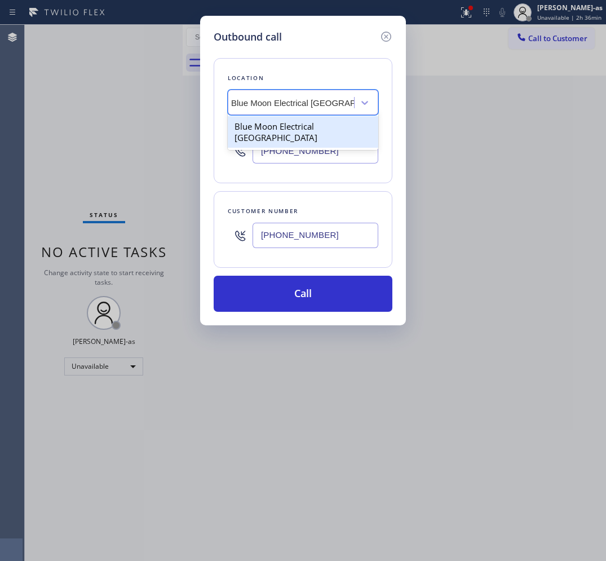
click at [280, 122] on div "Blue Moon Electrical [GEOGRAPHIC_DATA]" at bounding box center [303, 132] width 151 height 32
type input "[PHONE_NUMBER]"
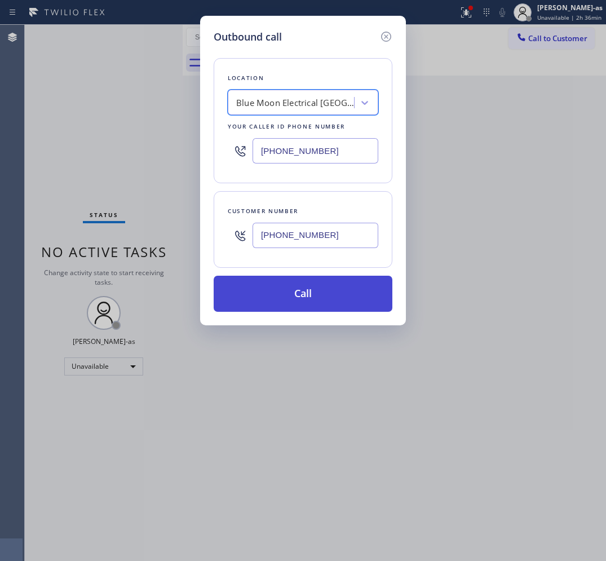
click at [282, 294] on button "Call" at bounding box center [303, 294] width 179 height 36
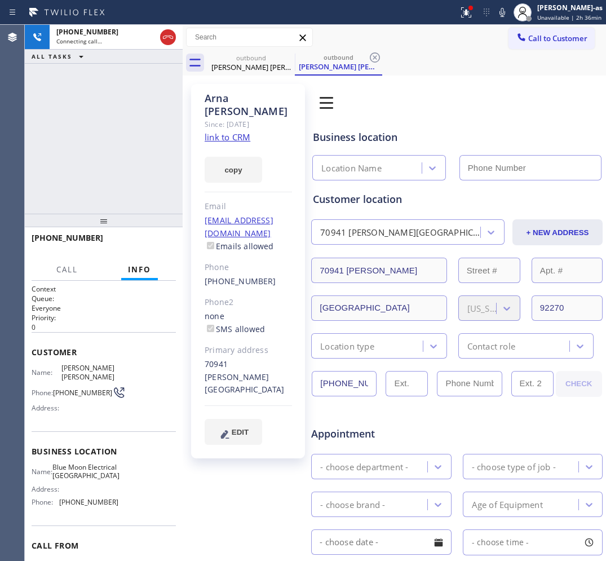
drag, startPoint x: 76, startPoint y: 142, endPoint x: 220, endPoint y: 126, distance: 145.2
click at [85, 141] on div "[PHONE_NUMBER] Connecting call… ALL TASKS ALL TASKS ACTIVE TASKS TASKS IN WRAP …" at bounding box center [104, 119] width 158 height 189
click at [220, 131] on link "link to CRM" at bounding box center [228, 136] width 46 height 11
type input "[PHONE_NUMBER]"
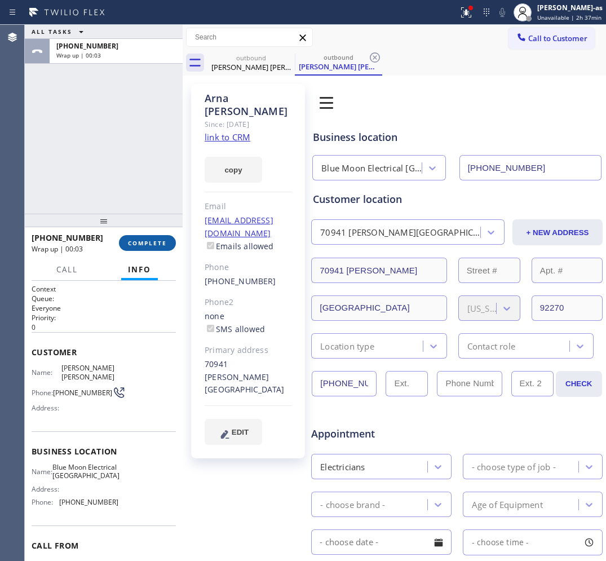
click at [147, 245] on span "COMPLETE" at bounding box center [147, 243] width 39 height 8
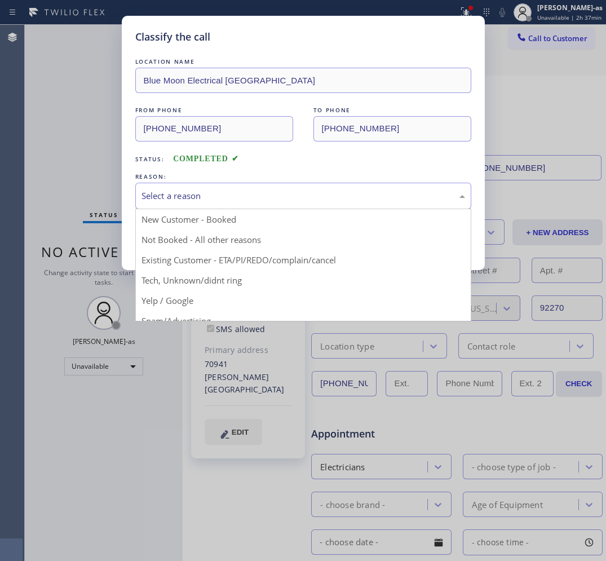
click at [197, 193] on div "Select a reason" at bounding box center [304, 195] width 324 height 13
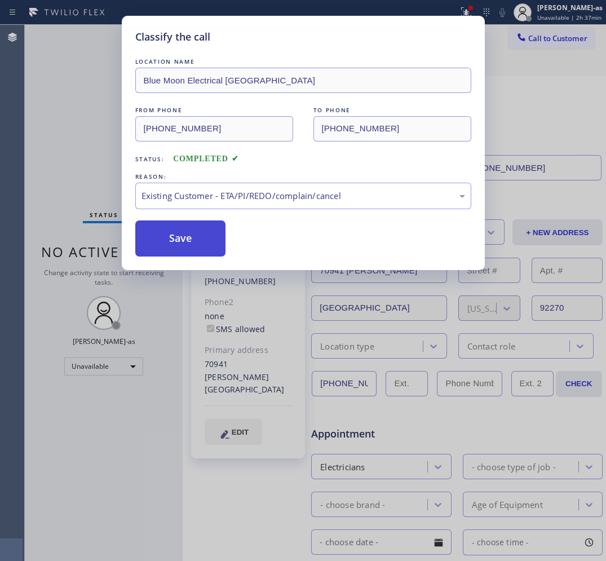
click at [197, 246] on button "Save" at bounding box center [180, 238] width 91 height 36
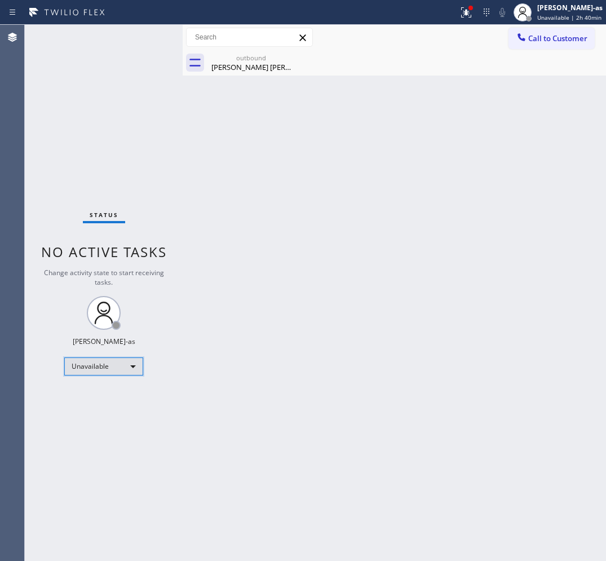
click at [125, 358] on div "Unavailable" at bounding box center [103, 366] width 79 height 18
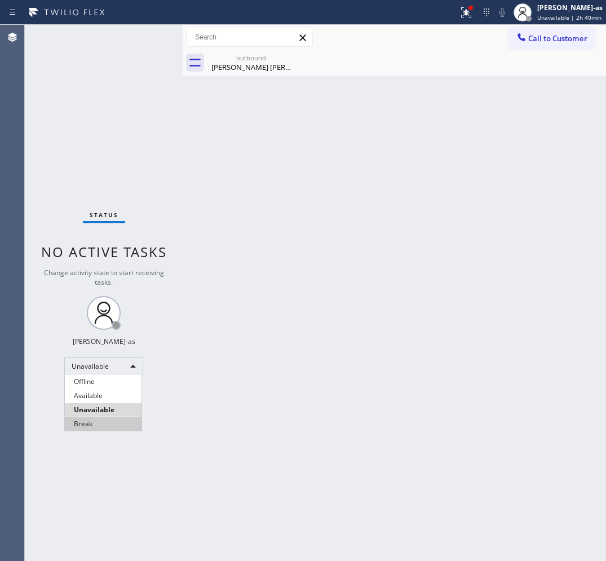
click at [98, 418] on li "Break" at bounding box center [103, 424] width 77 height 14
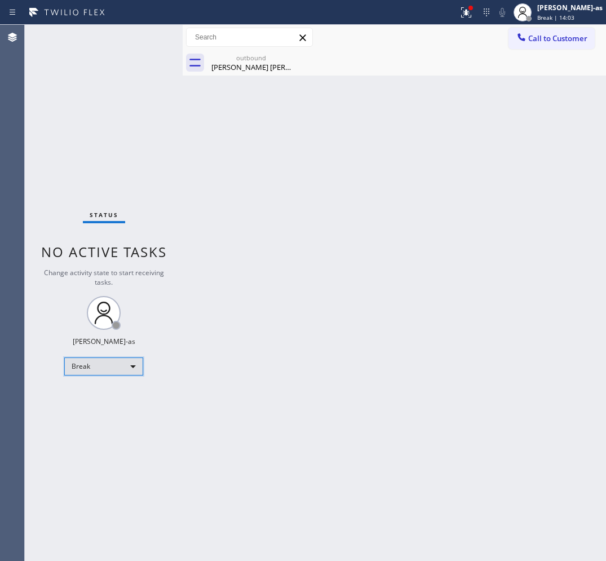
click at [109, 366] on div "Break" at bounding box center [103, 366] width 79 height 18
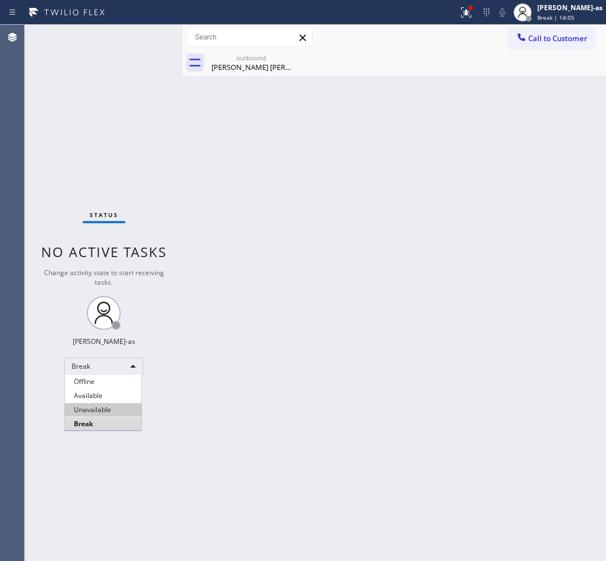
click at [90, 406] on li "Unavailable" at bounding box center [103, 410] width 77 height 14
click at [573, 29] on button "Call to Customer" at bounding box center [552, 38] width 86 height 21
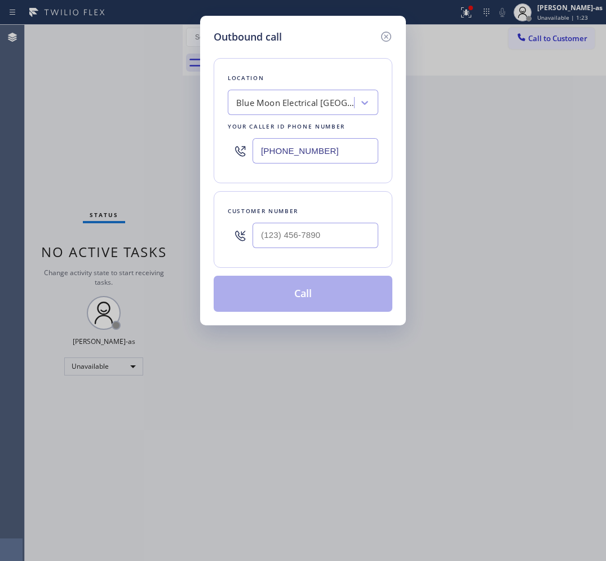
click at [306, 218] on div at bounding box center [316, 235] width 126 height 37
click at [347, 228] on input "(___) ___-____" at bounding box center [316, 235] width 126 height 25
paste input "310) 614-5352"
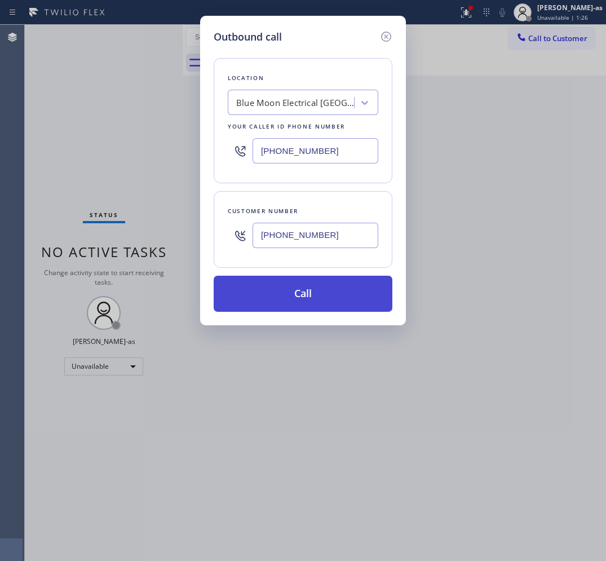
type input "[PHONE_NUMBER]"
click at [303, 296] on button "Call" at bounding box center [303, 294] width 179 height 36
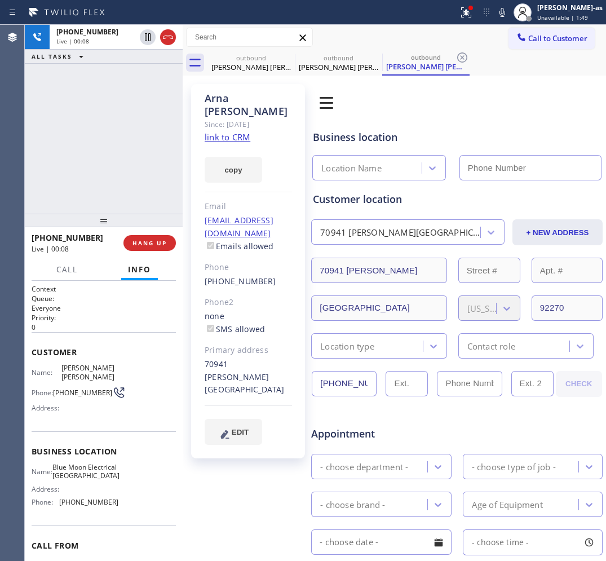
type input "[PHONE_NUMBER]"
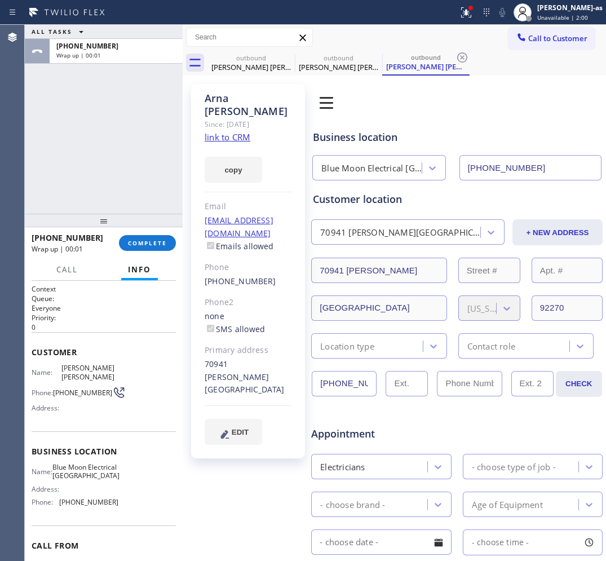
click at [96, 165] on div "ALL TASKS ALL TASKS ACTIVE TASKS TASKS IN WRAP UP [PHONE_NUMBER] Wrap up | 00:01" at bounding box center [104, 119] width 158 height 189
click at [147, 235] on button "COMPLETE" at bounding box center [147, 243] width 57 height 16
click at [147, 234] on div "[PHONE_NUMBER] Wrap up | 00:02 COMPLETE" at bounding box center [104, 242] width 144 height 29
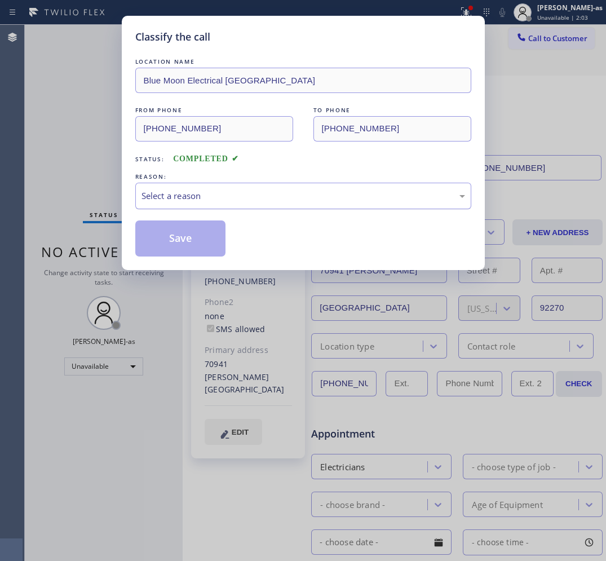
click at [171, 197] on div "Select a reason" at bounding box center [304, 195] width 324 height 13
click at [156, 248] on button "Save" at bounding box center [180, 238] width 91 height 36
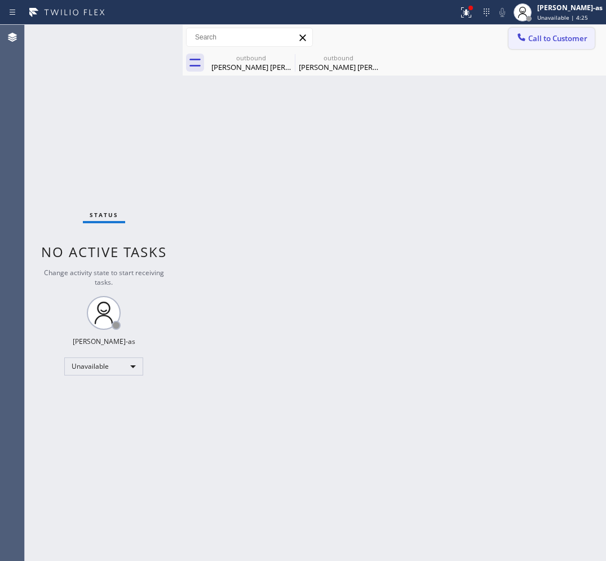
click at [533, 41] on span "Call to Customer" at bounding box center [557, 38] width 59 height 10
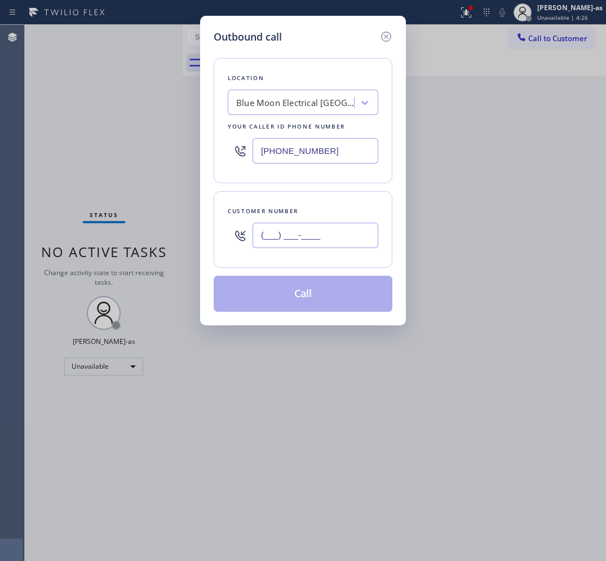
click at [322, 235] on input "(___) ___-____" at bounding box center [316, 235] width 126 height 25
paste input "602) 989-9445"
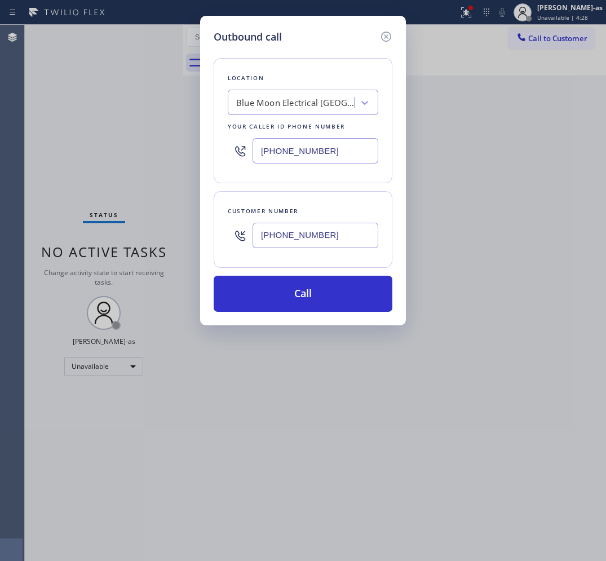
type input "[PHONE_NUMBER]"
click at [313, 153] on input "[PHONE_NUMBER]" at bounding box center [316, 150] width 126 height 25
paste input "___) ___-____"
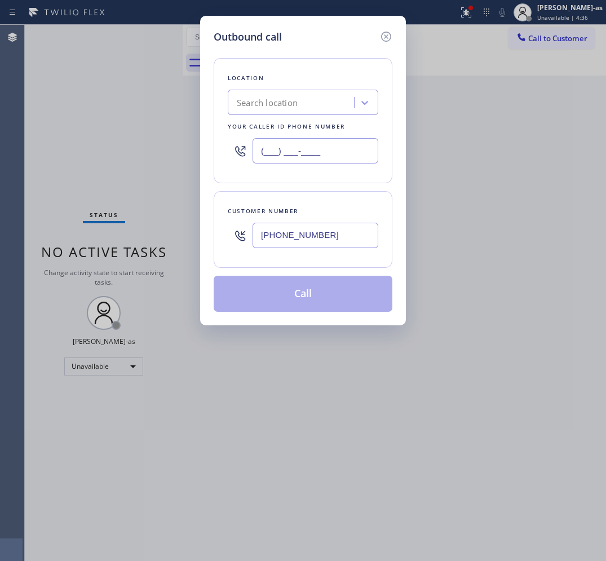
click at [304, 155] on input "(___) ___-____" at bounding box center [316, 150] width 126 height 25
type input "(___) ___-____"
click at [286, 113] on div "Search location" at bounding box center [303, 102] width 151 height 25
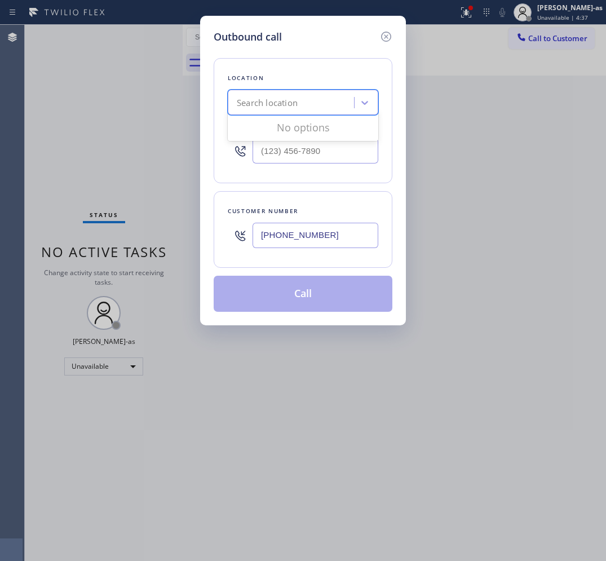
paste input "Subzero Repair Expert"
type input "Subzero Repair Expert"
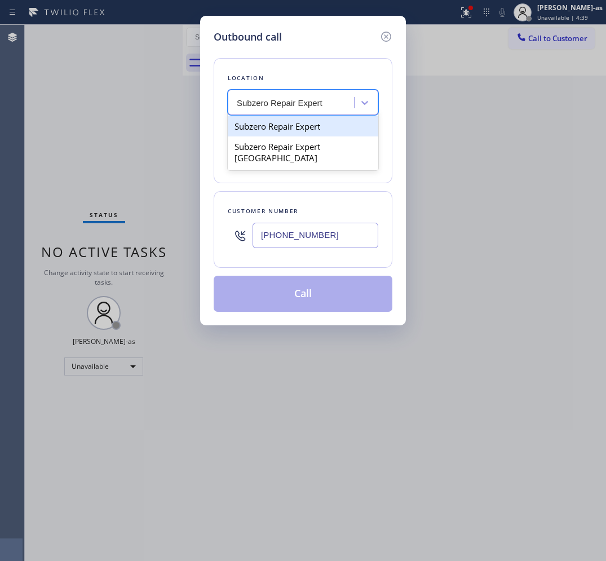
click at [272, 126] on div "Subzero Repair Expert" at bounding box center [303, 126] width 151 height 20
type input "[PHONE_NUMBER]"
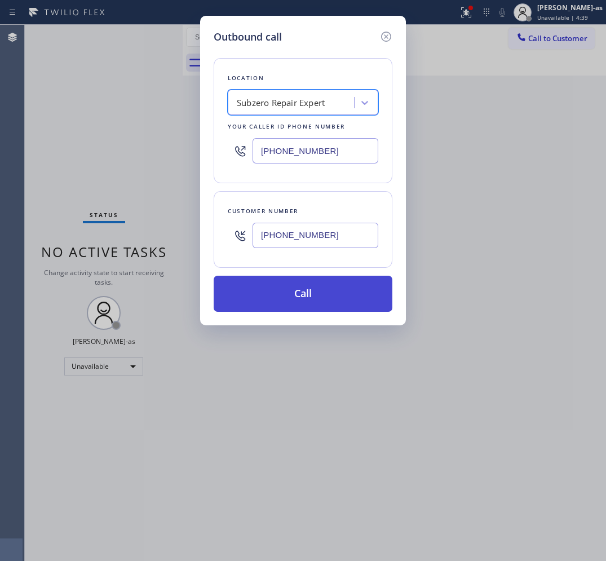
click at [319, 286] on button "Call" at bounding box center [303, 294] width 179 height 36
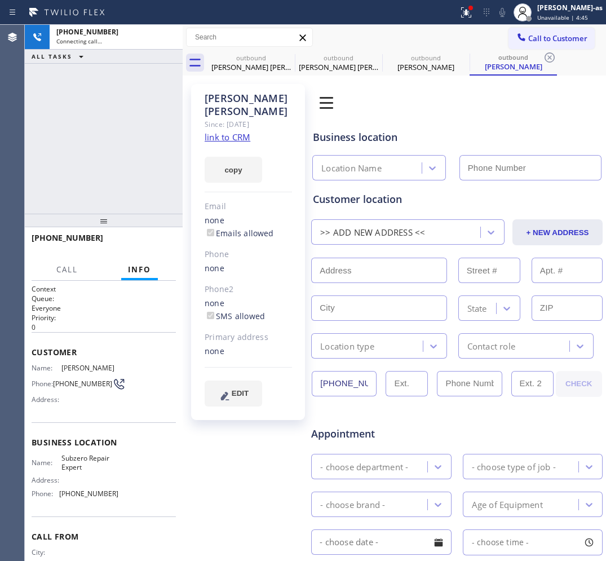
click at [242, 131] on link "link to CRM" at bounding box center [228, 136] width 46 height 11
type input "[PHONE_NUMBER]"
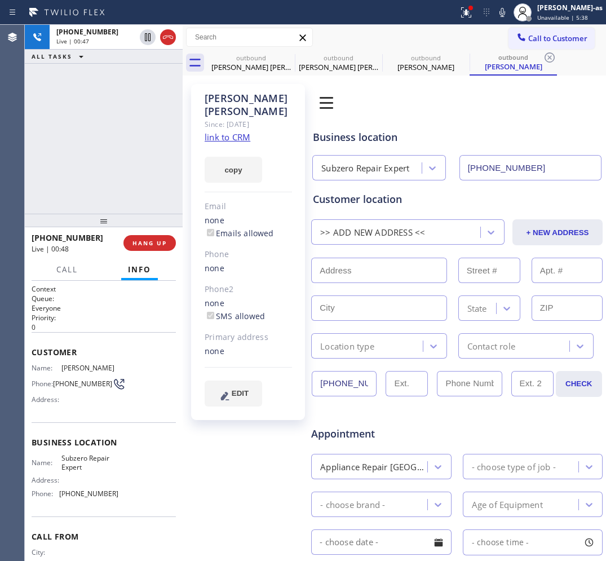
click at [77, 151] on div "[PHONE_NUMBER] Live | 00:47 ALL TASKS ALL TASKS ACTIVE TASKS TASKS IN WRAP UP" at bounding box center [104, 119] width 158 height 189
click at [137, 244] on span "HANG UP" at bounding box center [149, 243] width 34 height 8
click at [153, 244] on span "HANG UP" at bounding box center [149, 243] width 34 height 8
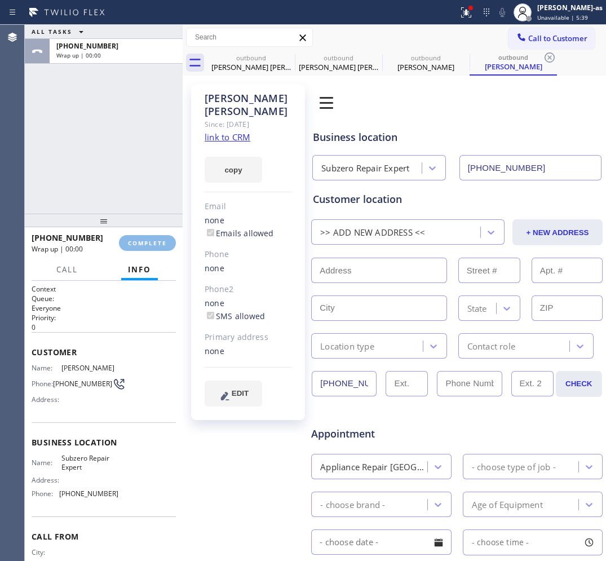
click at [121, 224] on div at bounding box center [104, 221] width 158 height 14
click at [141, 241] on span "COMPLETE" at bounding box center [147, 243] width 39 height 8
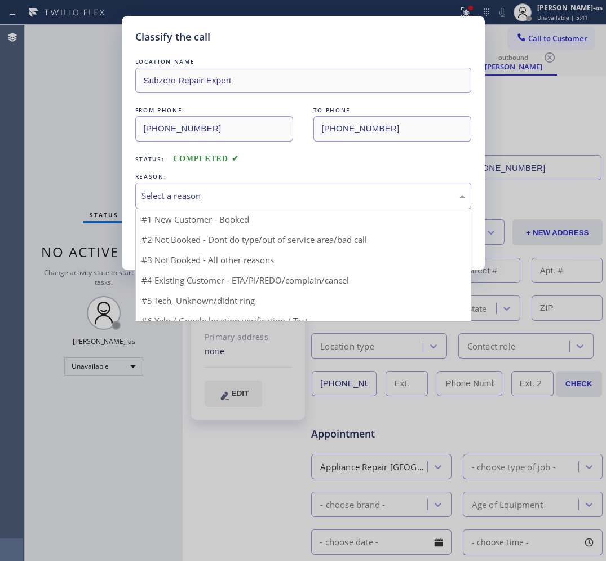
click at [269, 189] on div "Select a reason" at bounding box center [304, 195] width 324 height 13
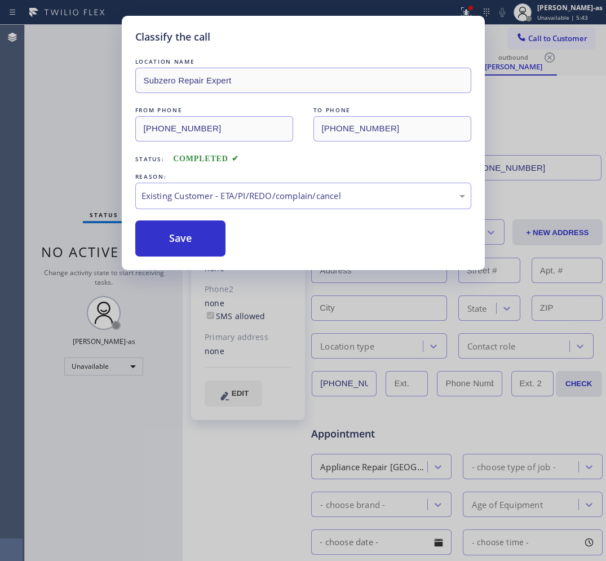
drag, startPoint x: 192, startPoint y: 234, endPoint x: 182, endPoint y: 68, distance: 166.1
click at [196, 227] on button "Save" at bounding box center [180, 238] width 91 height 36
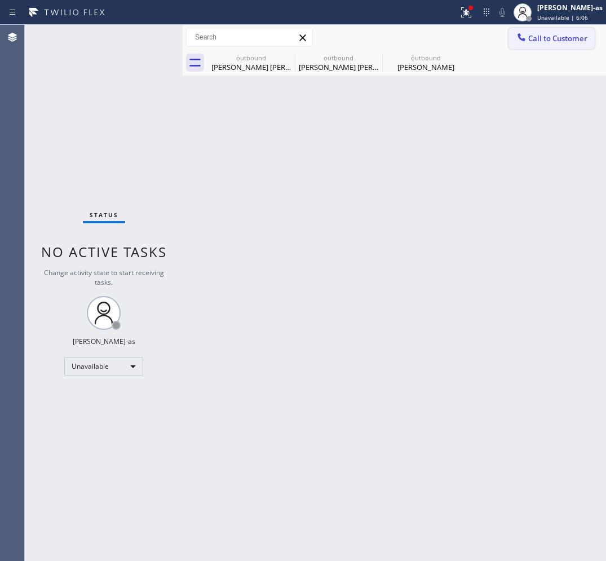
click at [528, 42] on span "Call to Customer" at bounding box center [557, 38] width 59 height 10
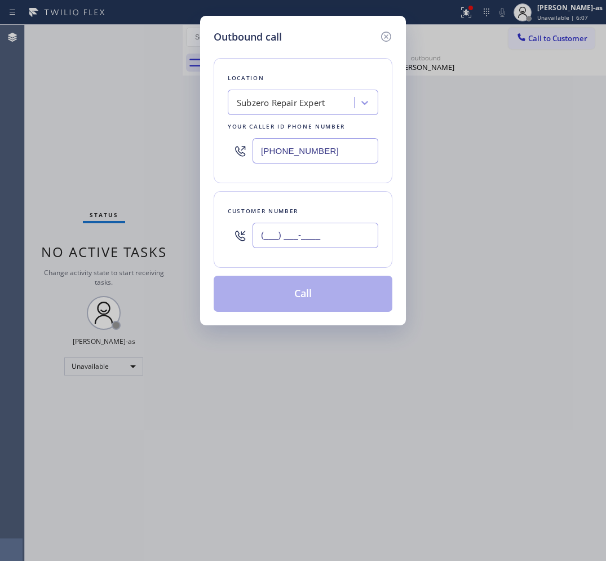
click at [330, 236] on input "(___) ___-____" at bounding box center [316, 235] width 126 height 25
paste input "347) 209-1422"
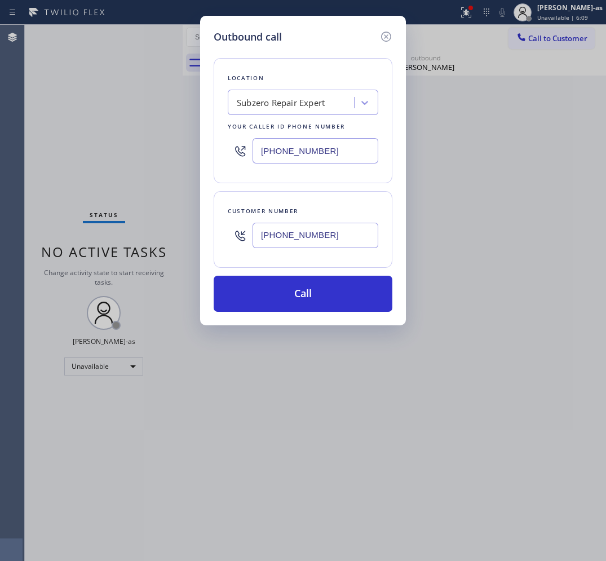
type input "[PHONE_NUMBER]"
click at [308, 112] on div "Subzero Repair Expert" at bounding box center [292, 103] width 123 height 20
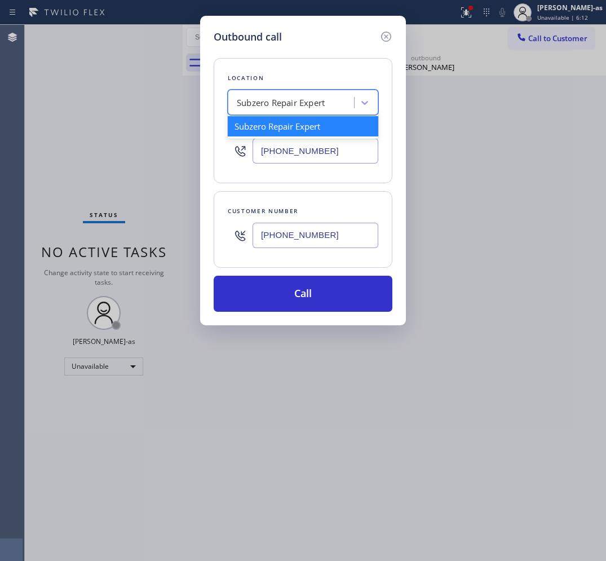
paste input "[PERSON_NAME] Air Conditioning Repair Expert"
click at [294, 136] on div "No options" at bounding box center [303, 127] width 151 height 23
click at [261, 100] on input "[PERSON_NAME] Air Conditioning Repair Expert" at bounding box center [278, 103] width 142 height 10
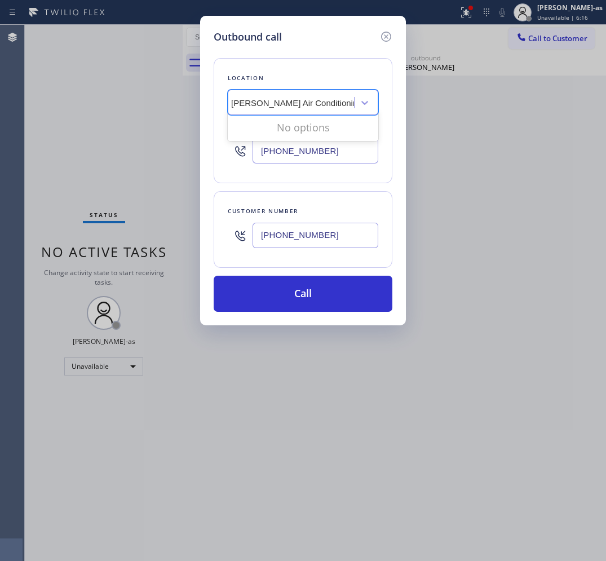
type input "[PERSON_NAME] Air Conditioning Repair Expert"
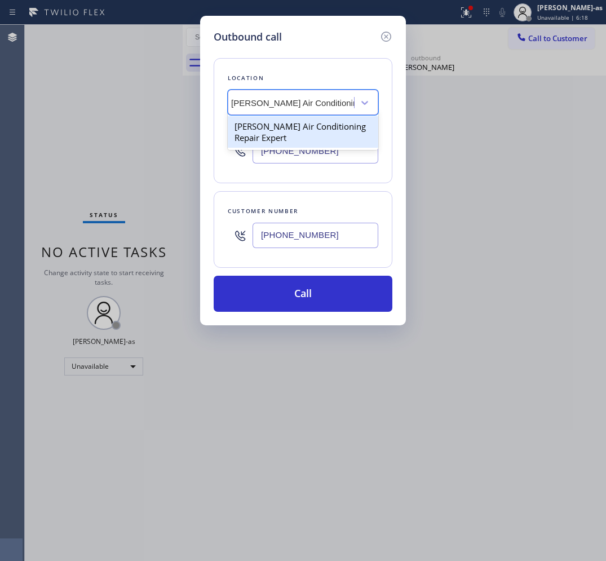
click at [249, 130] on div "[PERSON_NAME] Air Conditioning Repair Expert" at bounding box center [303, 132] width 151 height 32
type input "[PHONE_NUMBER]"
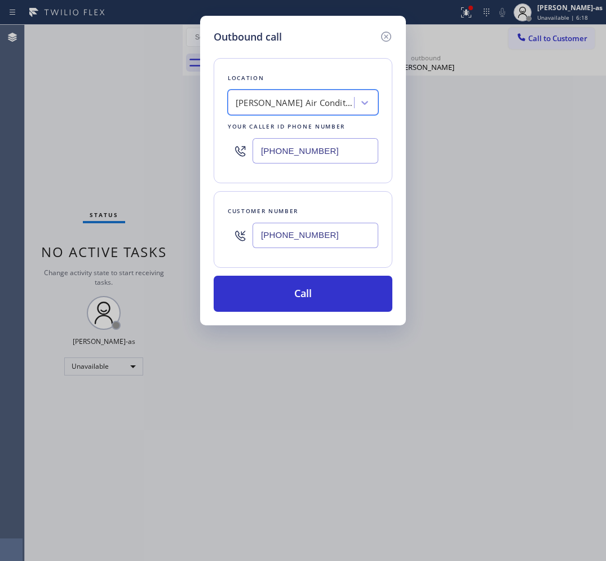
scroll to position [0, 1]
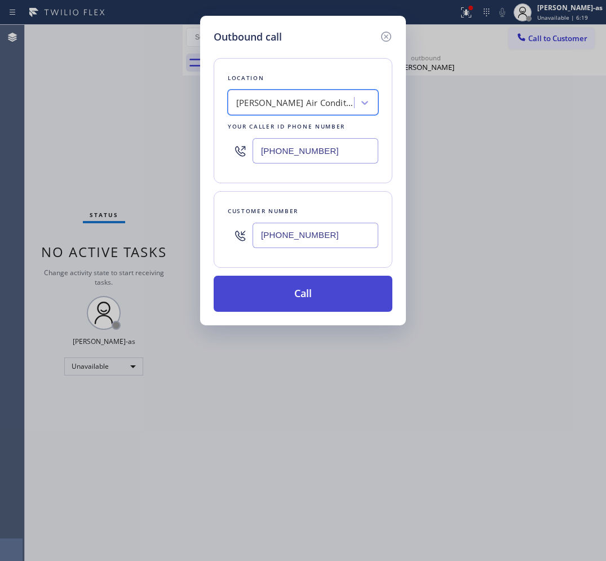
click at [317, 297] on button "Call" at bounding box center [303, 294] width 179 height 36
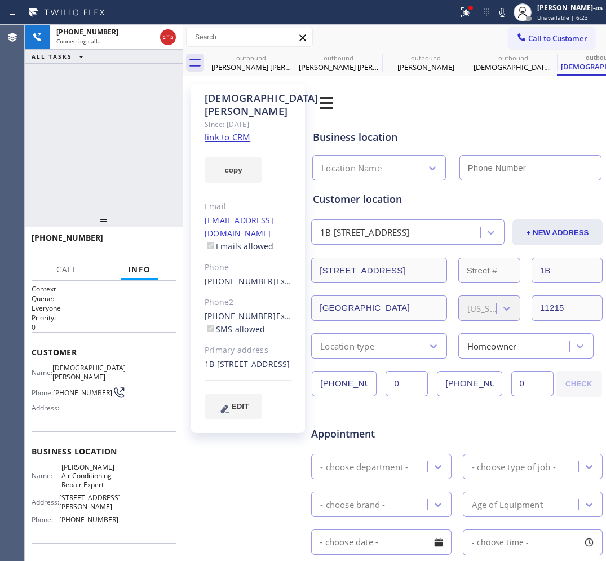
click at [234, 140] on link "link to CRM" at bounding box center [228, 136] width 46 height 11
type input "[PHONE_NUMBER]"
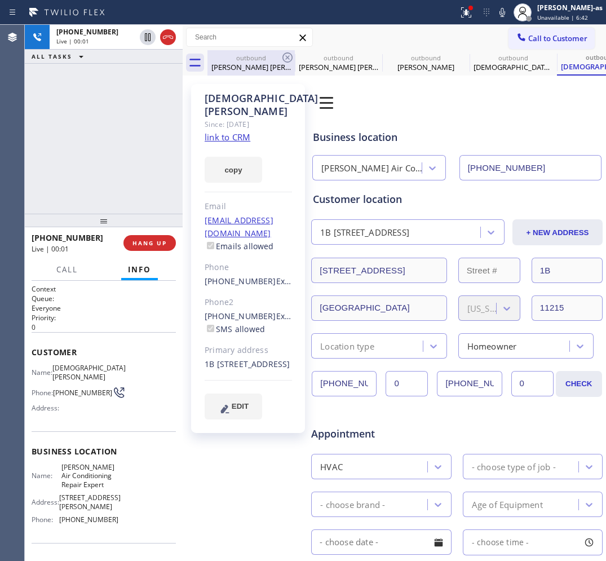
click at [246, 62] on div "[PERSON_NAME] [PERSON_NAME]" at bounding box center [251, 67] width 85 height 10
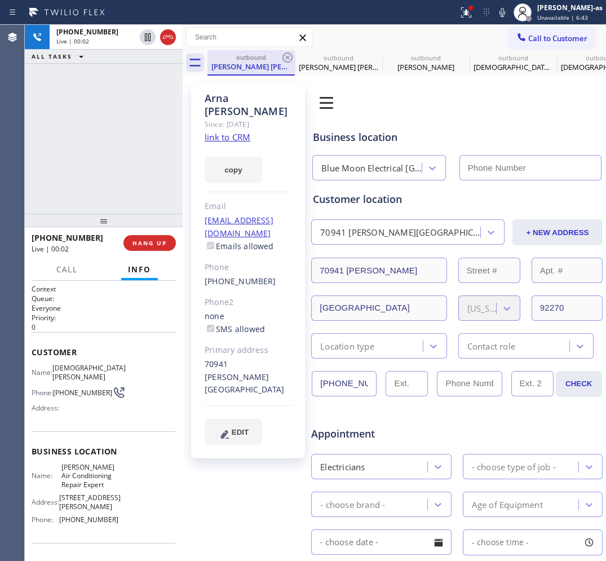
type input "[PHONE_NUMBER]"
click at [291, 58] on icon at bounding box center [288, 58] width 14 height 14
click at [368, 58] on icon at bounding box center [375, 58] width 14 height 14
click at [0, 0] on icon at bounding box center [0, 0] width 0 height 0
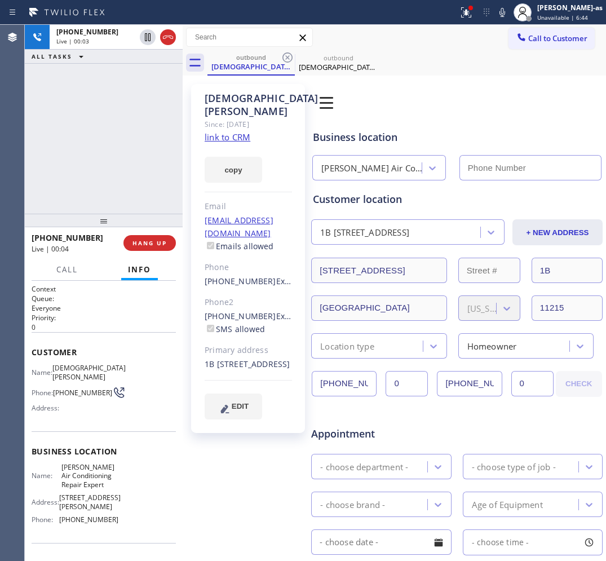
type input "[PHONE_NUMBER]"
click at [98, 170] on div "[PHONE_NUMBER] Live | 00:04 ALL TASKS ALL TASKS ACTIVE TASKS TASKS IN WRAP UP" at bounding box center [104, 119] width 158 height 189
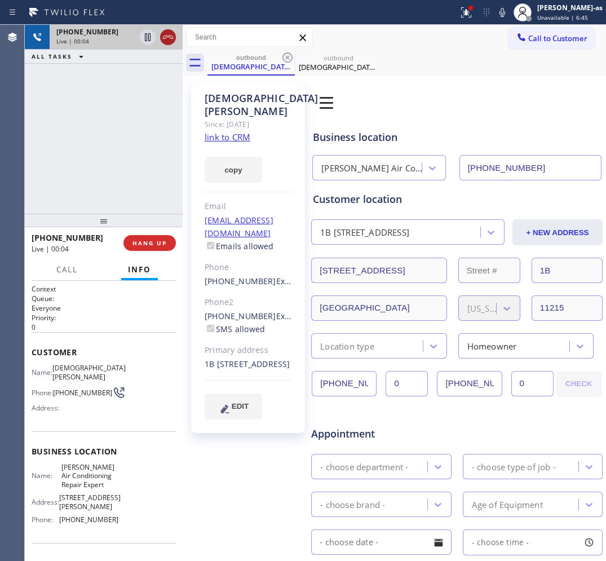
click at [168, 44] on button at bounding box center [168, 37] width 16 height 16
drag, startPoint x: 130, startPoint y: 240, endPoint x: 136, endPoint y: 246, distance: 9.6
click at [131, 242] on button "HANG UP" at bounding box center [149, 243] width 52 height 16
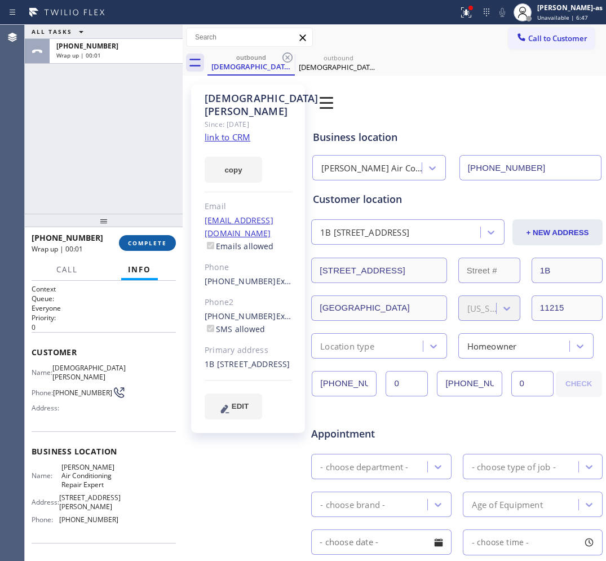
click at [136, 246] on span "COMPLETE" at bounding box center [147, 243] width 39 height 8
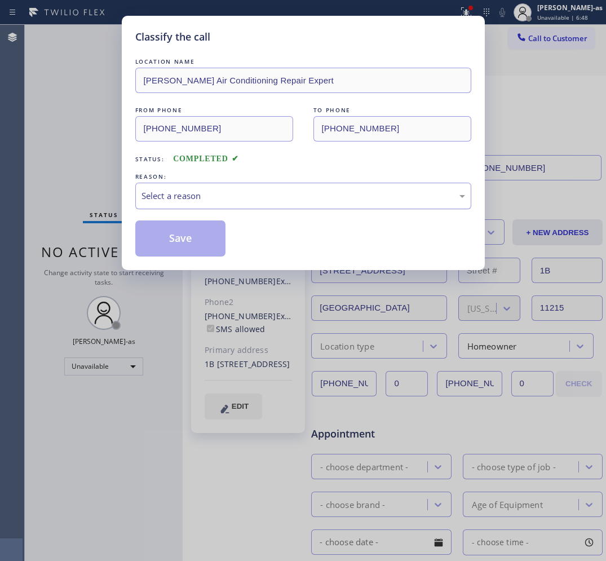
drag, startPoint x: 201, startPoint y: 196, endPoint x: 206, endPoint y: 205, distance: 10.3
click at [204, 201] on div "Select a reason" at bounding box center [304, 195] width 324 height 13
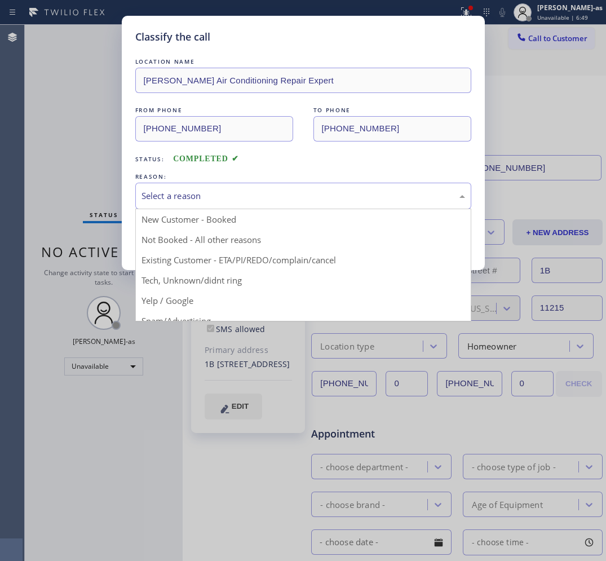
drag, startPoint x: 262, startPoint y: 260, endPoint x: 206, endPoint y: 244, distance: 58.2
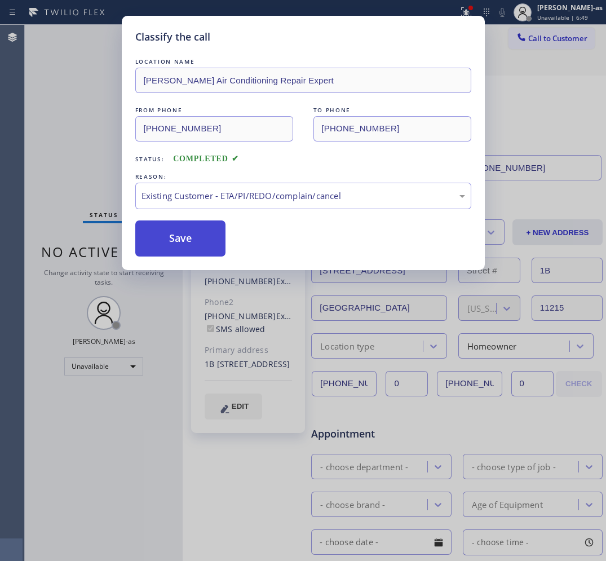
drag, startPoint x: 167, startPoint y: 237, endPoint x: 150, endPoint y: 32, distance: 205.9
click at [167, 237] on button "Save" at bounding box center [180, 238] width 91 height 36
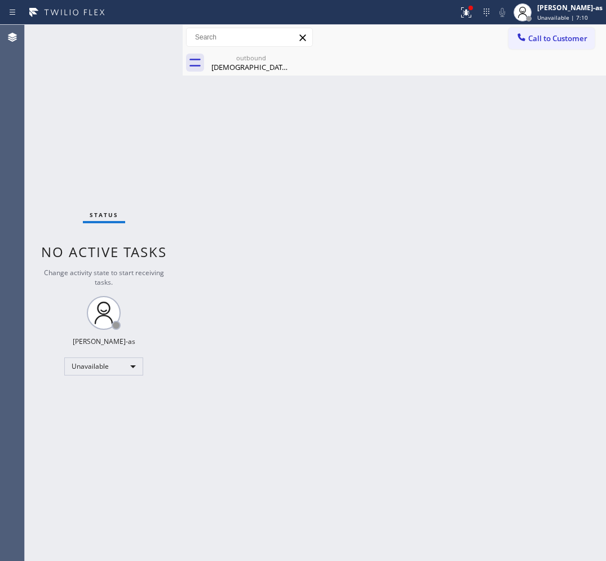
click at [547, 34] on span "Call to Customer" at bounding box center [557, 38] width 59 height 10
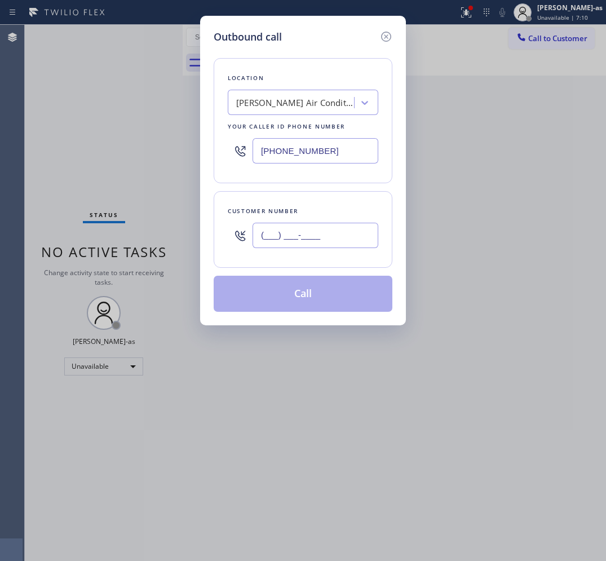
click at [319, 241] on input "(___) ___-____" at bounding box center [316, 235] width 126 height 25
paste input "323) 683-4627"
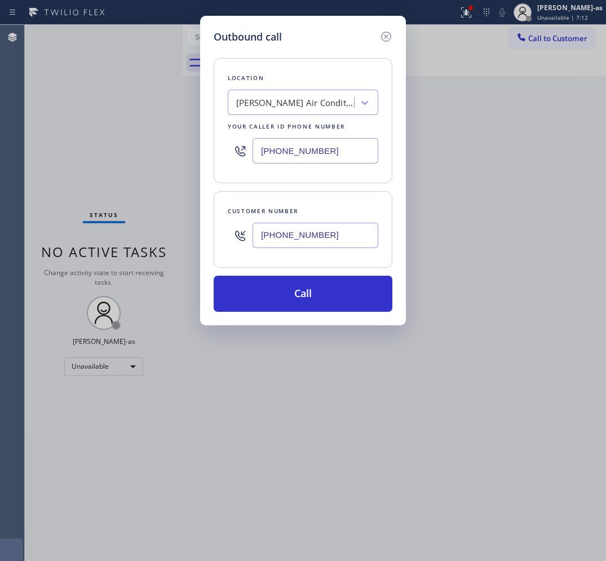
type input "[PHONE_NUMBER]"
click at [328, 156] on input "[PHONE_NUMBER]" at bounding box center [316, 150] width 126 height 25
paste input "213) 699-2398"
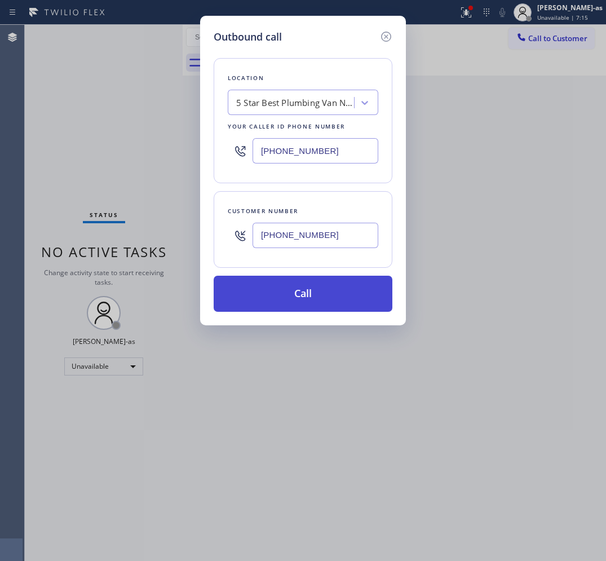
type input "[PHONE_NUMBER]"
click at [286, 306] on button "Call" at bounding box center [303, 294] width 179 height 36
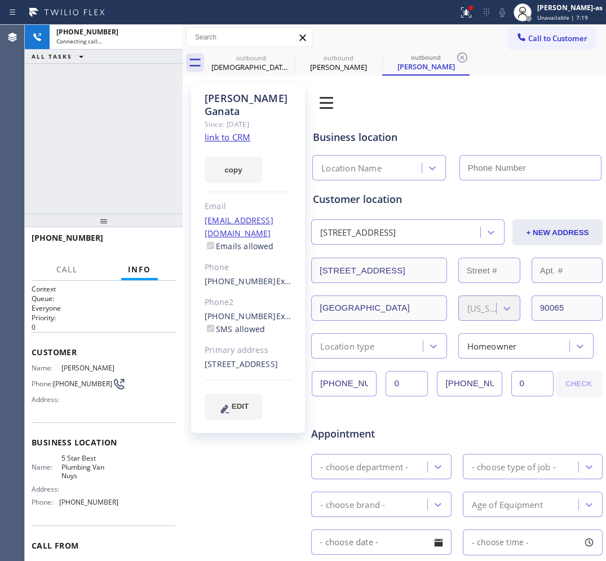
click at [218, 131] on link "link to CRM" at bounding box center [228, 136] width 46 height 11
type input "[PHONE_NUMBER]"
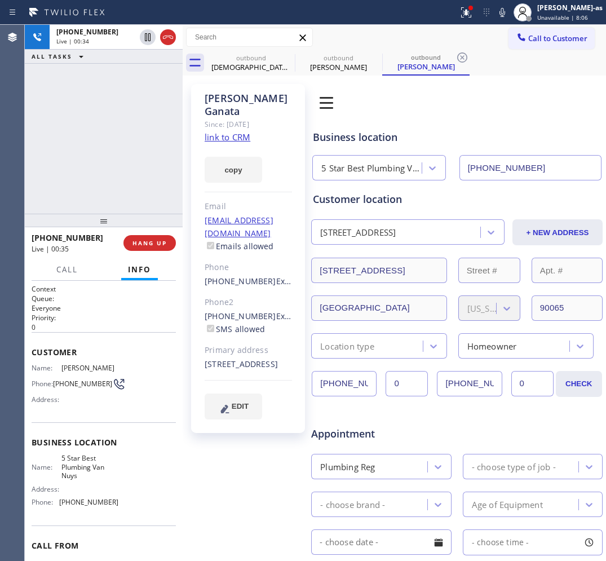
drag, startPoint x: 165, startPoint y: 38, endPoint x: 158, endPoint y: 142, distance: 103.4
click at [165, 43] on icon at bounding box center [168, 37] width 14 height 14
drag, startPoint x: 158, startPoint y: 142, endPoint x: 175, endPoint y: 228, distance: 88.5
click at [164, 170] on div "[PHONE_NUMBER] Live | 00:36 ALL TASKS ALL TASKS ACTIVE TASKS TASKS IN WRAP UP" at bounding box center [104, 119] width 158 height 189
click at [158, 249] on button "HANG UP" at bounding box center [149, 243] width 52 height 16
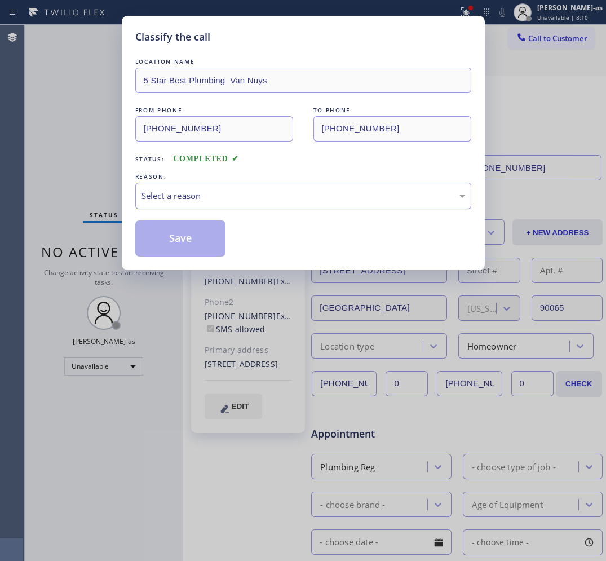
click at [261, 189] on div "Select a reason" at bounding box center [303, 196] width 336 height 26
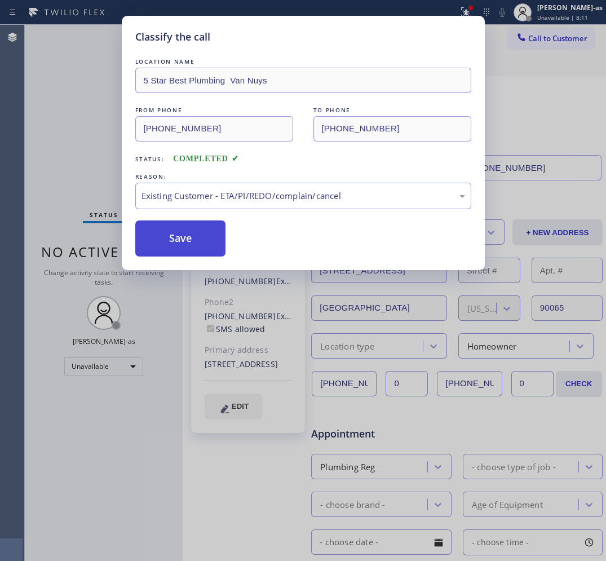
click at [173, 244] on button "Save" at bounding box center [180, 238] width 91 height 36
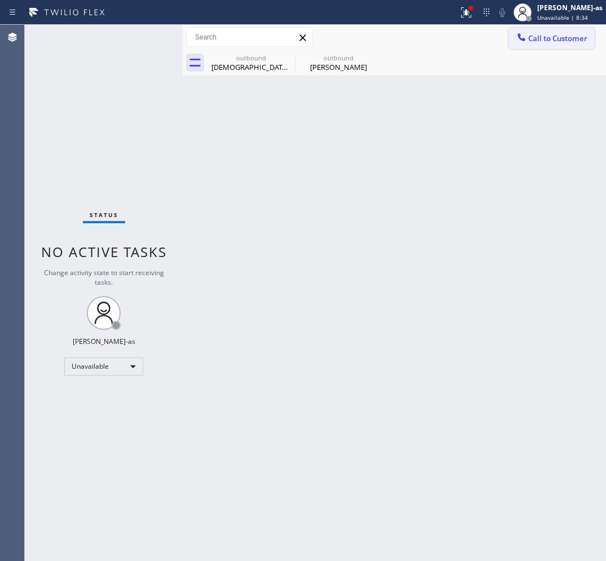
click at [537, 46] on button "Call to Customer" at bounding box center [552, 38] width 86 height 21
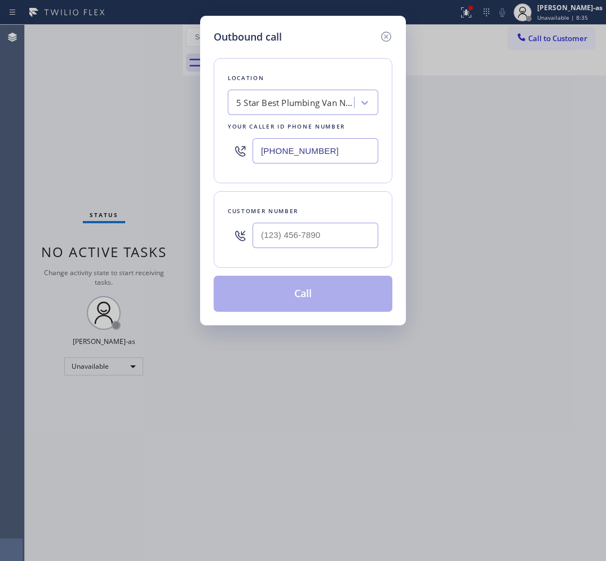
click at [305, 214] on div "Customer number" at bounding box center [303, 211] width 151 height 12
click at [328, 254] on div at bounding box center [316, 235] width 126 height 37
click at [328, 246] on input "(___) ___-____" at bounding box center [316, 235] width 126 height 25
paste input "650) 867-0184"
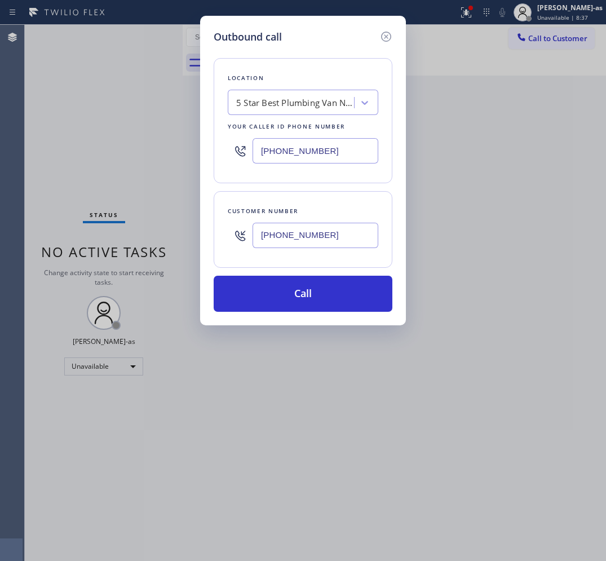
type input "[PHONE_NUMBER]"
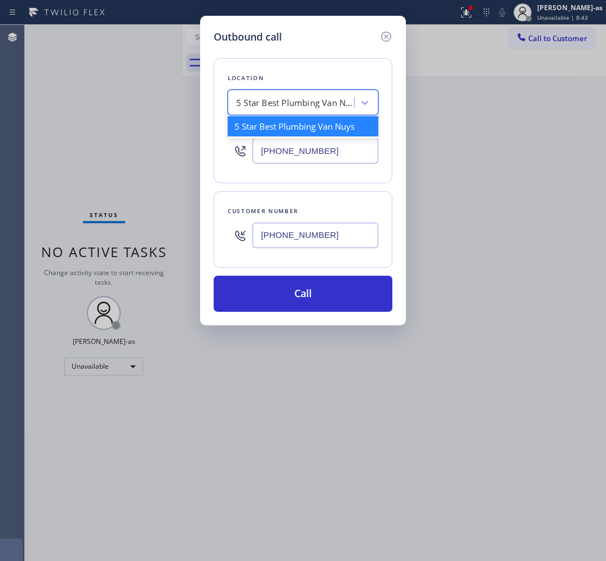
click at [289, 98] on div "5 Star Best Plumbing Van Nuys" at bounding box center [295, 102] width 118 height 13
paste input "Local HVAC Expert [GEOGRAPHIC_DATA]"
type input "Local HVAC Expert [GEOGRAPHIC_DATA]"
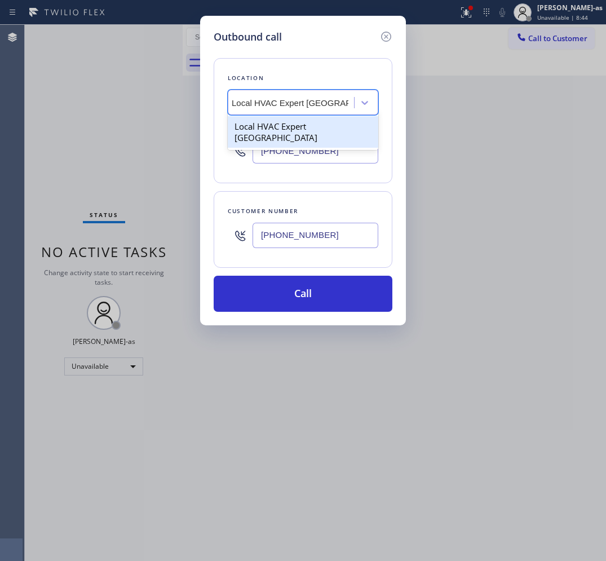
click at [303, 127] on div "Local HVAC Expert [GEOGRAPHIC_DATA]" at bounding box center [303, 132] width 151 height 32
type input "[PHONE_NUMBER]"
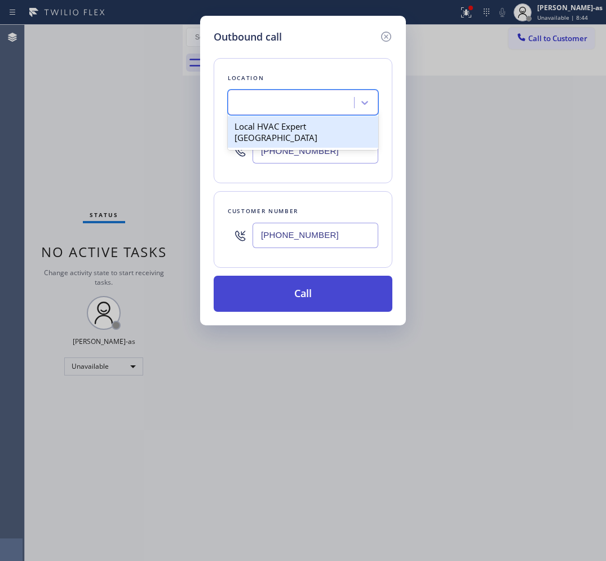
scroll to position [0, 1]
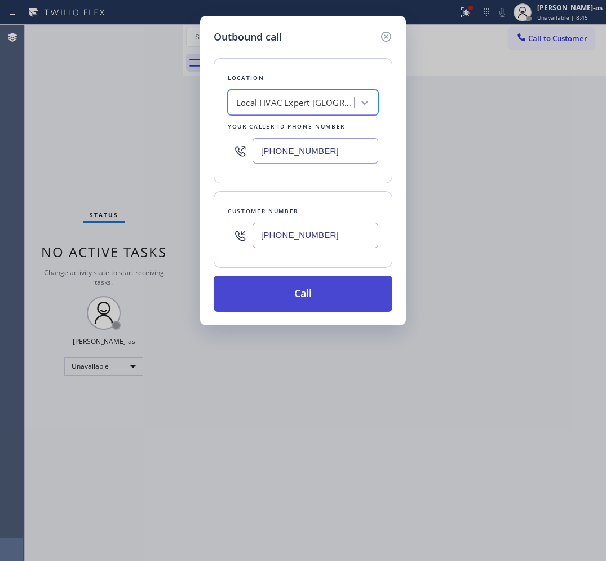
click at [324, 297] on button "Call" at bounding box center [303, 294] width 179 height 36
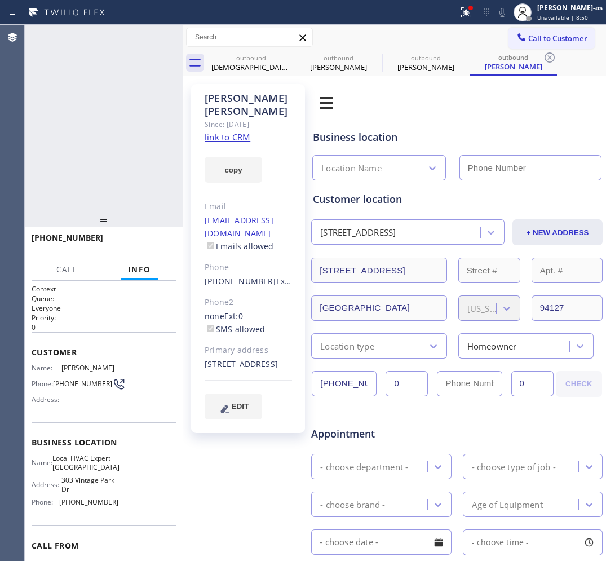
type input "[PHONE_NUMBER]"
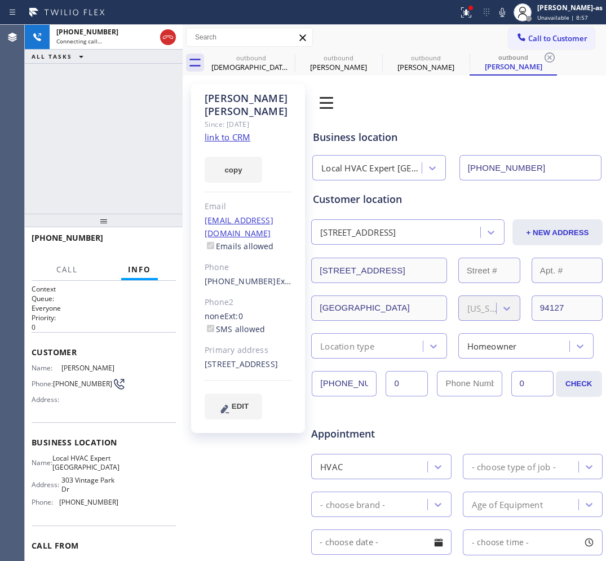
click at [100, 98] on div "[PHONE_NUMBER] Connecting call… ALL TASKS ALL TASKS ACTIVE TASKS TASKS IN WRAP …" at bounding box center [104, 119] width 158 height 189
drag, startPoint x: 159, startPoint y: 38, endPoint x: 192, endPoint y: 43, distance: 33.1
click at [166, 38] on div at bounding box center [168, 37] width 20 height 25
drag, startPoint x: 167, startPoint y: 39, endPoint x: 130, endPoint y: 139, distance: 106.5
click at [171, 37] on icon at bounding box center [168, 37] width 14 height 14
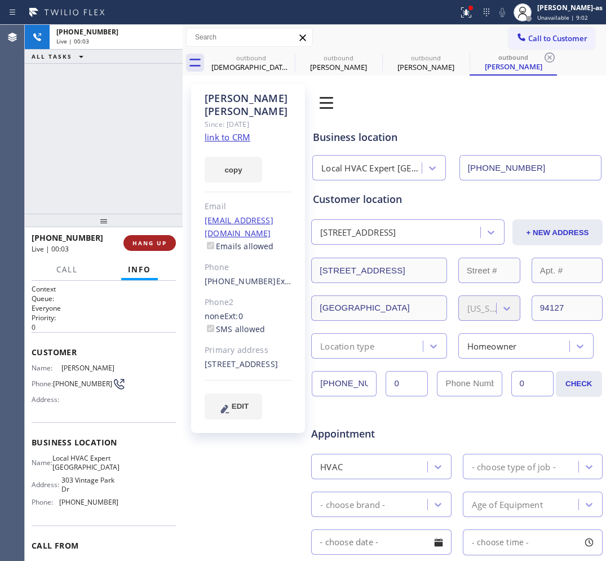
drag, startPoint x: 131, startPoint y: 237, endPoint x: 142, endPoint y: 236, distance: 10.3
click at [134, 237] on button "HANG UP" at bounding box center [149, 243] width 52 height 16
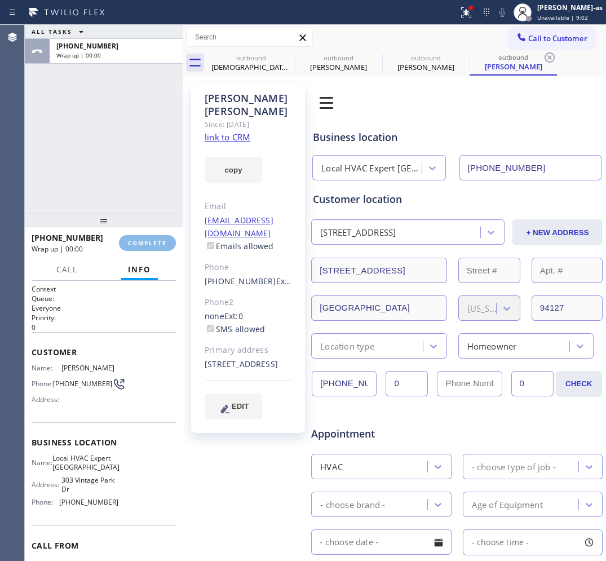
drag, startPoint x: 119, startPoint y: 200, endPoint x: 246, endPoint y: 117, distance: 152.3
click at [119, 199] on div "ALL TASKS ALL TASKS ACTIVE TASKS TASKS IN WRAP UP [PHONE_NUMBER] Wrap up | 00:00" at bounding box center [104, 119] width 158 height 189
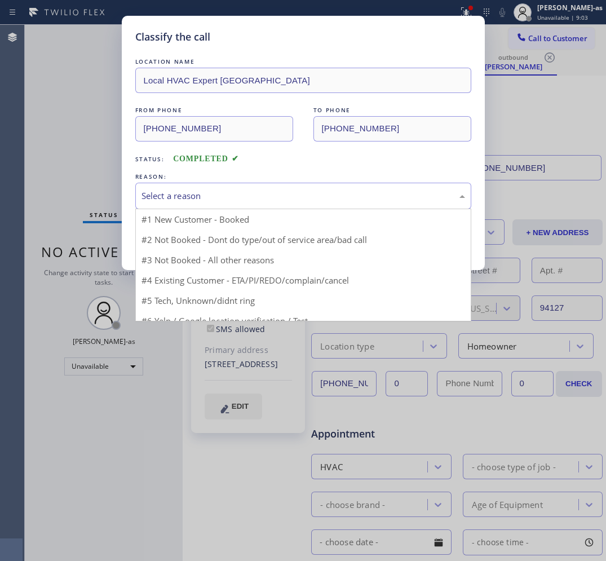
click at [191, 192] on div "Select a reason" at bounding box center [304, 195] width 324 height 13
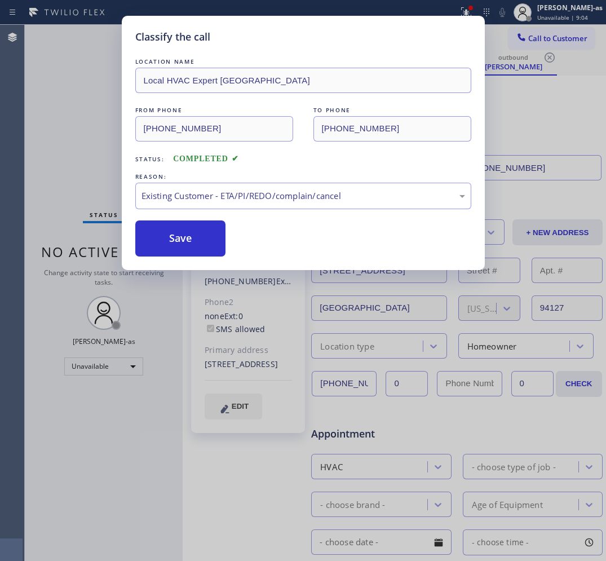
click at [191, 233] on button "Save" at bounding box center [180, 238] width 91 height 36
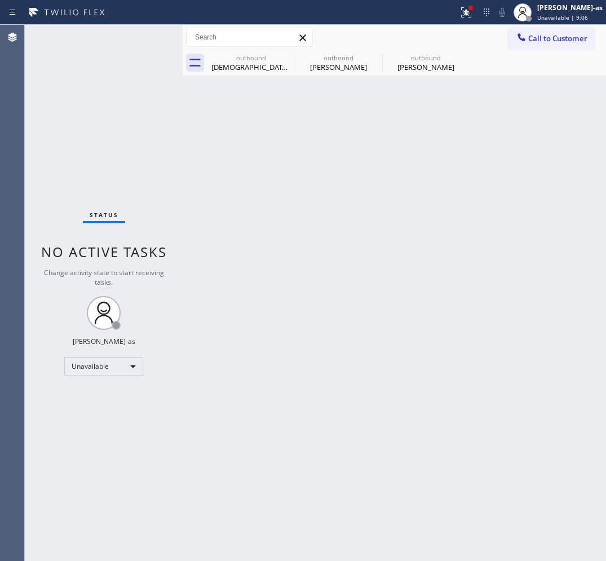
click at [255, 61] on div "outbound" at bounding box center [251, 58] width 85 height 8
click at [0, 0] on icon at bounding box center [0, 0] width 0 height 0
click at [286, 55] on div "outbound [PERSON_NAME] outbound [PERSON_NAME] outbound [PERSON_NAME]" at bounding box center [406, 62] width 399 height 25
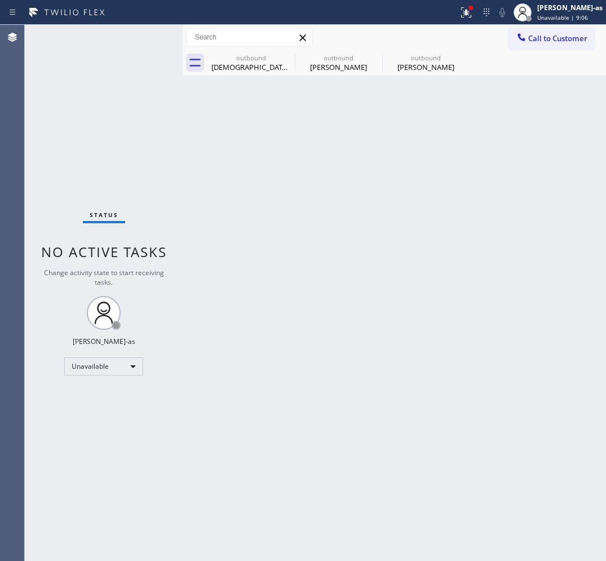
click at [286, 55] on div "outbound [PERSON_NAME] outbound [PERSON_NAME] outbound [PERSON_NAME]" at bounding box center [406, 62] width 399 height 25
drag, startPoint x: 285, startPoint y: 56, endPoint x: 537, endPoint y: 330, distance: 372.7
click at [284, 56] on div at bounding box center [406, 62] width 399 height 25
drag, startPoint x: 549, startPoint y: 39, endPoint x: 396, endPoint y: 179, distance: 207.1
click at [549, 39] on span "Call to Customer" at bounding box center [557, 38] width 59 height 10
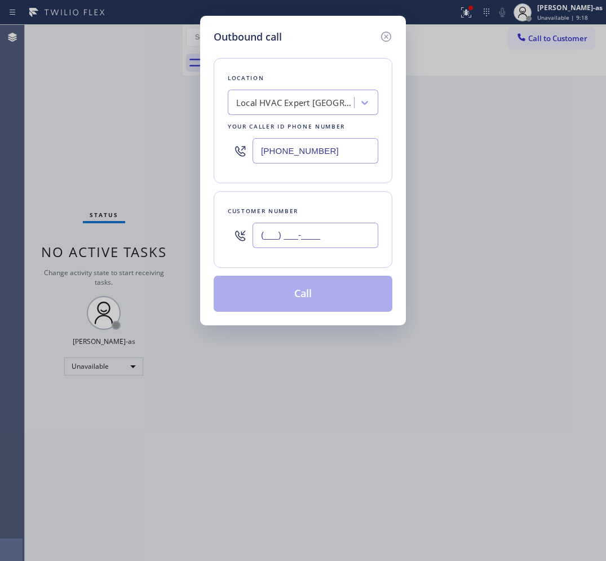
click at [320, 238] on input "(___) ___-____" at bounding box center [316, 235] width 126 height 25
paste input "949) 246-6457"
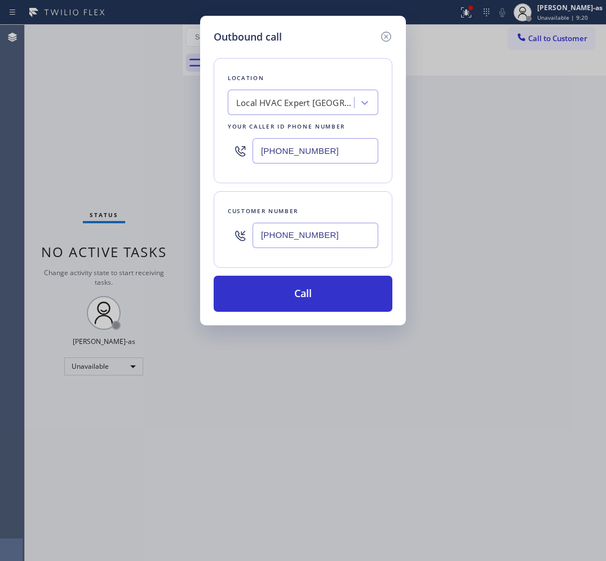
type input "[PHONE_NUMBER]"
click at [271, 144] on input "[PHONE_NUMBER]" at bounding box center [316, 150] width 126 height 25
paste input "949) 635-7337"
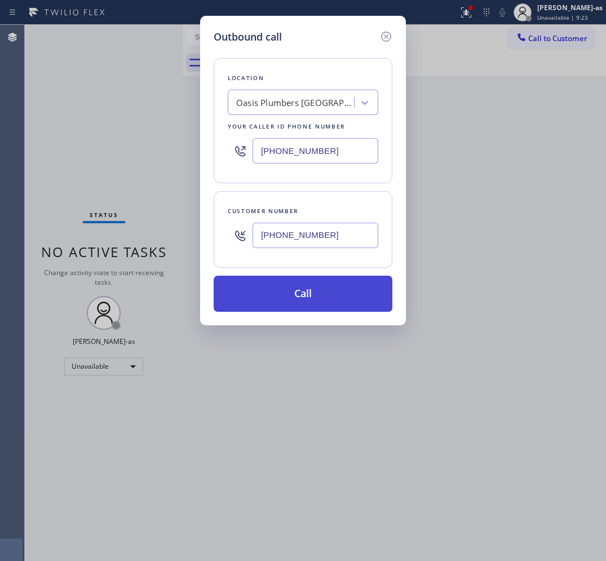
type input "[PHONE_NUMBER]"
click at [299, 283] on button "Call" at bounding box center [303, 294] width 179 height 36
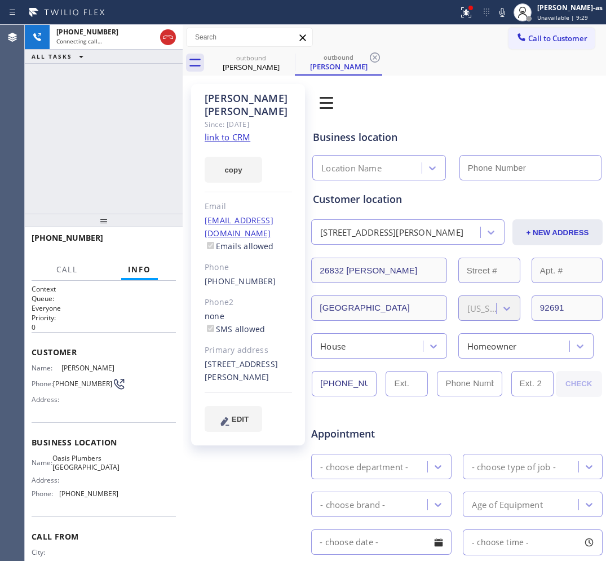
type input "[PHONE_NUMBER]"
click at [240, 131] on link "link to CRM" at bounding box center [228, 136] width 46 height 11
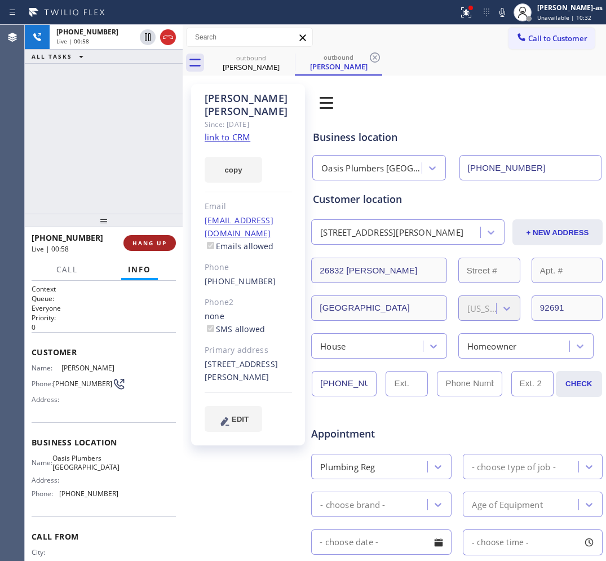
drag, startPoint x: 164, startPoint y: 35, endPoint x: 145, endPoint y: 244, distance: 210.0
click at [165, 35] on icon at bounding box center [168, 37] width 14 height 14
click at [145, 244] on span "HANG UP" at bounding box center [149, 243] width 34 height 8
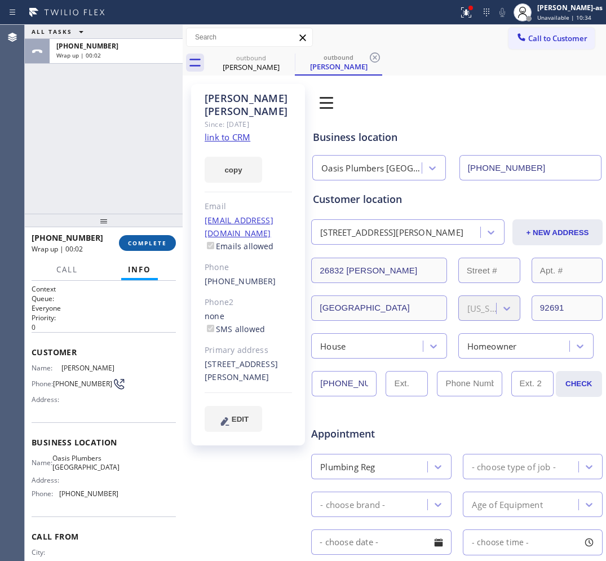
click at [158, 239] on span "COMPLETE" at bounding box center [147, 243] width 39 height 8
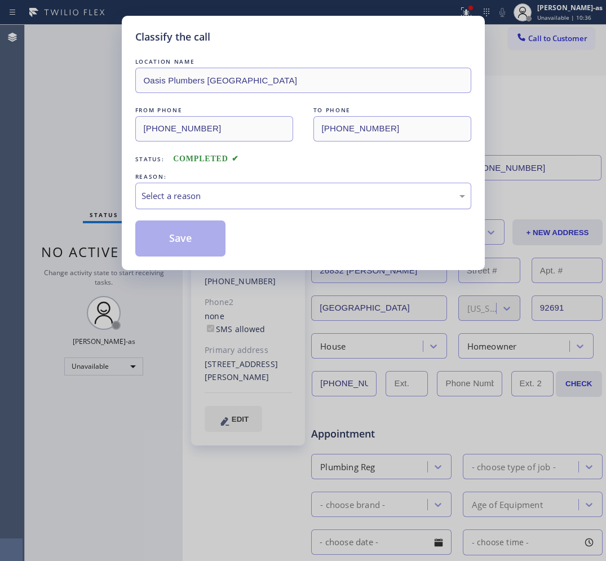
click at [227, 199] on div "Select a reason" at bounding box center [304, 195] width 324 height 13
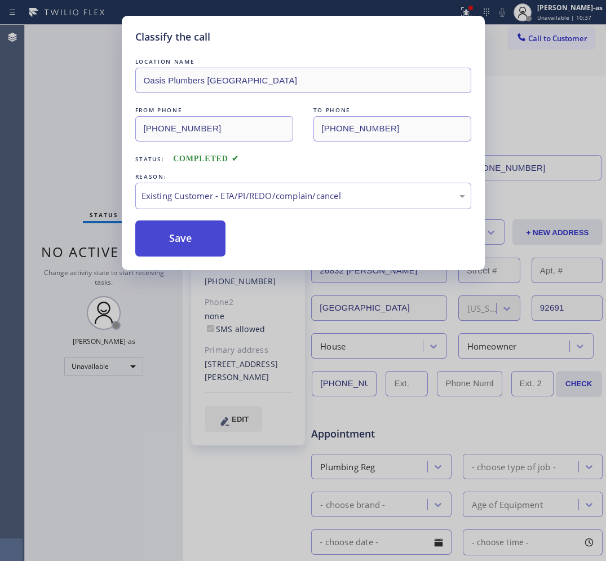
drag, startPoint x: 207, startPoint y: 240, endPoint x: 206, endPoint y: 234, distance: 5.7
click at [206, 237] on button "Save" at bounding box center [180, 238] width 91 height 36
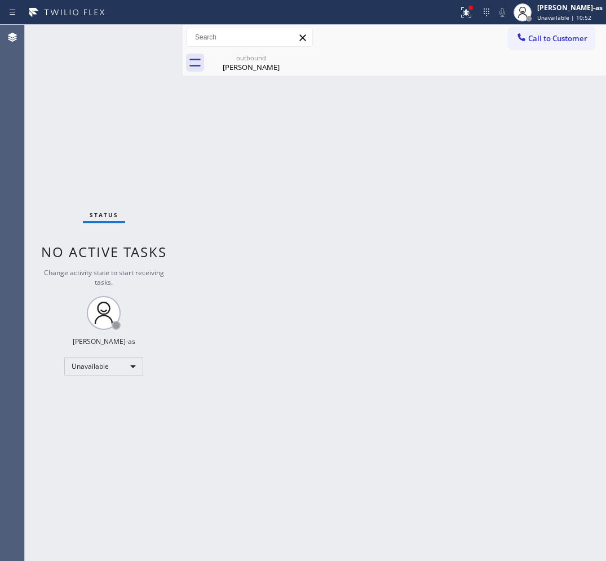
click at [534, 43] on button "Call to Customer" at bounding box center [552, 38] width 86 height 21
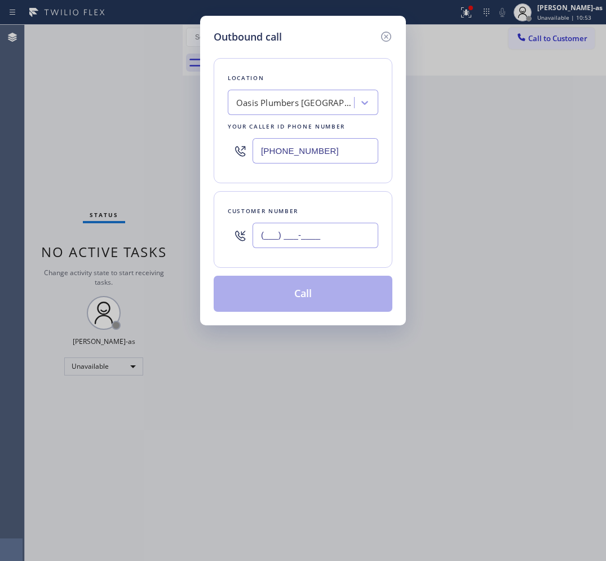
click at [350, 240] on input "(___) ___-____" at bounding box center [316, 235] width 126 height 25
paste input "408) 799-0188"
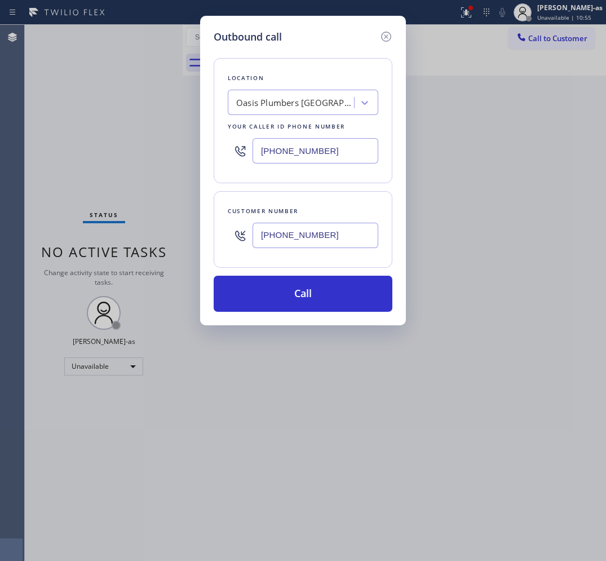
type input "[PHONE_NUMBER]"
click at [310, 108] on div "Oasis Plumbers [GEOGRAPHIC_DATA]" at bounding box center [295, 102] width 118 height 13
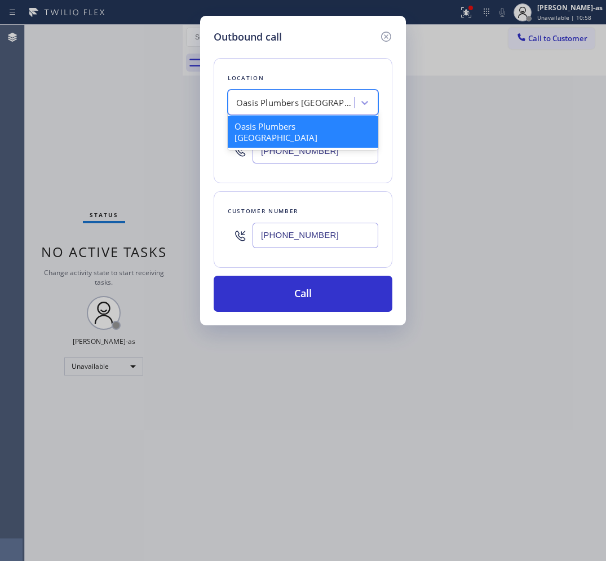
paste input "Sub Zero Repair Professionals"
type input "Sub Zero Repair Professionals"
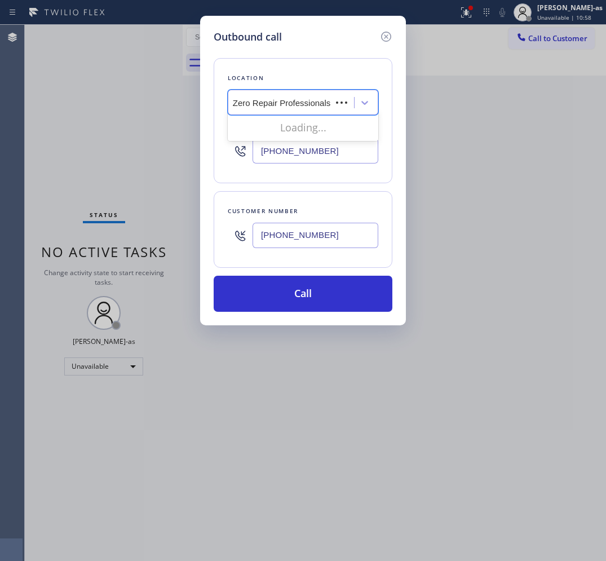
scroll to position [0, 5]
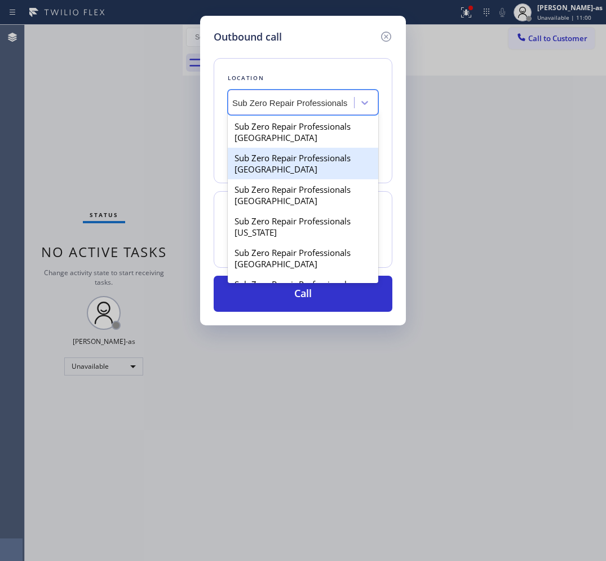
click at [271, 158] on div "Sub Zero Repair Professionals [GEOGRAPHIC_DATA]" at bounding box center [303, 164] width 151 height 32
type input "[PHONE_NUMBER]"
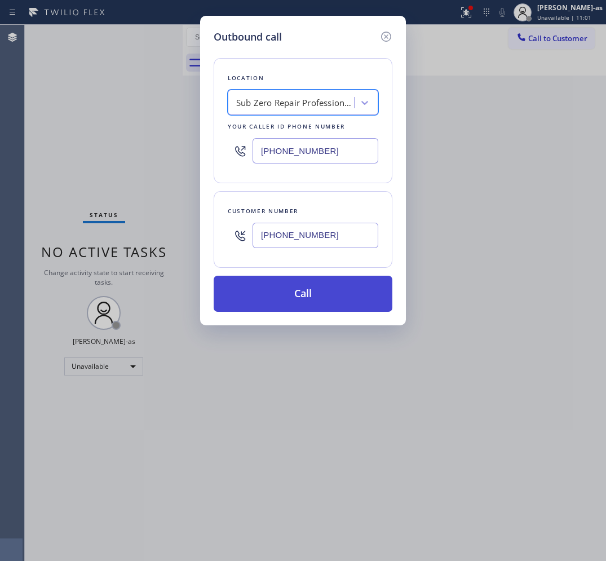
click at [322, 288] on button "Call" at bounding box center [303, 294] width 179 height 36
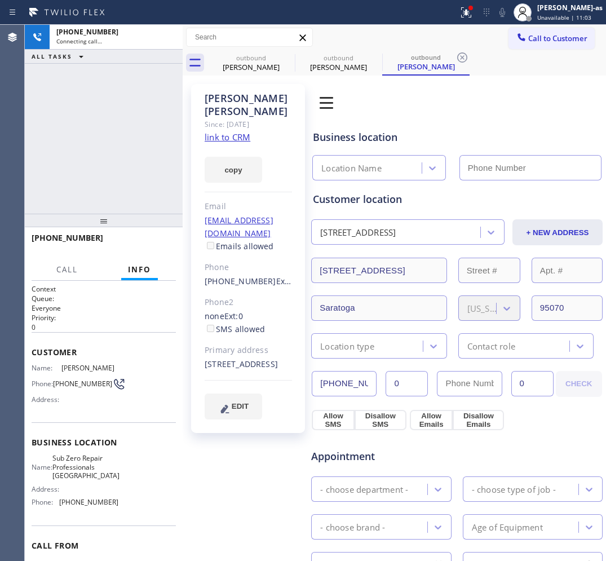
click at [229, 131] on link "link to CRM" at bounding box center [228, 136] width 46 height 11
type input "[PHONE_NUMBER]"
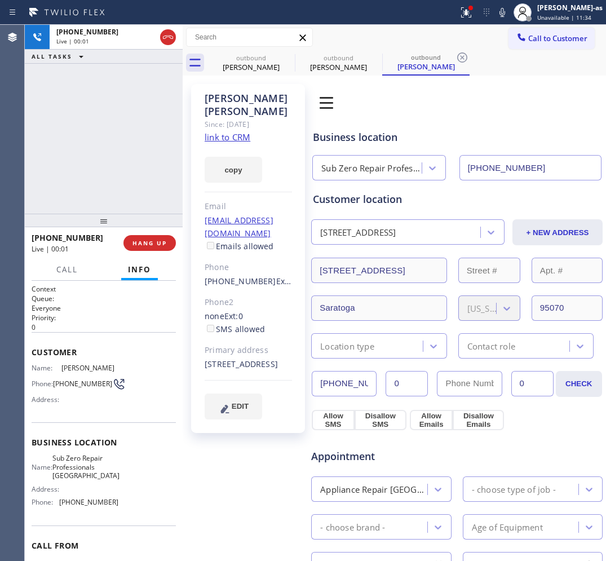
drag, startPoint x: 77, startPoint y: 139, endPoint x: 160, endPoint y: 51, distance: 121.3
click at [83, 139] on div "[PHONE_NUMBER] Live | 00:01 ALL TASKS ALL TASKS ACTIVE TASKS TASKS IN WRAP UP" at bounding box center [104, 119] width 158 height 189
click at [249, 66] on div "[PERSON_NAME]" at bounding box center [251, 67] width 85 height 10
type input "[PHONE_NUMBER]"
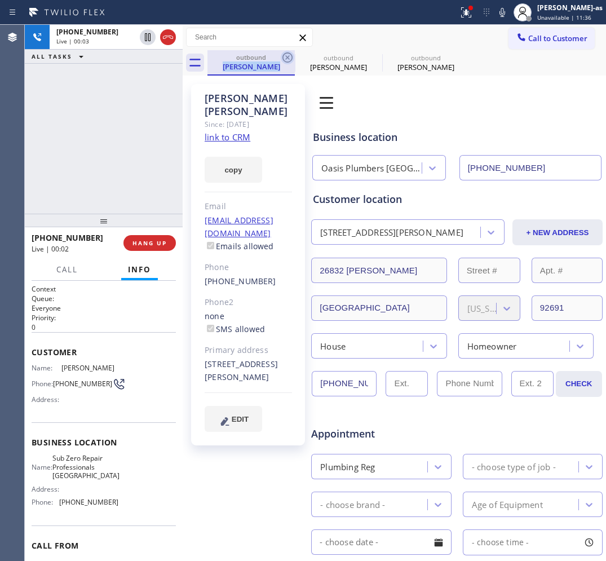
click at [280, 57] on div "outbound [PERSON_NAME]" at bounding box center [250, 62] width 87 height 25
click at [281, 57] on icon at bounding box center [288, 58] width 14 height 14
type input "[PHONE_NUMBER]"
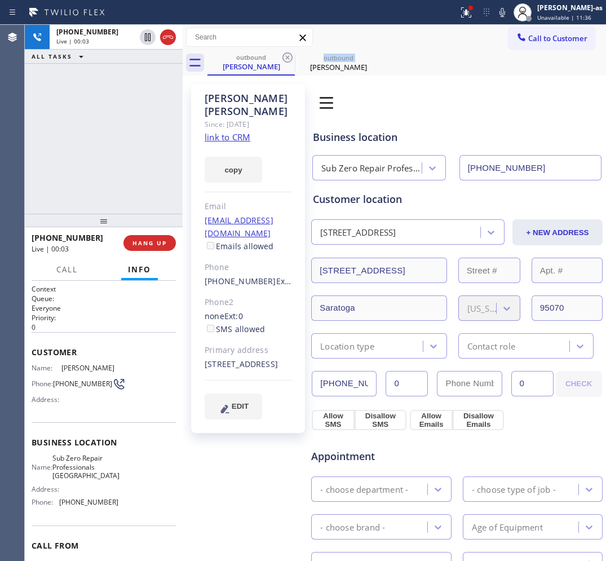
click at [281, 57] on icon at bounding box center [288, 58] width 14 height 14
drag, startPoint x: 165, startPoint y: 181, endPoint x: 162, endPoint y: 237, distance: 56.5
click at [165, 192] on div "[PHONE_NUMBER] Live | 00:03 ALL TASKS ALL TASKS ACTIVE TASKS TASKS IN WRAP UP" at bounding box center [104, 119] width 158 height 189
click at [156, 244] on span "HANG UP" at bounding box center [149, 243] width 34 height 8
click at [126, 197] on div "[PHONE_NUMBER] Live | 00:04 ALL TASKS ALL TASKS ACTIVE TASKS TASKS IN WRAP UP" at bounding box center [104, 119] width 158 height 189
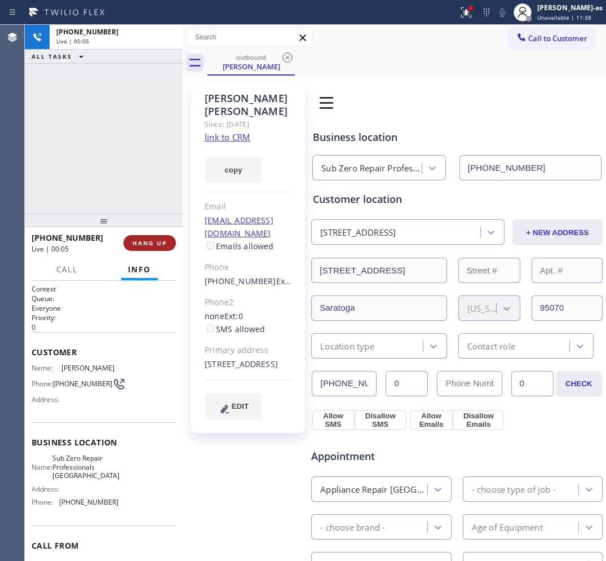
click at [156, 251] on div "[PHONE_NUMBER] Live | 00:05 HANG UP" at bounding box center [104, 242] width 144 height 29
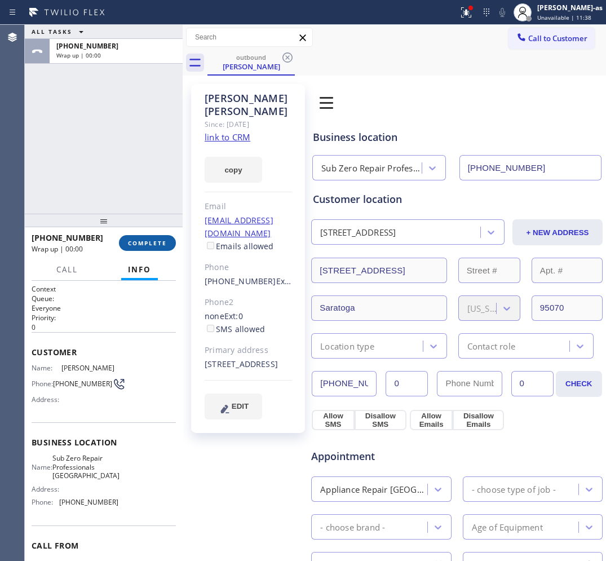
click at [157, 247] on button "COMPLETE" at bounding box center [147, 243] width 57 height 16
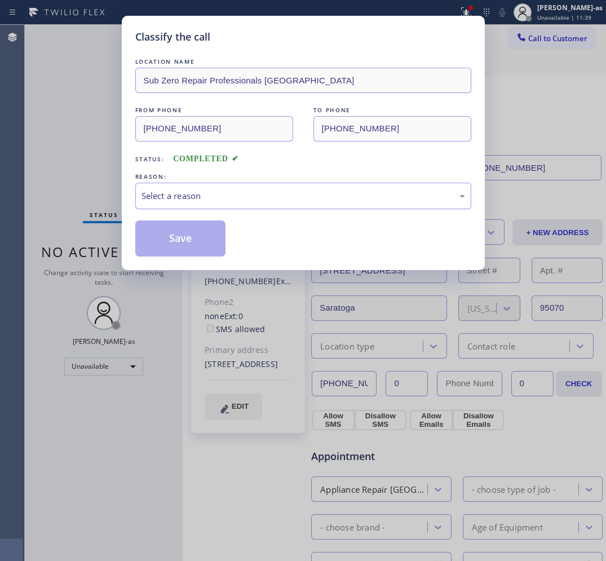
click at [220, 200] on div "Select a reason" at bounding box center [304, 195] width 324 height 13
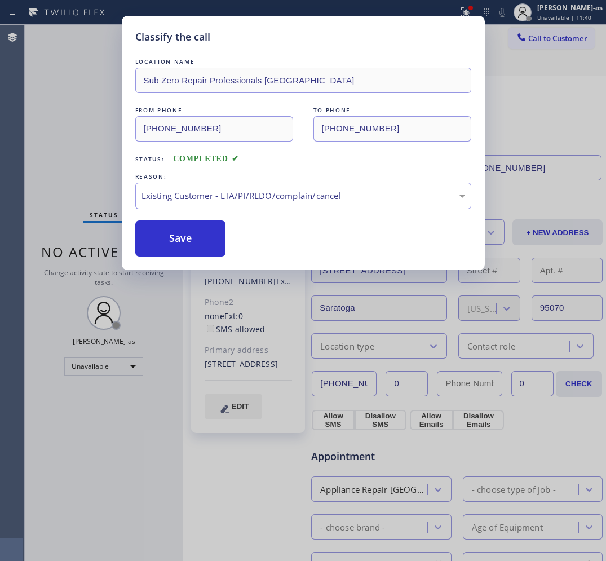
drag, startPoint x: 274, startPoint y: 260, endPoint x: 206, endPoint y: 240, distance: 71.3
drag, startPoint x: 200, startPoint y: 240, endPoint x: 466, endPoint y: 101, distance: 299.8
click at [201, 238] on button "Save" at bounding box center [180, 238] width 91 height 36
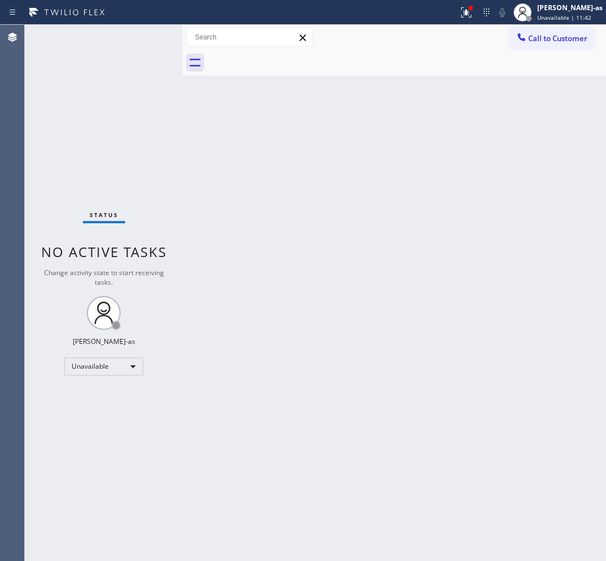
click at [542, 41] on span "Call to Customer" at bounding box center [557, 38] width 59 height 10
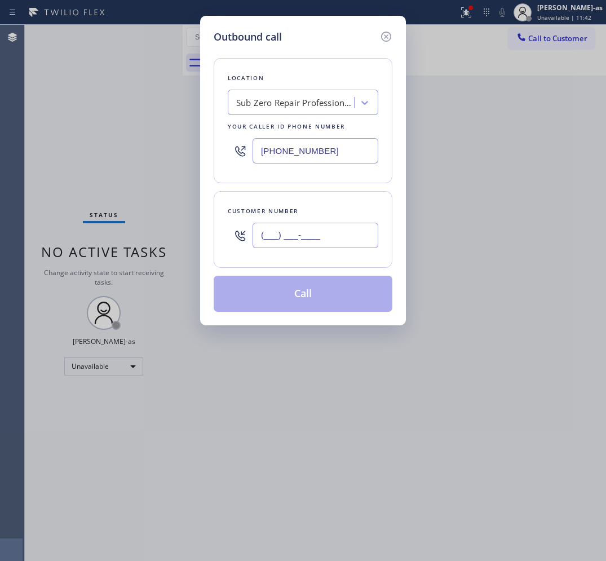
drag, startPoint x: 322, startPoint y: 244, endPoint x: 323, endPoint y: 238, distance: 5.7
click at [323, 244] on input "(___) ___-____" at bounding box center [316, 235] width 126 height 25
paste input "855) 662-5332"
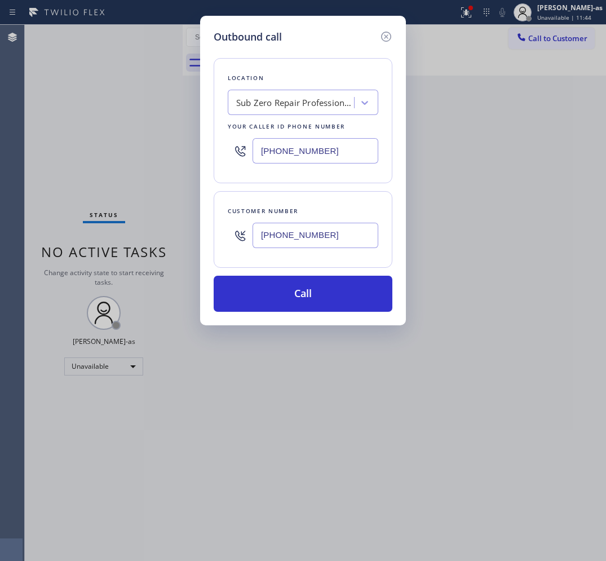
type input "[PHONE_NUMBER]"
click at [344, 148] on input "[PHONE_NUMBER]" at bounding box center [316, 150] width 126 height 25
paste input "855) 662-5332"
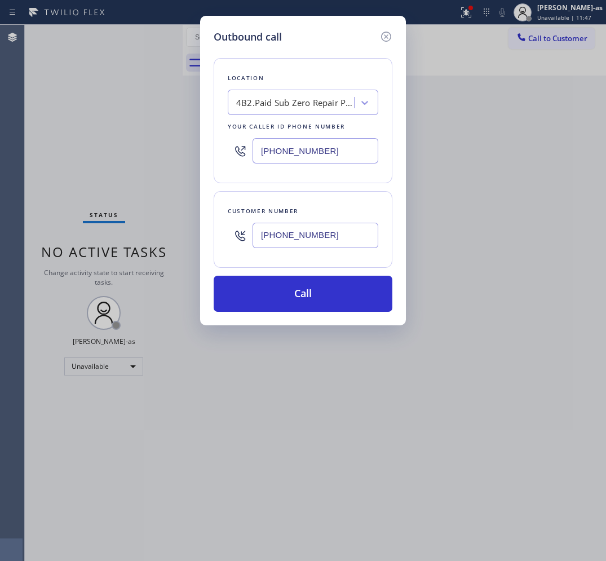
type input "[PHONE_NUMBER]"
click at [311, 237] on input "[PHONE_NUMBER]" at bounding box center [316, 235] width 126 height 25
paste input "408) 799-0188"
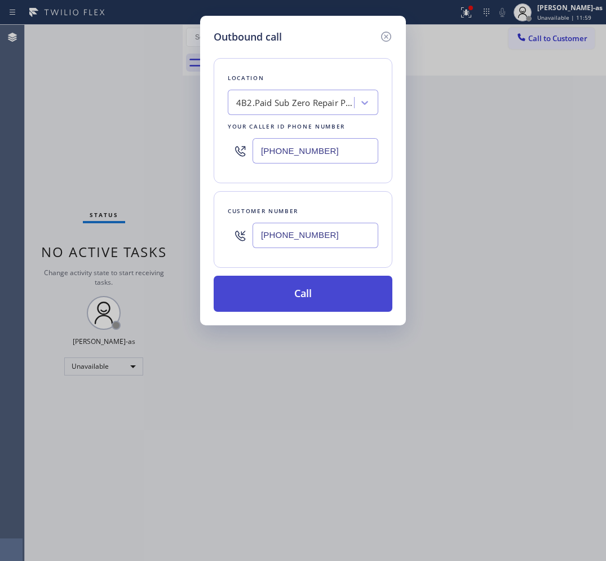
type input "[PHONE_NUMBER]"
click at [305, 292] on button "Call" at bounding box center [303, 294] width 179 height 36
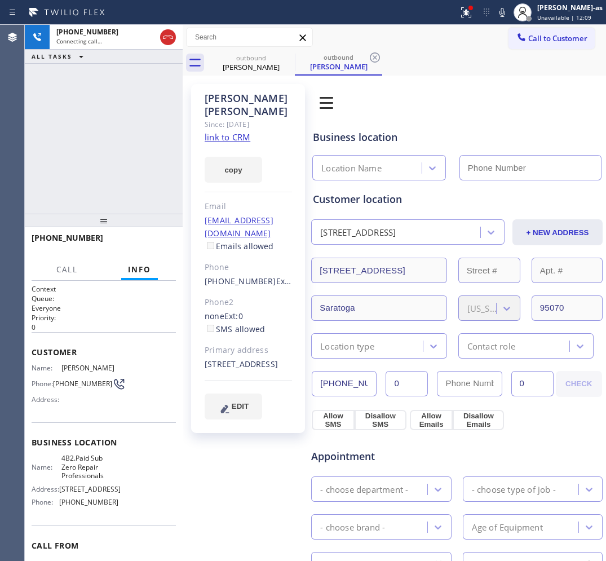
type input "[PHONE_NUMBER]"
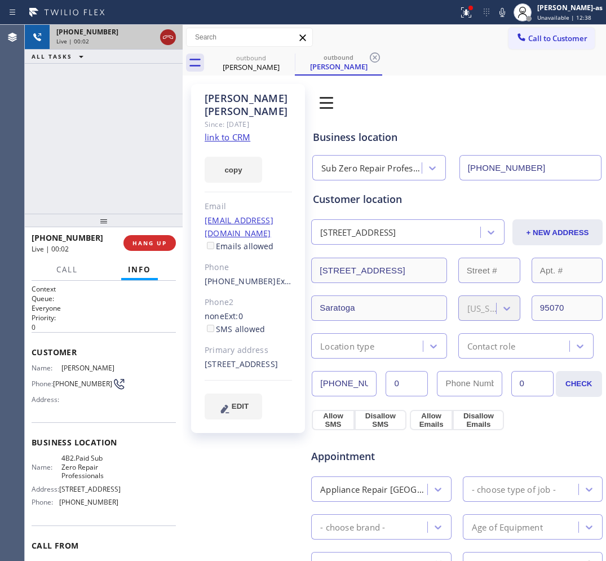
click at [162, 39] on icon at bounding box center [168, 37] width 14 height 14
click at [232, 61] on div "outbound" at bounding box center [251, 58] width 85 height 8
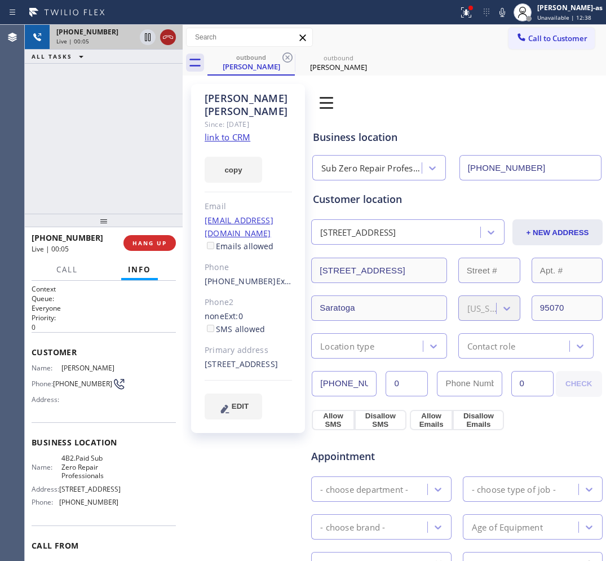
click at [172, 35] on icon at bounding box center [168, 37] width 14 height 14
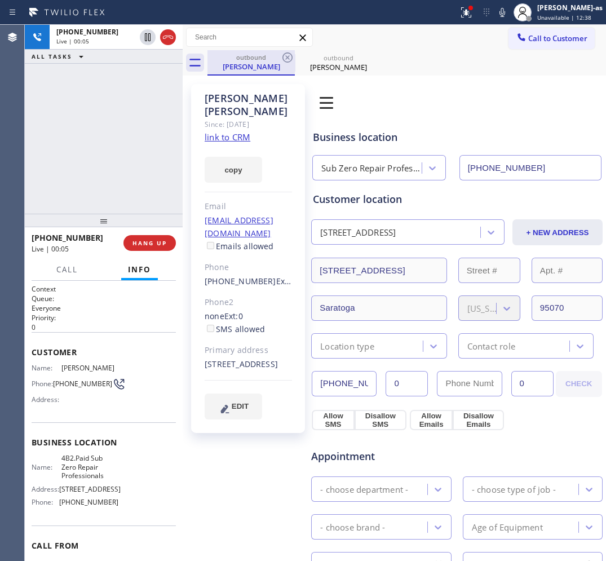
click at [255, 55] on div "outbound" at bounding box center [251, 57] width 85 height 8
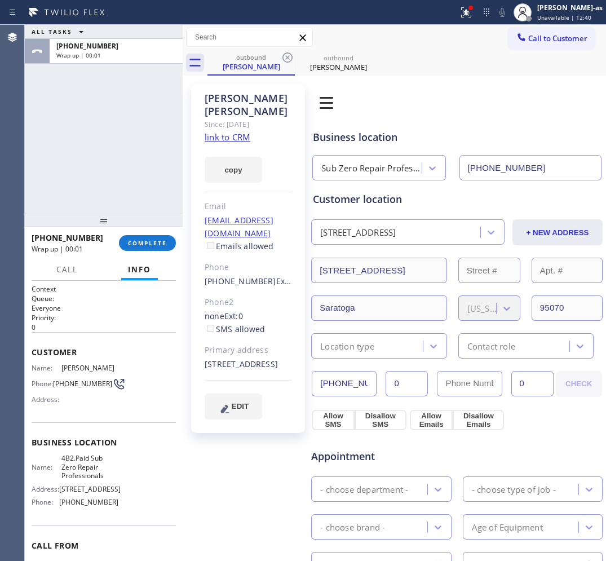
click at [282, 55] on icon at bounding box center [288, 58] width 14 height 14
click at [160, 246] on button "COMPLETE" at bounding box center [147, 243] width 57 height 16
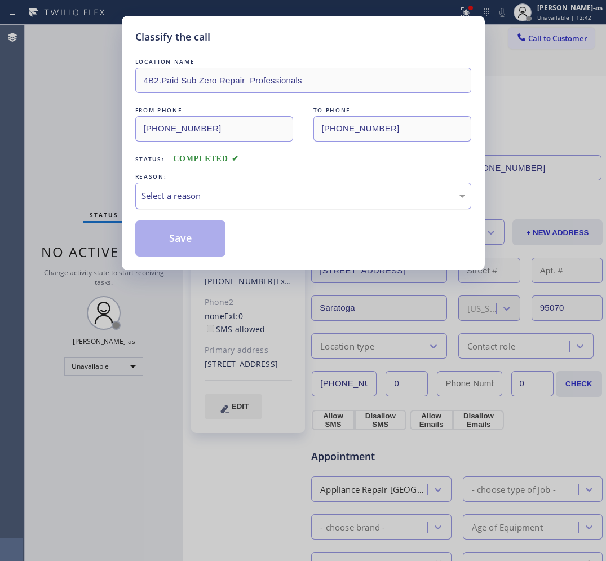
click at [246, 184] on div "Select a reason" at bounding box center [303, 196] width 336 height 26
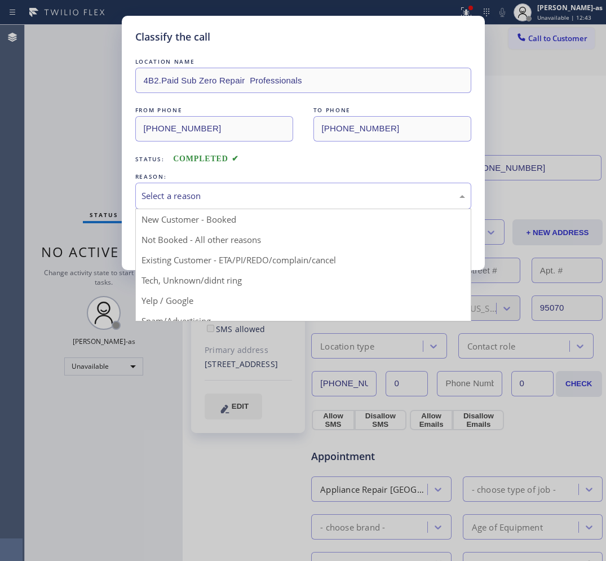
click at [203, 251] on button "Save" at bounding box center [180, 238] width 91 height 36
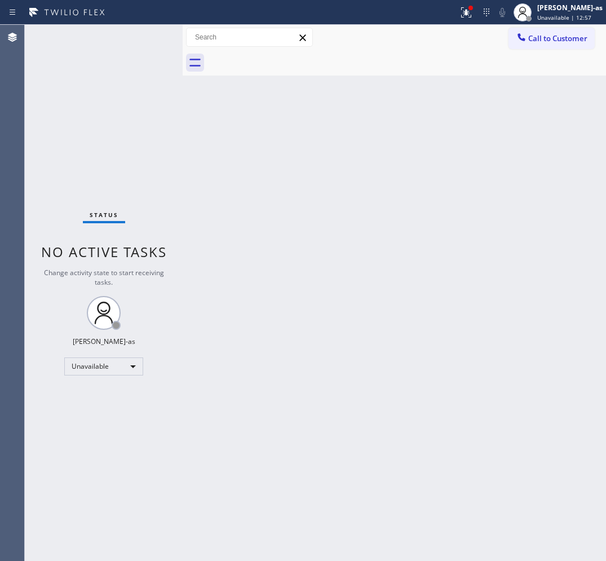
click at [537, 37] on span "Call to Customer" at bounding box center [557, 38] width 59 height 10
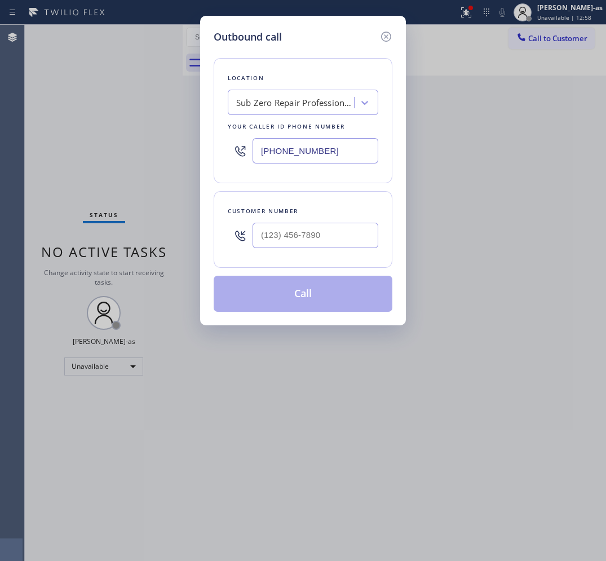
click at [333, 250] on div at bounding box center [316, 235] width 126 height 37
click at [335, 241] on input "(___) ___-____" at bounding box center [316, 235] width 126 height 25
paste input "818) 326-6229"
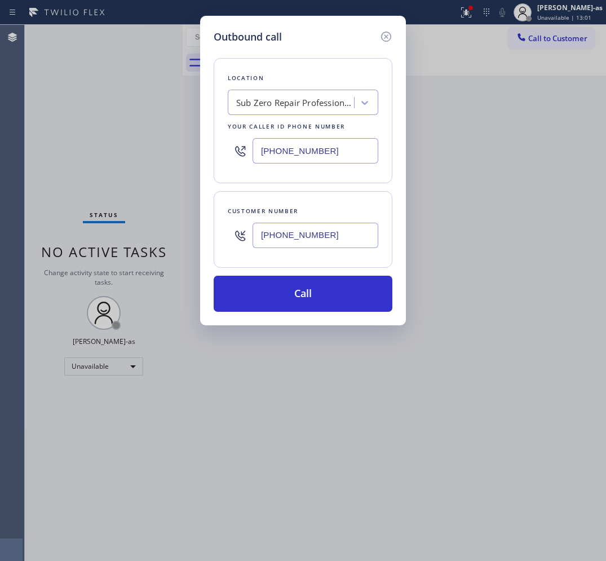
type input "[PHONE_NUMBER]"
click at [322, 109] on div "Sub Zero Repair Professionals" at bounding box center [295, 102] width 118 height 13
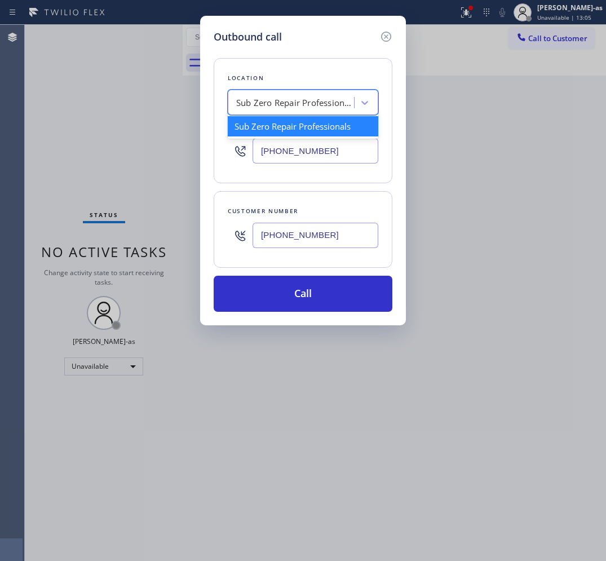
paste input "Simi Valley Electrical repair"
type input "Simi Valley Electrical repair"
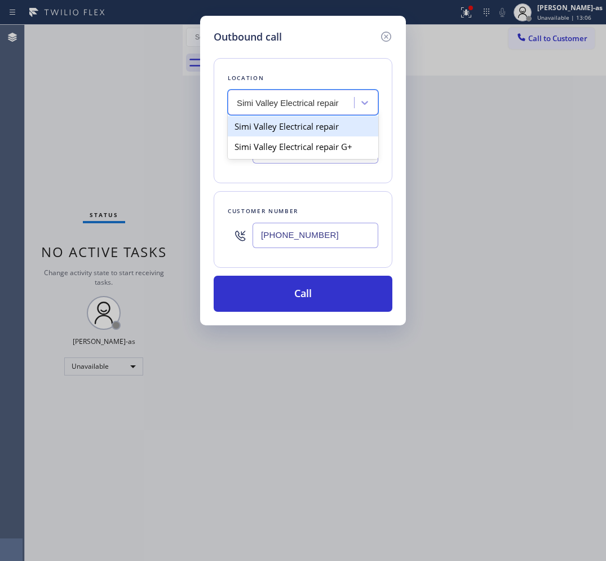
click at [278, 124] on div "Simi Valley Electrical repair" at bounding box center [303, 126] width 151 height 20
type input "[PHONE_NUMBER]"
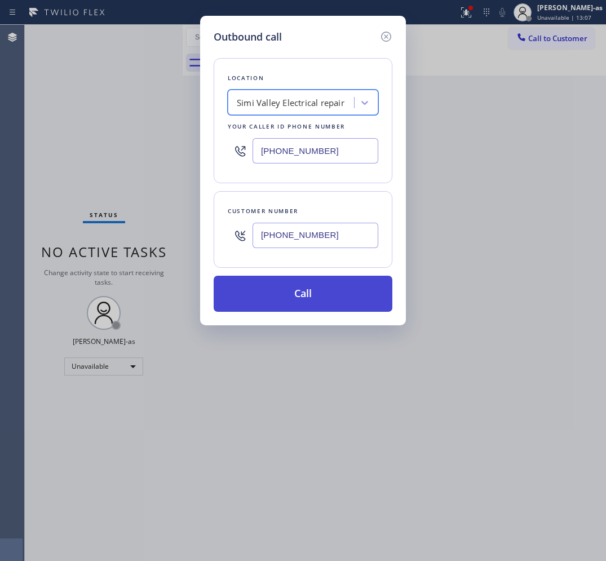
click at [334, 285] on button "Call" at bounding box center [303, 294] width 179 height 36
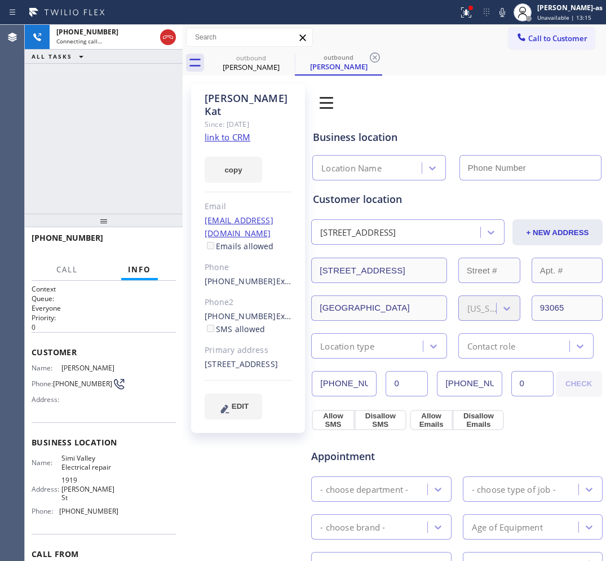
type input "[PHONE_NUMBER]"
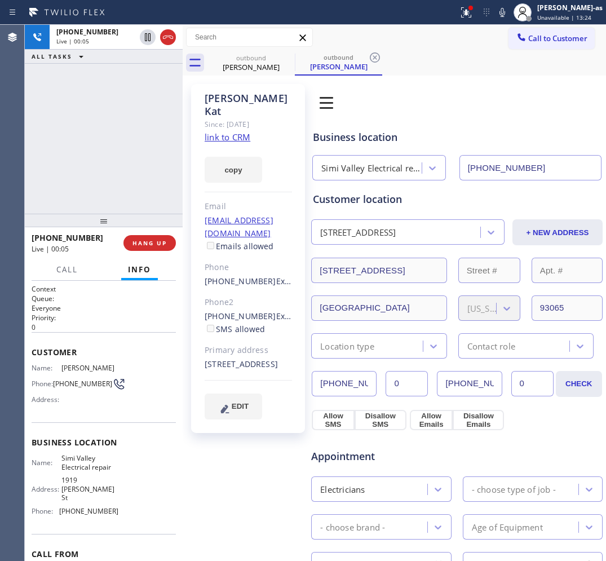
click at [228, 131] on link "link to CRM" at bounding box center [228, 136] width 46 height 11
click at [165, 38] on icon at bounding box center [168, 37] width 14 height 14
click at [139, 193] on div "[PHONE_NUMBER] Live | 00:16 ALL TASKS ALL TASKS ACTIVE TASKS TASKS IN WRAP UP" at bounding box center [104, 119] width 158 height 189
click at [156, 240] on span "HANG UP" at bounding box center [149, 243] width 34 height 8
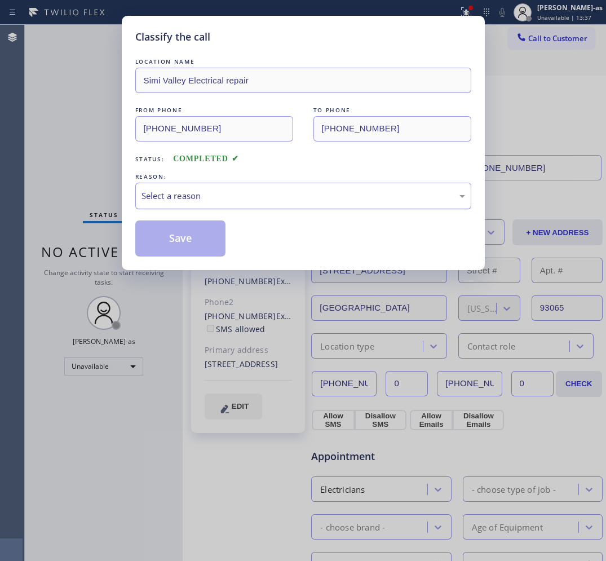
click at [258, 196] on div "Select a reason" at bounding box center [304, 195] width 324 height 13
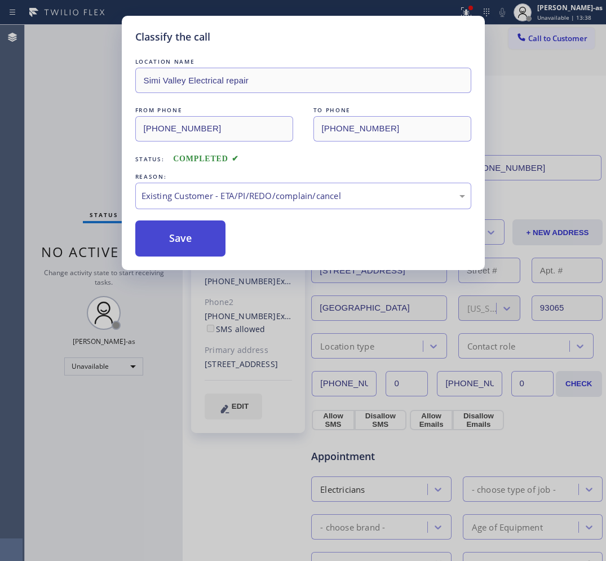
drag, startPoint x: 176, startPoint y: 240, endPoint x: 182, endPoint y: 196, distance: 44.4
click at [176, 237] on button "Save" at bounding box center [180, 238] width 91 height 36
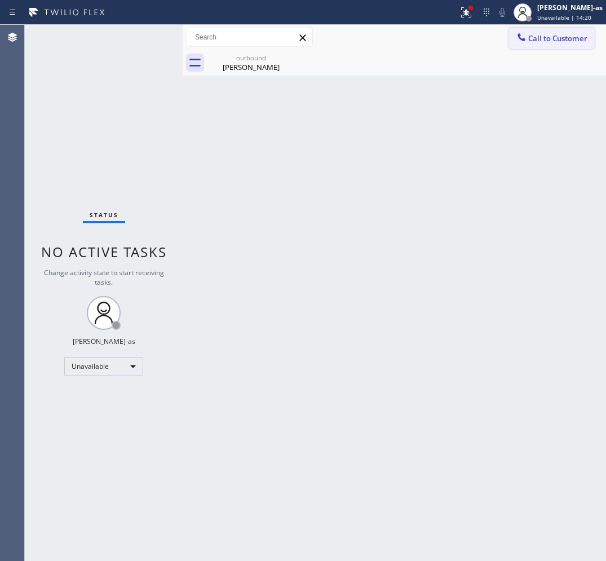
click at [525, 41] on icon at bounding box center [521, 37] width 11 height 11
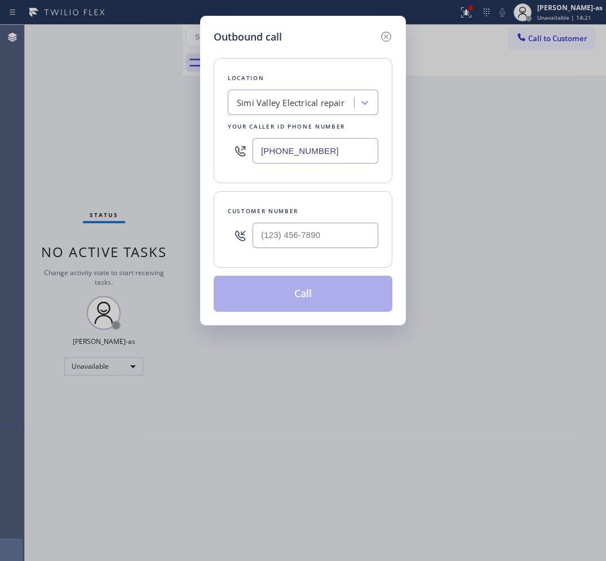
click at [292, 226] on input "text" at bounding box center [316, 235] width 126 height 25
paste input "559) 917-7444"
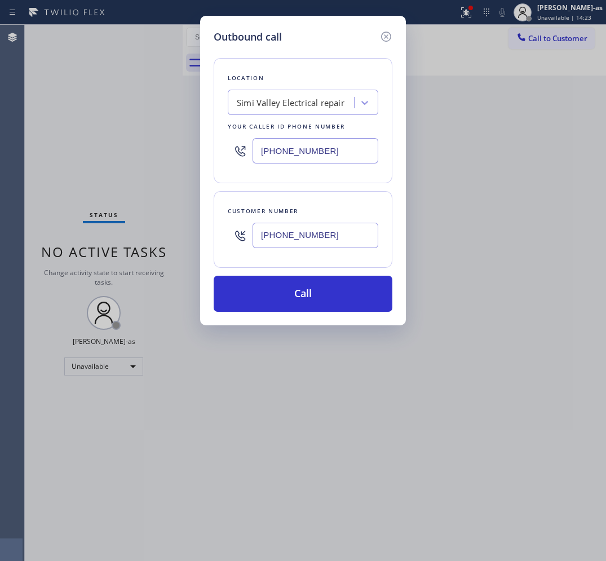
type input "[PHONE_NUMBER]"
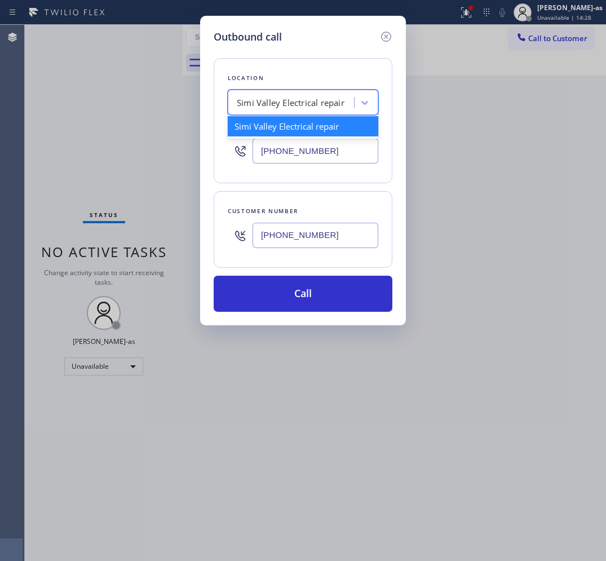
click at [279, 108] on div "Simi Valley Electrical repair" at bounding box center [291, 102] width 108 height 13
paste input "Thermador Appliance Repair Zone [GEOGRAPHIC_DATA][PERSON_NAME]"
type input "Thermador Appliance Repair Zone [GEOGRAPHIC_DATA][PERSON_NAME]"
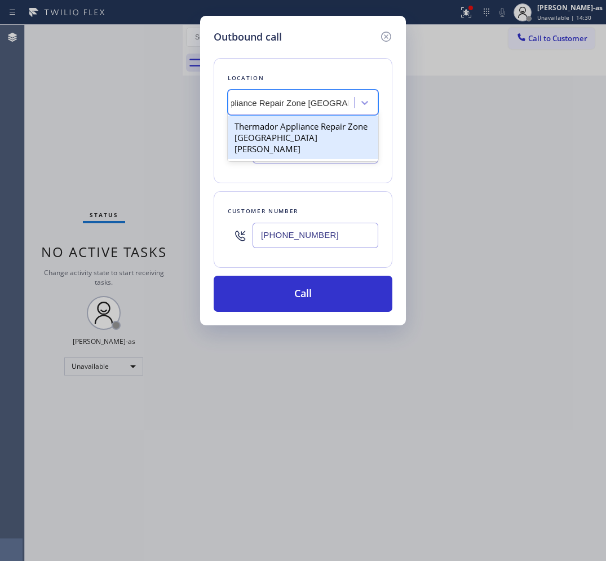
click at [283, 125] on div "Thermador Appliance Repair Zone [GEOGRAPHIC_DATA][PERSON_NAME]" at bounding box center [303, 137] width 151 height 43
type input "[PHONE_NUMBER]"
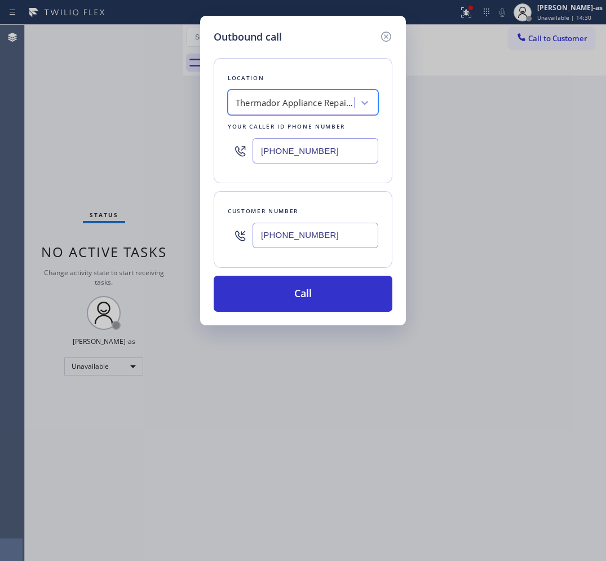
scroll to position [0, 1]
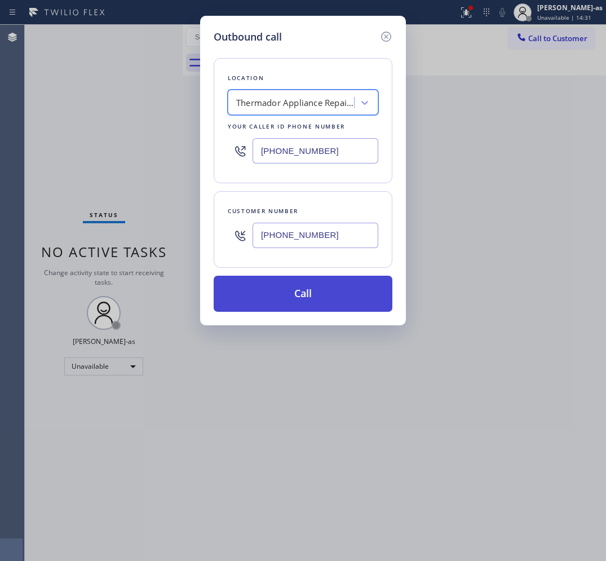
click at [353, 295] on button "Call" at bounding box center [303, 294] width 179 height 36
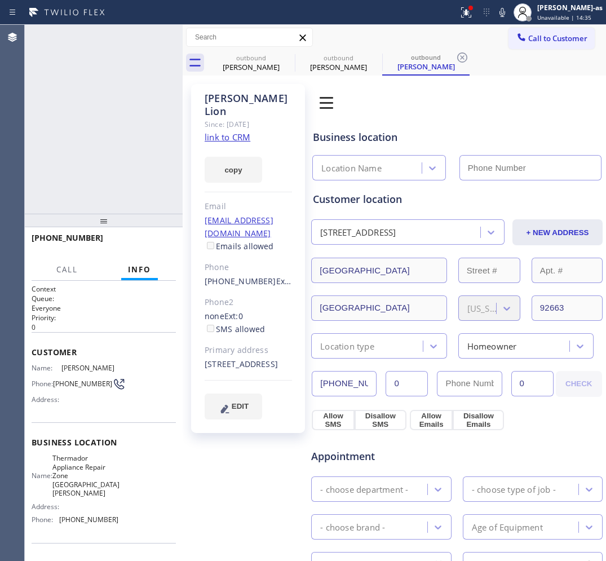
type input "[PHONE_NUMBER]"
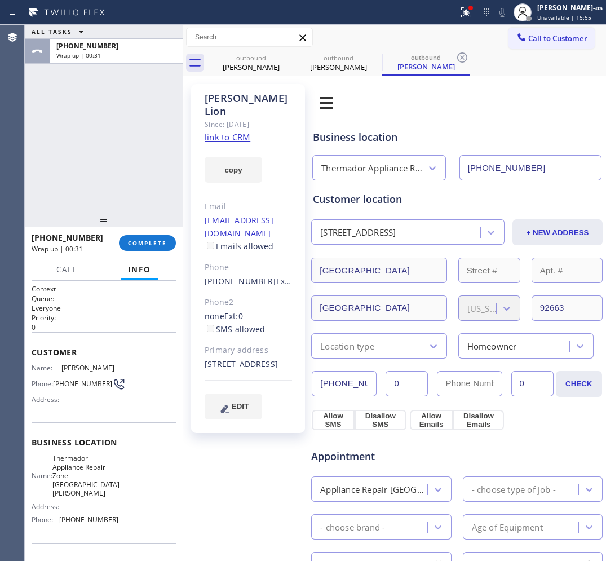
click at [562, 26] on div "Call to Customer Outbound call Location Thermador Appliance Repair Zone [GEOGRA…" at bounding box center [394, 37] width 423 height 25
click at [158, 249] on button "COMPLETE" at bounding box center [147, 243] width 57 height 16
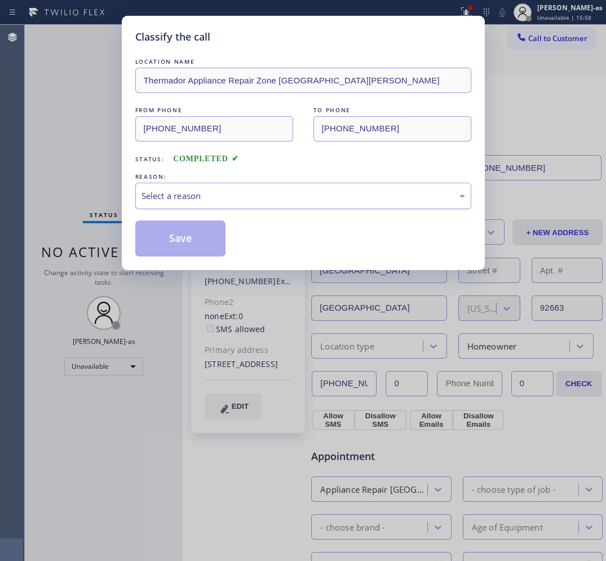
click at [262, 198] on div "Select a reason" at bounding box center [304, 195] width 324 height 13
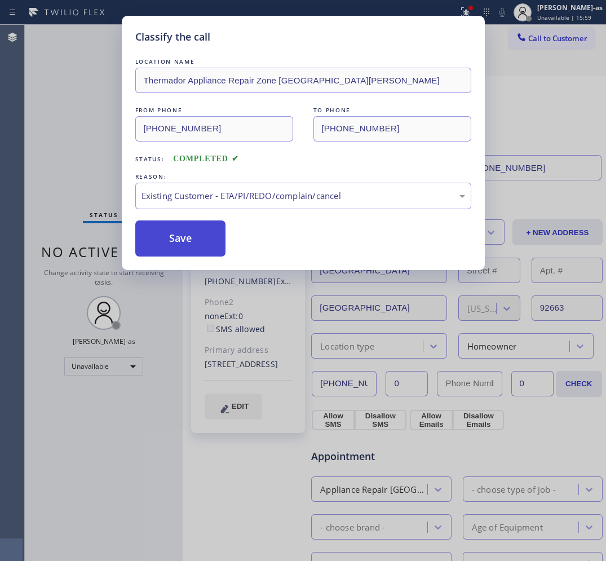
drag, startPoint x: 195, startPoint y: 243, endPoint x: 222, endPoint y: 229, distance: 29.8
click at [196, 241] on button "Save" at bounding box center [180, 238] width 91 height 36
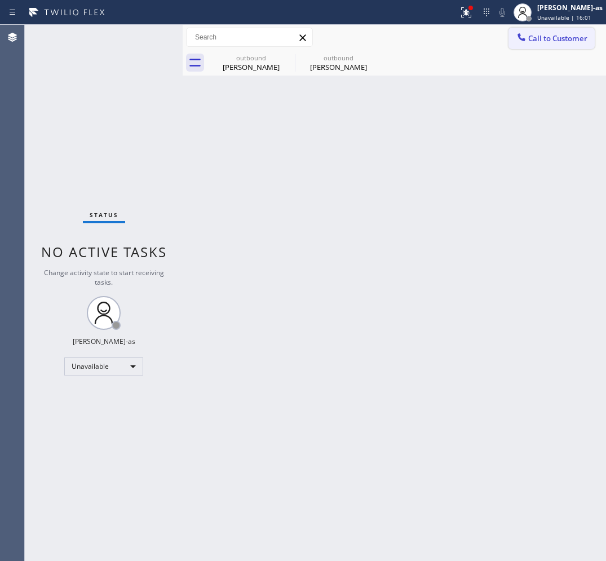
click at [546, 41] on span "Call to Customer" at bounding box center [557, 38] width 59 height 10
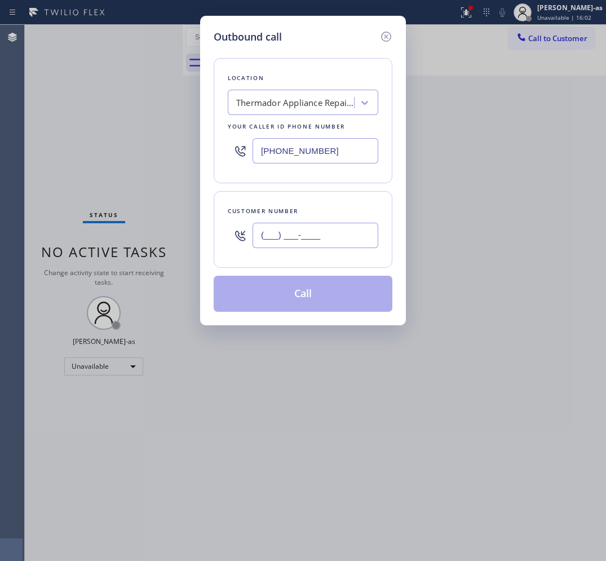
click at [323, 233] on input "(___) ___-____" at bounding box center [316, 235] width 126 height 25
paste input "831) 334-1045"
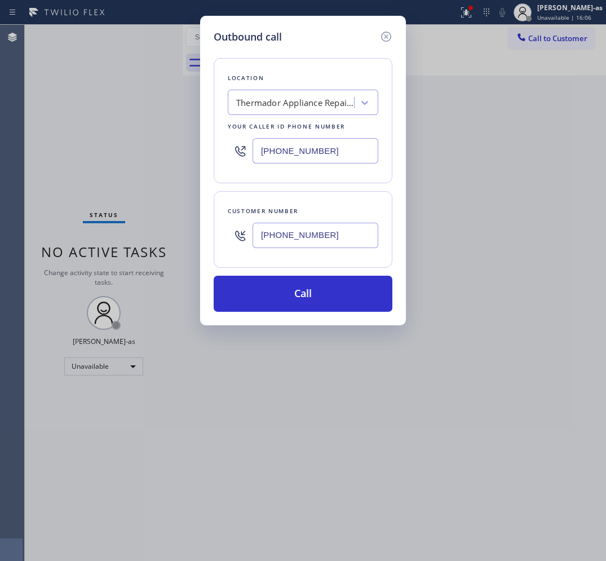
type input "[PHONE_NUMBER]"
click at [304, 111] on div "Thermador Appliance Repair Zone [GEOGRAPHIC_DATA][PERSON_NAME]" at bounding box center [292, 103] width 123 height 20
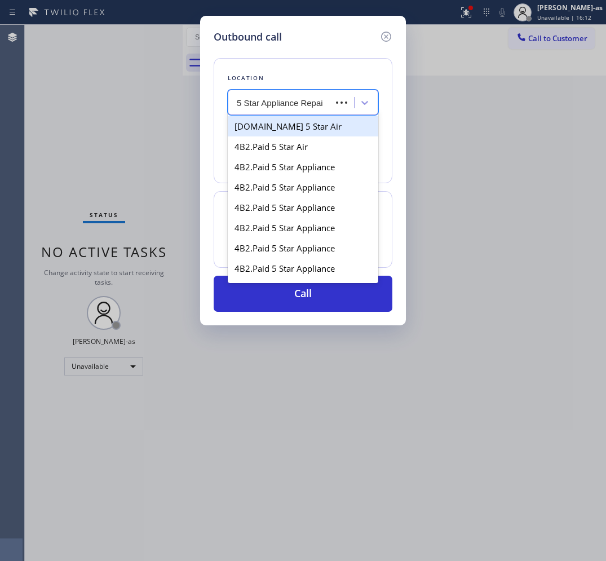
type input "5 Star Appliance Repair"
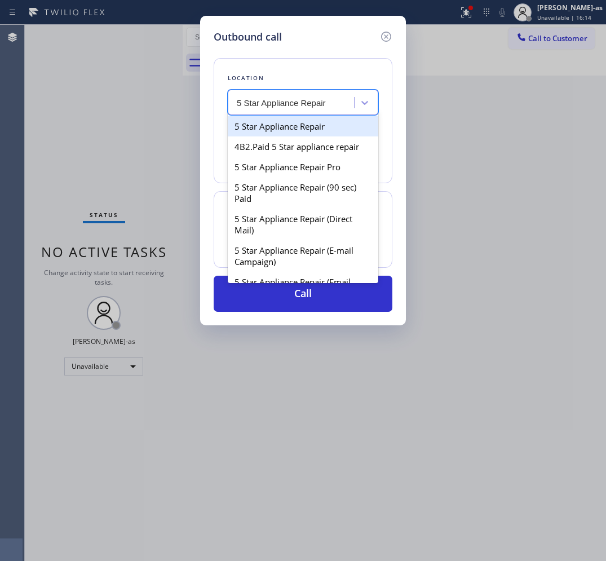
click at [285, 129] on div "5 Star Appliance Repair" at bounding box center [303, 126] width 151 height 20
type input "[PHONE_NUMBER]"
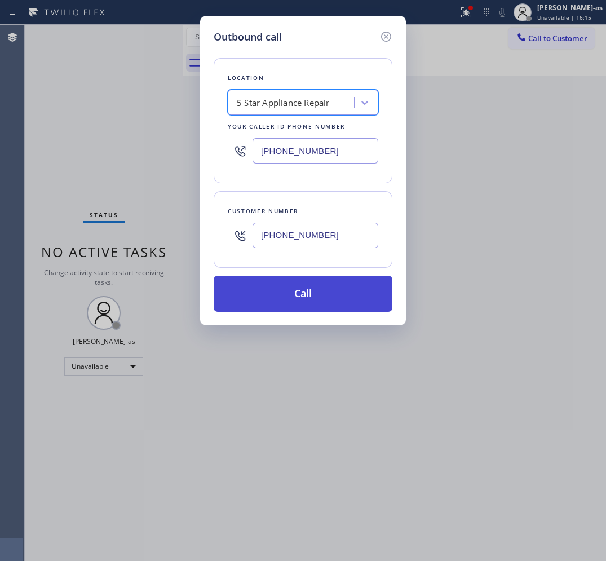
click at [306, 289] on button "Call" at bounding box center [303, 294] width 179 height 36
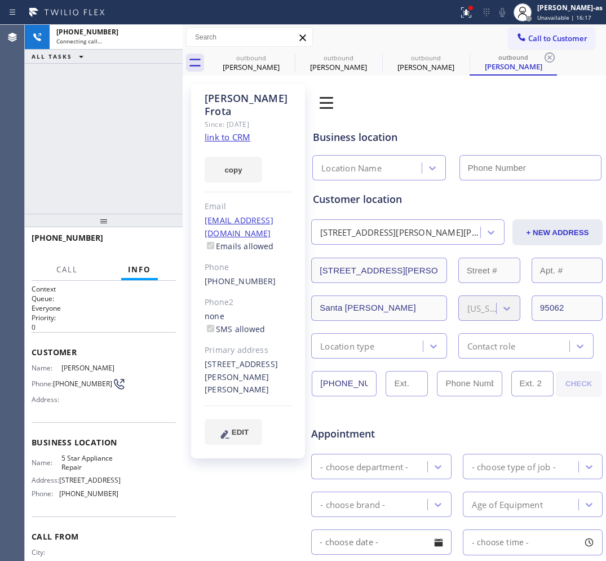
click at [235, 131] on link "link to CRM" at bounding box center [228, 136] width 46 height 11
type input "[PHONE_NUMBER]"
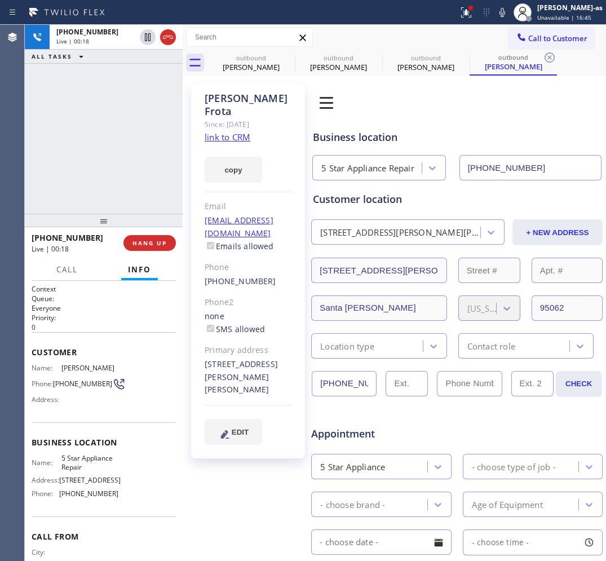
click at [90, 150] on div "[PHONE_NUMBER] Live | 00:18 ALL TASKS ALL TASKS ACTIVE TASKS TASKS IN WRAP UP" at bounding box center [104, 119] width 158 height 189
click at [158, 50] on div "ALL TASKS ALL TASKS ACTIVE TASKS TASKS IN WRAP UP" at bounding box center [104, 57] width 158 height 14
click at [161, 39] on icon at bounding box center [168, 37] width 14 height 14
click at [265, 275] on div "[PHONE_NUMBER]" at bounding box center [248, 281] width 87 height 13
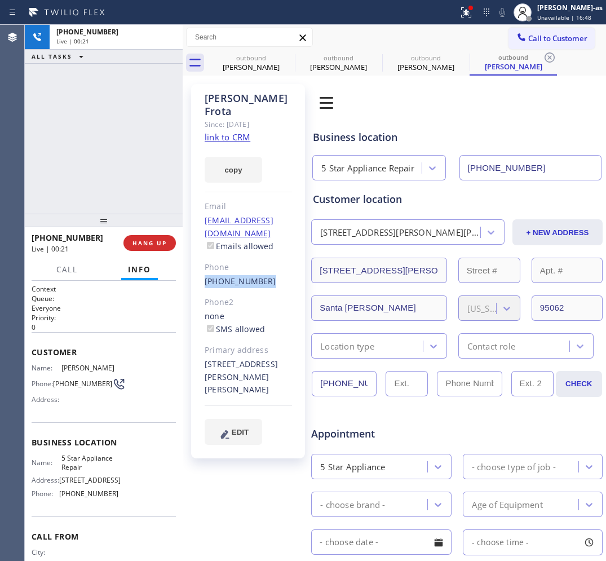
click at [265, 275] on div "[PHONE_NUMBER]" at bounding box center [248, 281] width 87 height 13
copy div "[PHONE_NUMBER]"
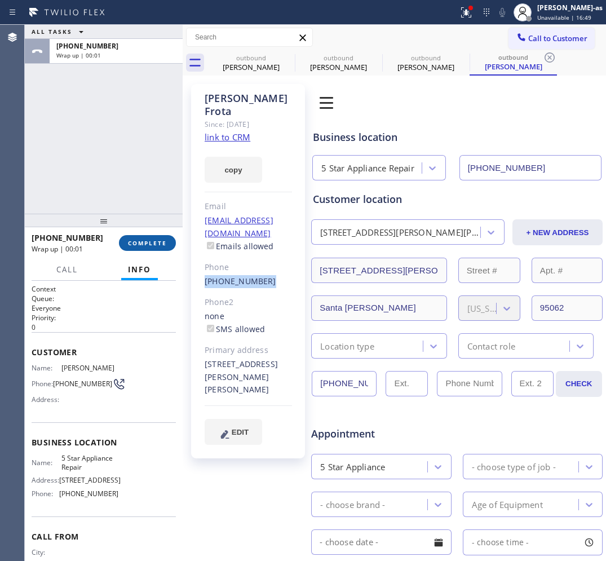
click at [158, 246] on span "COMPLETE" at bounding box center [147, 243] width 39 height 8
click at [111, 167] on div "ALL TASKS ALL TASKS ACTIVE TASKS TASKS IN WRAP UP [PHONE_NUMBER] Wrap up | 00:02" at bounding box center [104, 119] width 158 height 189
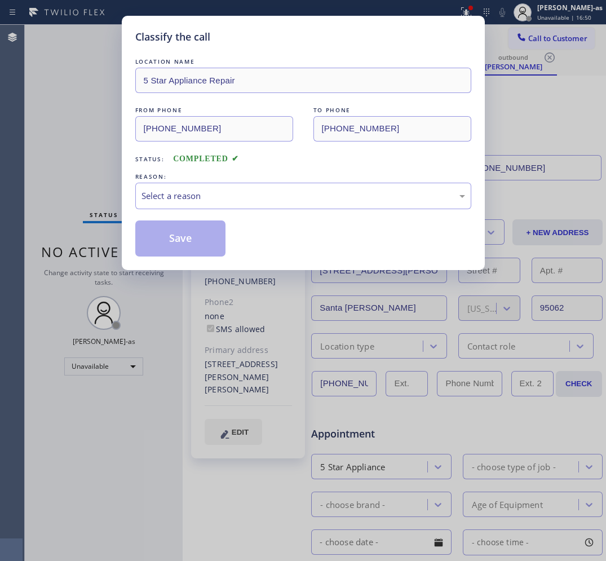
click at [232, 202] on div "Select a reason" at bounding box center [304, 195] width 324 height 13
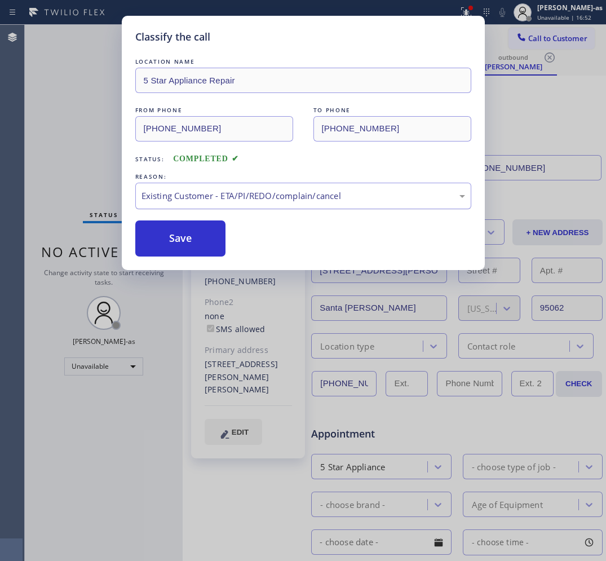
click at [175, 241] on button "Save" at bounding box center [180, 238] width 91 height 36
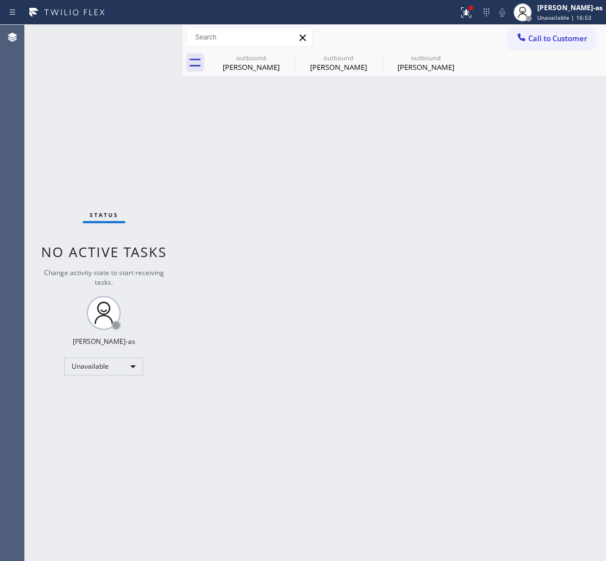
click at [567, 40] on span "Call to Customer" at bounding box center [557, 38] width 59 height 10
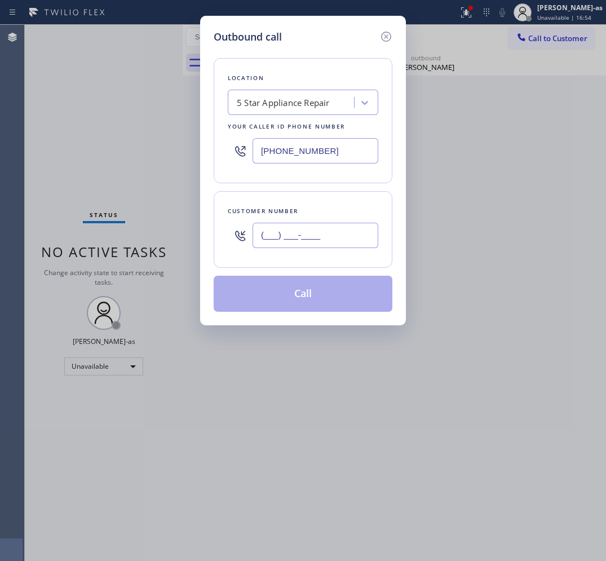
click at [315, 235] on input "(___) ___-____" at bounding box center [316, 235] width 126 height 25
paste input "831) 334-1045"
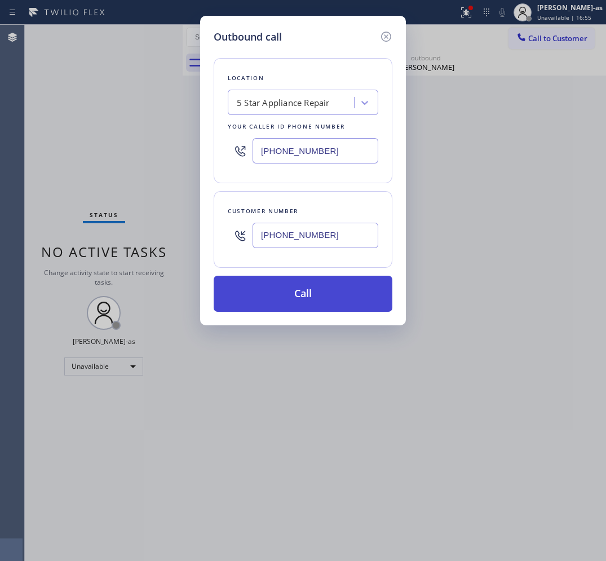
type input "[PHONE_NUMBER]"
click at [269, 295] on button "Call" at bounding box center [303, 294] width 179 height 36
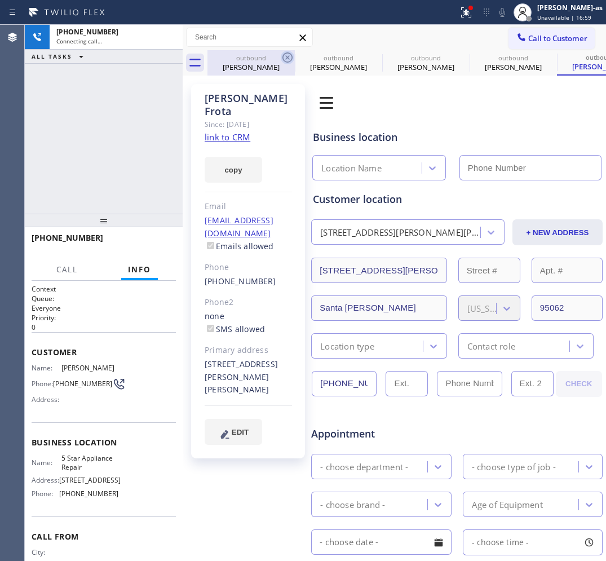
click at [258, 52] on div "outbound [PERSON_NAME]" at bounding box center [251, 62] width 85 height 25
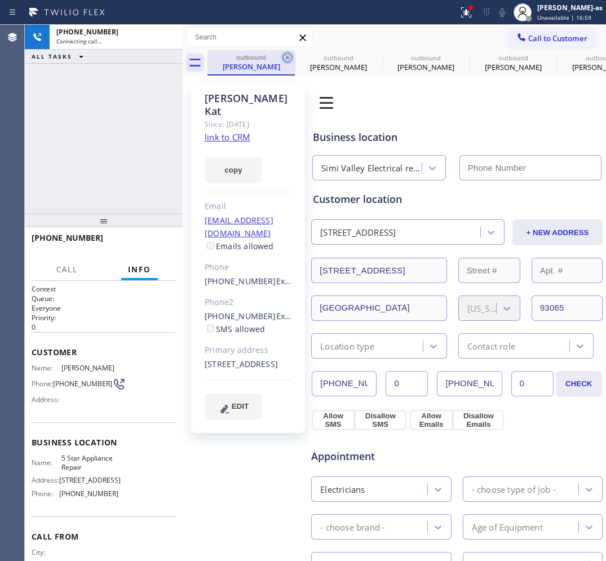
type input "[PHONE_NUMBER]"
click at [283, 57] on icon at bounding box center [287, 57] width 10 height 10
click at [370, 56] on icon at bounding box center [375, 57] width 10 height 10
click at [0, 0] on icon at bounding box center [0, 0] width 0 height 0
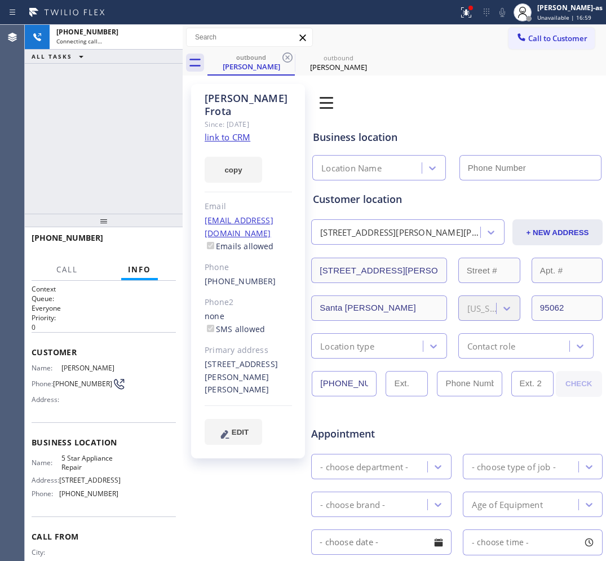
click at [283, 56] on icon at bounding box center [287, 57] width 10 height 10
type input "[PHONE_NUMBER]"
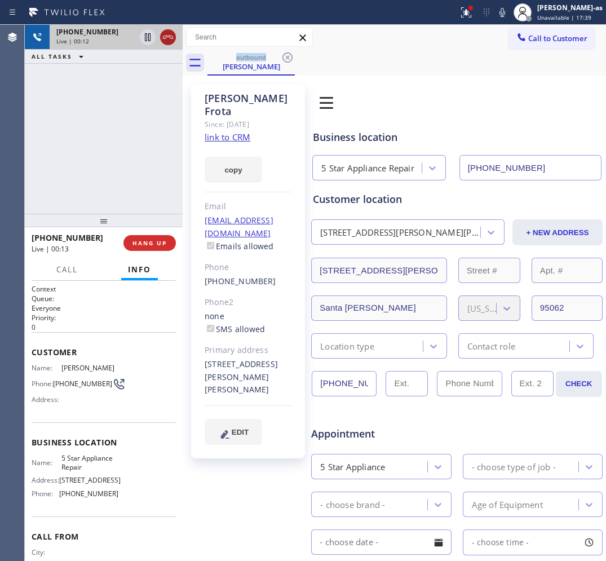
click at [162, 37] on icon at bounding box center [168, 37] width 14 height 14
drag, startPoint x: 122, startPoint y: 172, endPoint x: 153, endPoint y: 221, distance: 57.7
click at [133, 193] on div "[PHONE_NUMBER] Live | 00:13 ALL TASKS ALL TASKS ACTIVE TASKS TASKS IN WRAP UP" at bounding box center [104, 119] width 158 height 189
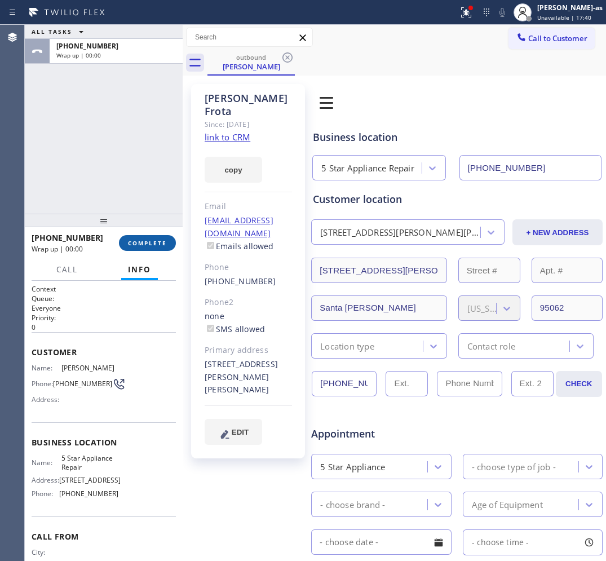
click at [150, 240] on span "COMPLETE" at bounding box center [147, 243] width 39 height 8
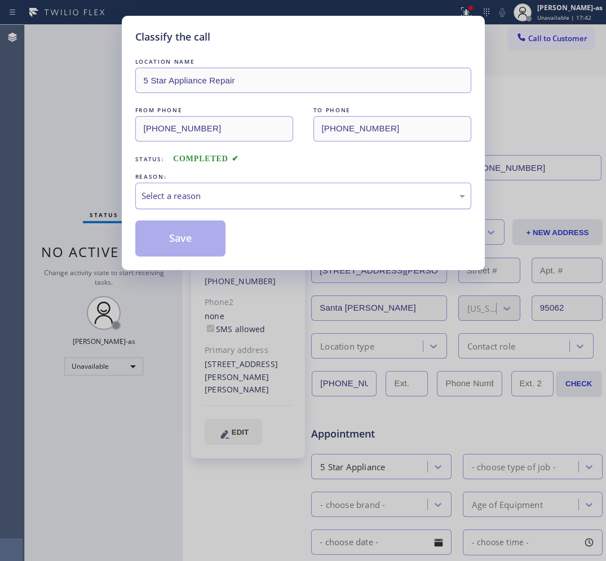
click at [277, 197] on div "Select a reason" at bounding box center [304, 195] width 324 height 13
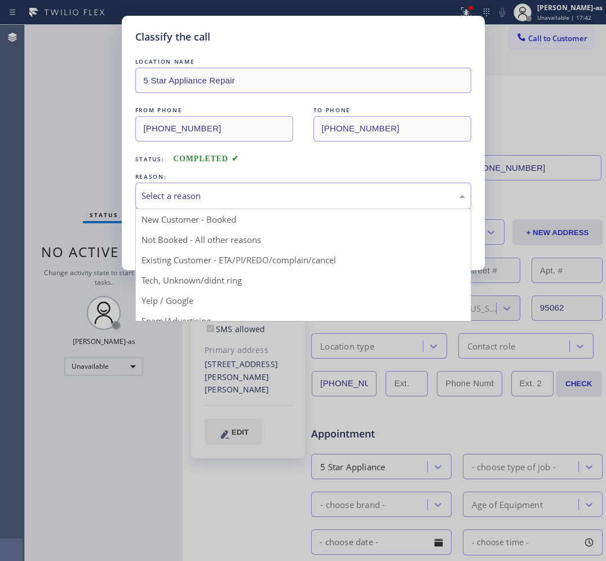
drag, startPoint x: 281, startPoint y: 263, endPoint x: 251, endPoint y: 263, distance: 29.3
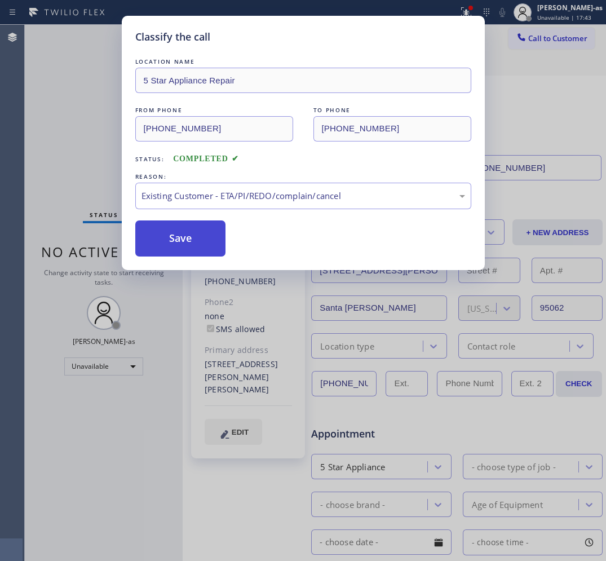
drag, startPoint x: 188, startPoint y: 244, endPoint x: 332, endPoint y: 3, distance: 279.9
click at [190, 238] on button "Save" at bounding box center [180, 238] width 91 height 36
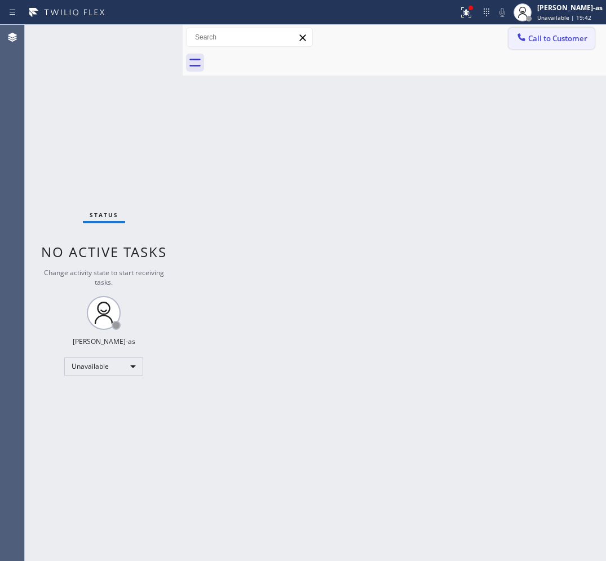
click at [578, 43] on button "Call to Customer" at bounding box center [552, 38] width 86 height 21
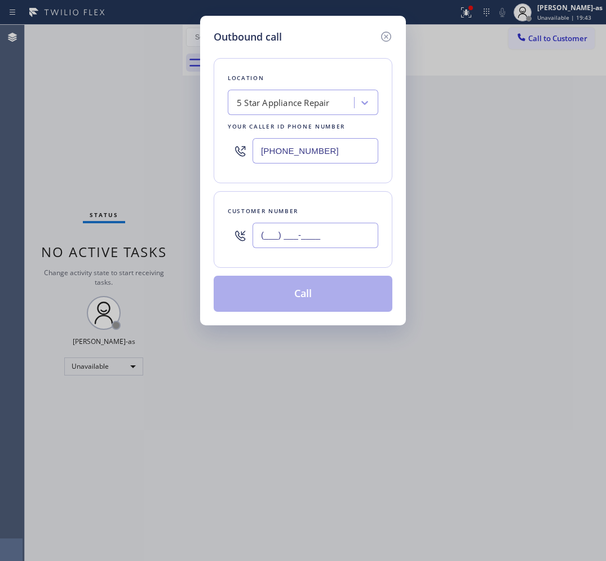
click at [312, 247] on input "(___) ___-____" at bounding box center [316, 235] width 126 height 25
paste input "323) 376-3370"
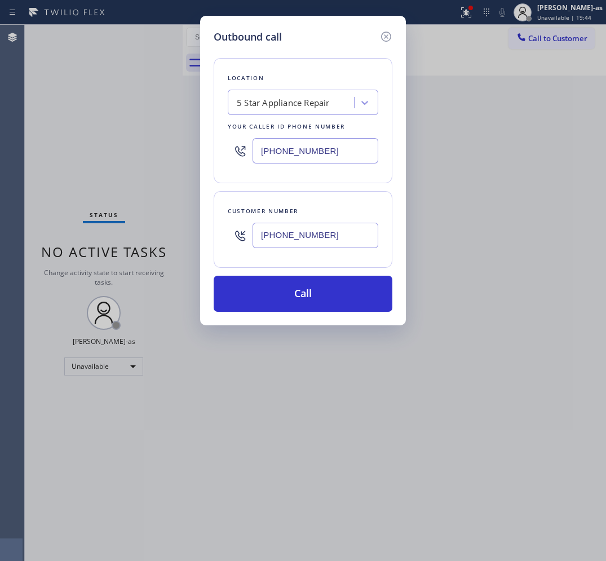
type input "[PHONE_NUMBER]"
click at [284, 148] on input "[PHONE_NUMBER]" at bounding box center [316, 150] width 126 height 25
paste input "323) 287-2367"
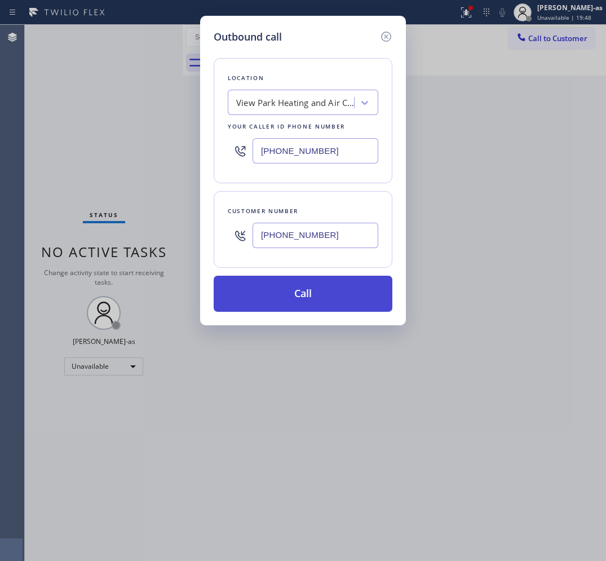
type input "[PHONE_NUMBER]"
click at [299, 298] on button "Call" at bounding box center [303, 294] width 179 height 36
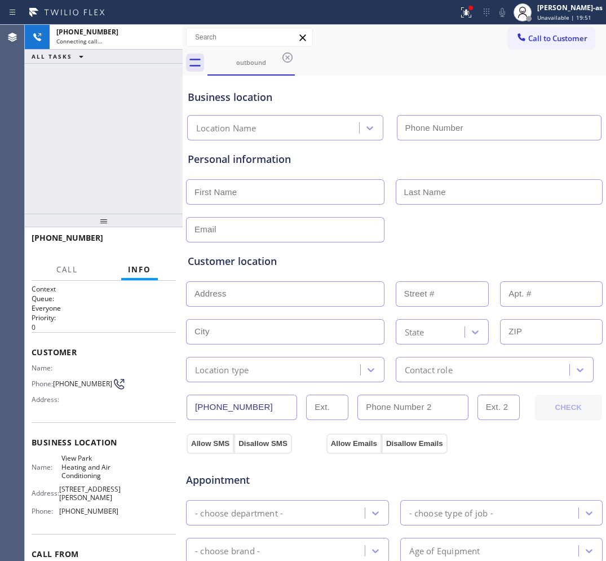
type input "[PHONE_NUMBER]"
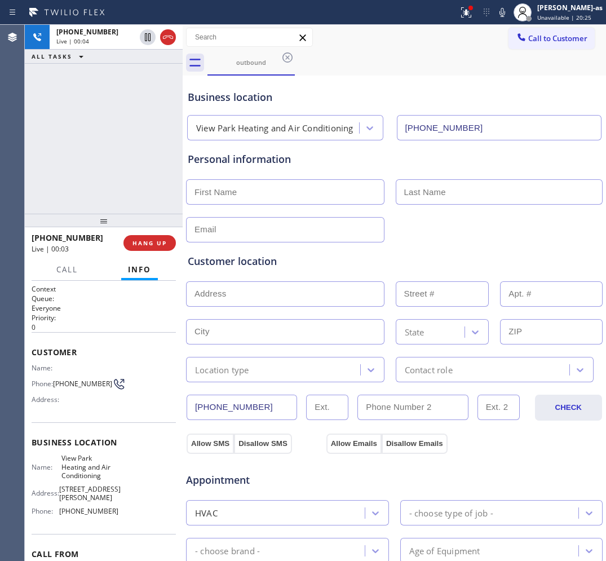
click at [90, 179] on div "[PHONE_NUMBER] Live | 00:04 ALL TASKS ALL TASKS ACTIVE TASKS TASKS IN WRAP UP" at bounding box center [104, 119] width 158 height 189
click at [139, 240] on span "HANG UP" at bounding box center [149, 243] width 34 height 8
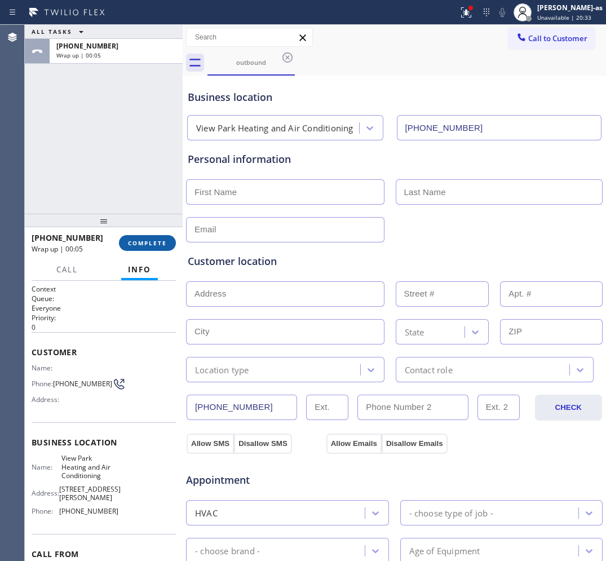
click at [131, 246] on span "COMPLETE" at bounding box center [147, 243] width 39 height 8
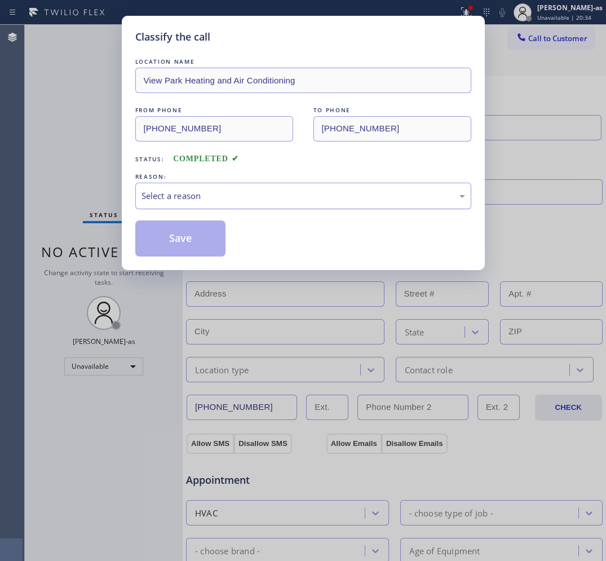
click at [224, 197] on div "Select a reason" at bounding box center [304, 195] width 324 height 13
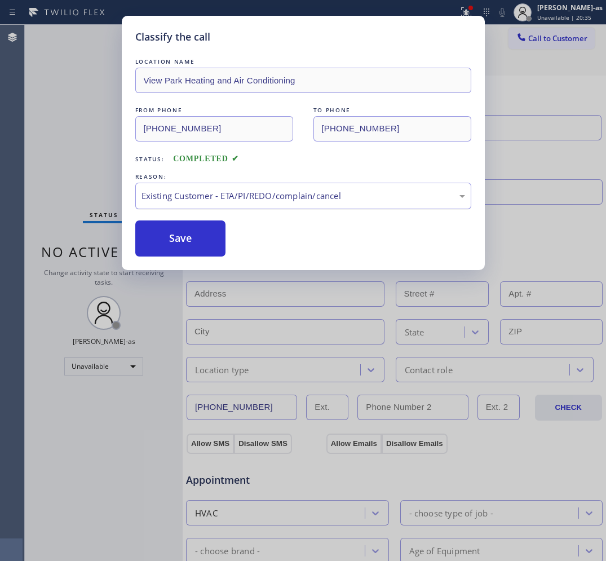
click at [170, 200] on div "Existing Customer - ETA/PI/REDO/complain/cancel" at bounding box center [304, 195] width 324 height 13
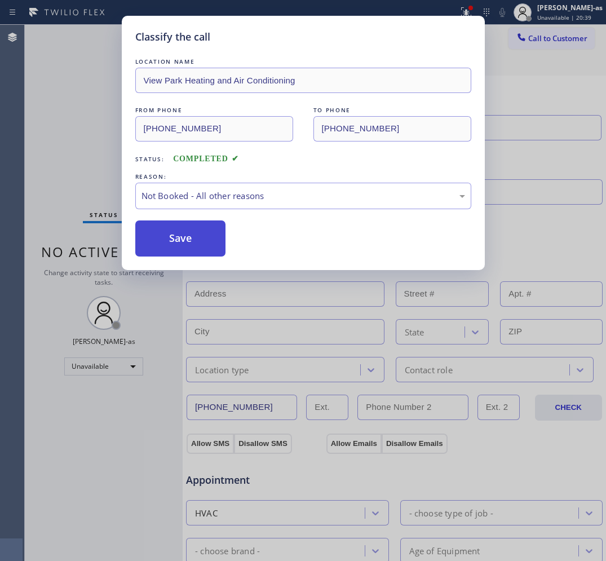
click at [193, 240] on button "Save" at bounding box center [180, 238] width 91 height 36
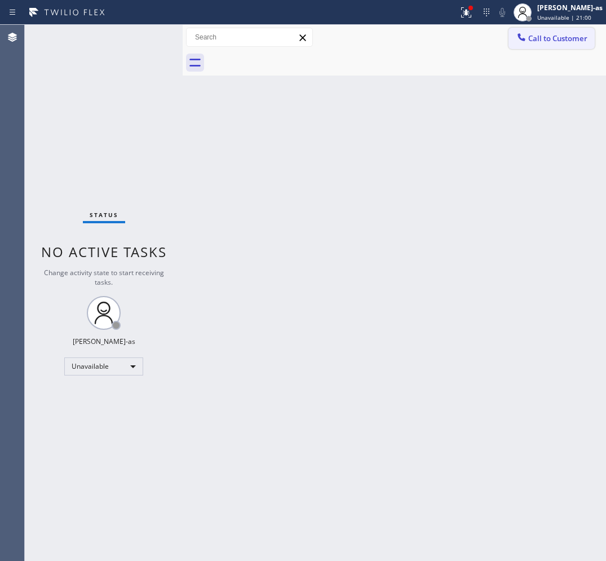
drag, startPoint x: 578, startPoint y: 38, endPoint x: 375, endPoint y: 203, distance: 261.3
click at [577, 38] on span "Call to Customer" at bounding box center [557, 38] width 59 height 10
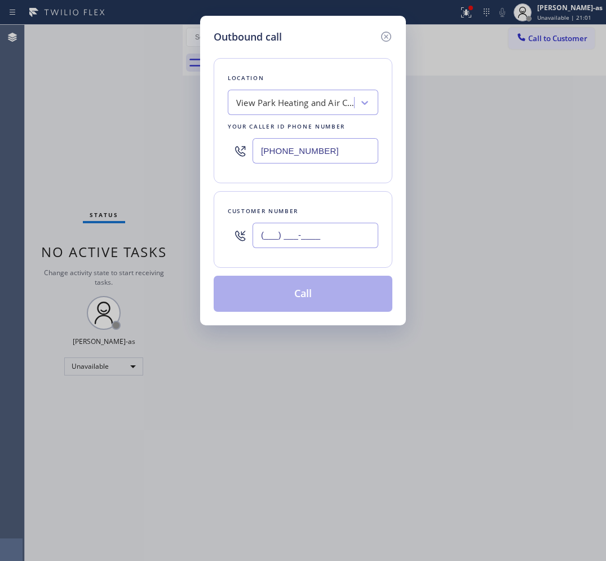
click at [329, 237] on input "(___) ___-____" at bounding box center [316, 235] width 126 height 25
paste input "408) 497-3394"
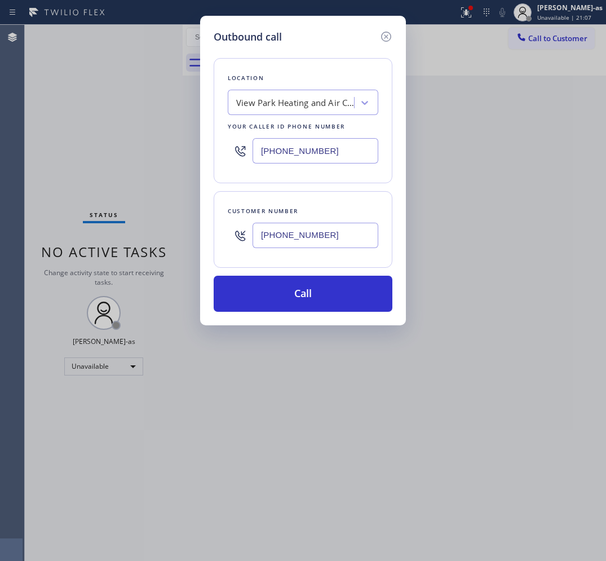
type input "[PHONE_NUMBER]"
click at [341, 142] on input "[PHONE_NUMBER]" at bounding box center [316, 150] width 126 height 25
paste input "888) 553-8605"
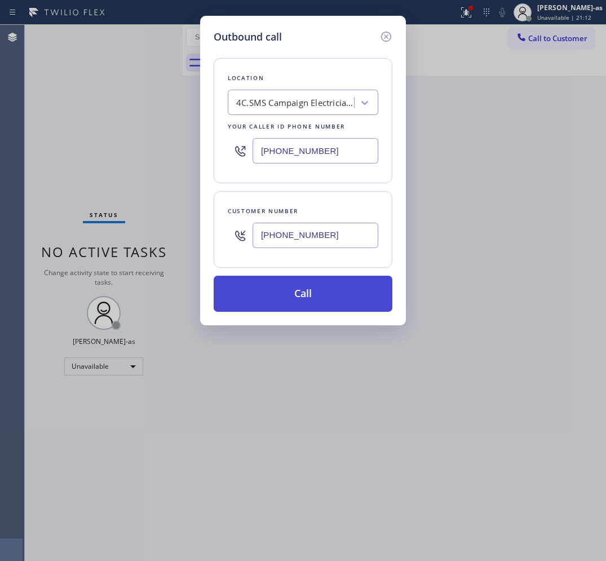
type input "[PHONE_NUMBER]"
click at [292, 297] on button "Call" at bounding box center [303, 294] width 179 height 36
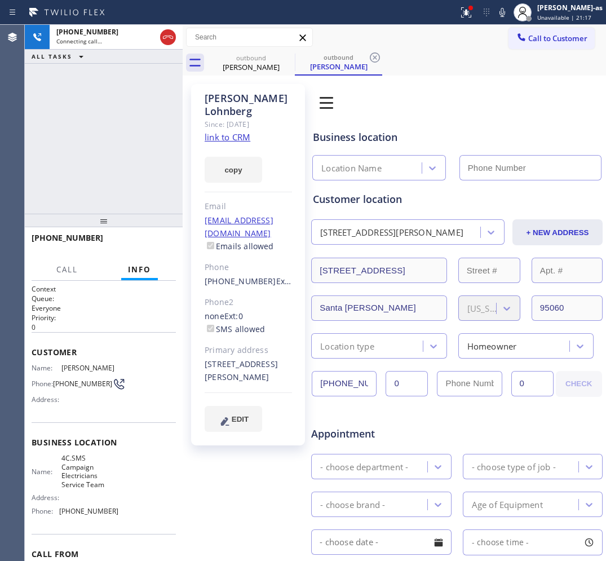
type input "[PHONE_NUMBER]"
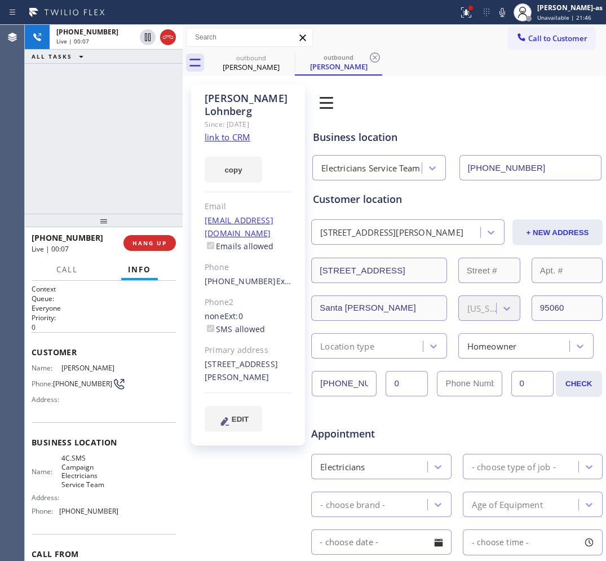
drag, startPoint x: 59, startPoint y: 144, endPoint x: 182, endPoint y: 139, distance: 122.4
click at [60, 144] on div "[PHONE_NUMBER] Live | 00:07 ALL TASKS ALL TASKS ACTIVE TASKS TASKS IN WRAP UP" at bounding box center [104, 119] width 158 height 189
click at [234, 131] on link "link to CRM" at bounding box center [228, 136] width 46 height 11
click at [158, 44] on div at bounding box center [158, 37] width 41 height 25
drag, startPoint x: 87, startPoint y: 202, endPoint x: 120, endPoint y: 289, distance: 93.3
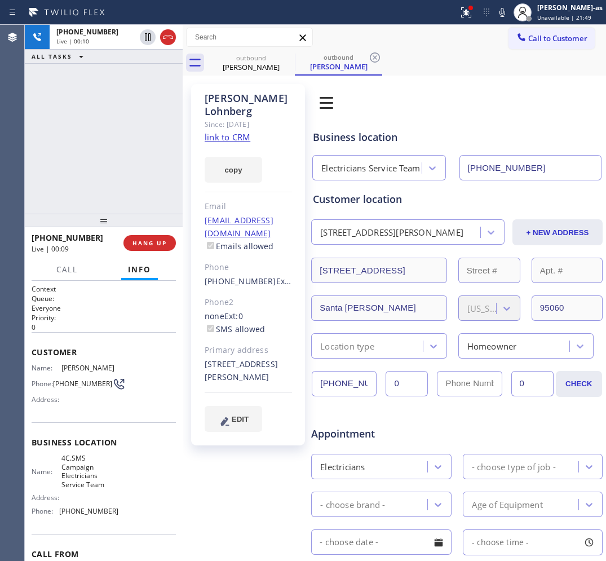
click at [96, 232] on div "[PHONE_NUMBER] Live | 00:10 ALL TASKS ALL TASKS ACTIVE TASKS TASKS IN WRAP UP […" at bounding box center [104, 293] width 158 height 536
drag, startPoint x: 127, startPoint y: 238, endPoint x: 145, endPoint y: 240, distance: 17.6
click at [128, 238] on button "HANG UP" at bounding box center [149, 243] width 52 height 16
drag, startPoint x: 103, startPoint y: 136, endPoint x: 109, endPoint y: 147, distance: 12.9
click at [107, 147] on div "[PHONE_NUMBER] Live | 00:11 ALL TASKS ALL TASKS ACTIVE TASKS TASKS IN WRAP UP" at bounding box center [104, 119] width 158 height 189
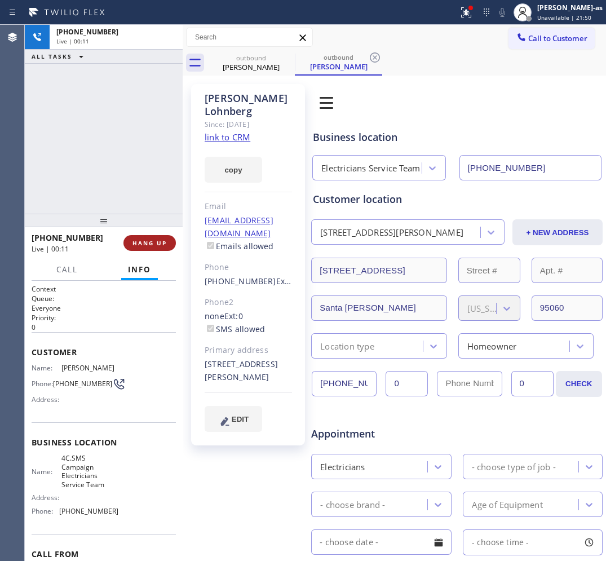
click at [160, 227] on div at bounding box center [104, 221] width 158 height 14
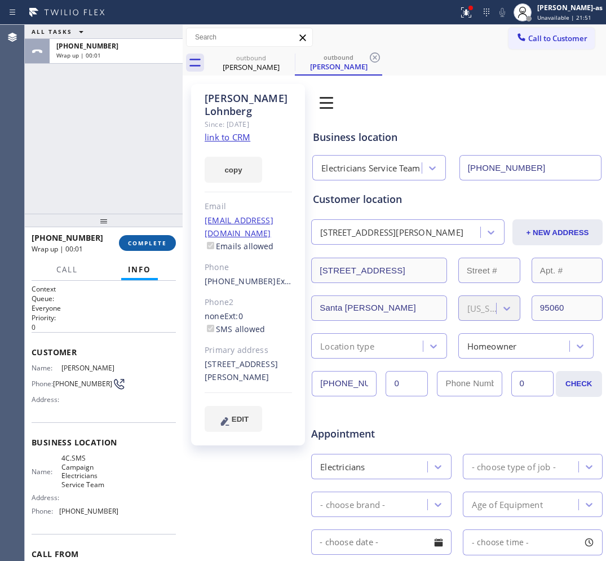
click at [155, 240] on span "COMPLETE" at bounding box center [147, 243] width 39 height 8
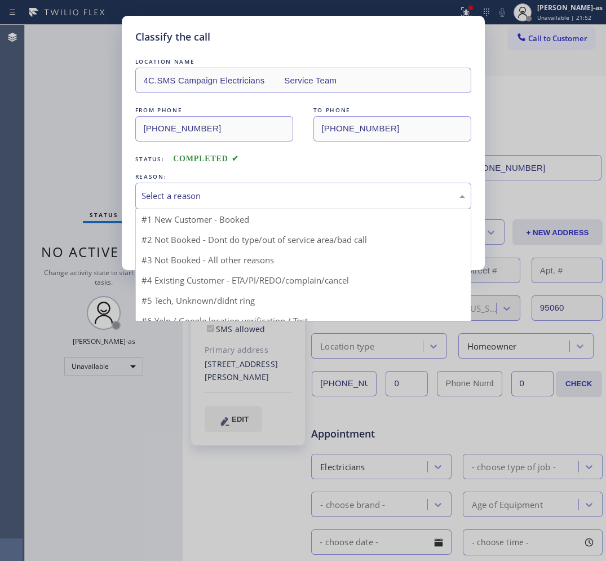
click at [244, 201] on div "Select a reason" at bounding box center [304, 195] width 324 height 13
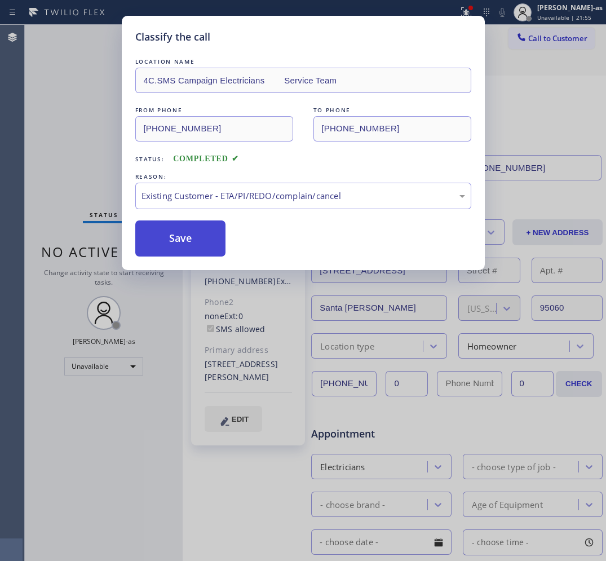
click at [186, 236] on button "Save" at bounding box center [180, 238] width 91 height 36
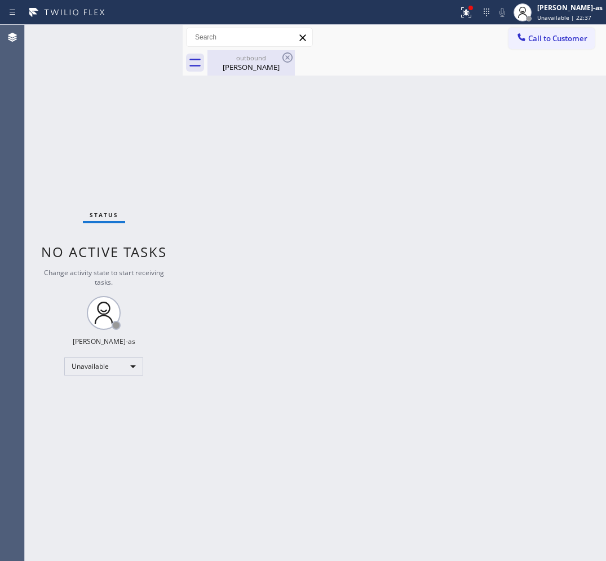
click at [258, 75] on div "Back to Dashboard Change Sender ID Customers Technicians Select a contact Outbo…" at bounding box center [394, 293] width 423 height 536
click at [272, 63] on div "[PERSON_NAME]" at bounding box center [251, 67] width 85 height 10
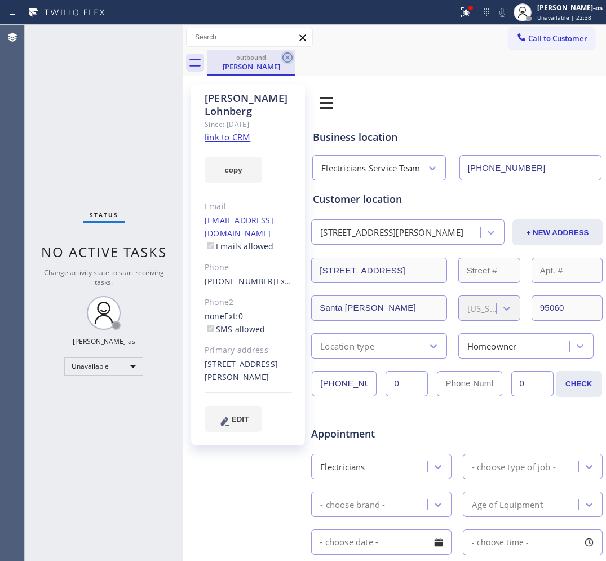
click at [286, 60] on icon at bounding box center [288, 58] width 14 height 14
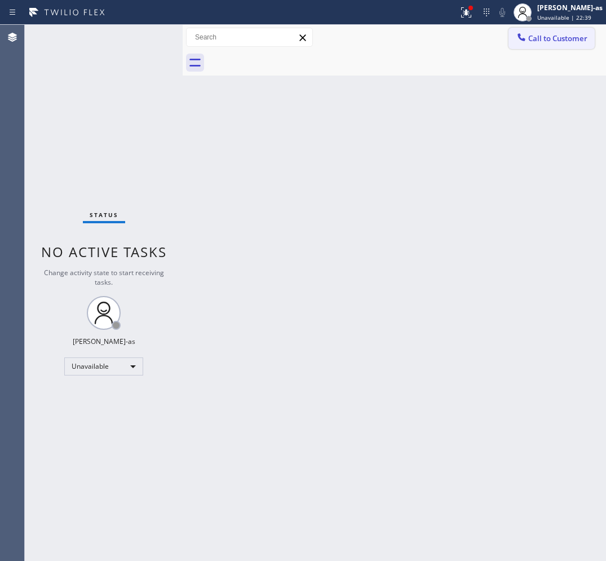
click at [545, 43] on span "Call to Customer" at bounding box center [557, 38] width 59 height 10
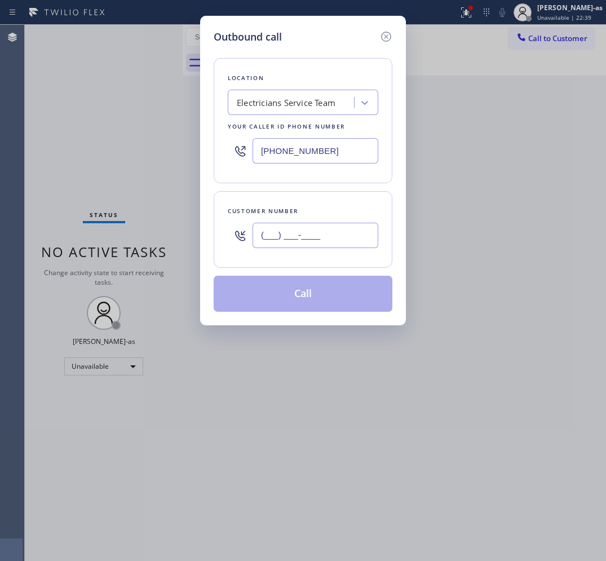
click at [350, 241] on input "(___) ___-____" at bounding box center [316, 235] width 126 height 25
paste input "415) 233-3950"
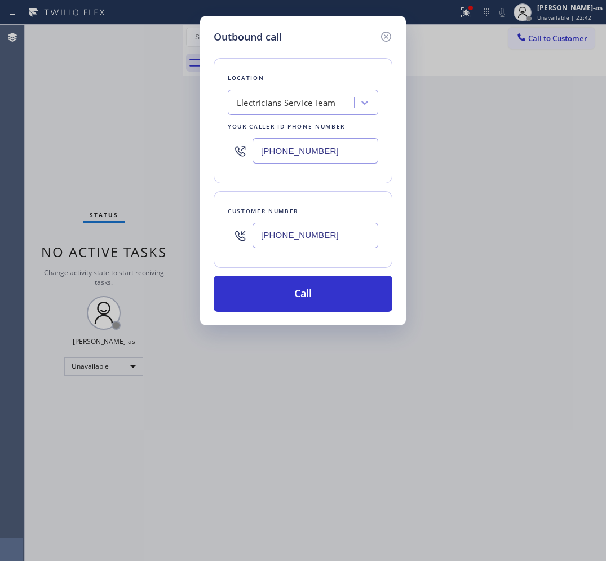
type input "[PHONE_NUMBER]"
click at [336, 149] on input "[PHONE_NUMBER]" at bounding box center [316, 150] width 126 height 25
paste input "33) 692-2271"
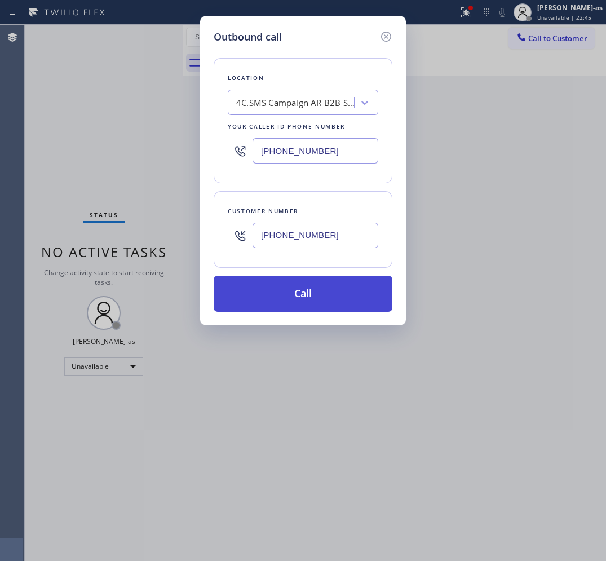
type input "[PHONE_NUMBER]"
click at [279, 292] on button "Call" at bounding box center [303, 294] width 179 height 36
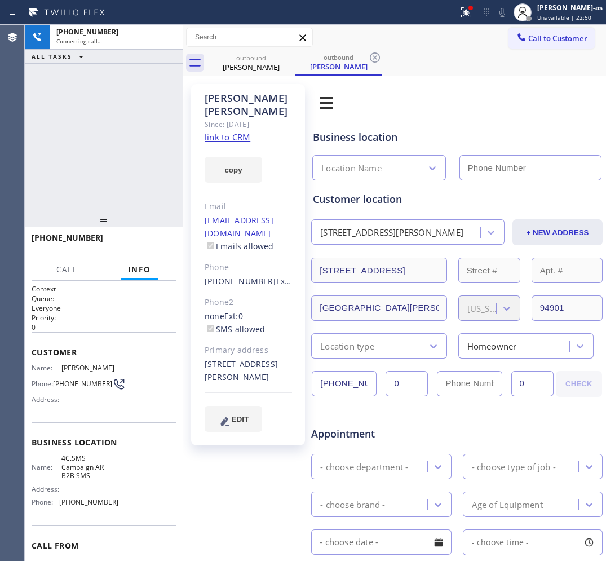
type input "[PHONE_NUMBER]"
click at [235, 131] on link "link to CRM" at bounding box center [228, 136] width 46 height 11
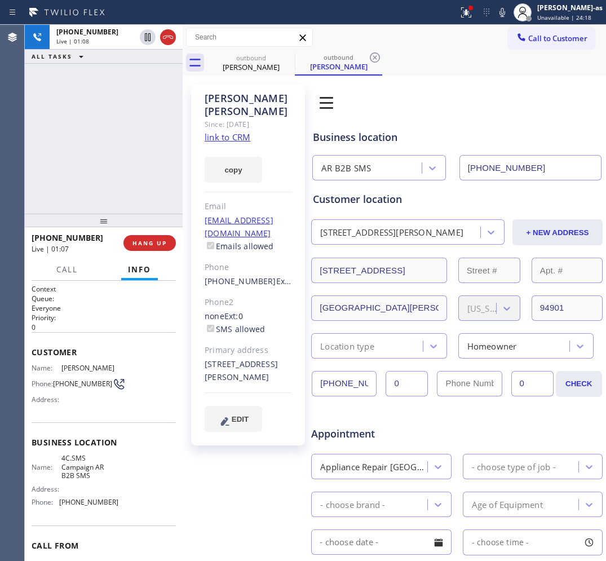
click at [127, 114] on div "[PHONE_NUMBER] Live | 01:08 ALL TASKS ALL TASKS ACTIVE TASKS TASKS IN WRAP UP" at bounding box center [104, 119] width 158 height 189
drag, startPoint x: 226, startPoint y: 69, endPoint x: 275, endPoint y: 58, distance: 50.5
click at [227, 68] on div "[PERSON_NAME]" at bounding box center [251, 67] width 85 height 10
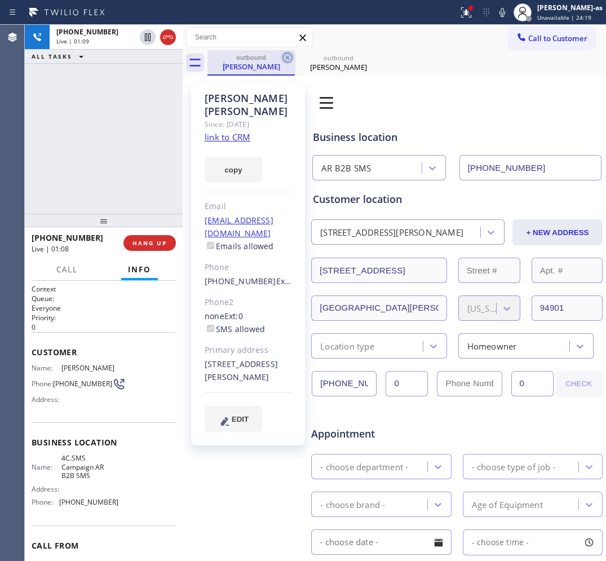
click at [283, 56] on icon at bounding box center [287, 57] width 10 height 10
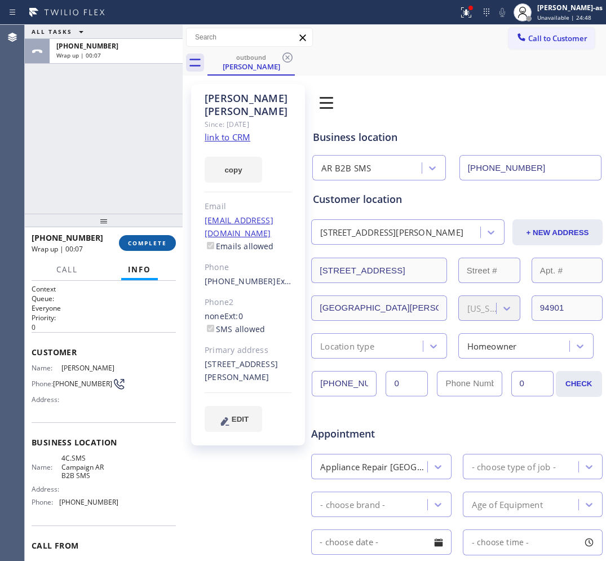
click at [138, 244] on span "COMPLETE" at bounding box center [147, 243] width 39 height 8
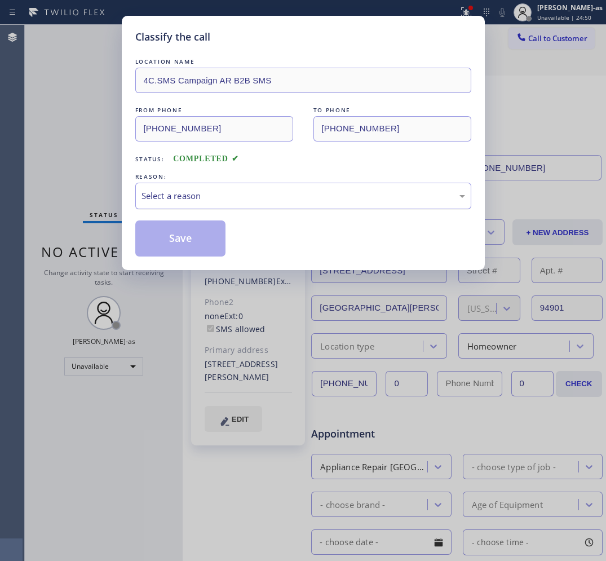
click at [230, 189] on div "Select a reason" at bounding box center [303, 196] width 336 height 26
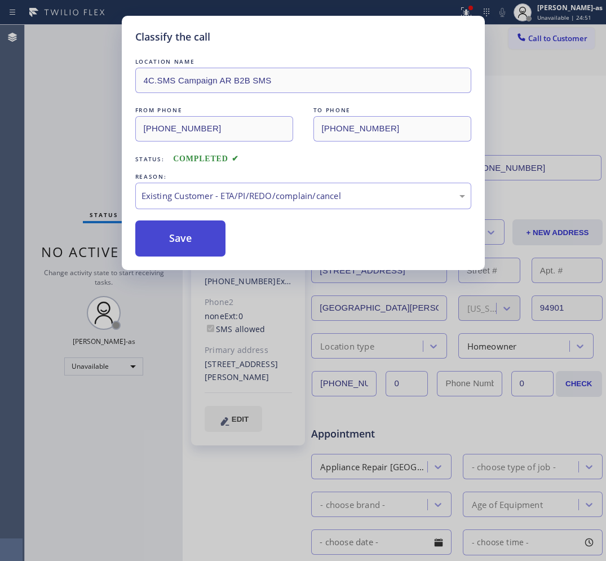
click at [179, 240] on button "Save" at bounding box center [180, 238] width 91 height 36
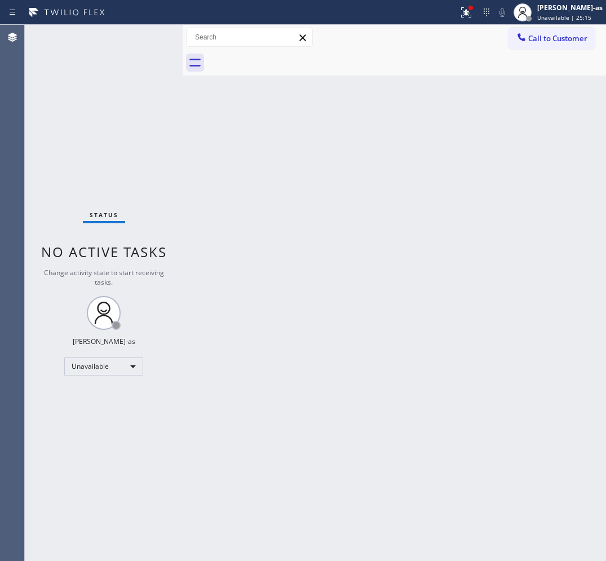
drag, startPoint x: 556, startPoint y: 41, endPoint x: 311, endPoint y: 232, distance: 310.6
click at [556, 41] on span "Call to Customer" at bounding box center [557, 38] width 59 height 10
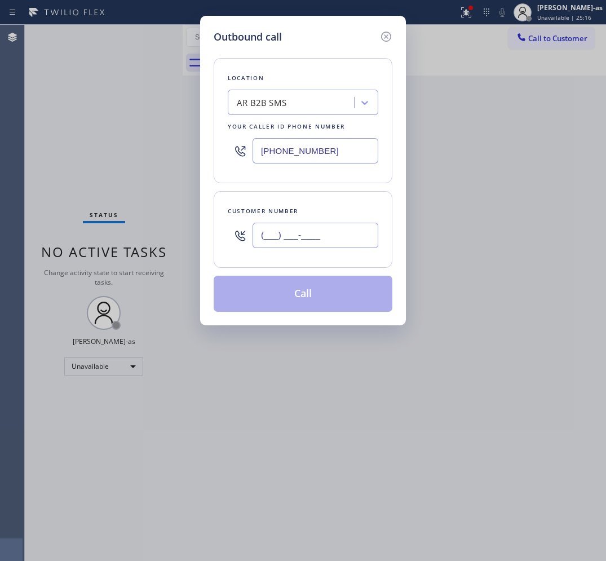
click at [322, 231] on input "(___) ___-____" at bounding box center [316, 235] width 126 height 25
paste input "562) 201-7562"
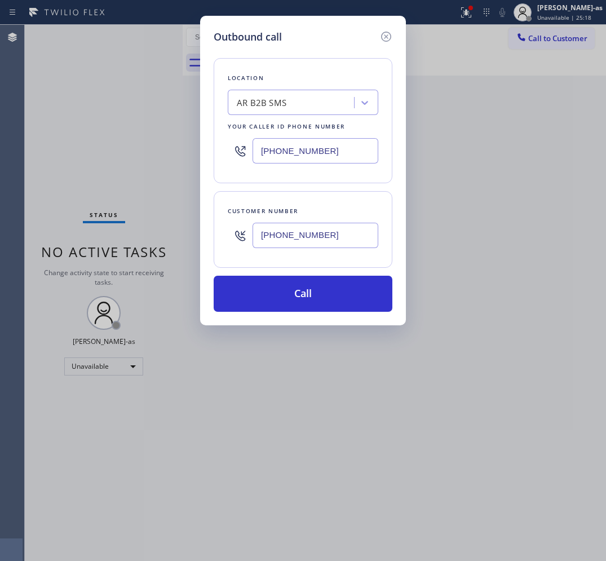
type input "[PHONE_NUMBER]"
click at [273, 113] on div "AR B2B SMS" at bounding box center [303, 102] width 151 height 25
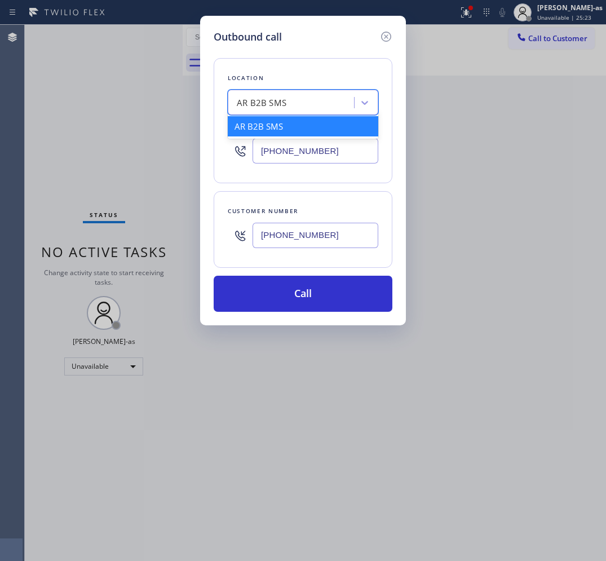
paste input "Whittier Appliance Squad"
type input "Whittier Appliance Squad"
click at [277, 124] on div "Whittier Appliance Squad" at bounding box center [303, 126] width 151 height 20
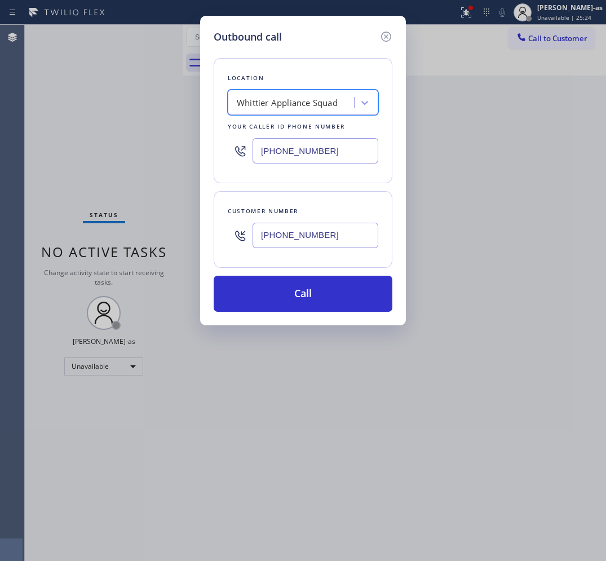
type input "[PHONE_NUMBER]"
drag, startPoint x: 316, startPoint y: 290, endPoint x: 567, endPoint y: 238, distance: 256.3
click at [317, 288] on button "Call" at bounding box center [303, 294] width 179 height 36
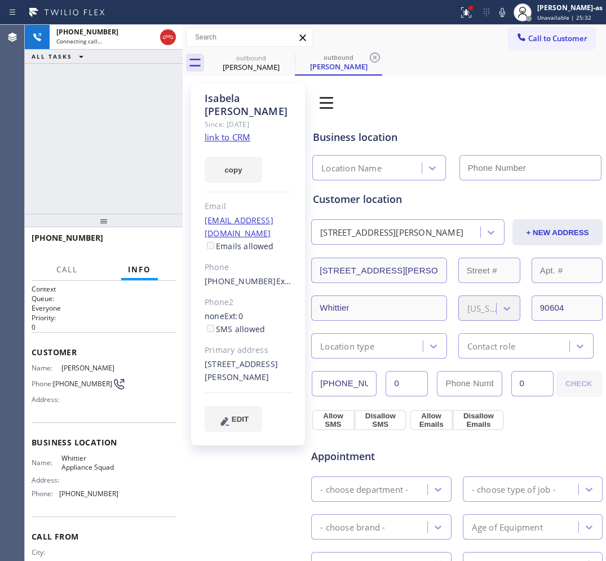
type input "[PHONE_NUMBER]"
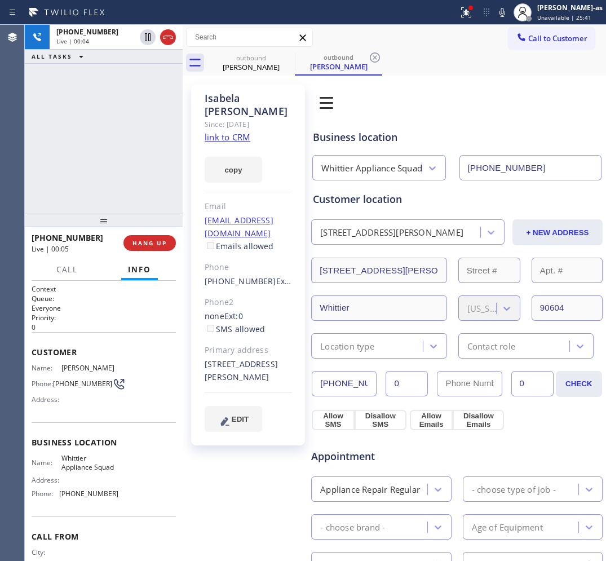
click at [229, 131] on link "link to CRM" at bounding box center [228, 136] width 46 height 11
click at [101, 140] on div "[PHONE_NUMBER] Live | 00:12 ALL TASKS ALL TASKS ACTIVE TASKS TASKS IN WRAP UP" at bounding box center [104, 119] width 158 height 189
click at [140, 235] on button "HANG UP" at bounding box center [149, 243] width 52 height 16
drag, startPoint x: 255, startPoint y: 255, endPoint x: 260, endPoint y: 260, distance: 7.6
click at [260, 260] on div "[PERSON_NAME] Since: [DATE] link to CRM copy Email [EMAIL_ADDRESS][DOMAIN_NAME]…" at bounding box center [248, 264] width 114 height 361
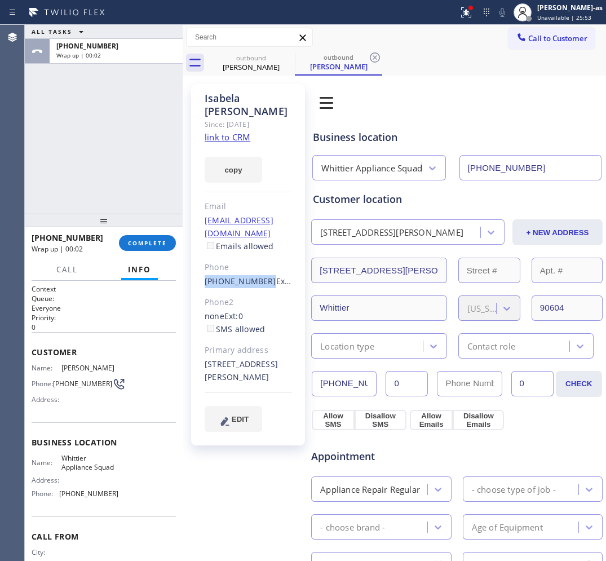
copy link "[PHONE_NUMBER]"
drag, startPoint x: 147, startPoint y: 250, endPoint x: 131, endPoint y: 196, distance: 56.0
click at [147, 246] on button "COMPLETE" at bounding box center [147, 243] width 57 height 16
drag, startPoint x: 131, startPoint y: 196, endPoint x: 157, endPoint y: 216, distance: 32.6
click at [131, 196] on div "ALL TASKS ALL TASKS ACTIVE TASKS TASKS IN WRAP UP [PHONE_NUMBER] Wrap up | 00:03" at bounding box center [104, 119] width 158 height 189
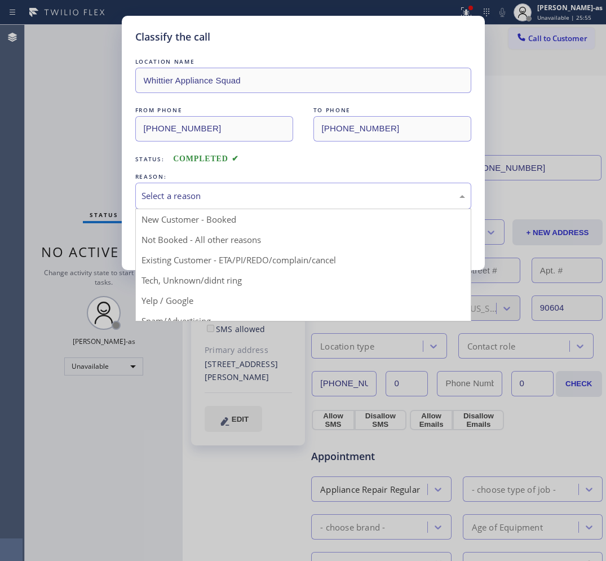
click at [211, 198] on div "Select a reason" at bounding box center [304, 195] width 324 height 13
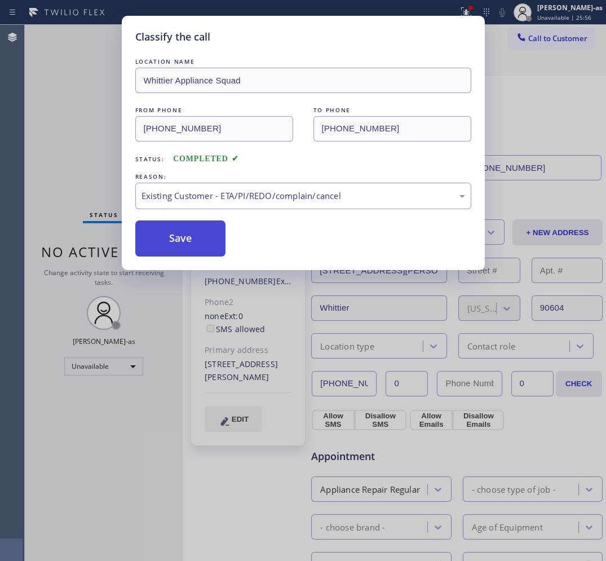
click at [206, 240] on button "Save" at bounding box center [180, 238] width 91 height 36
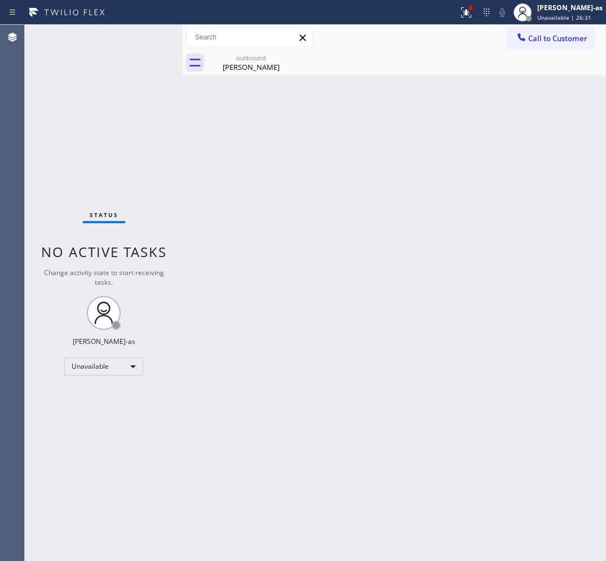
click at [443, 279] on div "Back to Dashboard Change Sender ID Customers Technicians Select a contact Outbo…" at bounding box center [394, 293] width 423 height 536
click at [547, 32] on button "Call to Customer" at bounding box center [552, 38] width 86 height 21
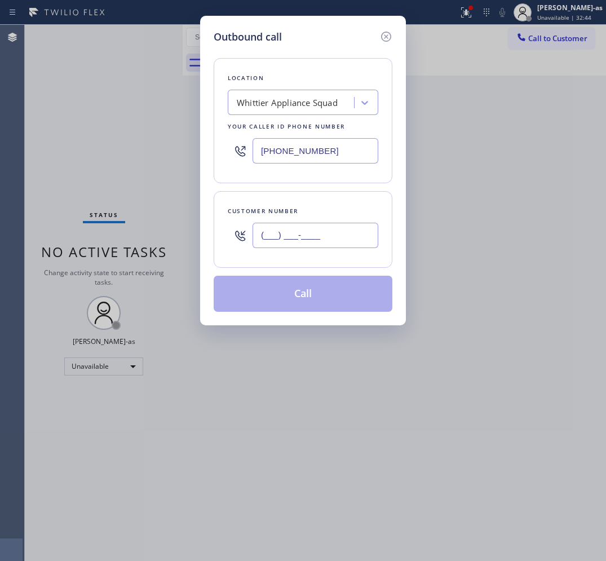
click at [351, 234] on input "(___) ___-____" at bounding box center [316, 235] width 126 height 25
paste input "831) 334-1045"
type input "[PHONE_NUMBER]"
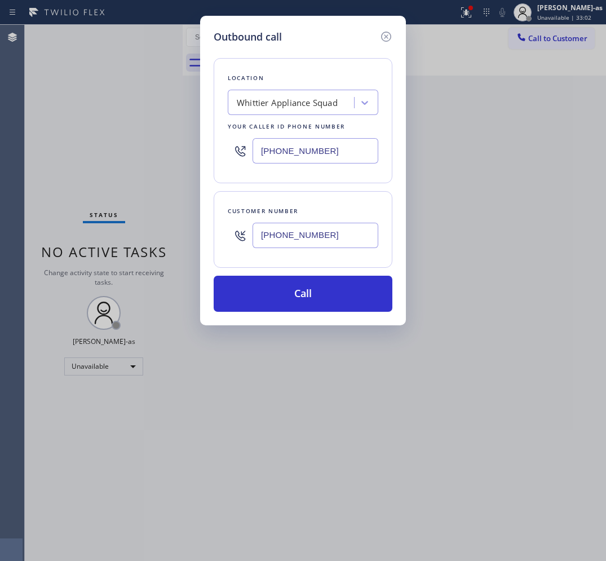
click at [260, 97] on div "Whittier Appliance Squad" at bounding box center [287, 102] width 101 height 13
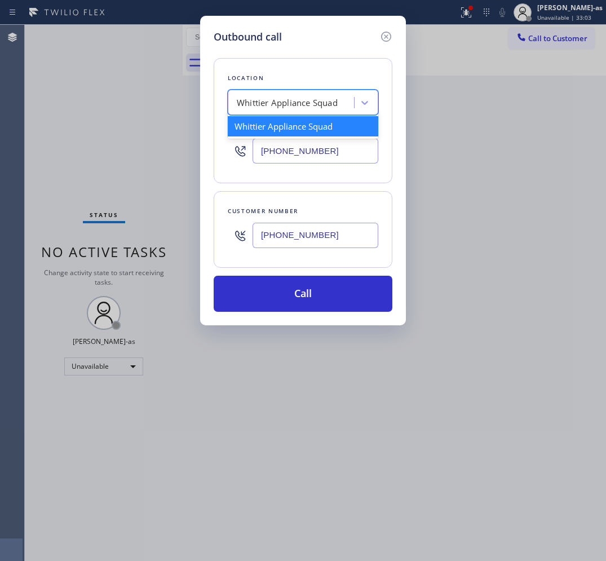
paste input "[PHONE_NUMBER]"
type input "[PHONE_NUMBER]"
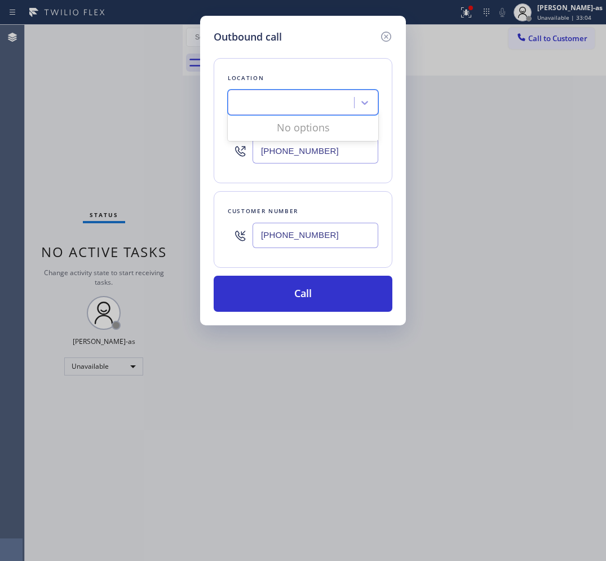
click at [305, 152] on input "[PHONE_NUMBER]" at bounding box center [316, 150] width 126 height 25
paste input "408) 944-5148"
type input "[PHONE_NUMBER]"
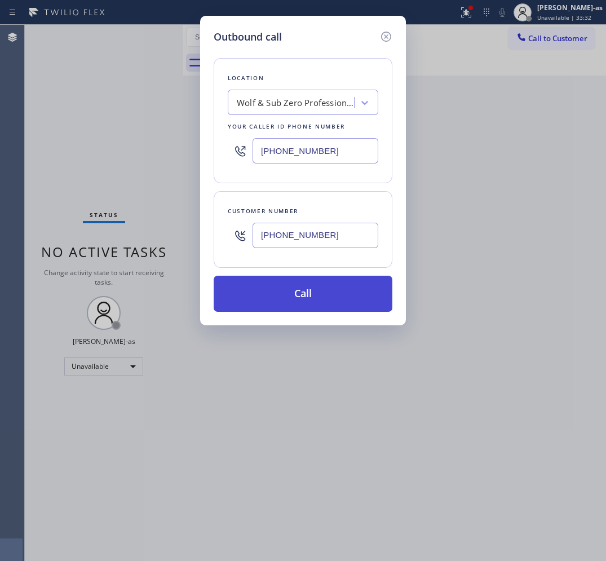
click at [304, 293] on button "Call" at bounding box center [303, 294] width 179 height 36
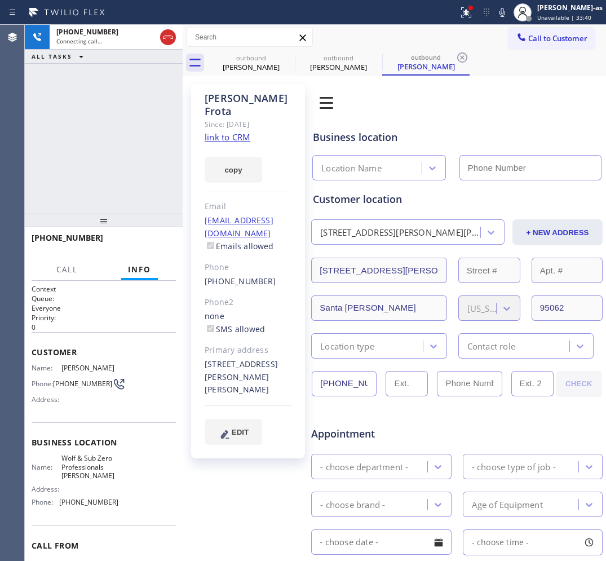
type input "[PHONE_NUMBER]"
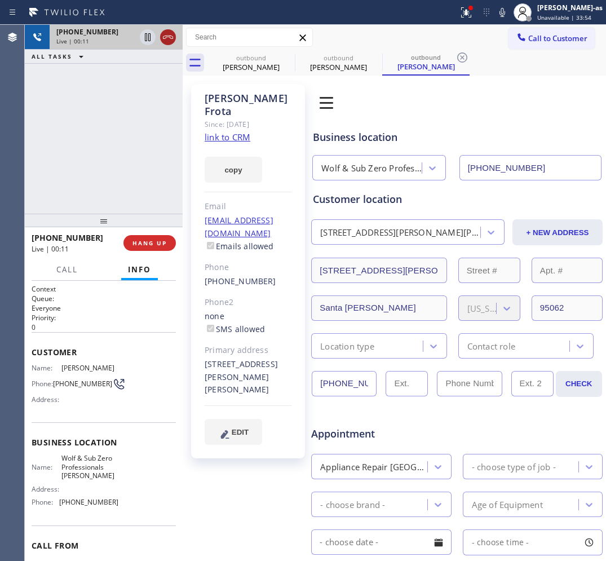
drag, startPoint x: 162, startPoint y: 43, endPoint x: 149, endPoint y: 176, distance: 133.7
click at [162, 43] on icon at bounding box center [168, 37] width 14 height 14
click at [152, 164] on div "[PHONE_NUMBER] Live | 00:11 ALL TASKS ALL TASKS ACTIVE TASKS TASKS IN WRAP UP" at bounding box center [104, 119] width 158 height 189
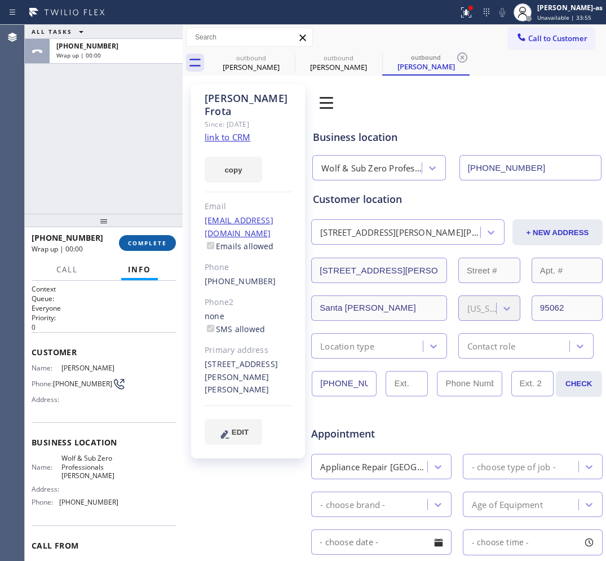
click at [142, 244] on span "COMPLETE" at bounding box center [147, 243] width 39 height 8
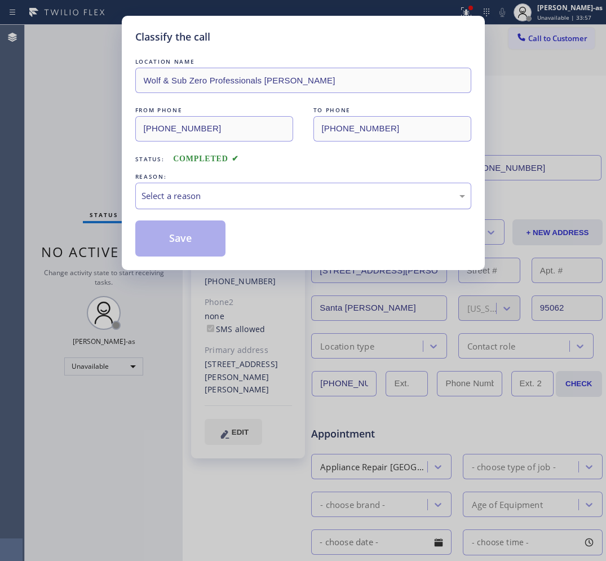
drag, startPoint x: 210, startPoint y: 192, endPoint x: 206, endPoint y: 196, distance: 6.0
click at [207, 192] on div "Select a reason" at bounding box center [304, 195] width 324 height 13
click at [182, 242] on button "Save" at bounding box center [180, 238] width 91 height 36
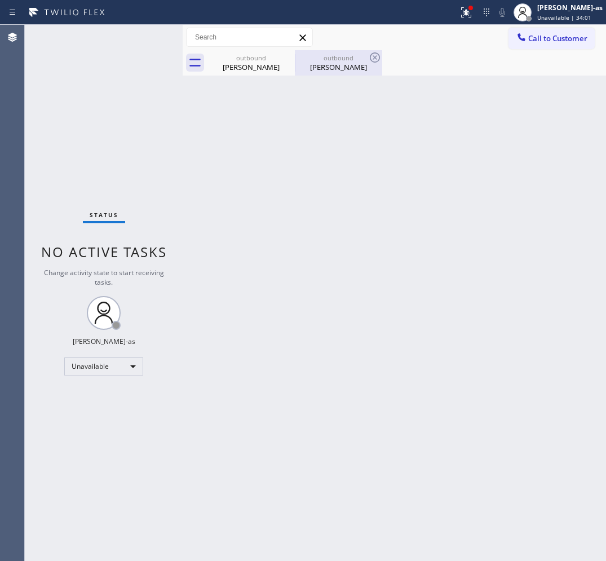
click at [327, 58] on div "outbound" at bounding box center [338, 58] width 85 height 8
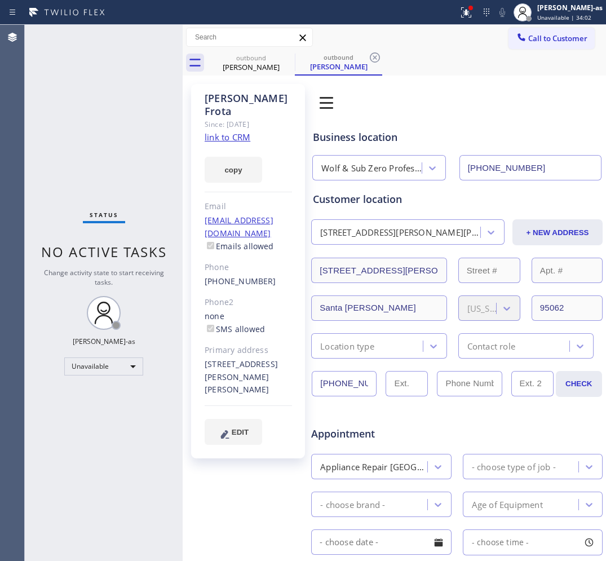
click at [269, 275] on div "[PHONE_NUMBER]" at bounding box center [248, 281] width 87 height 13
copy div "[PHONE_NUMBER]"
click at [556, 32] on button "Call to Customer" at bounding box center [552, 38] width 86 height 21
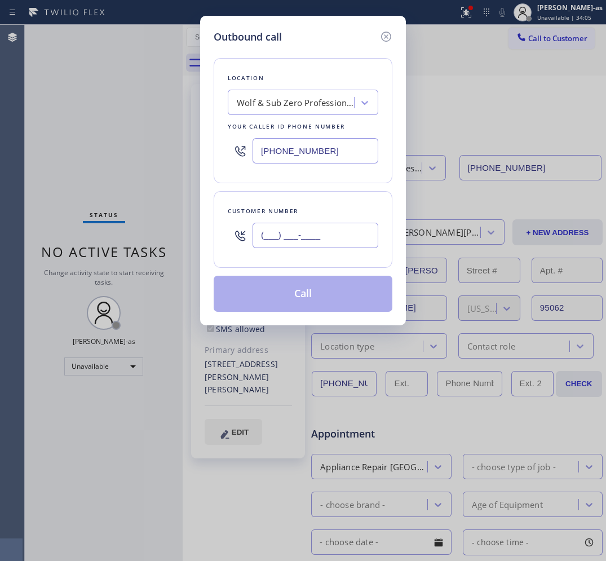
click at [306, 240] on input "(___) ___-____" at bounding box center [316, 235] width 126 height 25
paste input "831) 334-1045"
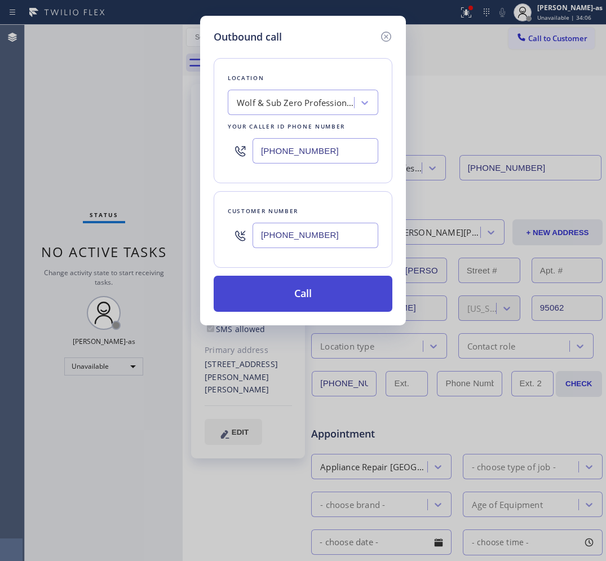
type input "[PHONE_NUMBER]"
click at [310, 286] on button "Call" at bounding box center [303, 294] width 179 height 36
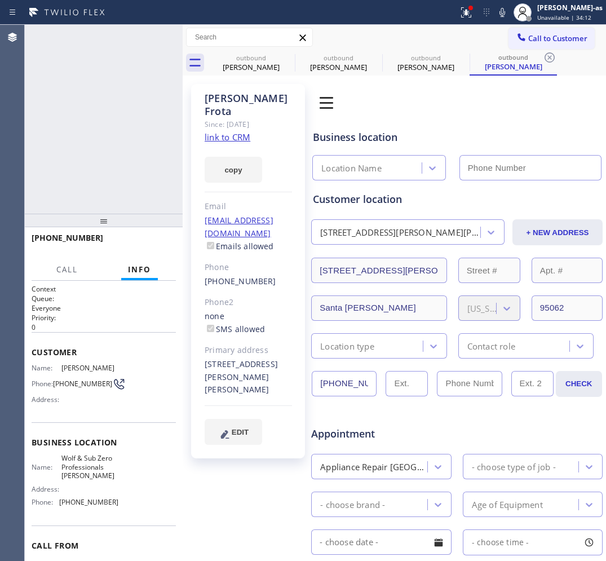
type input "[PHONE_NUMBER]"
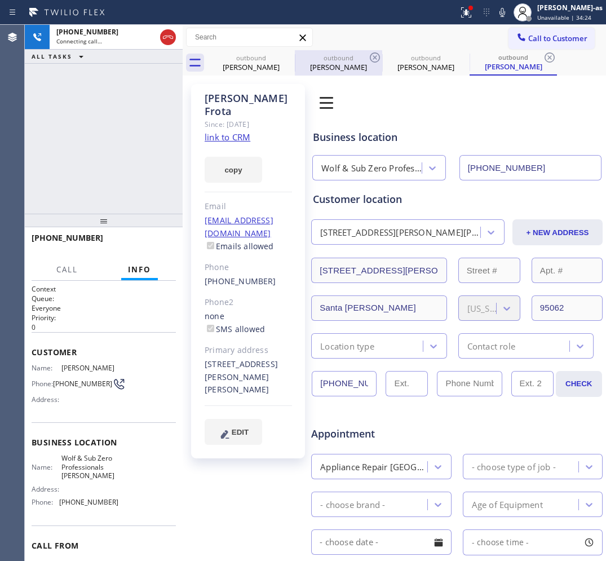
click at [162, 39] on icon at bounding box center [168, 37] width 14 height 14
click at [246, 66] on div "[PERSON_NAME]" at bounding box center [251, 67] width 85 height 10
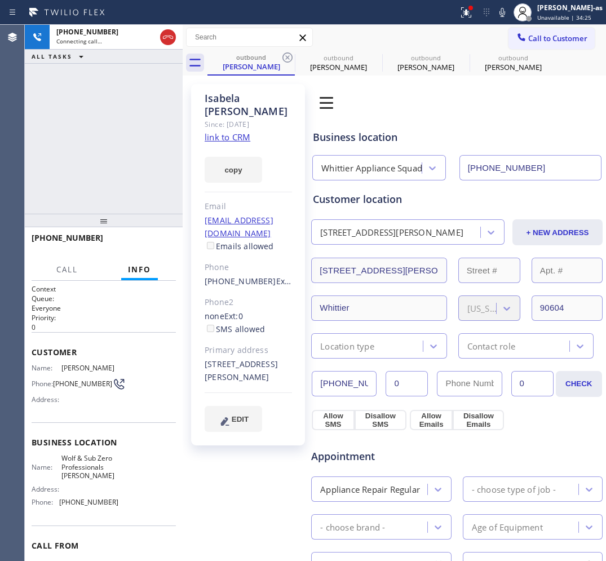
click at [289, 52] on icon at bounding box center [288, 58] width 14 height 14
click at [0, 0] on icon at bounding box center [0, 0] width 0 height 0
click at [289, 52] on div "outbound Isabela mercado outbound Eduardo Frota outbound Eduardo Frota outbound…" at bounding box center [406, 62] width 399 height 25
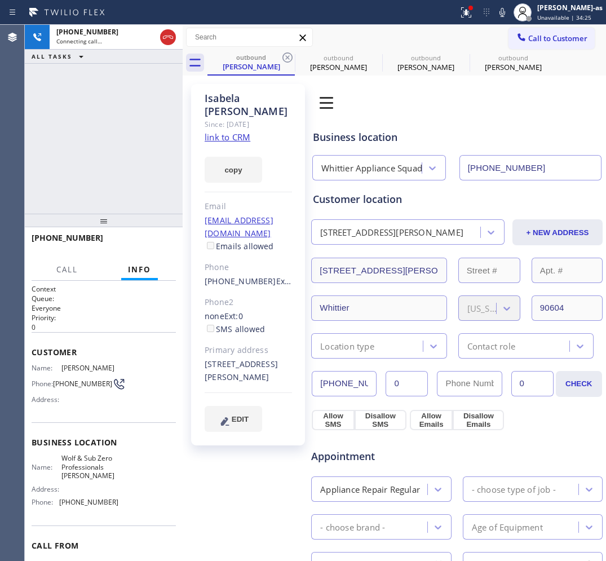
click at [288, 54] on div "outbound Isabela mercado outbound Eduardo Frota outbound Eduardo Frota outbound…" at bounding box center [406, 62] width 399 height 25
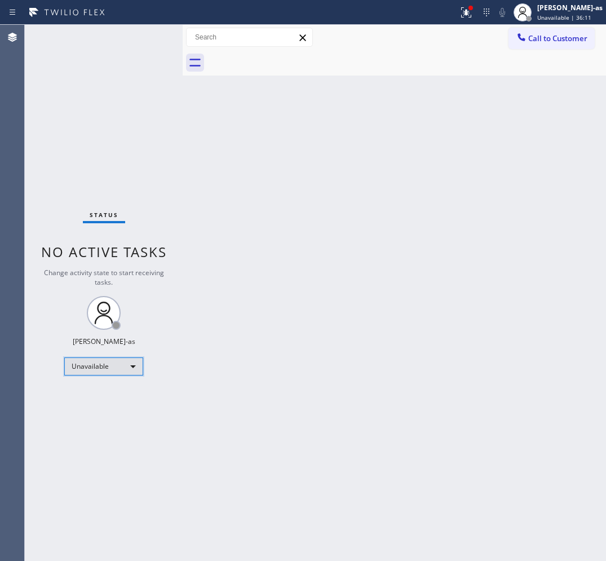
click at [99, 359] on div "Unavailable" at bounding box center [103, 366] width 79 height 18
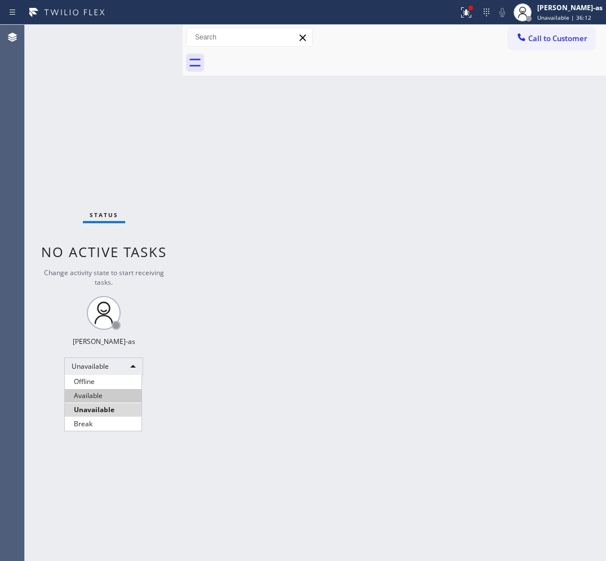
click at [107, 399] on li "Available" at bounding box center [103, 396] width 77 height 14
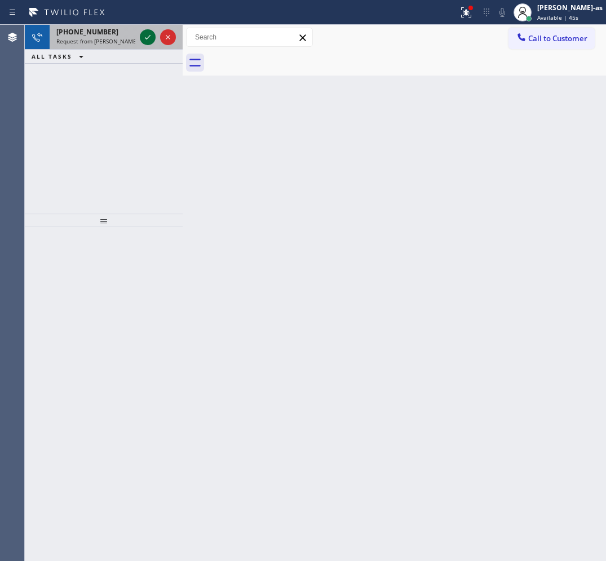
click at [142, 34] on icon at bounding box center [148, 37] width 14 height 14
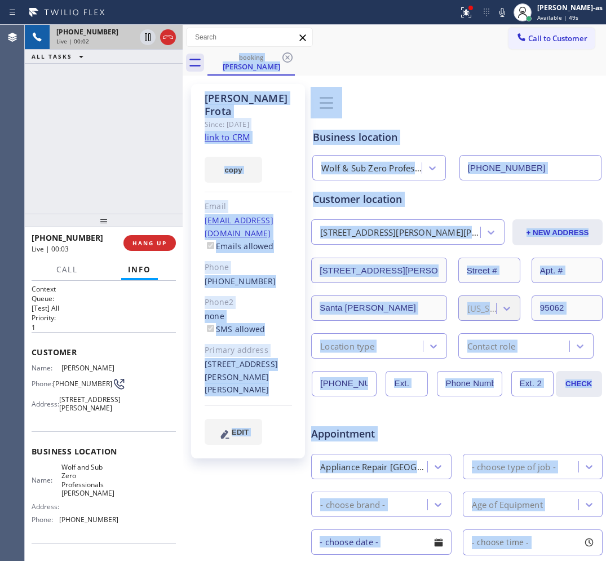
type input "[PHONE_NUMBER]"
click at [65, 181] on div "+18313341045 Live | 00:02 ALL TASKS ALL TASKS ACTIVE TASKS TASKS IN WRAP UP" at bounding box center [104, 119] width 158 height 189
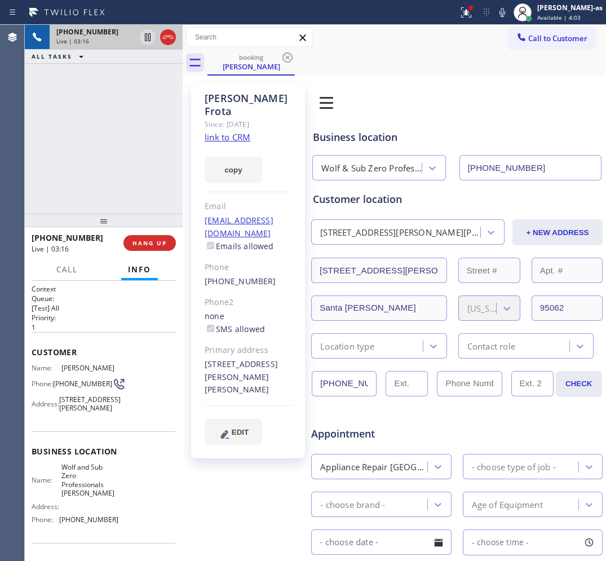
click at [108, 167] on div "+18313341045 Live | 03:16 ALL TASKS ALL TASKS ACTIVE TASKS TASKS IN WRAP UP" at bounding box center [104, 119] width 158 height 189
click at [89, 149] on div "+18313341045 Live | 15:05 ALL TASKS ALL TASKS ACTIVE TASKS TASKS IN WRAP UP" at bounding box center [104, 119] width 158 height 189
click at [103, 168] on div "+18313341045 Live | 15:06 ALL TASKS ALL TASKS ACTIVE TASKS TASKS IN WRAP UP" at bounding box center [104, 119] width 158 height 189
click at [87, 189] on div "+18313341045 Live | 15:06 ALL TASKS ALL TASKS ACTIVE TASKS TASKS IN WRAP UP" at bounding box center [104, 119] width 158 height 189
click at [151, 238] on button "HANG UP" at bounding box center [149, 243] width 52 height 16
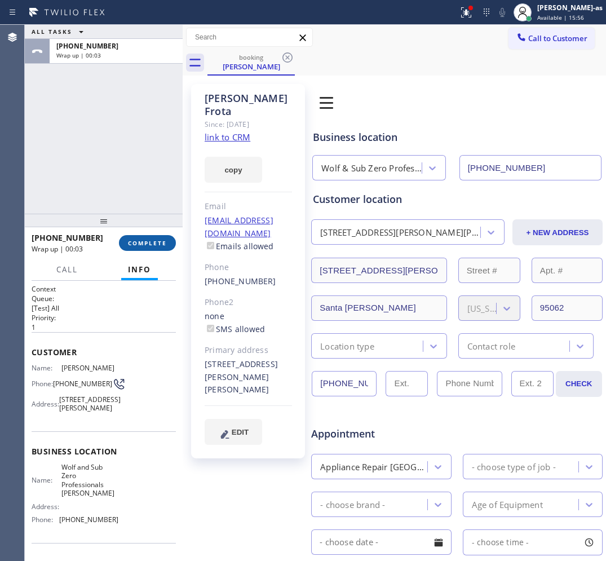
click at [151, 241] on span "COMPLETE" at bounding box center [147, 243] width 39 height 8
click at [99, 134] on div "ALL TASKS ALL TASKS ACTIVE TASKS TASKS IN WRAP UP +18313341045 Wrap up | 00:03" at bounding box center [104, 119] width 158 height 189
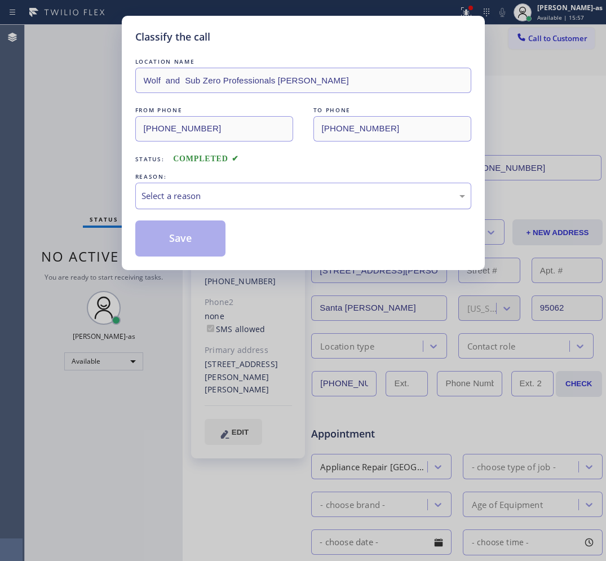
drag, startPoint x: 211, startPoint y: 191, endPoint x: 206, endPoint y: 200, distance: 10.8
click at [209, 192] on div "Select a reason" at bounding box center [304, 195] width 324 height 13
click at [184, 240] on button "Save" at bounding box center [180, 238] width 91 height 36
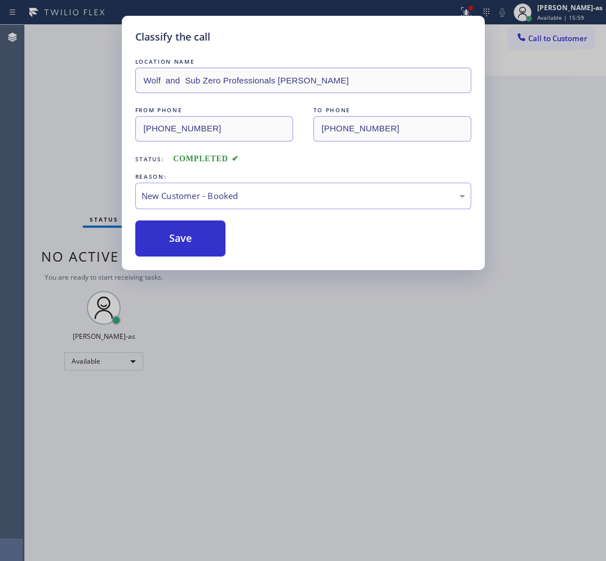
click at [122, 359] on div "Classify the call LOCATION NAME Wolf and Sub Zero Professionals Campbell FROM P…" at bounding box center [303, 280] width 606 height 561
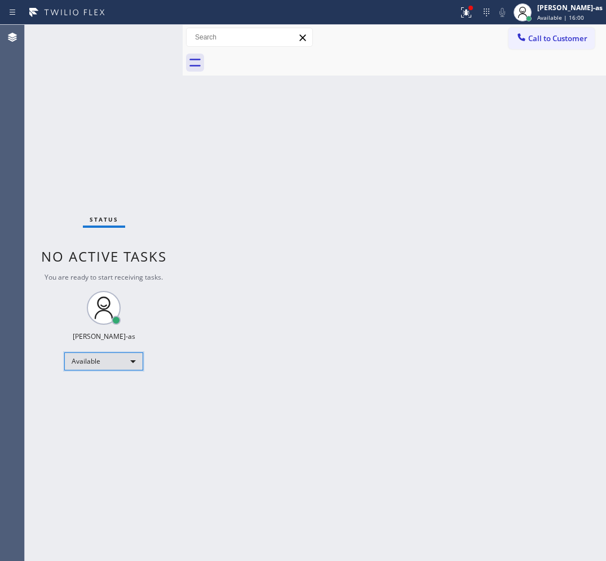
click at [131, 365] on div "Available" at bounding box center [103, 361] width 79 height 18
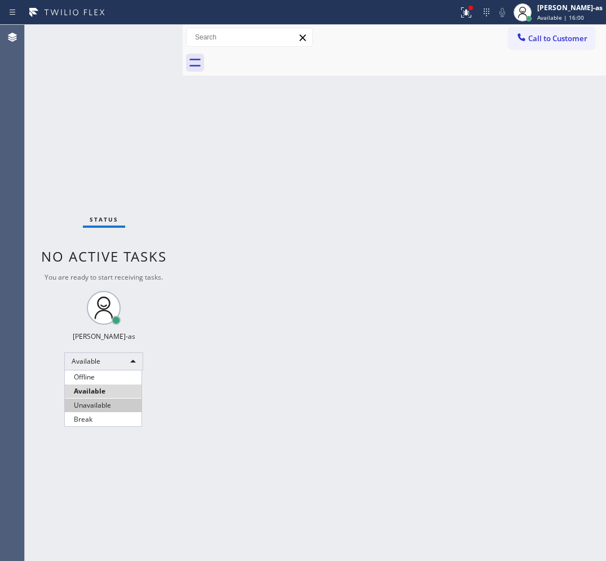
click at [100, 403] on li "Unavailable" at bounding box center [103, 406] width 77 height 14
click at [230, 399] on div "Back to Dashboard Change Sender ID Customers Technicians Select a contact Outbo…" at bounding box center [394, 293] width 423 height 536
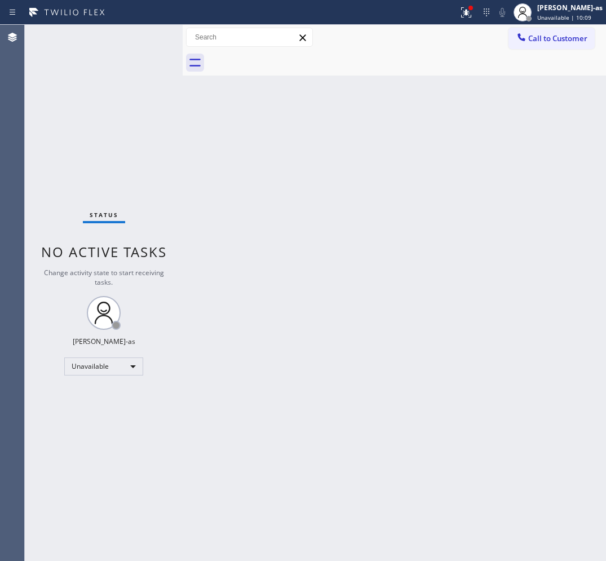
click at [252, 124] on div "Back to Dashboard Change Sender ID Customers Technicians Select a contact Outbo…" at bounding box center [394, 293] width 423 height 536
click at [210, 198] on div "Back to Dashboard Change Sender ID Customers Technicians Select a contact Outbo…" at bounding box center [394, 293] width 423 height 536
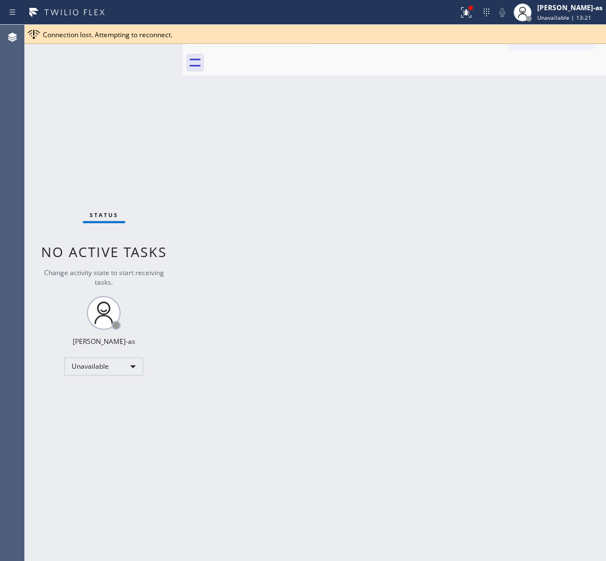
drag, startPoint x: 485, startPoint y: 104, endPoint x: 523, endPoint y: 77, distance: 46.9
click at [499, 99] on div "Back to Dashboard Change Sender ID Customers Technicians Select a contact Outbo…" at bounding box center [394, 293] width 423 height 536
click at [536, 43] on div at bounding box center [315, 43] width 581 height 1
click at [551, 47] on button "Call to Customer" at bounding box center [552, 38] width 86 height 21
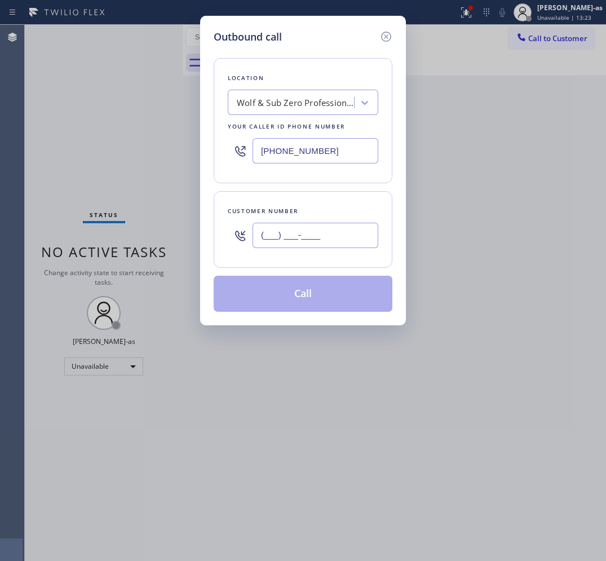
click at [344, 234] on input "(___) ___-____" at bounding box center [316, 235] width 126 height 25
paste input "619) 504-4617"
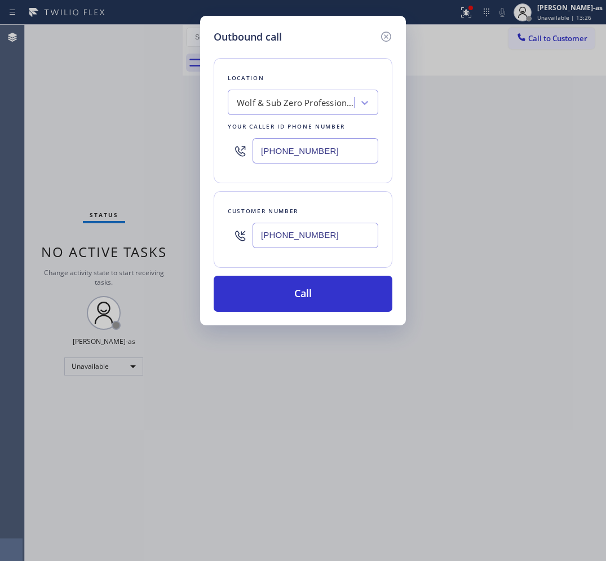
type input "(619) 504-4617"
click at [330, 136] on div "[PHONE_NUMBER]" at bounding box center [303, 150] width 151 height 37
click at [337, 117] on div "Location Wolf & Sub Zero Professionals Campbell Your caller id phone number (40…" at bounding box center [303, 120] width 179 height 125
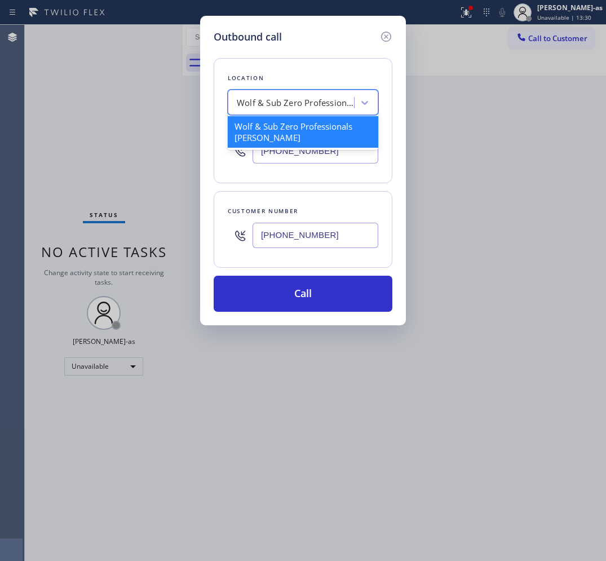
click at [335, 108] on div "Wolf & Sub Zero Professionals [PERSON_NAME]" at bounding box center [296, 102] width 118 height 13
paste input "Thermador Appliance Repair Zone Laguna Niguel"
type input "Thermador Appliance Repair Zone Laguna Niguel"
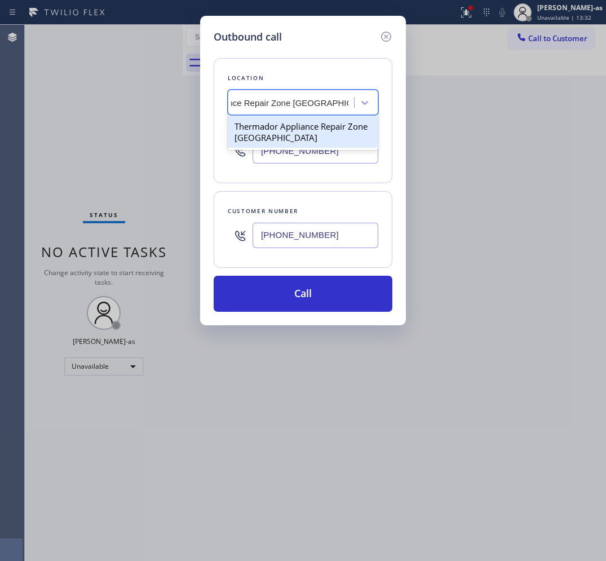
click at [288, 131] on div "Thermador Appliance Repair Zone Laguna Niguel" at bounding box center [303, 132] width 151 height 32
type input "(949) 894-4064"
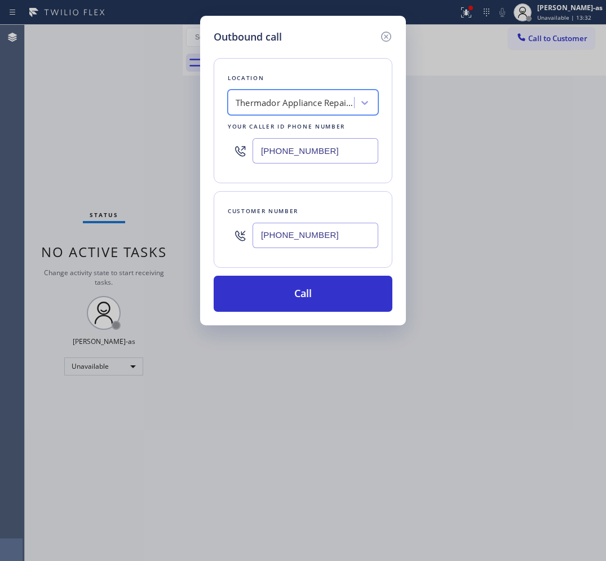
scroll to position [0, 1]
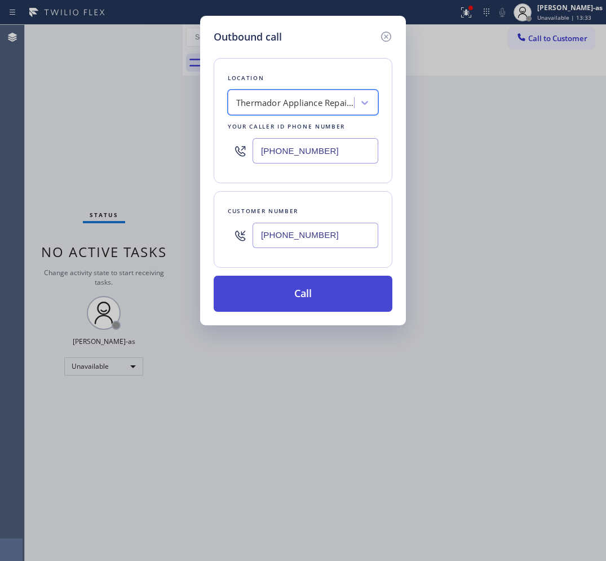
click at [313, 296] on button "Call" at bounding box center [303, 294] width 179 height 36
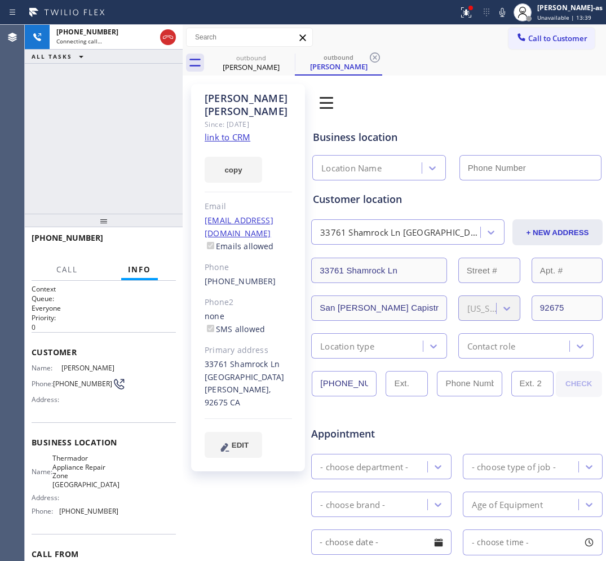
click at [226, 140] on link "link to CRM" at bounding box center [228, 136] width 46 height 11
type input "(949) 894-4064"
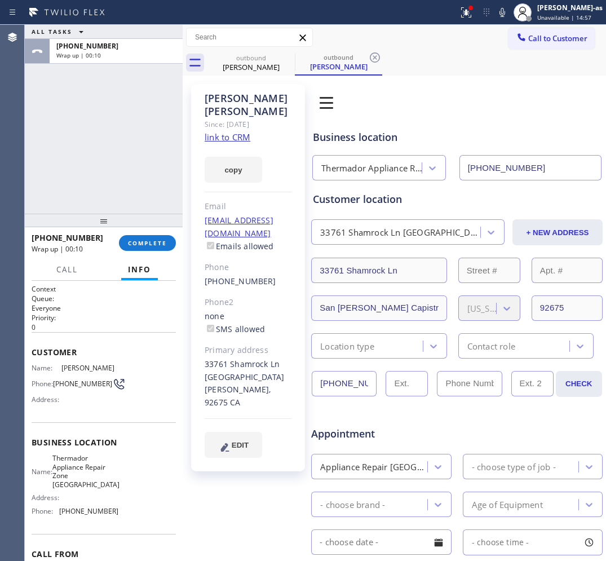
click at [107, 127] on div "ALL TASKS ALL TASKS ACTIVE TASKS TASKS IN WRAP UP +16195044617 Wrap up | 00:10" at bounding box center [104, 119] width 158 height 189
click at [145, 238] on button "COMPLETE" at bounding box center [147, 243] width 57 height 16
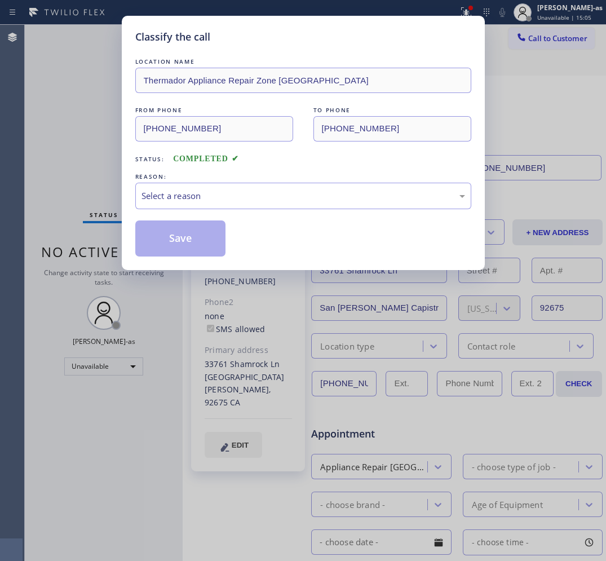
drag, startPoint x: 47, startPoint y: 164, endPoint x: 94, endPoint y: 182, distance: 50.2
click at [55, 164] on div "Classify the call LOCATION NAME Thermador Appliance Repair Zone Laguna Niguel F…" at bounding box center [303, 280] width 606 height 561
drag, startPoint x: 201, startPoint y: 195, endPoint x: 222, endPoint y: 206, distance: 23.7
click at [201, 195] on div "Select a reason" at bounding box center [304, 195] width 324 height 13
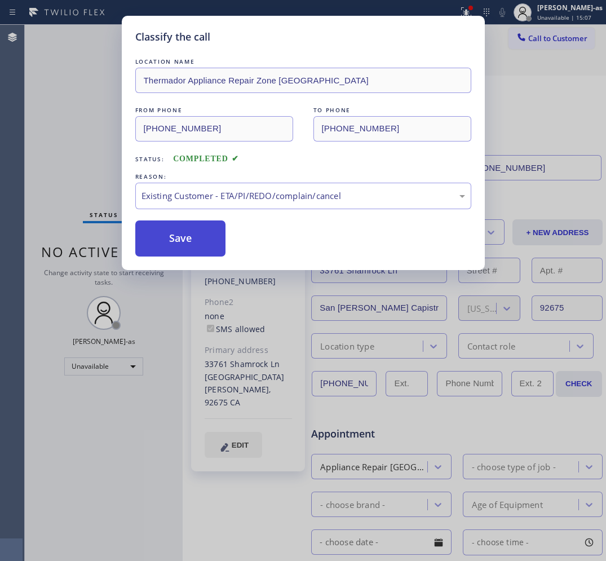
click at [189, 227] on button "Save" at bounding box center [180, 238] width 91 height 36
click at [55, 92] on div "Classify the call LOCATION NAME Thermador Appliance Repair Zone Laguna Niguel F…" at bounding box center [303, 280] width 606 height 561
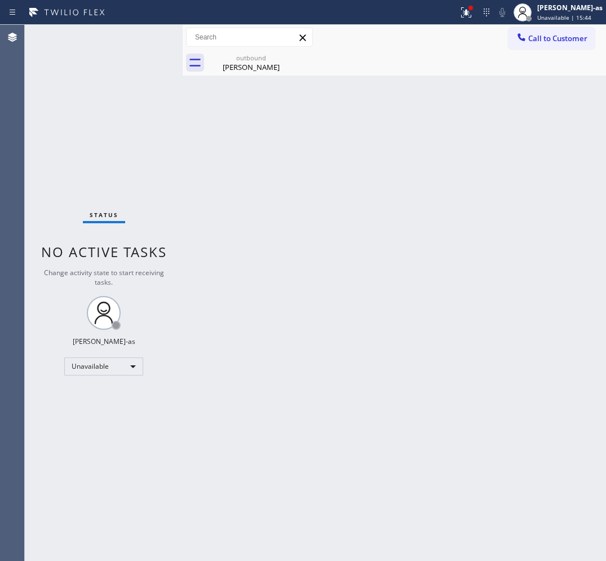
drag, startPoint x: 466, startPoint y: 289, endPoint x: 354, endPoint y: 331, distance: 119.4
click at [458, 290] on div "Back to Dashboard Change Sender ID Customers Technicians Select a contact Outbo…" at bounding box center [394, 293] width 423 height 536
click at [248, 55] on div "outbound" at bounding box center [251, 58] width 85 height 8
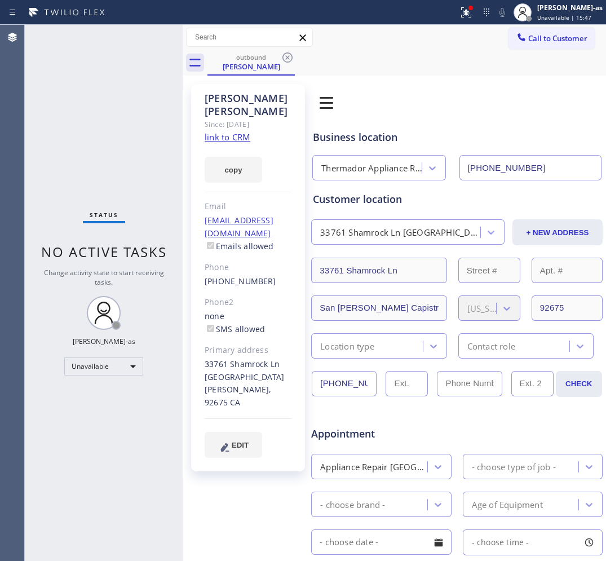
click at [262, 275] on div "(619) 504-4617" at bounding box center [248, 281] width 87 height 13
copy div "(619) 504-4617"
click at [538, 36] on span "Call to Customer" at bounding box center [557, 38] width 59 height 10
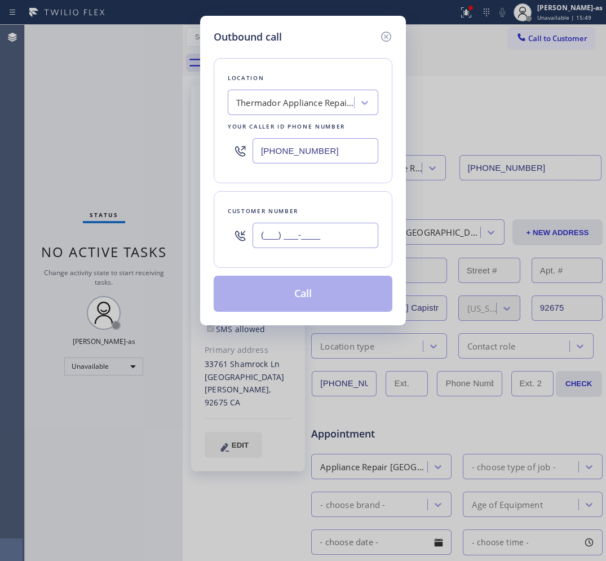
click at [350, 240] on input "(___) ___-____" at bounding box center [316, 235] width 126 height 25
paste input "619) 504-4617"
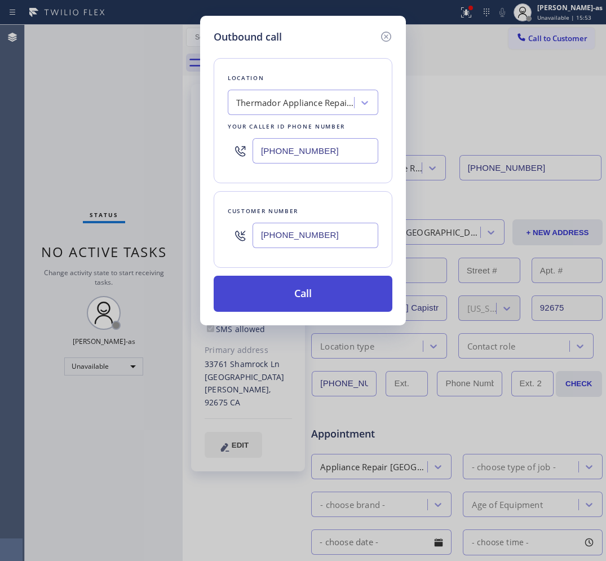
type input "(619) 504-4617"
click at [288, 293] on button "Call" at bounding box center [303, 294] width 179 height 36
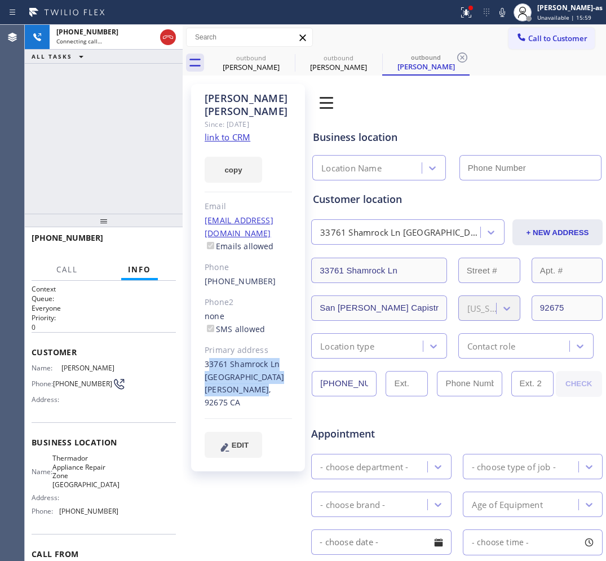
drag, startPoint x: 243, startPoint y: 378, endPoint x: 200, endPoint y: 356, distance: 48.2
click at [200, 356] on div "Maureen Gorman Since: 20 may 2020 link to CRM copy Email no@gmail.com Emails al…" at bounding box center [248, 277] width 114 height 387
click at [205, 359] on div "33761 Shamrock Ln San Juan Capistrano, 92675 CA" at bounding box center [248, 384] width 87 height 52
type input "(949) 894-4064"
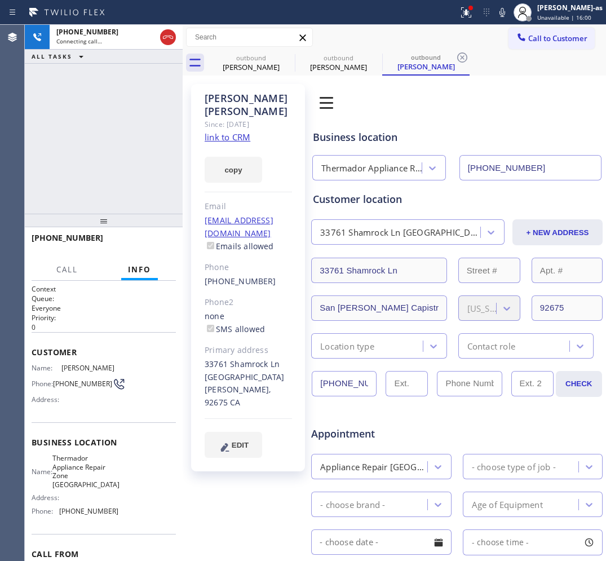
click at [205, 375] on div "33761 Shamrock Ln San Juan Capistrano, 92675 CA" at bounding box center [248, 384] width 87 height 52
copy div "92675"
drag, startPoint x: 131, startPoint y: 144, endPoint x: 268, endPoint y: 86, distance: 149.0
click at [131, 144] on div "+16195044617 Connecting call… ALL TASKS ALL TASKS ACTIVE TASKS TASKS IN WRAP UP" at bounding box center [104, 119] width 158 height 189
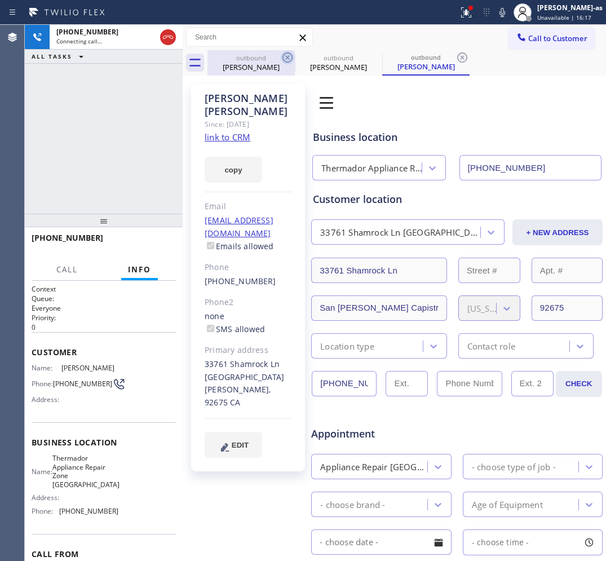
drag, startPoint x: 237, startPoint y: 67, endPoint x: 285, endPoint y: 61, distance: 48.8
click at [241, 65] on div "Maureen Gorman" at bounding box center [251, 67] width 85 height 10
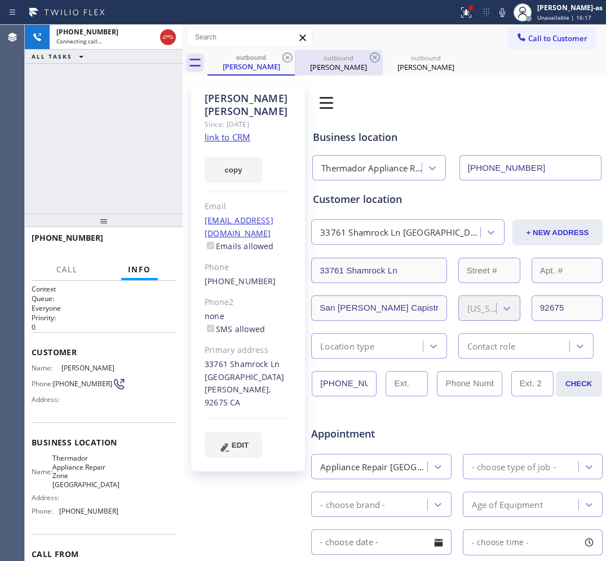
drag, startPoint x: 283, startPoint y: 54, endPoint x: 210, endPoint y: 66, distance: 73.7
click at [282, 54] on icon at bounding box center [288, 58] width 14 height 14
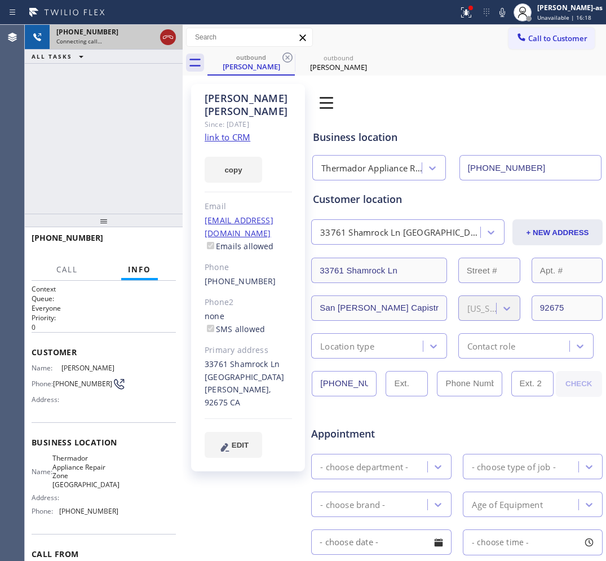
click at [170, 36] on icon at bounding box center [168, 37] width 14 height 14
drag, startPoint x: 251, startPoint y: 64, endPoint x: 286, endPoint y: 58, distance: 34.9
click at [253, 63] on div "Maureen Gorman" at bounding box center [251, 66] width 85 height 10
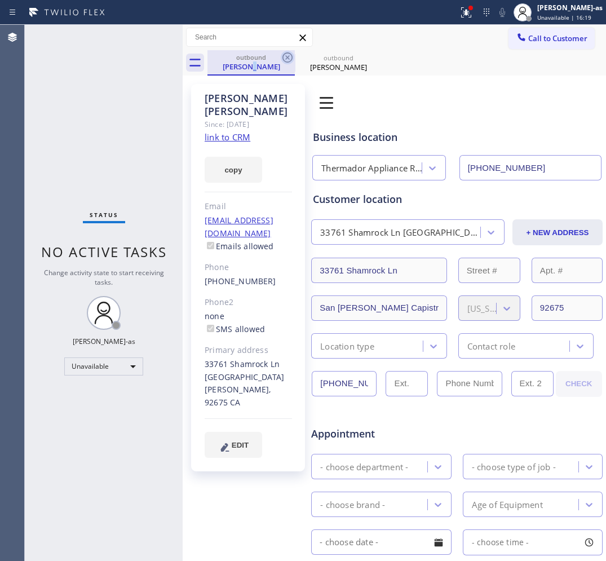
click at [285, 56] on icon at bounding box center [288, 58] width 14 height 14
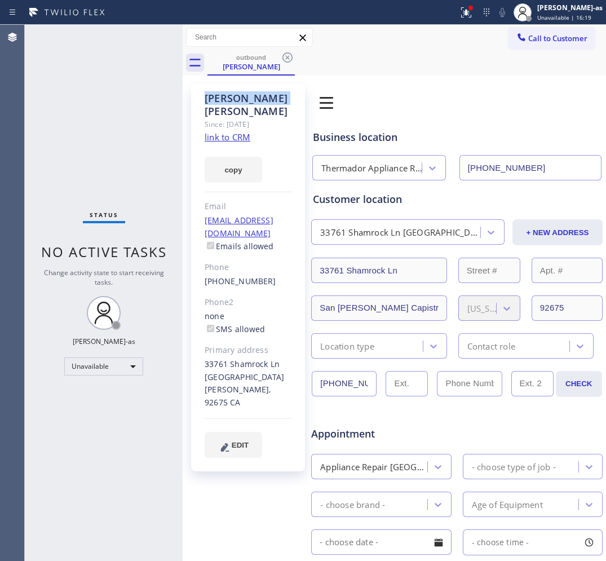
click at [285, 56] on icon at bounding box center [288, 58] width 14 height 14
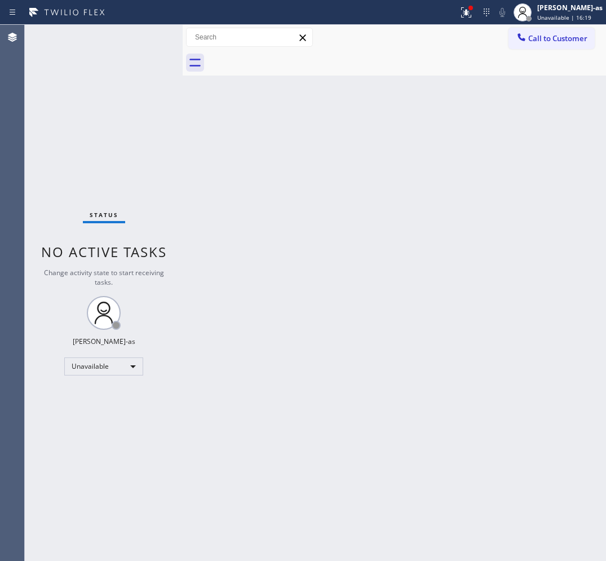
click at [285, 56] on div at bounding box center [406, 62] width 399 height 25
drag, startPoint x: 576, startPoint y: 29, endPoint x: 509, endPoint y: 114, distance: 107.6
click at [575, 29] on button "Call to Customer" at bounding box center [552, 38] width 86 height 21
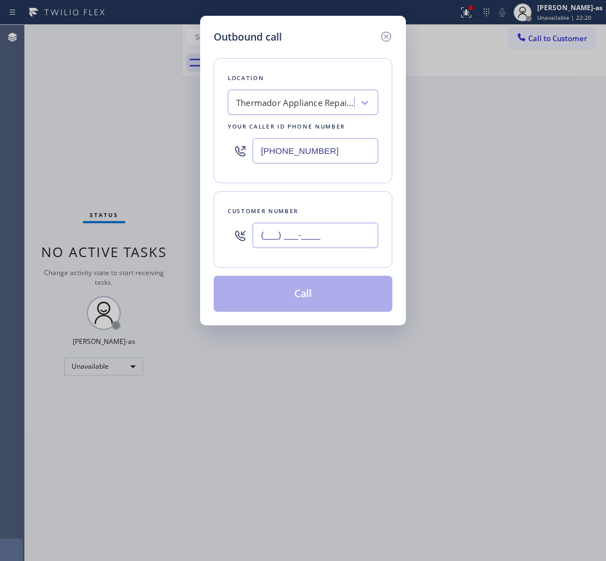
click at [323, 234] on input "(___) ___-____" at bounding box center [316, 235] width 126 height 25
paste input "310) 467-3170"
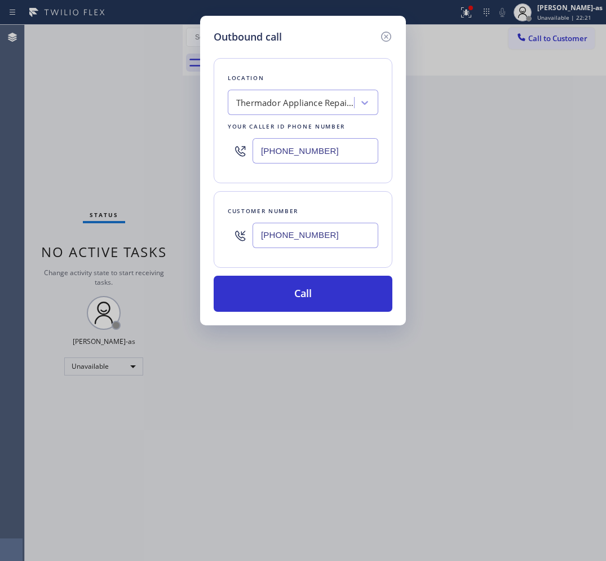
type input "(310) 467-3170"
click at [285, 106] on div "Thermador Appliance Repair Zone Laguna Niguel" at bounding box center [295, 102] width 118 height 13
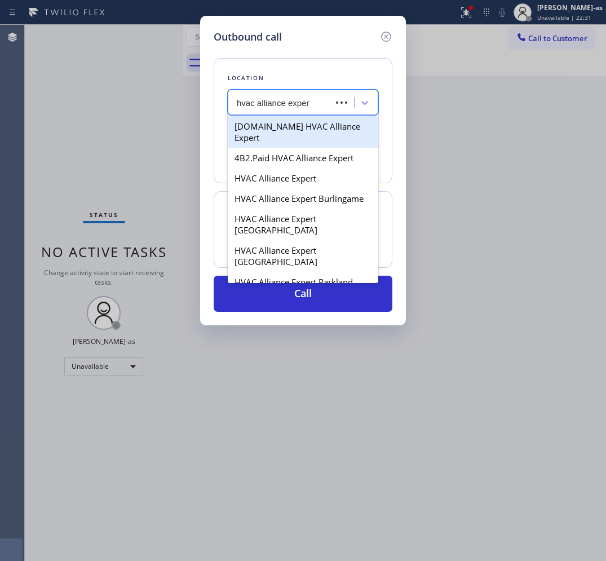
type input "hvac alliance expert"
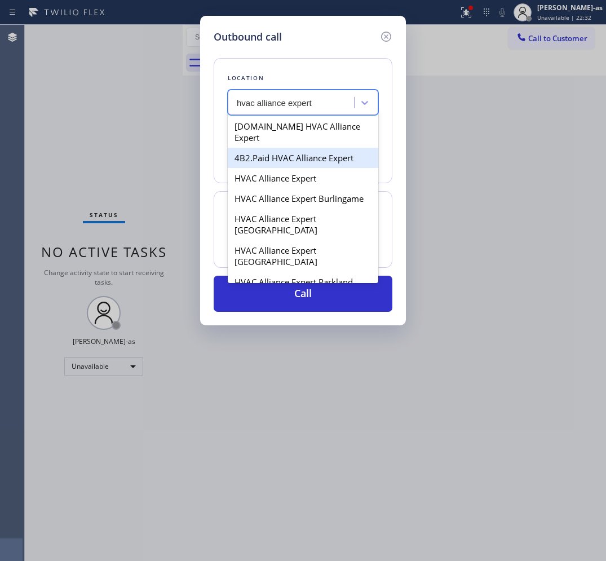
click at [280, 148] on div "4B2.Paid HVAC Alliance Expert" at bounding box center [303, 158] width 151 height 20
type input "[PHONE_NUMBER]"
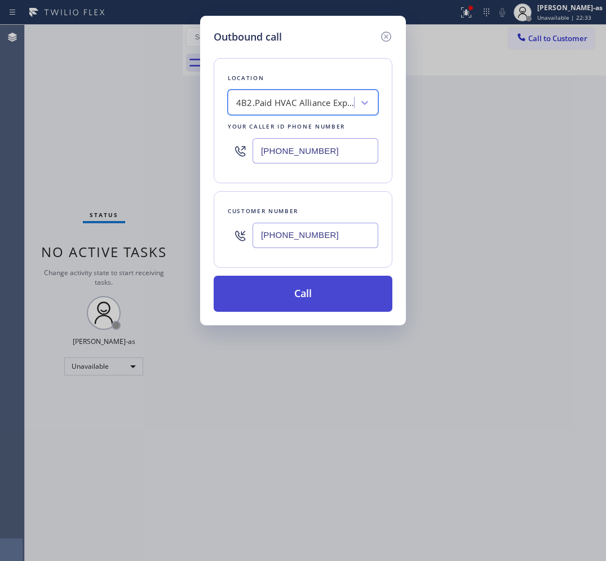
click at [296, 295] on button "Call" at bounding box center [303, 294] width 179 height 36
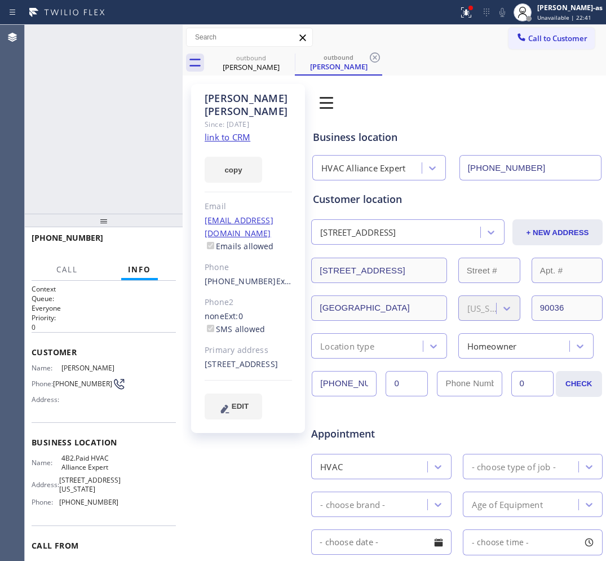
type input "[PHONE_NUMBER]"
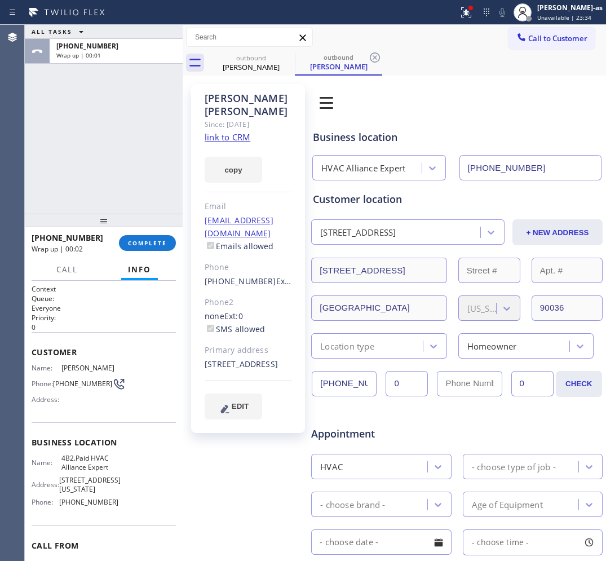
click at [139, 231] on div "+13104673170 Wrap up | 00:02 COMPLETE" at bounding box center [104, 242] width 144 height 29
click at [156, 244] on span "COMPLETE" at bounding box center [147, 243] width 39 height 8
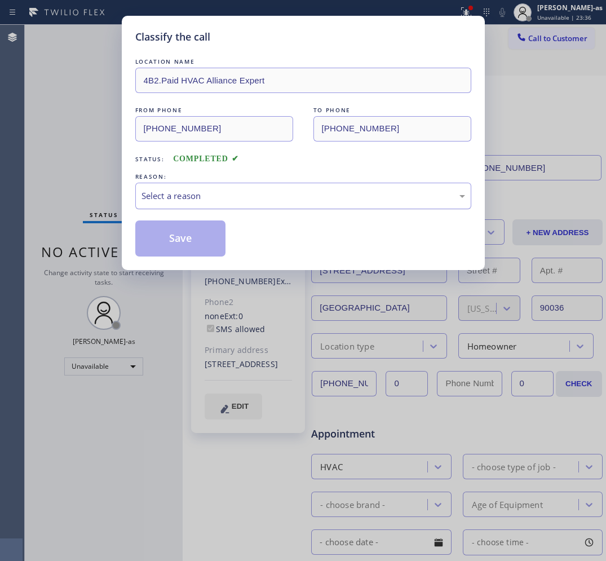
drag, startPoint x: 173, startPoint y: 192, endPoint x: 173, endPoint y: 200, distance: 8.5
click at [173, 192] on div "Select a reason" at bounding box center [304, 195] width 324 height 13
click at [196, 240] on button "Save" at bounding box center [180, 238] width 91 height 36
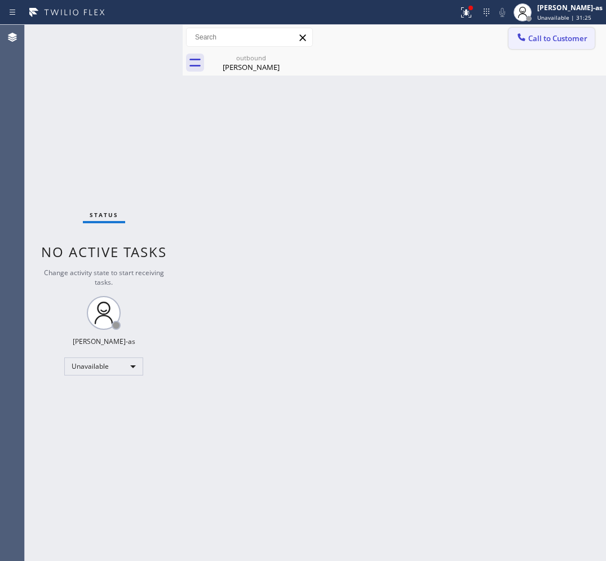
click at [532, 37] on span "Call to Customer" at bounding box center [557, 38] width 59 height 10
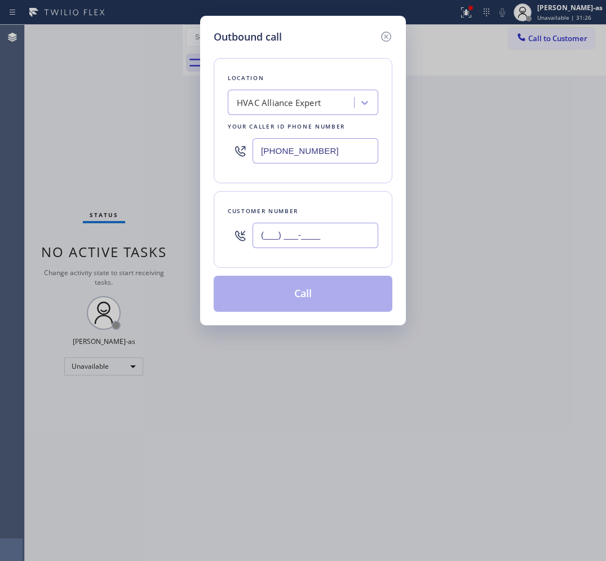
click at [297, 241] on input "(___) ___-____" at bounding box center [316, 235] width 126 height 25
paste input "831) 334-1045"
type input "[PHONE_NUMBER]"
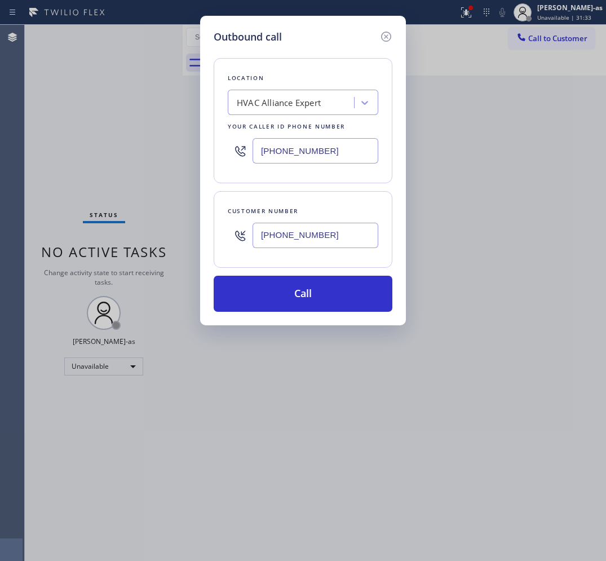
click at [308, 151] on input "[PHONE_NUMBER]" at bounding box center [316, 150] width 126 height 25
paste input "408) 944-5148"
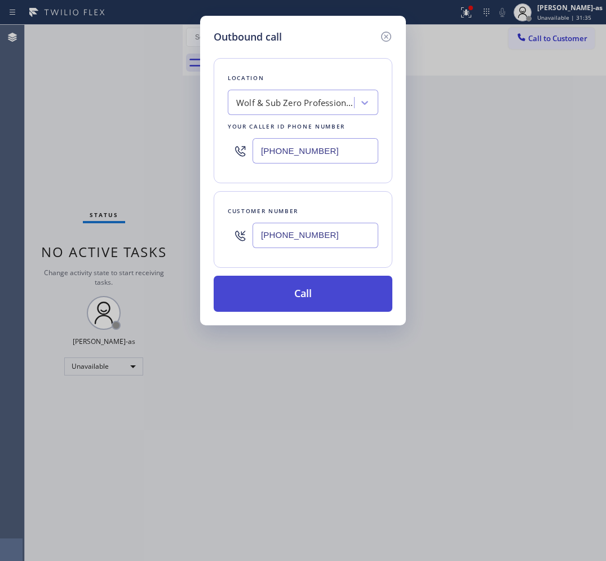
type input "[PHONE_NUMBER]"
click at [304, 297] on button "Call" at bounding box center [303, 294] width 179 height 36
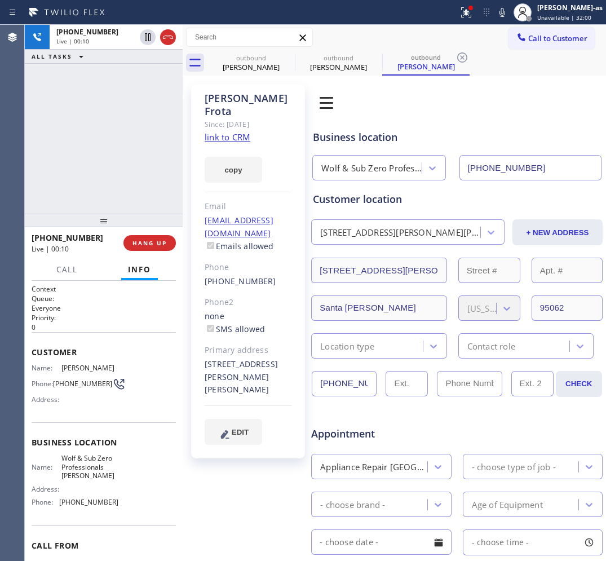
type input "[PHONE_NUMBER]"
click at [143, 168] on div "+18313341045 Live | 00:44 ALL TASKS ALL TASKS ACTIVE TASKS TASKS IN WRAP UP" at bounding box center [104, 119] width 158 height 189
drag, startPoint x: 147, startPoint y: 165, endPoint x: 134, endPoint y: 162, distance: 13.3
click at [147, 165] on div "+18313341045 Live | 00:45 ALL TASKS ALL TASKS ACTIVE TASKS TASKS IN WRAP UP" at bounding box center [104, 119] width 158 height 189
click at [82, 168] on div "+18313341045 Live | 00:46 ALL TASKS ALL TASKS ACTIVE TASKS TASKS IN WRAP UP" at bounding box center [104, 119] width 158 height 189
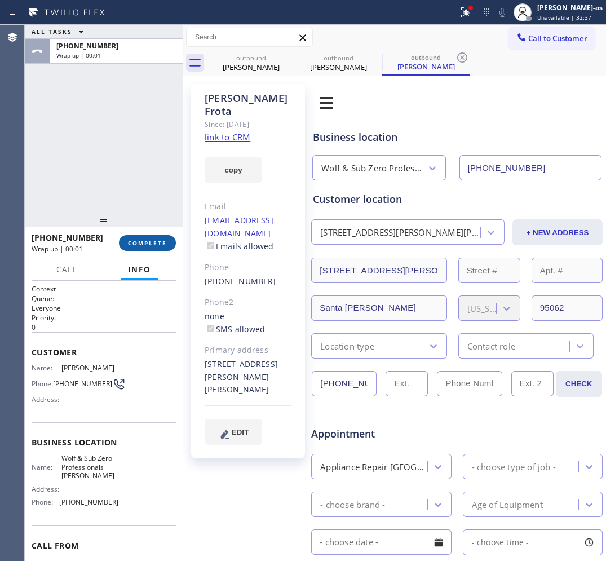
click at [130, 236] on button "COMPLETE" at bounding box center [147, 243] width 57 height 16
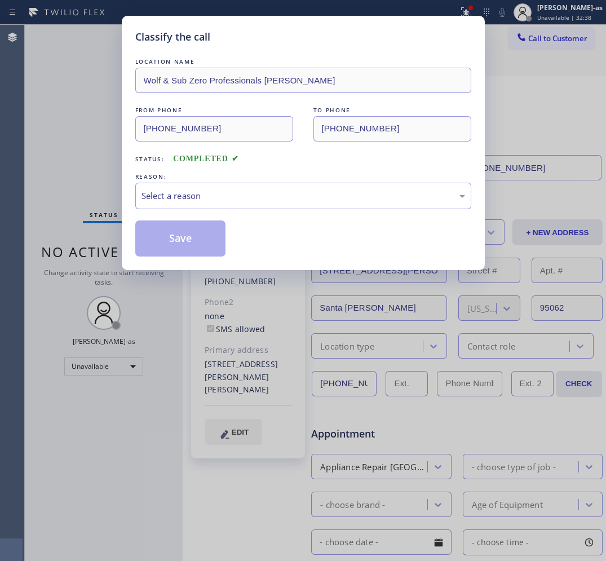
click at [111, 168] on div "Classify the call LOCATION NAME Wolf & Sub Zero Professionals Campbell FROM PHO…" at bounding box center [303, 280] width 606 height 561
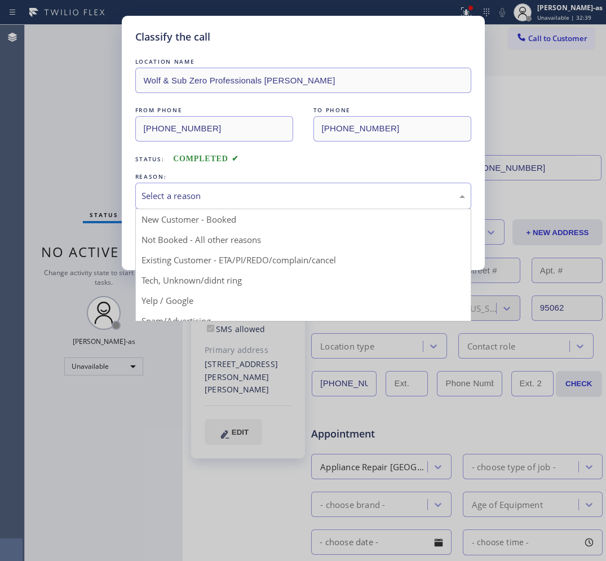
click at [185, 189] on div "Select a reason" at bounding box center [303, 196] width 336 height 26
drag, startPoint x: 193, startPoint y: 242, endPoint x: 183, endPoint y: 247, distance: 11.1
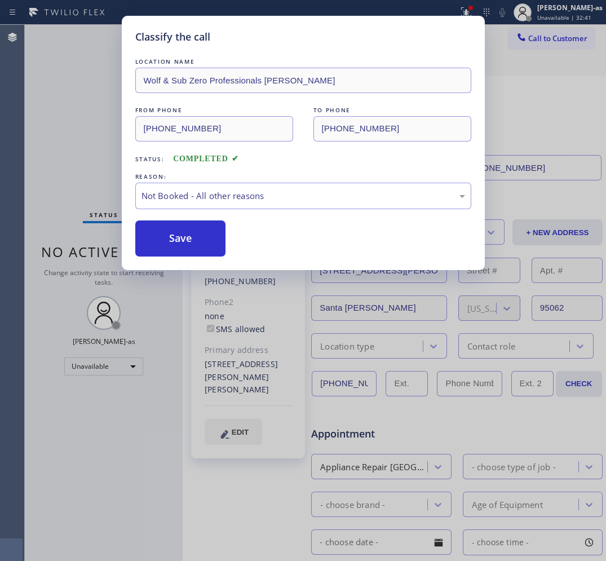
drag, startPoint x: 183, startPoint y: 242, endPoint x: 184, endPoint y: 179, distance: 63.1
click at [183, 241] on button "Save" at bounding box center [180, 238] width 91 height 36
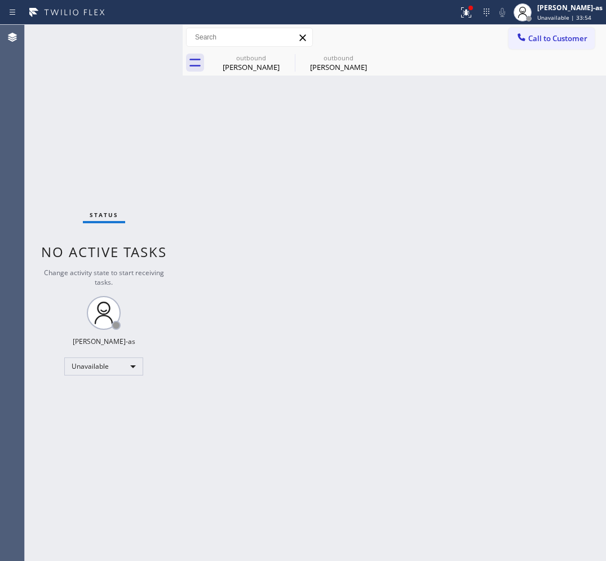
click at [259, 66] on div "Catherine Walker" at bounding box center [251, 67] width 85 height 10
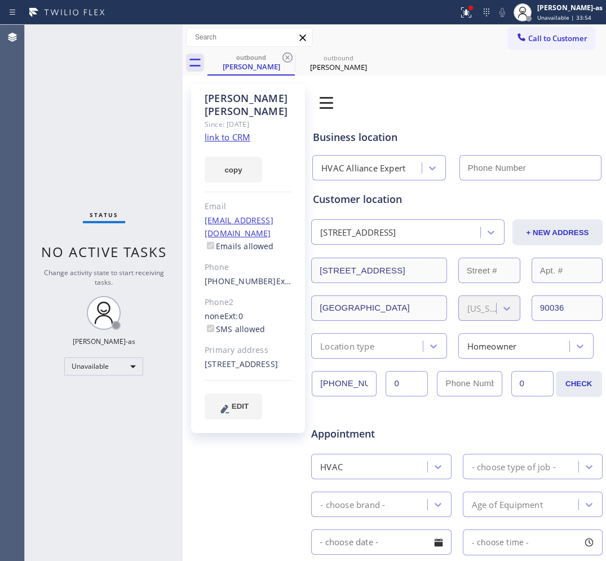
type input "[PHONE_NUMBER]"
drag, startPoint x: 257, startPoint y: 60, endPoint x: 297, endPoint y: 58, distance: 40.1
click at [263, 60] on div "outbound" at bounding box center [251, 57] width 85 height 8
click at [290, 54] on icon at bounding box center [287, 57] width 10 height 10
type input "[PHONE_NUMBER]"
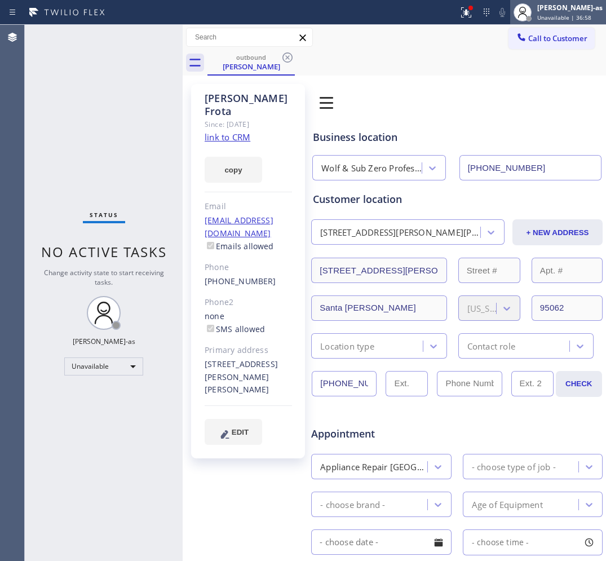
click at [125, 156] on div "Status No active tasks Change activity state to start receiving tasks. [PERSON_…" at bounding box center [104, 293] width 158 height 536
click at [562, 29] on button "Call to Customer" at bounding box center [552, 38] width 86 height 21
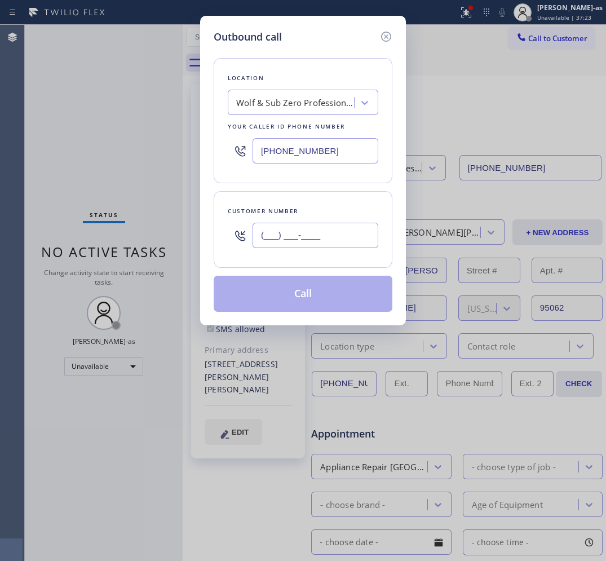
click at [317, 242] on input "(___) ___-____" at bounding box center [316, 235] width 126 height 25
paste input "619) 504-4617"
type input "(619) 504-4617"
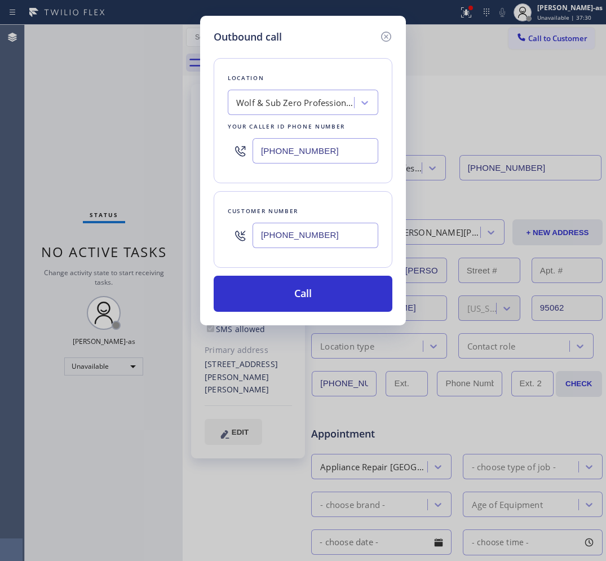
click at [292, 101] on div "Wolf & Sub Zero Professionals [PERSON_NAME]" at bounding box center [295, 102] width 118 height 13
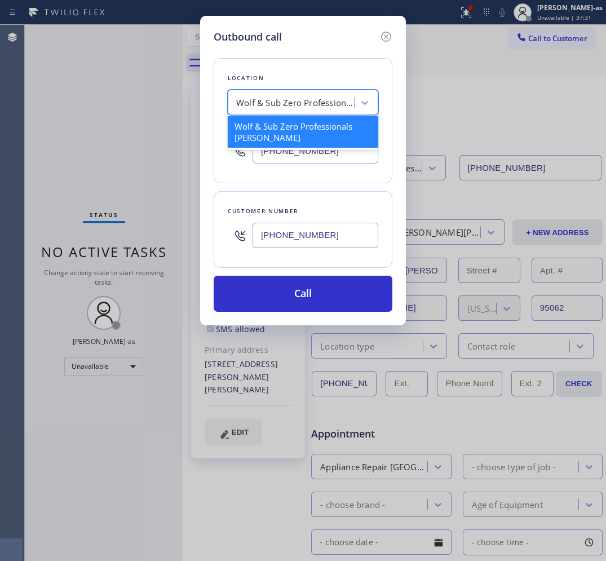
paste input "Thermador Appliance Repair Zone Laguna Niguel"
type input "Thermador Appliance Repair Zone Laguna Niguel"
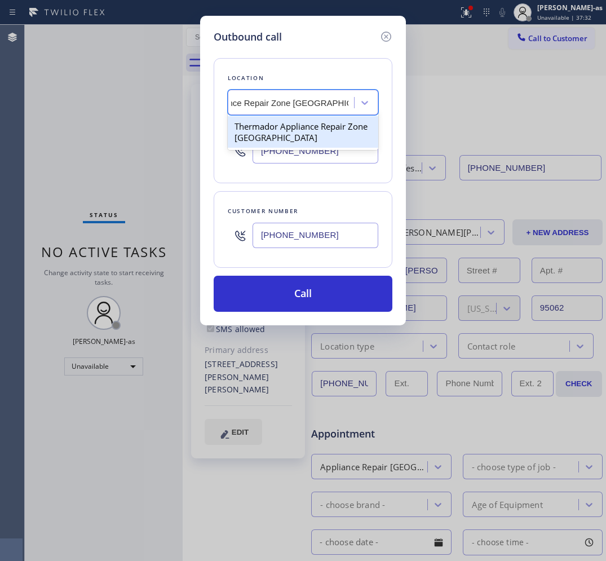
click at [275, 136] on div "Thermador Appliance Repair Zone Laguna Niguel" at bounding box center [303, 132] width 151 height 32
type input "(949) 894-4064"
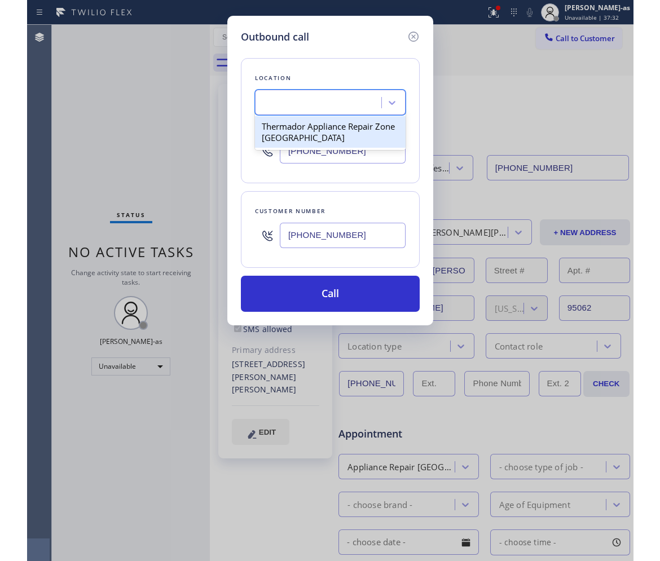
scroll to position [0, 1]
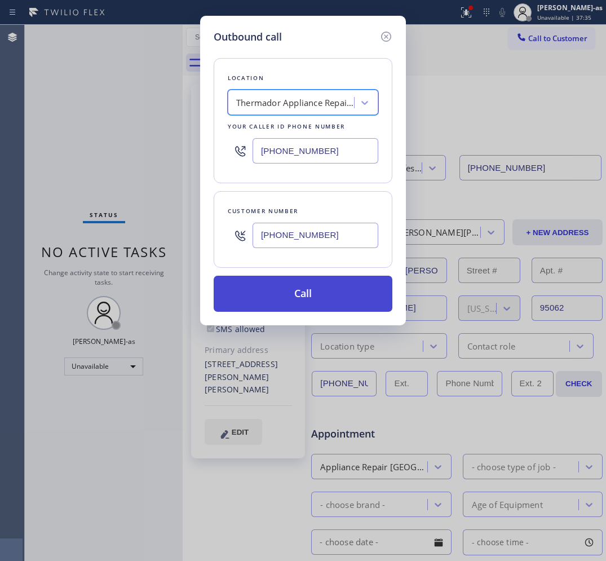
click at [278, 299] on button "Call" at bounding box center [303, 294] width 179 height 36
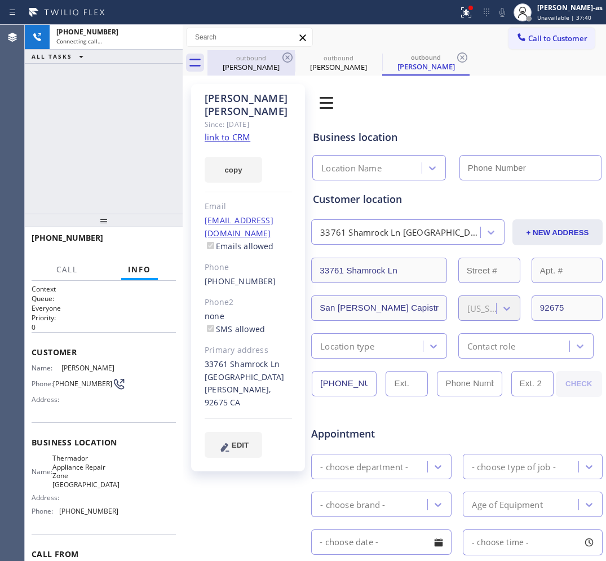
click at [241, 63] on div "[PERSON_NAME]" at bounding box center [251, 67] width 85 height 10
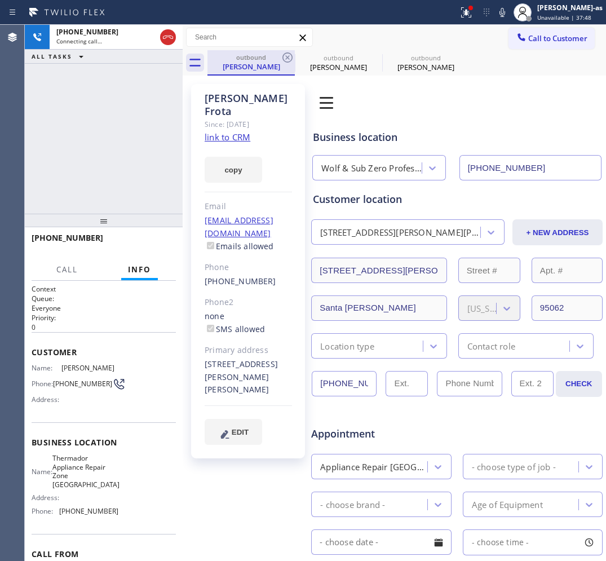
click at [277, 57] on div "outbound" at bounding box center [251, 57] width 85 height 8
click at [288, 60] on icon at bounding box center [288, 58] width 14 height 14
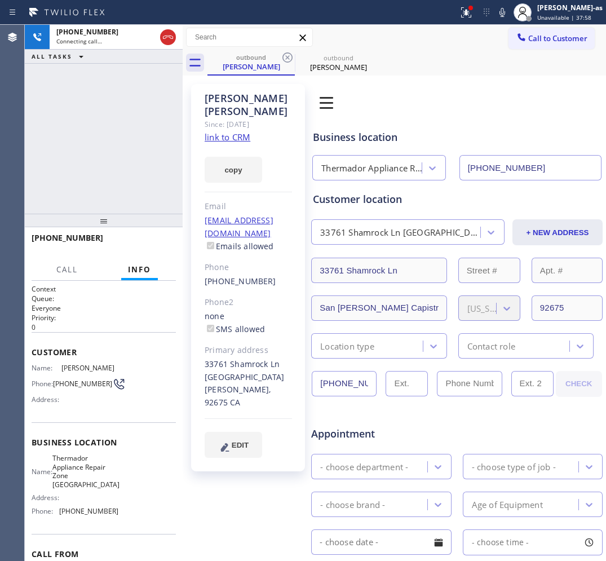
click at [108, 151] on div "+16195044617 Connecting call… ALL TASKS ALL TASKS ACTIVE TASKS TASKS IN WRAP UP" at bounding box center [104, 119] width 158 height 189
click at [224, 58] on div "outbound" at bounding box center [251, 57] width 85 height 8
click at [509, 12] on icon at bounding box center [503, 13] width 14 height 14
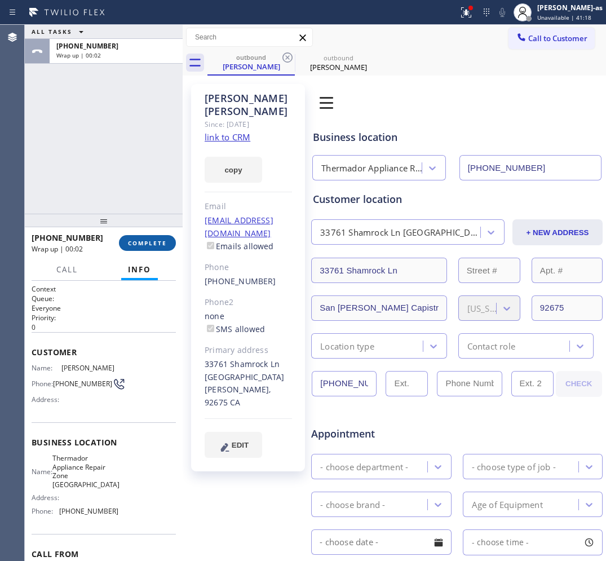
click at [148, 237] on button "COMPLETE" at bounding box center [147, 243] width 57 height 16
click at [154, 228] on div "ALL TASKS ALL TASKS ACTIVE TASKS TASKS IN WRAP UP +16195044617 Wrap up | 00:02 …" at bounding box center [104, 293] width 158 height 536
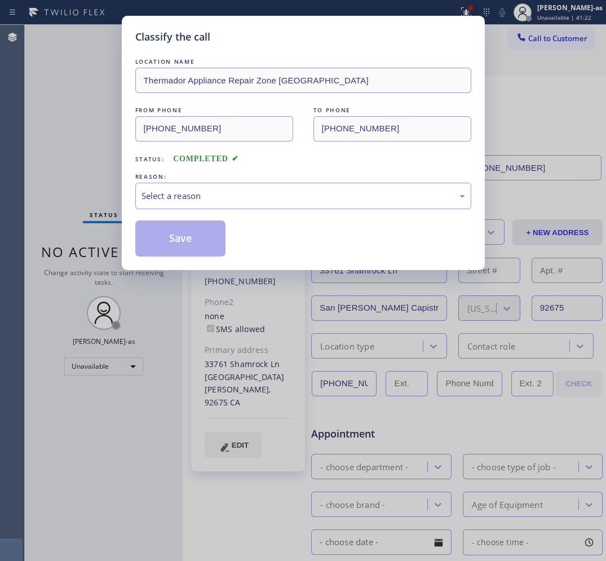
click at [249, 161] on div "Status: COMPLETED" at bounding box center [303, 156] width 336 height 18
click at [136, 147] on div "Status: COMPLETED" at bounding box center [303, 156] width 336 height 18
click at [182, 195] on div "Select a reason" at bounding box center [304, 195] width 324 height 13
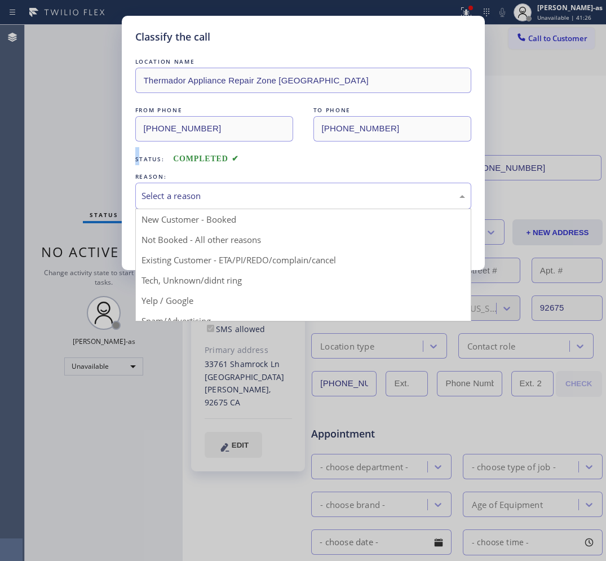
click at [184, 195] on div "Select a reason" at bounding box center [304, 195] width 324 height 13
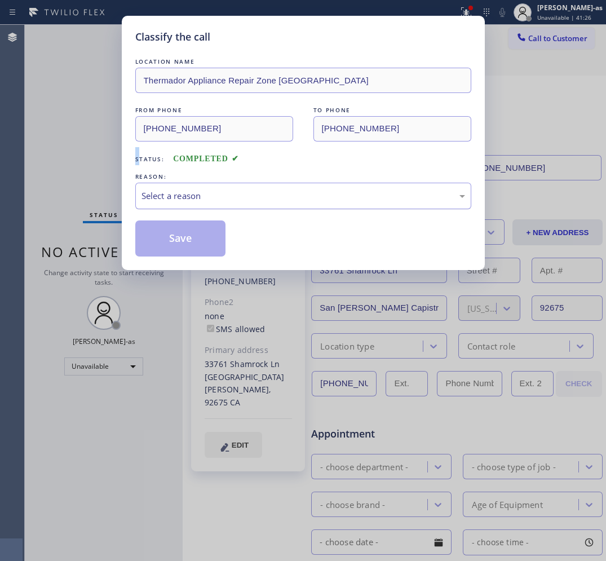
click at [184, 195] on div "Select a reason" at bounding box center [304, 195] width 324 height 13
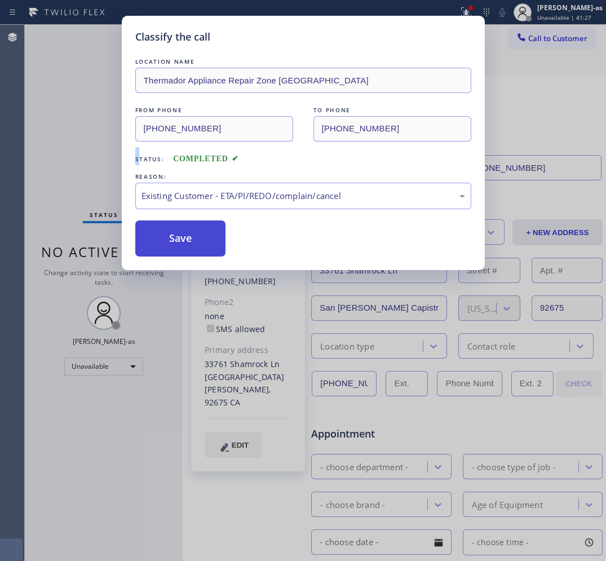
click at [180, 237] on button "Save" at bounding box center [180, 238] width 91 height 36
click at [69, 129] on div "Classify the call LOCATION NAME Thermador Appliance Repair Zone Laguna Niguel F…" at bounding box center [303, 280] width 606 height 561
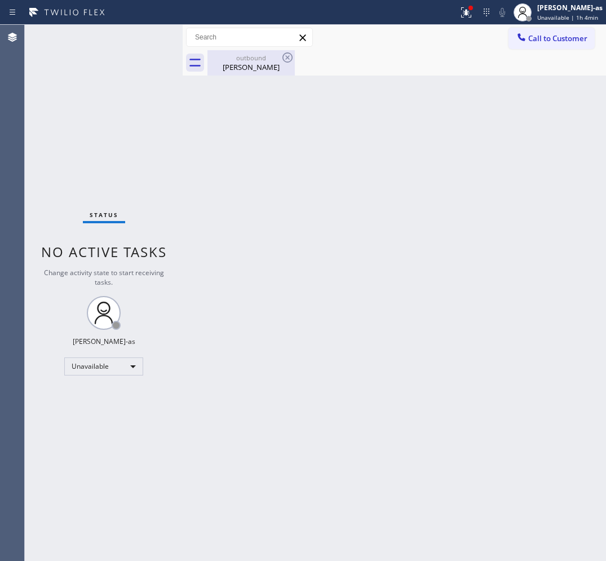
click at [153, 185] on div "Status No active tasks Change activity state to start receiving tasks. [PERSON_…" at bounding box center [104, 293] width 158 height 536
drag, startPoint x: 237, startPoint y: 59, endPoint x: 282, endPoint y: 58, distance: 44.6
click at [238, 59] on div "outbound" at bounding box center [251, 58] width 85 height 8
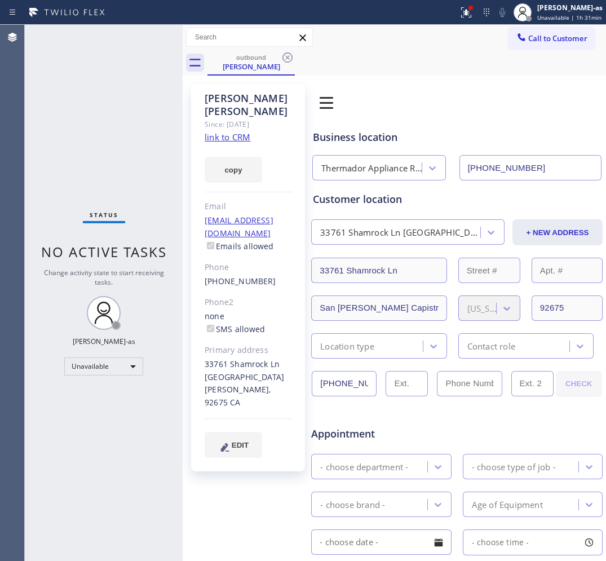
click at [204, 167] on div "Maureen Gorman Since: 20 may 2020 link to CRM copy Email no@gmail.com Emails al…" at bounding box center [248, 277] width 114 height 387
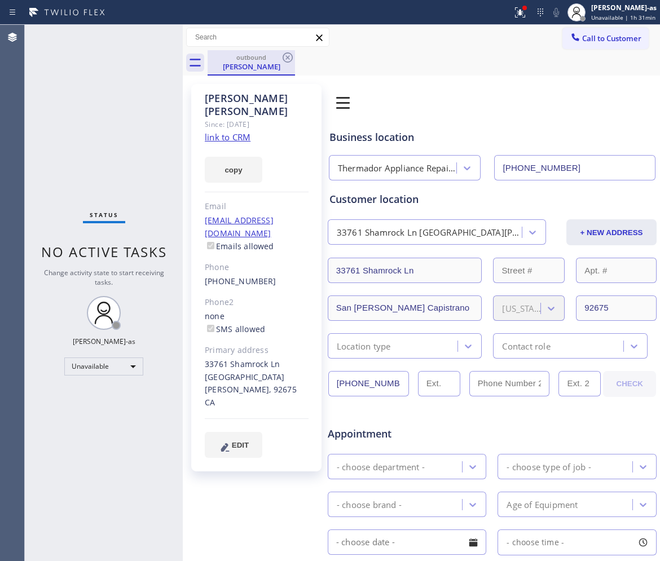
click at [242, 62] on div "Maureen Gorman" at bounding box center [251, 66] width 85 height 10
click at [291, 58] on icon at bounding box center [288, 58] width 14 height 14
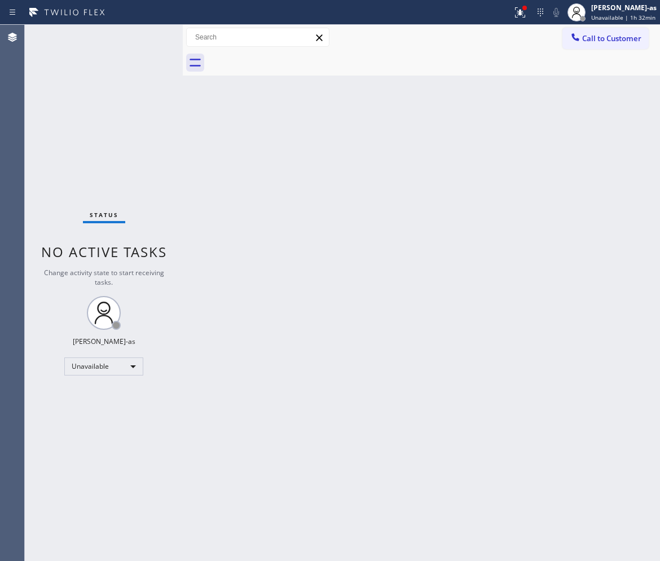
click at [423, 400] on div "Back to Dashboard Change Sender ID Customers Technicians Select a contact Outbo…" at bounding box center [421, 293] width 477 height 536
click at [323, 316] on div "Back to Dashboard Change Sender ID Customers Technicians Select a contact Outbo…" at bounding box center [421, 293] width 477 height 536
click at [103, 360] on div "Unavailable" at bounding box center [103, 366] width 79 height 18
drag, startPoint x: 100, startPoint y: 374, endPoint x: 138, endPoint y: 364, distance: 39.7
click at [100, 375] on li "Offline" at bounding box center [103, 382] width 77 height 14
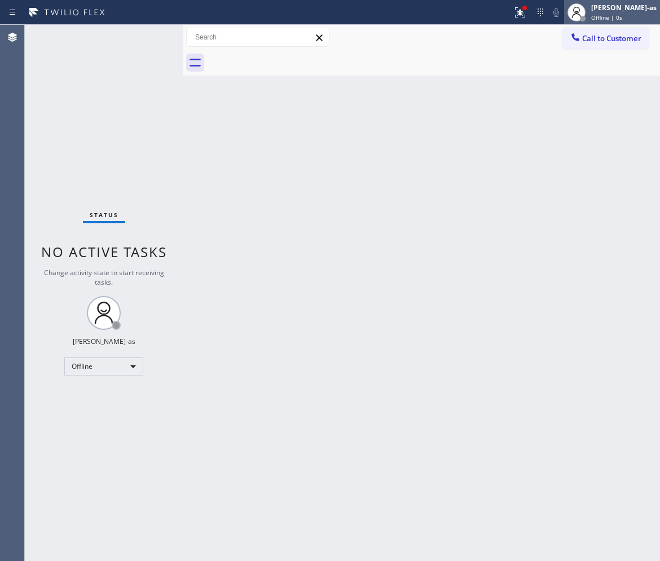
click at [606, 14] on span "Offline | 0s" at bounding box center [606, 18] width 31 height 8
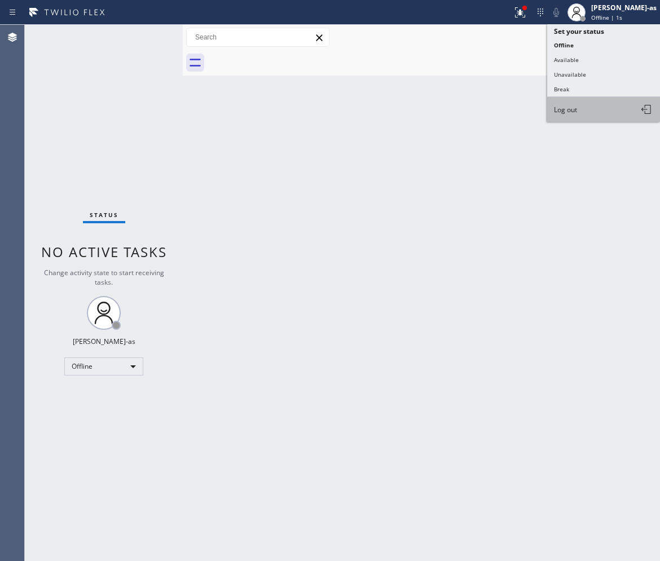
click at [574, 111] on span "Log out" at bounding box center [565, 110] width 23 height 10
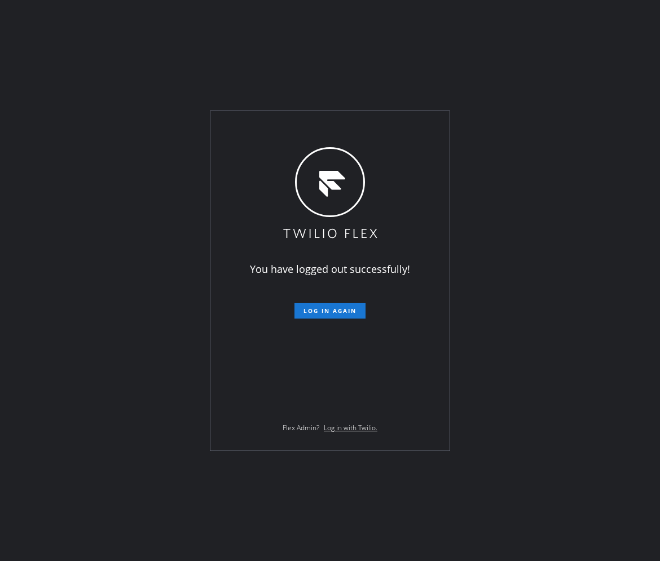
click at [528, 140] on div "You have logged out successfully! Log in again Flex Admin? Log in with Twilio." at bounding box center [330, 280] width 660 height 561
